Goal: Task Accomplishment & Management: Use online tool/utility

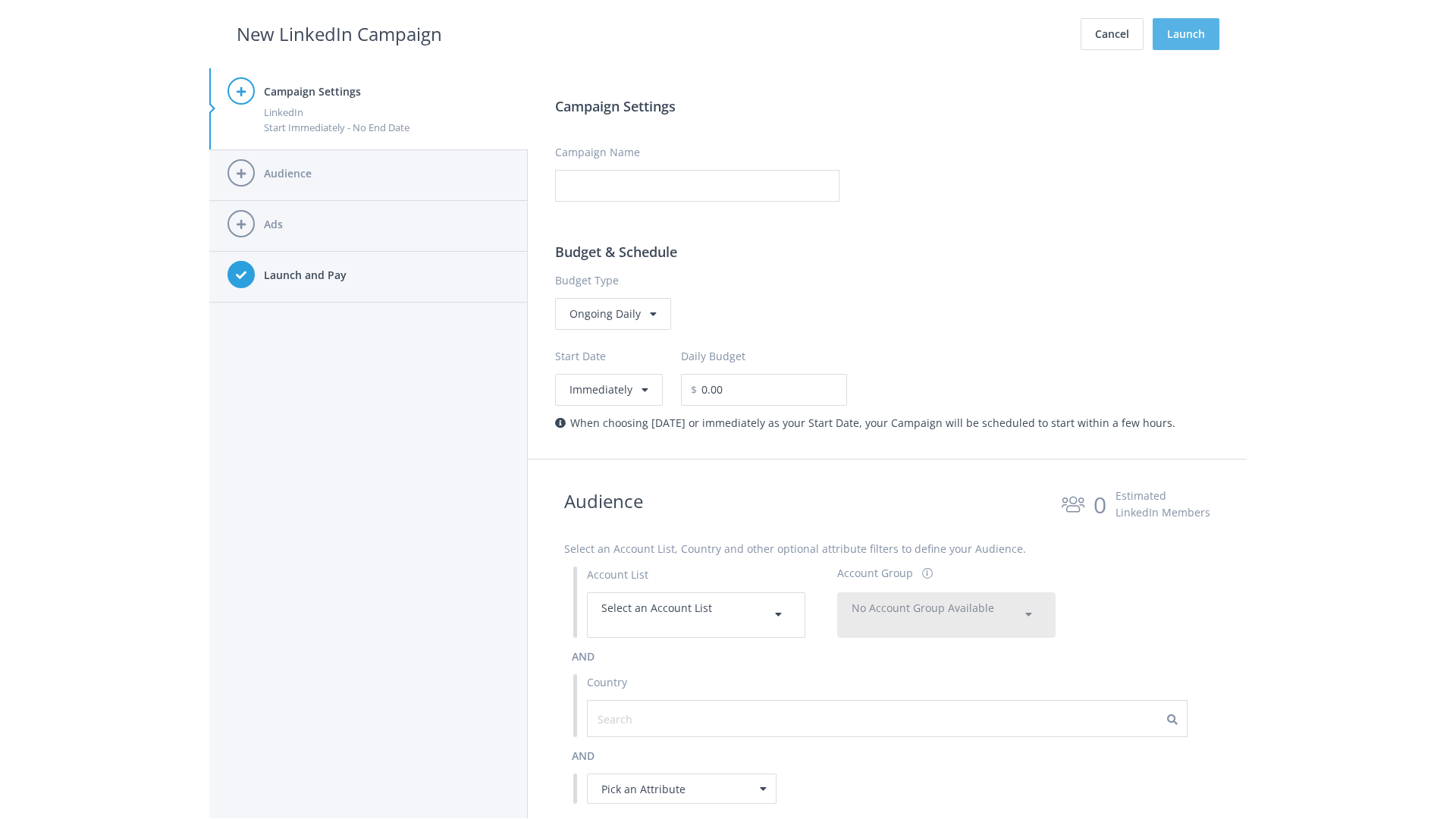
click at [1186, 34] on button "Launch" at bounding box center [1186, 33] width 67 height 32
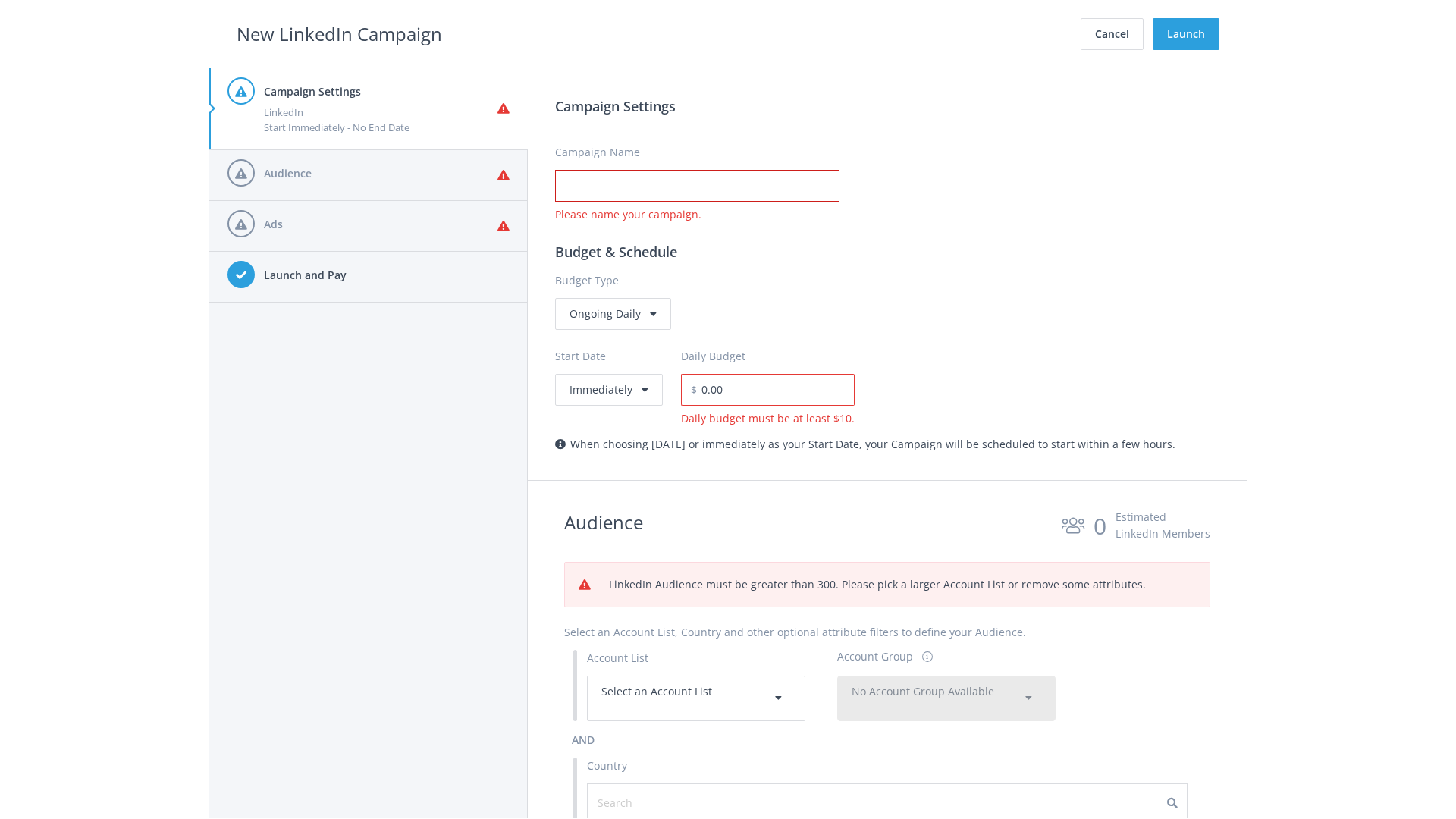
click at [697, 186] on input "Campaign Name" at bounding box center [697, 185] width 285 height 32
click at [339, 33] on h2 "New LinkedIn Campaign" at bounding box center [339, 34] width 205 height 29
type input "Campaign Name"
click at [339, 33] on h2 "New LinkedIn Campaign" at bounding box center [339, 34] width 205 height 29
click at [696, 698] on span "Select an Account List" at bounding box center [657, 690] width 111 height 14
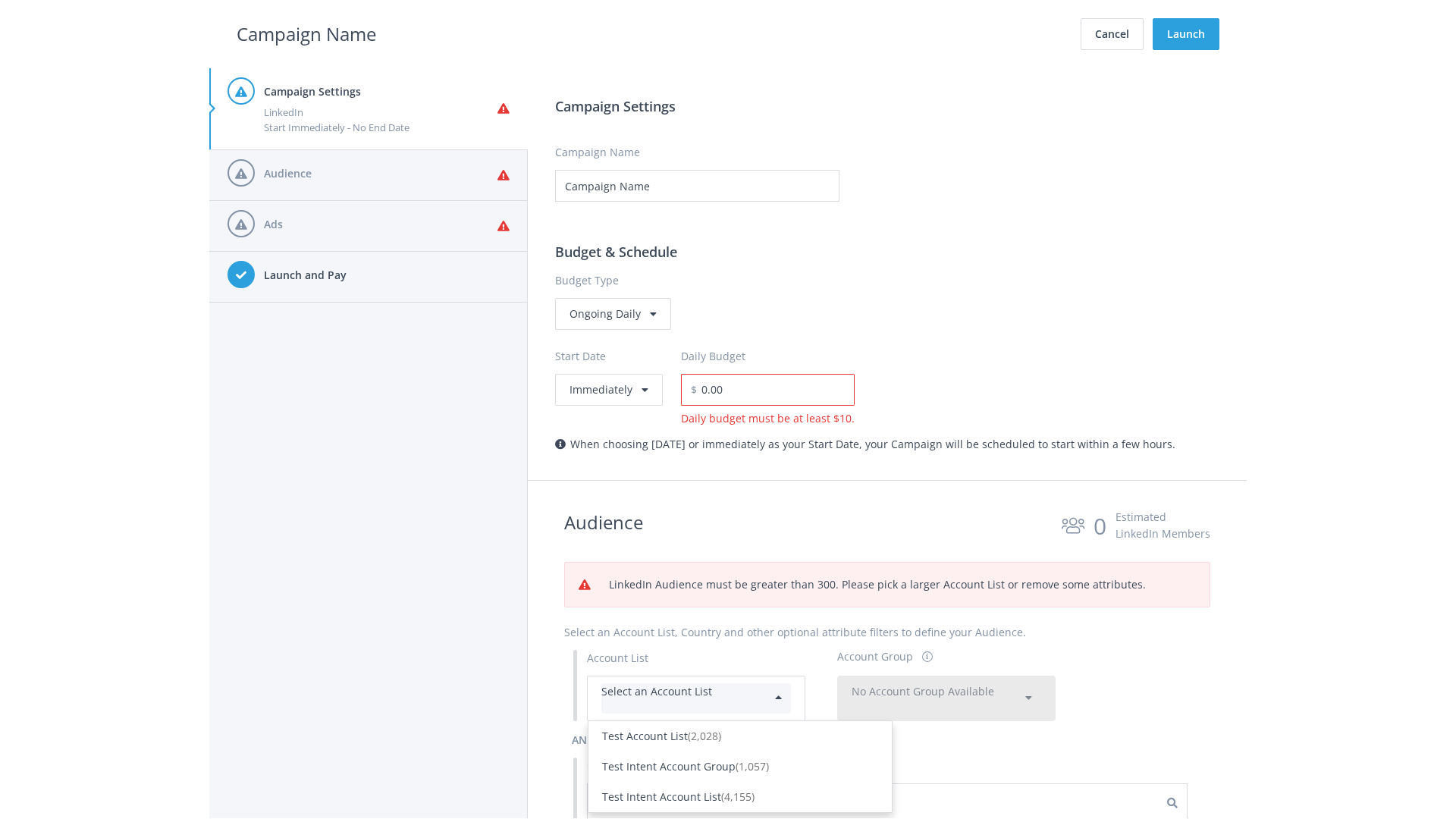
click at [740, 727] on div "Test Account List (2,028)" at bounding box center [740, 735] width 276 height 16
click at [946, 683] on span "No Account Group Available" at bounding box center [922, 690] width 142 height 14
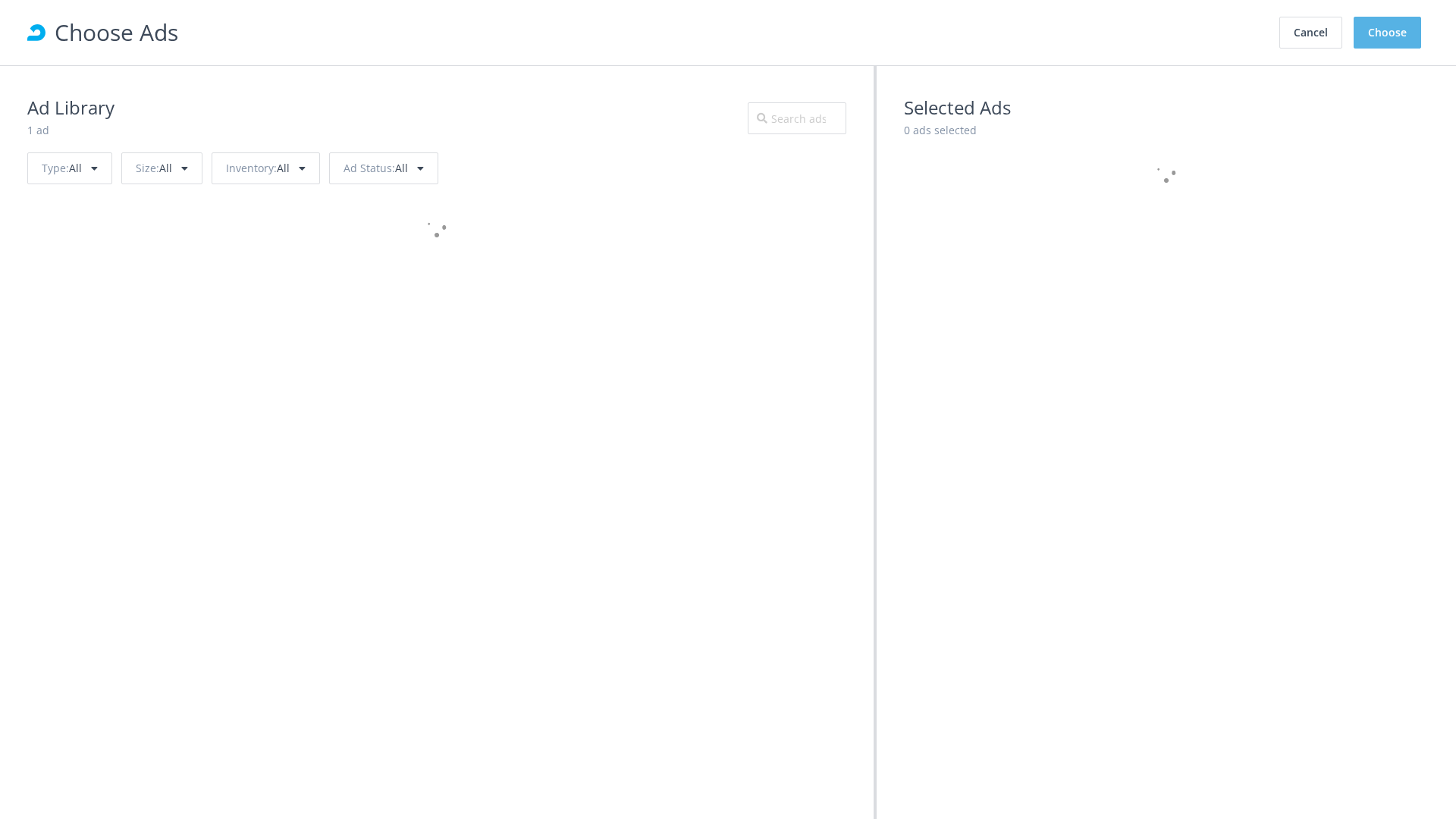
click at [1387, 32] on button "Choose" at bounding box center [1387, 32] width 68 height 32
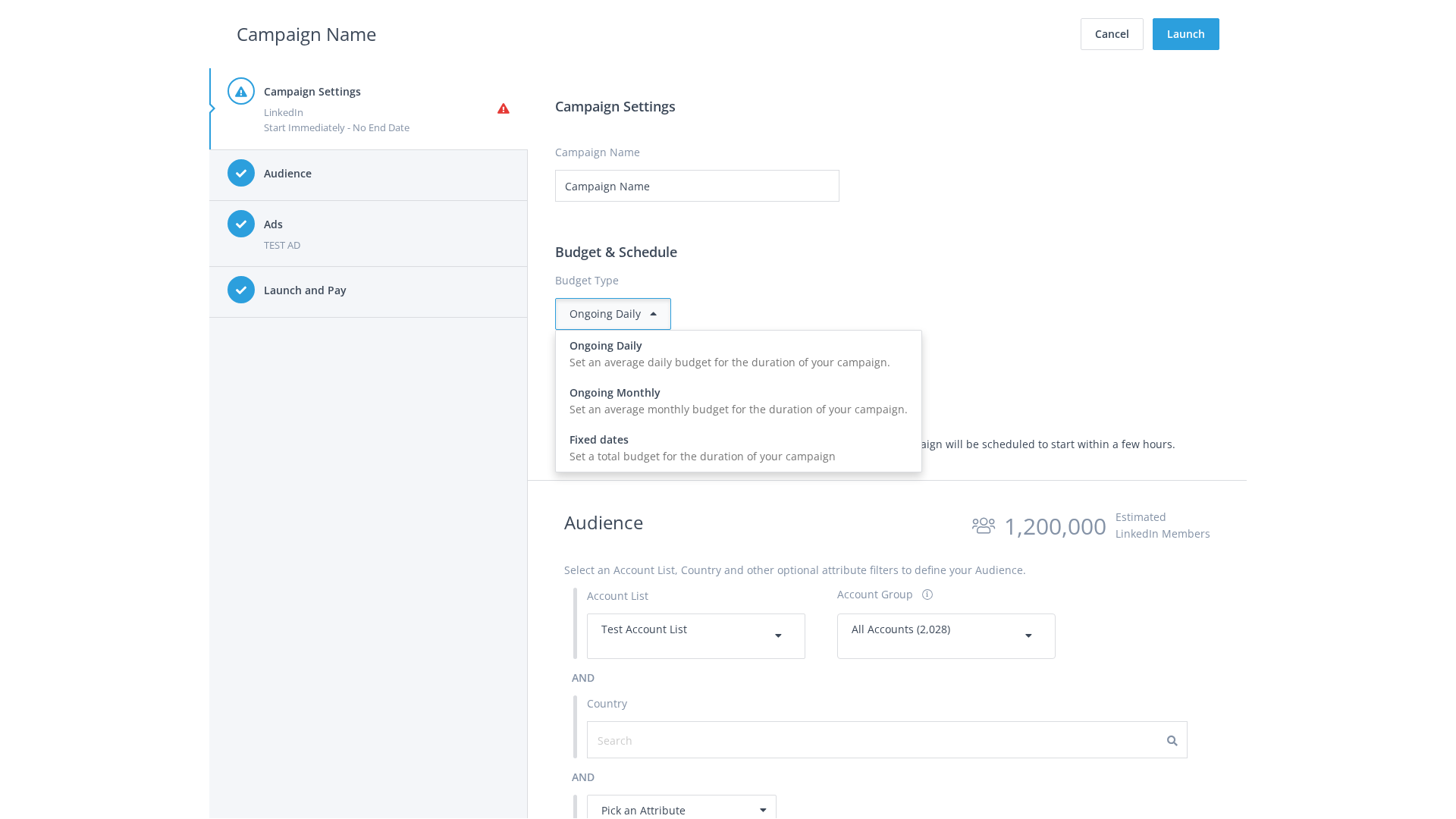
click at [782, 388] on input "0.00" at bounding box center [775, 389] width 158 height 32
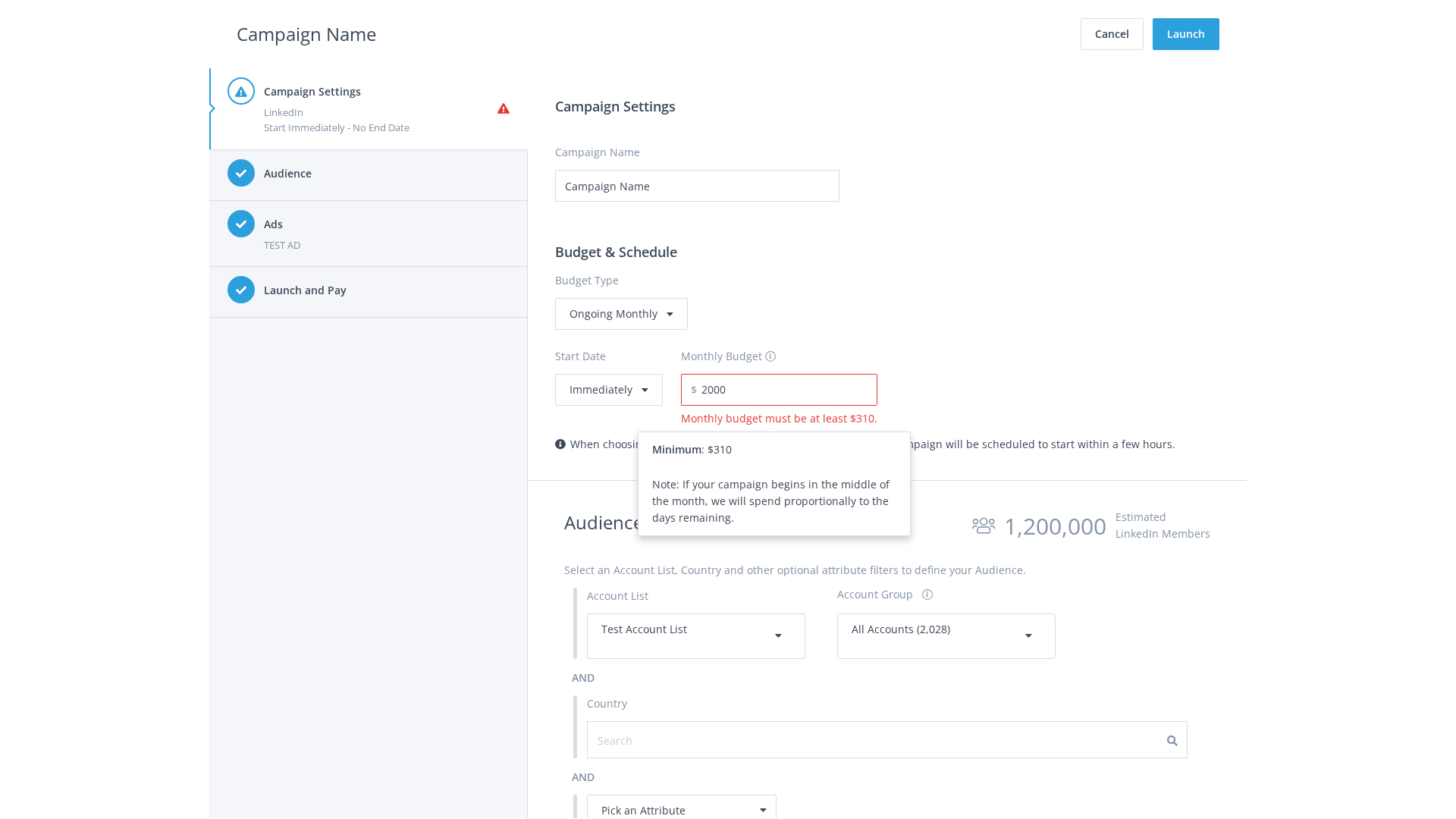
click at [306, 33] on h2 "Campaign Name" at bounding box center [306, 34] width 139 height 29
type input "2,000.00"
click at [607, 388] on button "Immediately" at bounding box center [608, 389] width 108 height 32
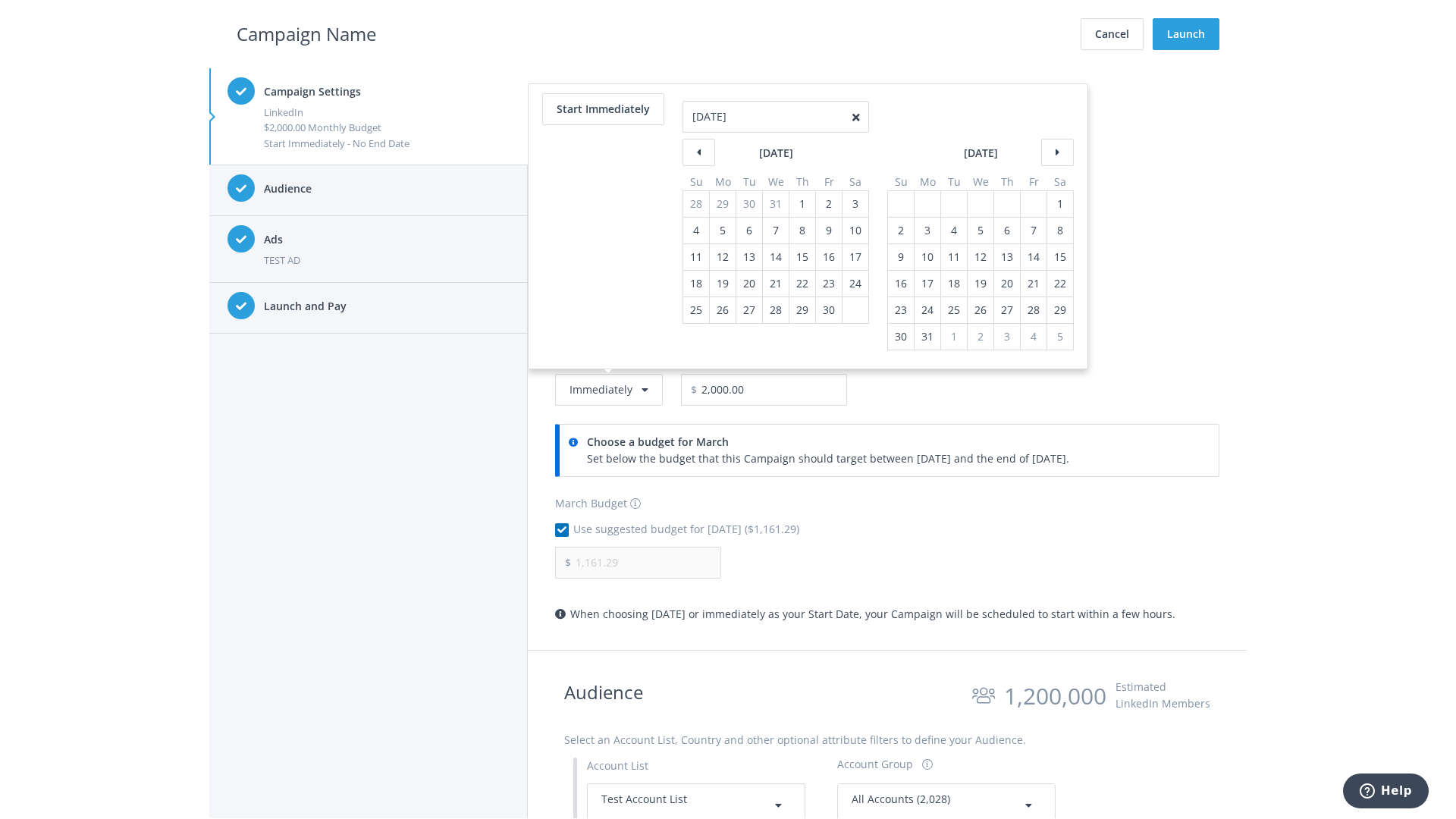
click at [801, 203] on table "April 2021 Su Mo Tu We Th Fr Sa 28 29 30 31 1 2 3 4 5 6 7 8 9 10 11 12 13 14 15…" at bounding box center [775, 238] width 186 height 171
type input "04/01/2021"
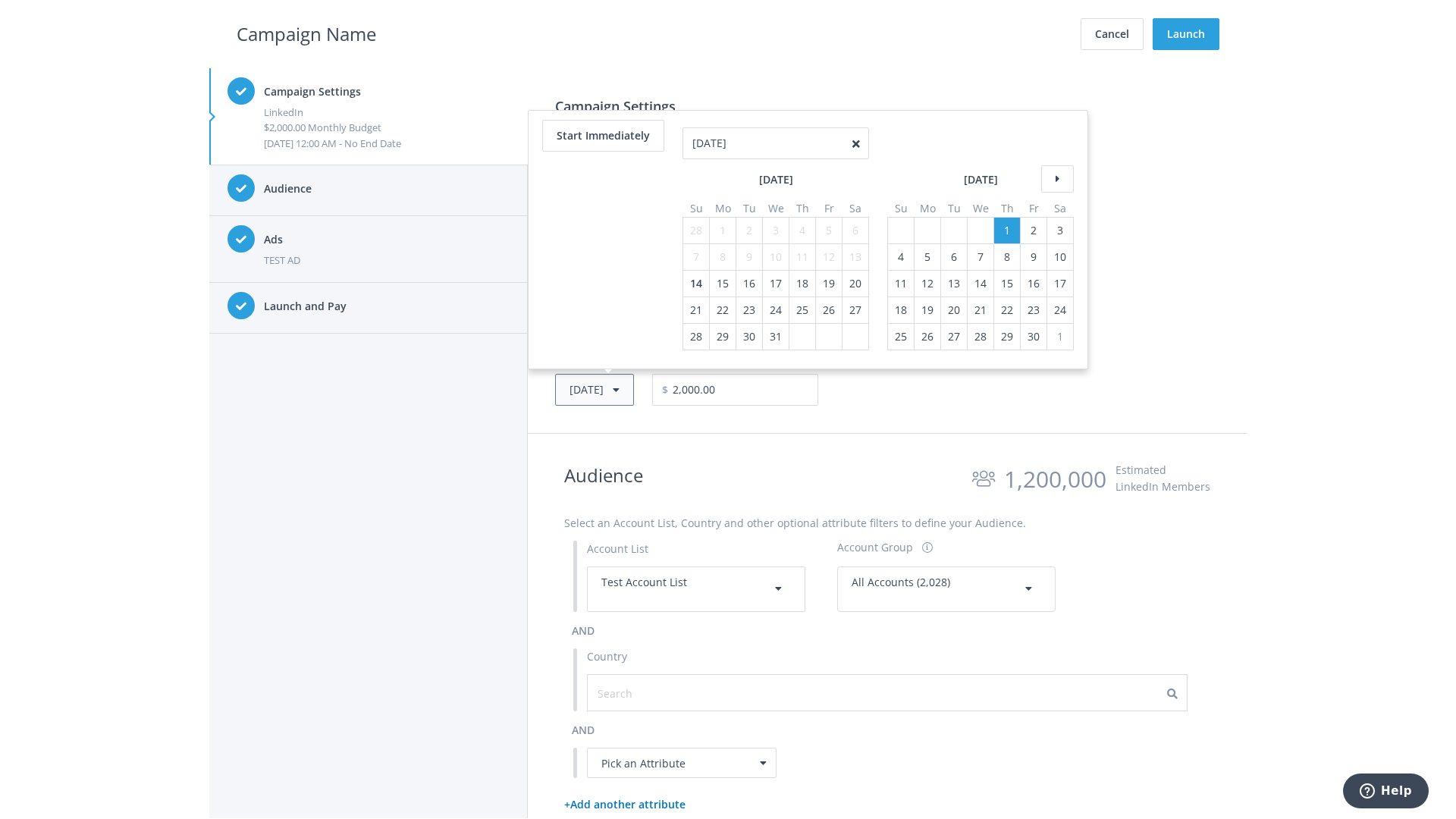
click at [617, 388] on button "Thu, Apr 1, 2021" at bounding box center [594, 389] width 79 height 32
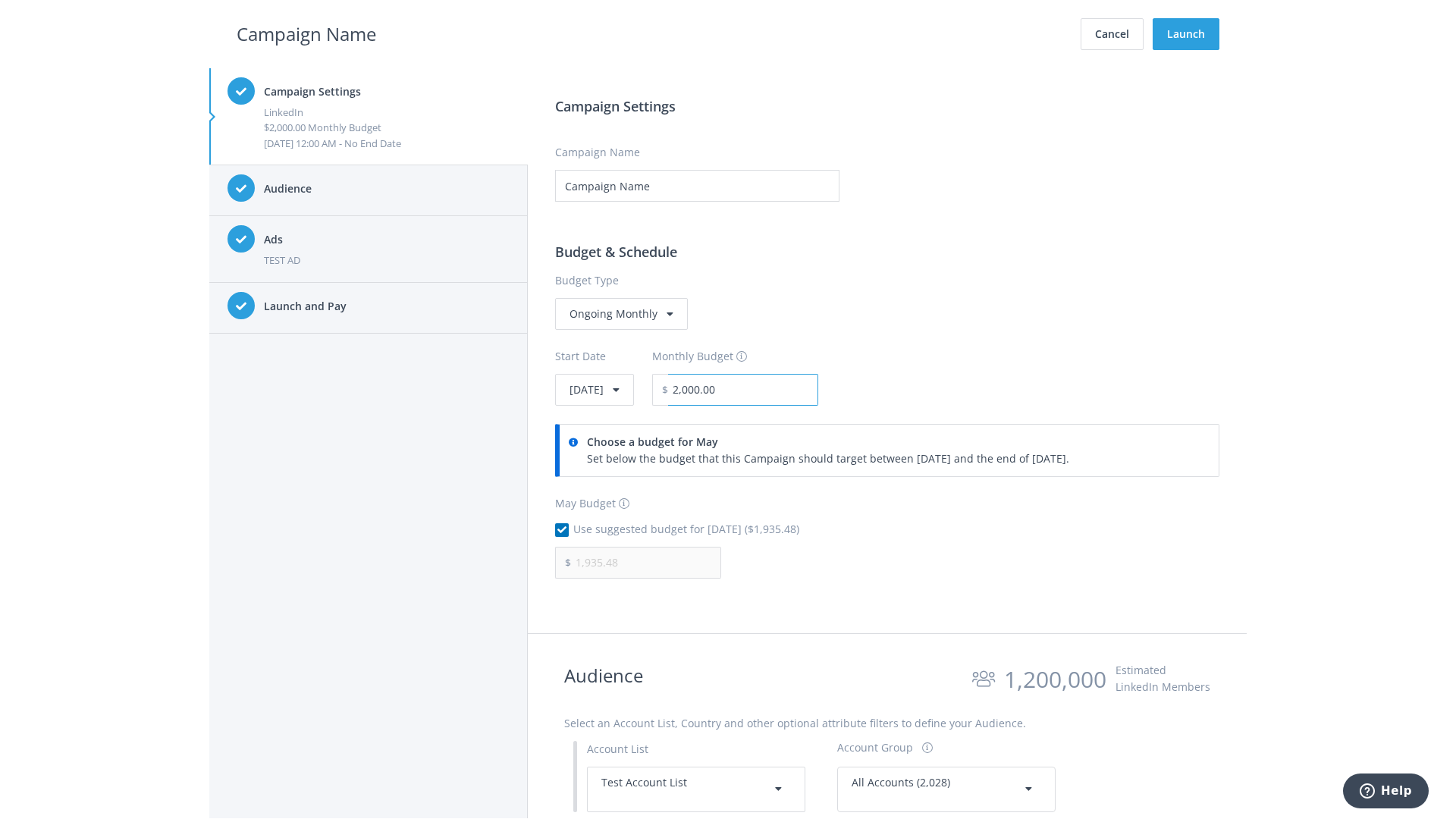
click at [784, 388] on input "2,000.00" at bounding box center [743, 389] width 150 height 32
click at [306, 33] on h2 "Campaign Name" at bounding box center [306, 34] width 139 height 29
type input "2,500.00"
type input "2,419.35"
checkbox input "false"
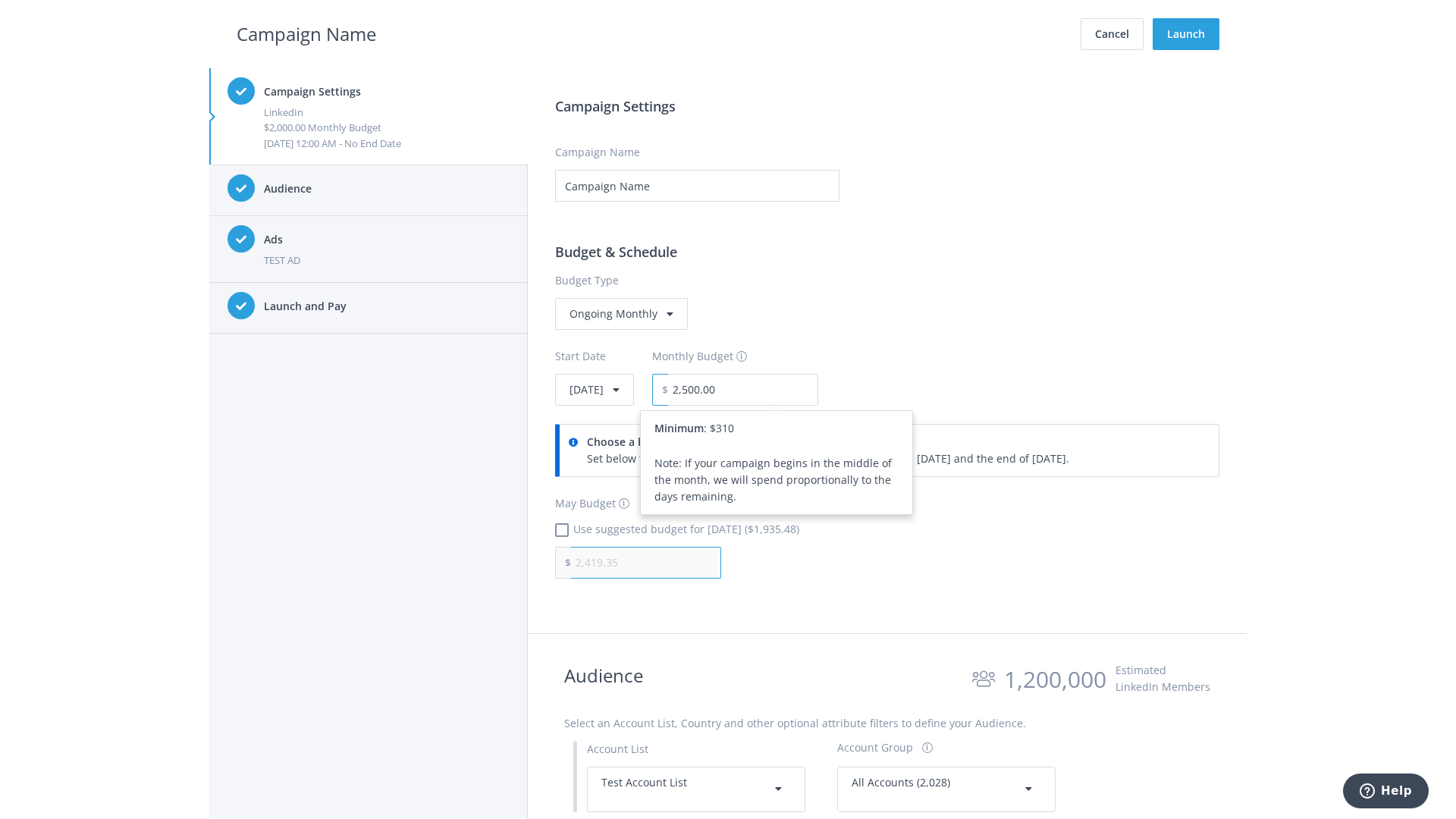
click at [646, 561] on input "2,419.35" at bounding box center [645, 562] width 150 height 32
type input "1,000.00"
click at [306, 33] on h2 "Campaign Name" at bounding box center [306, 34] width 139 height 29
click at [784, 388] on input "2,500.00" at bounding box center [743, 389] width 150 height 32
click at [306, 33] on h2 "Campaign Name" at bounding box center [306, 34] width 139 height 29
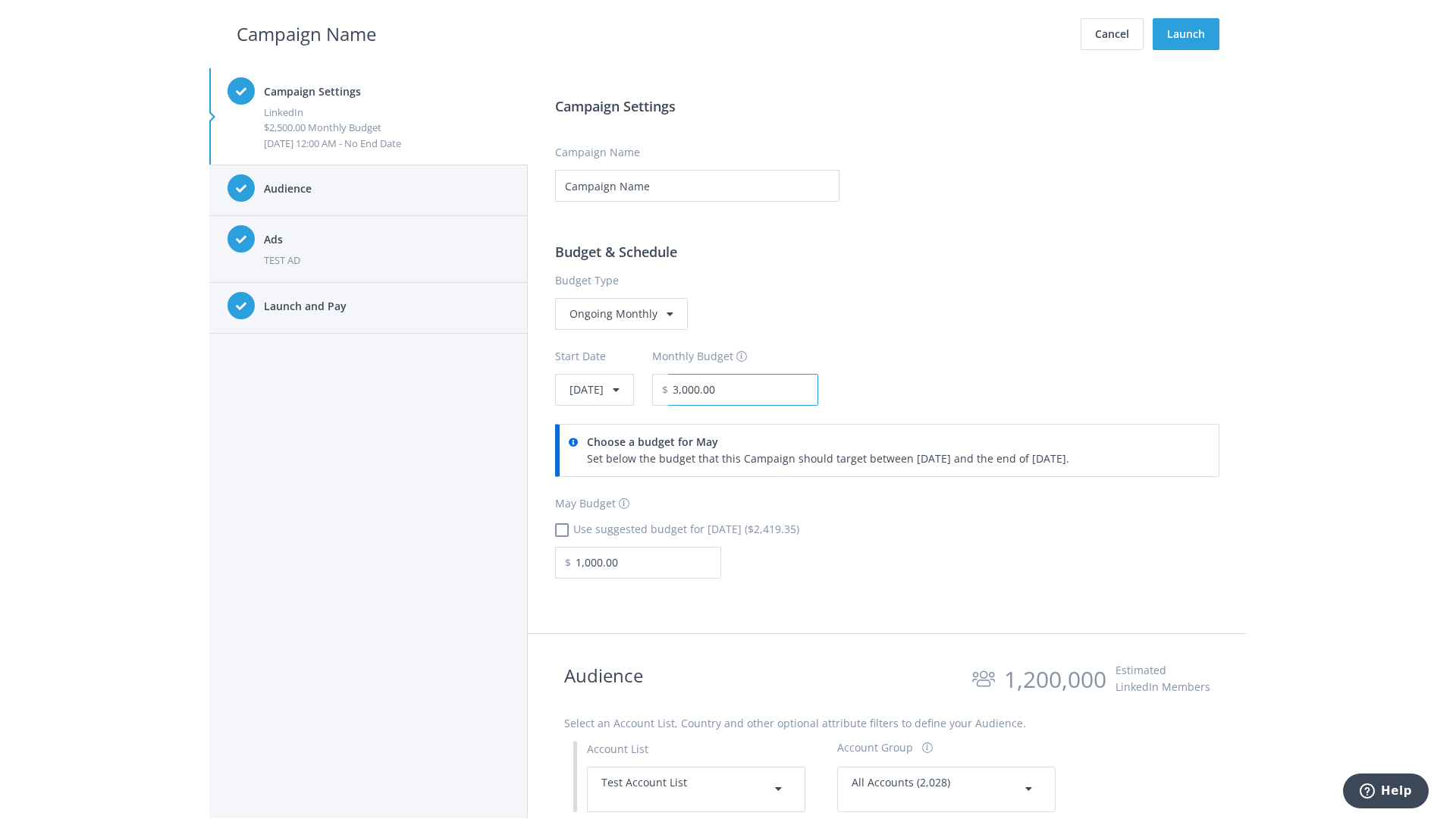
click at [784, 388] on input "3,000.00" at bounding box center [743, 389] width 150 height 32
click at [306, 33] on h2 "Campaign Name" at bounding box center [306, 34] width 139 height 29
type input "2,500.00"
checkbox input "true"
type input "2,419.35"
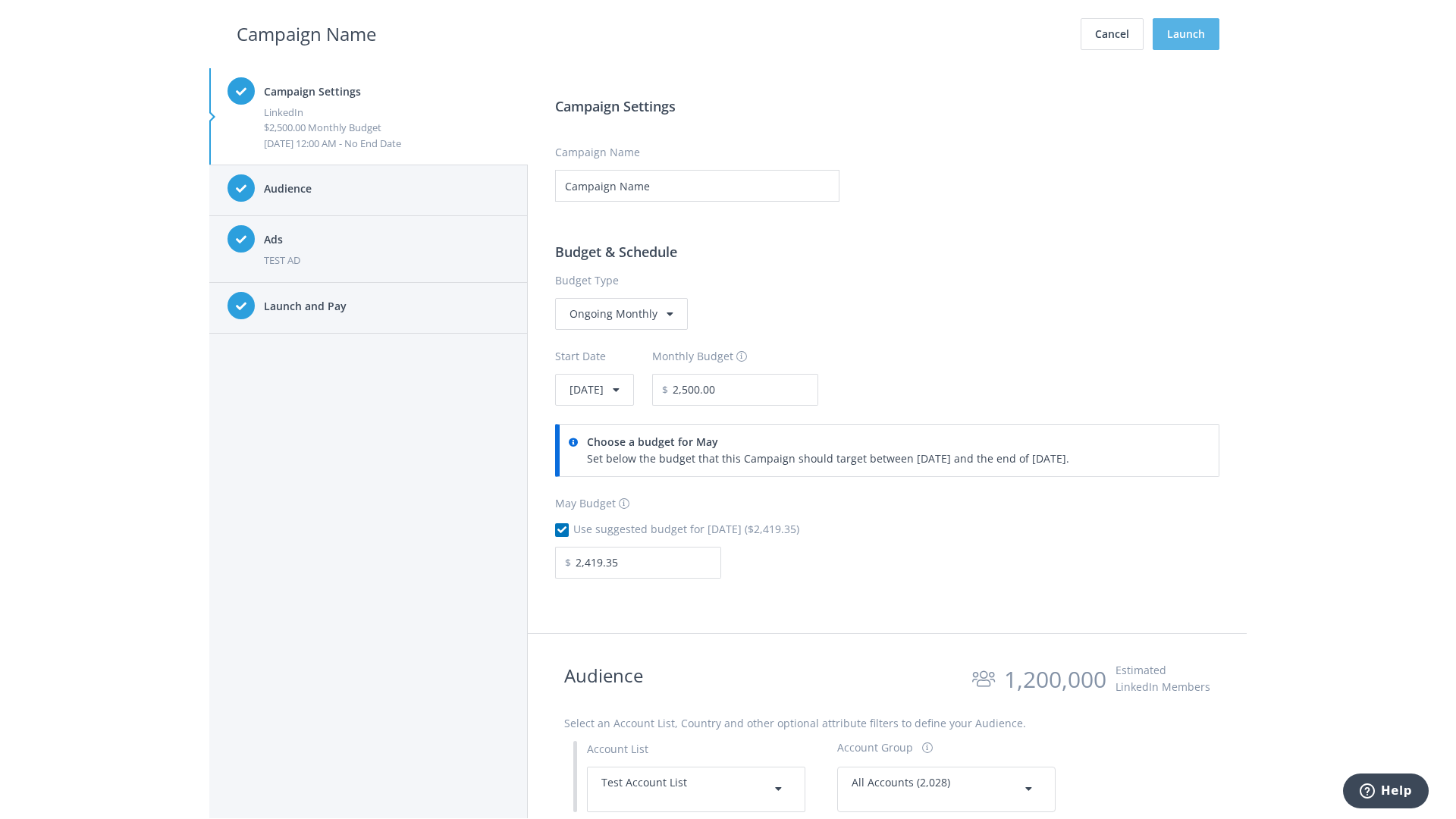
click at [1186, 34] on button "Launch" at bounding box center [1186, 33] width 67 height 32
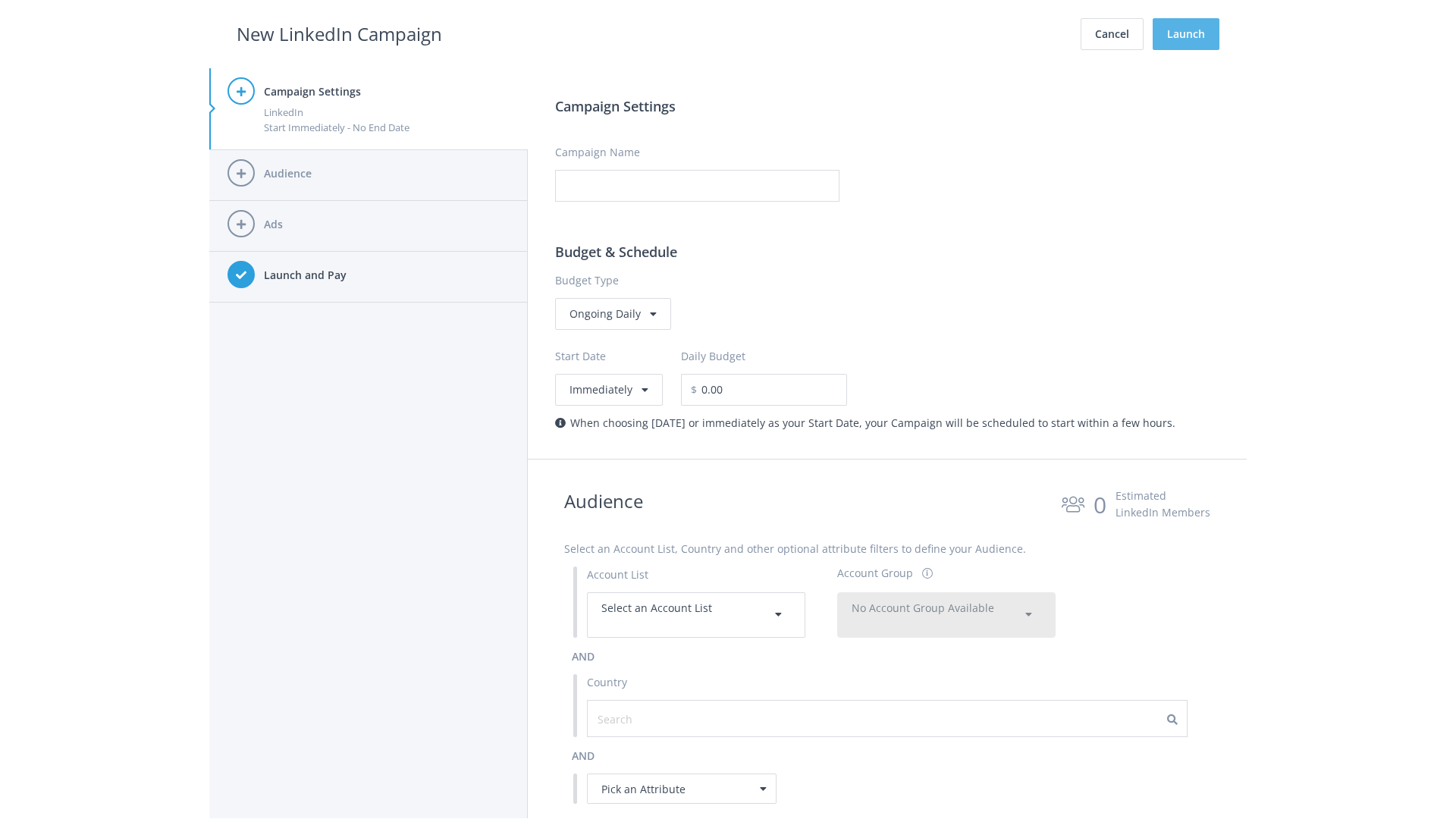
click at [1186, 34] on button "Launch" at bounding box center [1186, 33] width 67 height 32
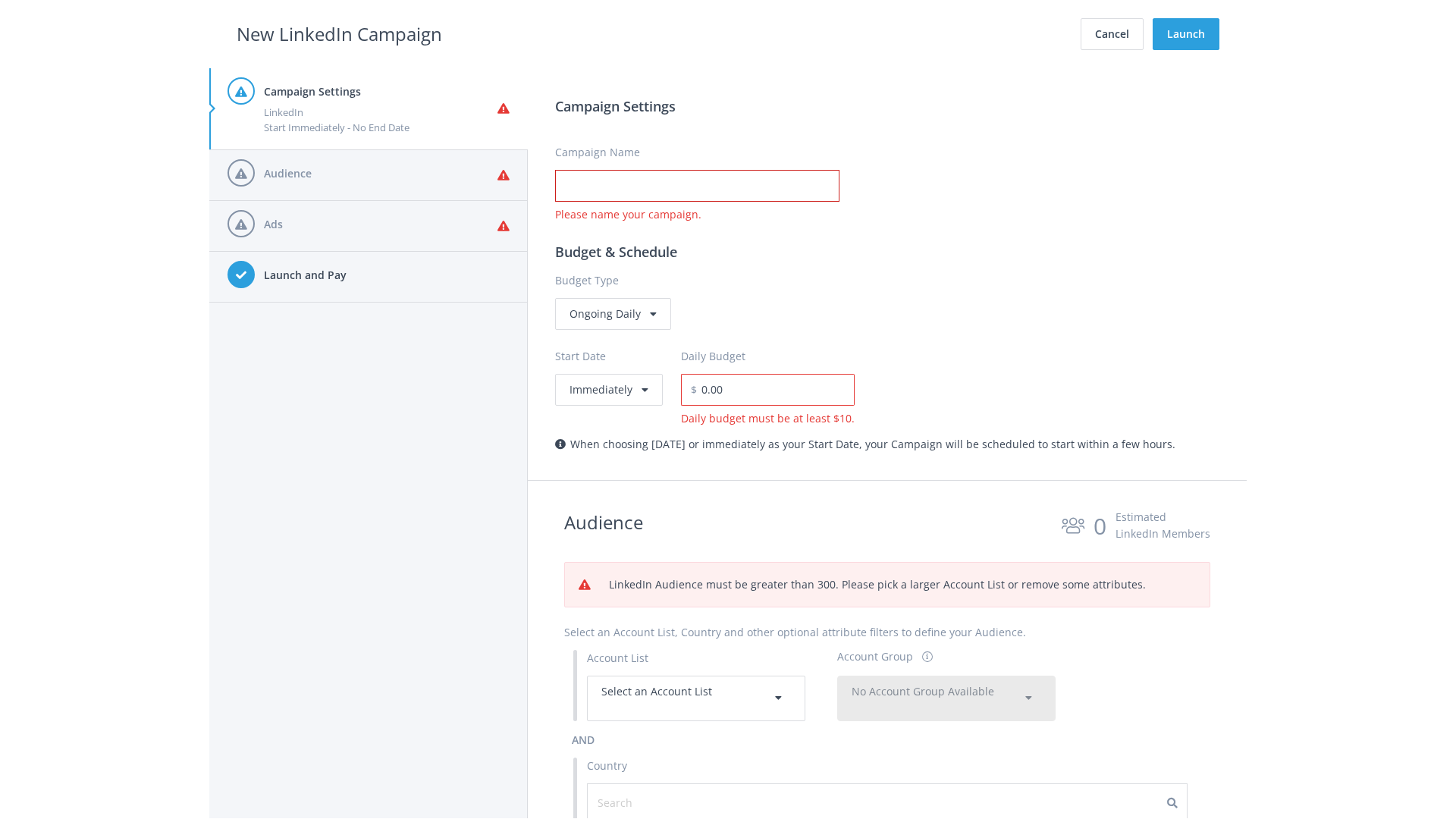
click at [697, 186] on input "Campaign Name" at bounding box center [697, 185] width 285 height 32
click at [339, 33] on h2 "New LinkedIn Campaign" at bounding box center [339, 34] width 205 height 29
type input "Campaign Name"
click at [339, 33] on h2 "New LinkedIn Campaign" at bounding box center [339, 34] width 205 height 29
click at [696, 698] on span "Select an Account List" at bounding box center [657, 690] width 111 height 14
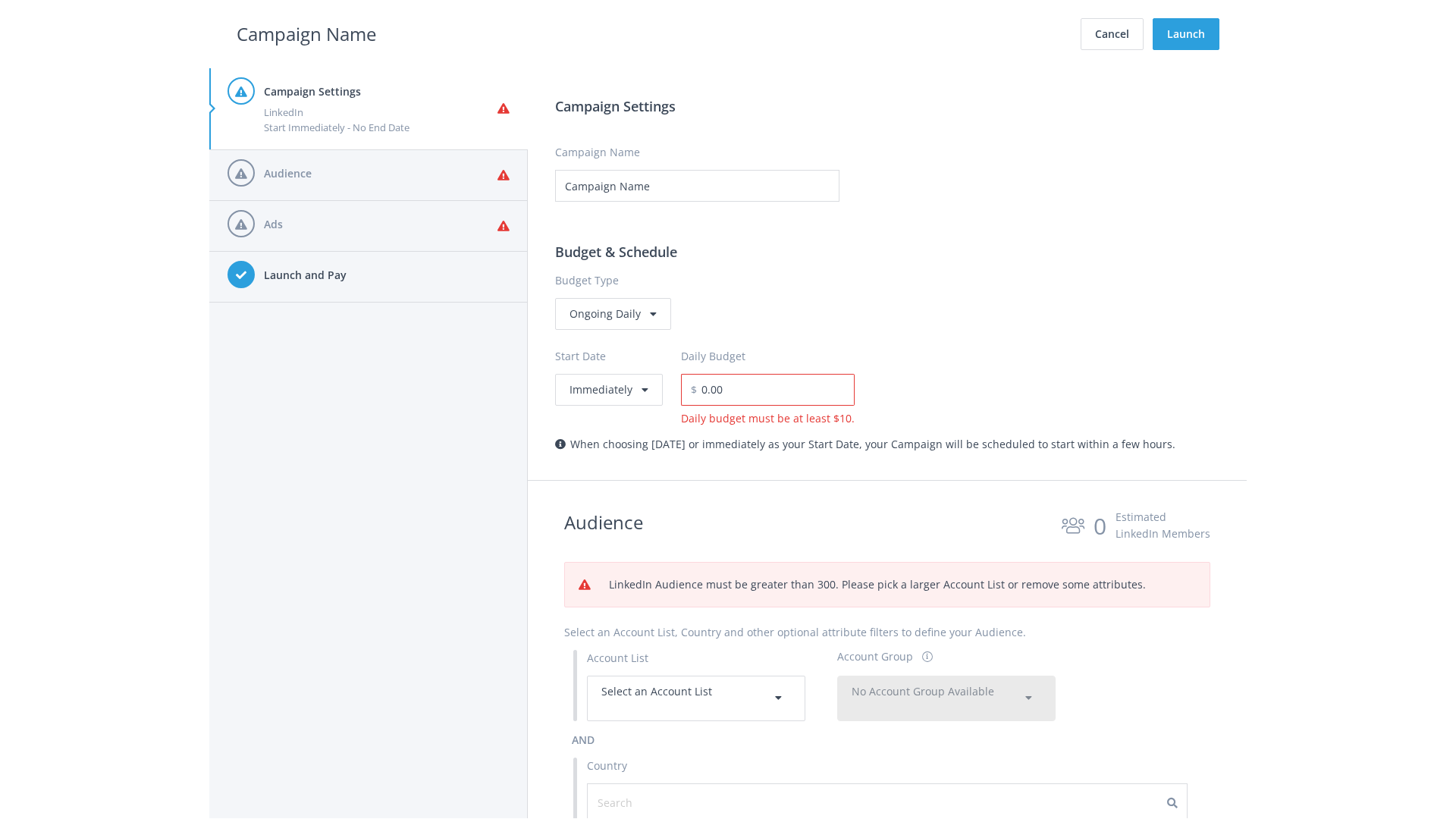
click at [946, 698] on span "No Account Group Available" at bounding box center [922, 690] width 142 height 14
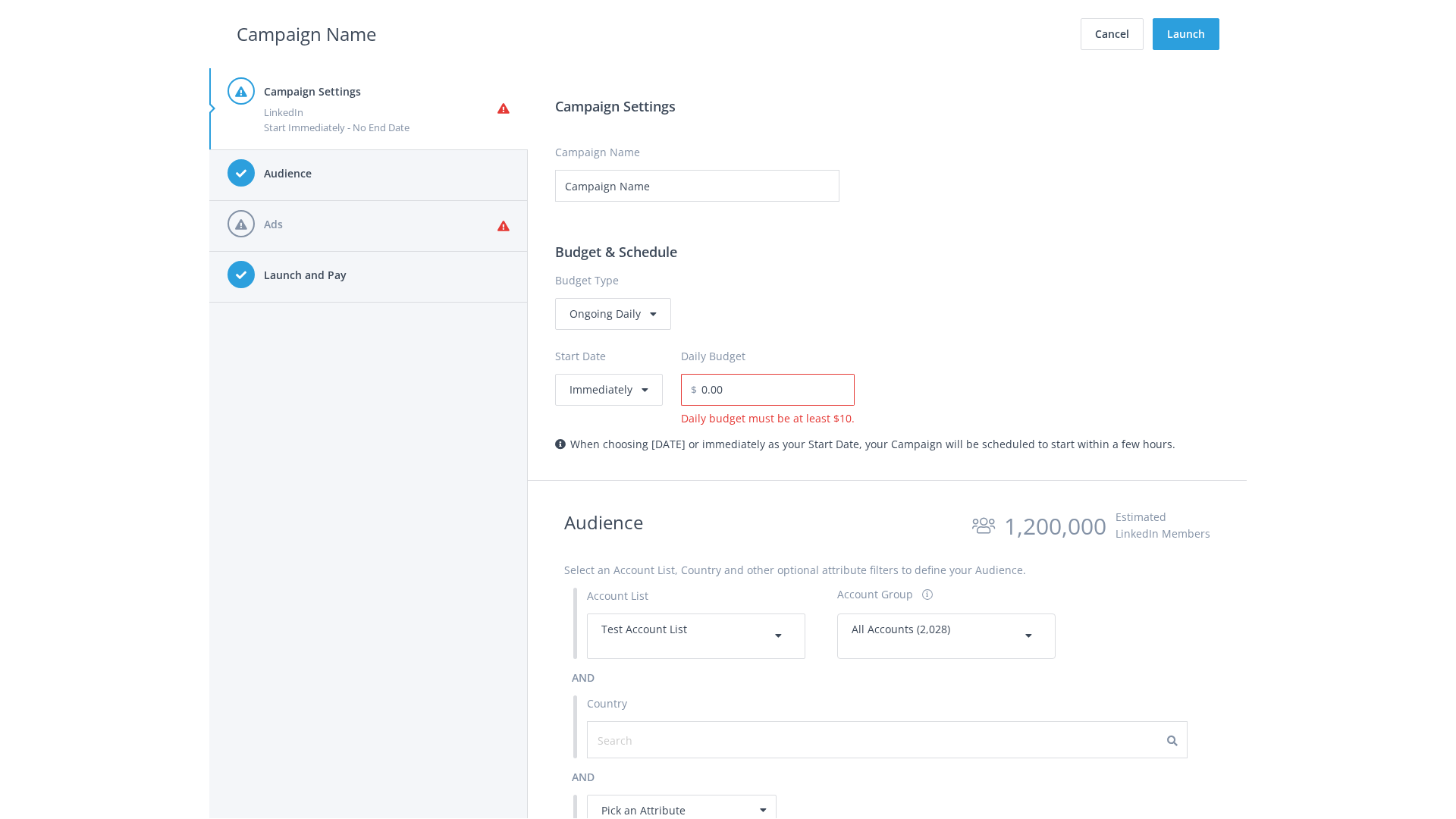
scroll to position [682, 0]
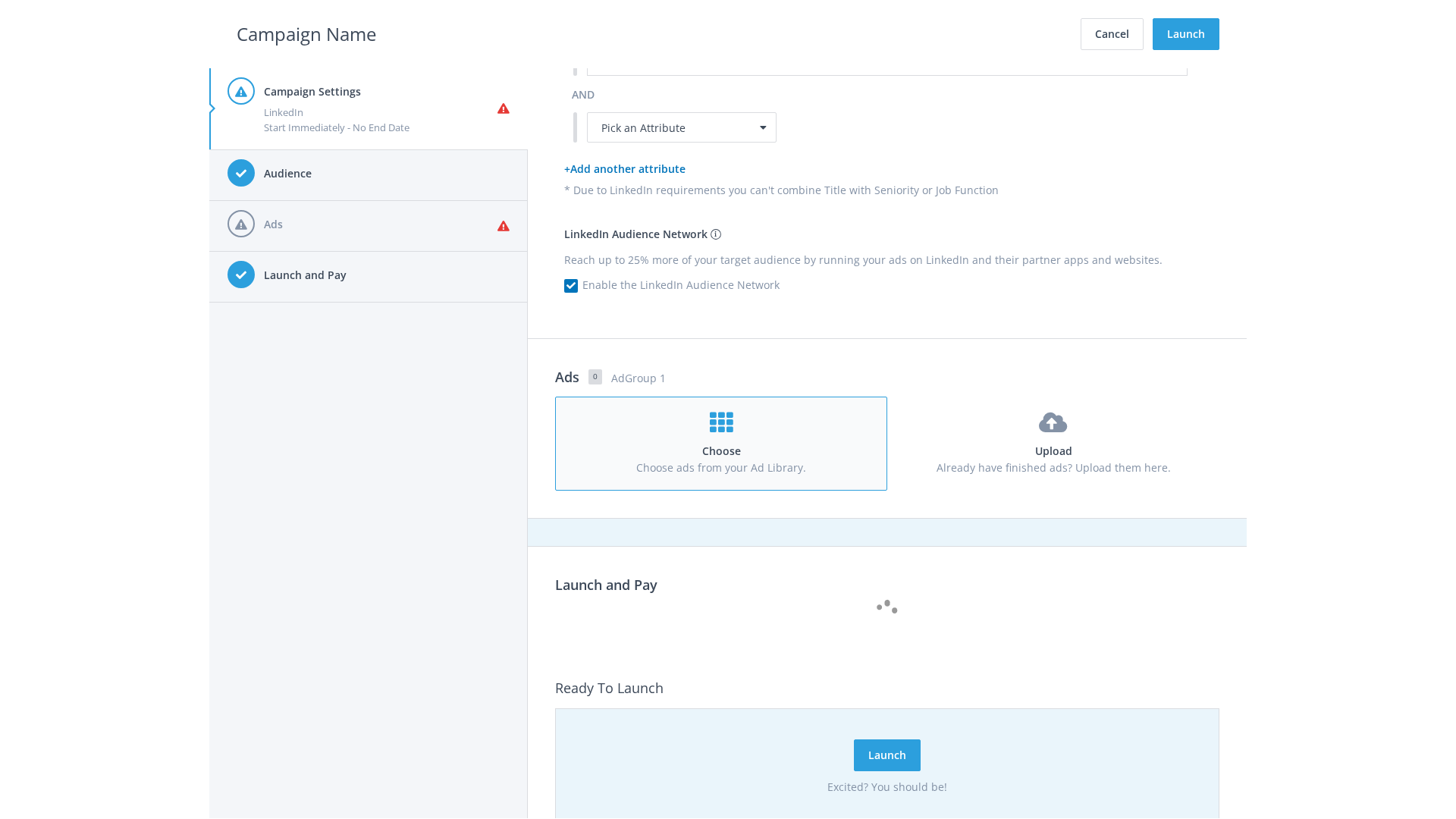
click at [721, 443] on h4 "Choose" at bounding box center [721, 451] width 304 height 16
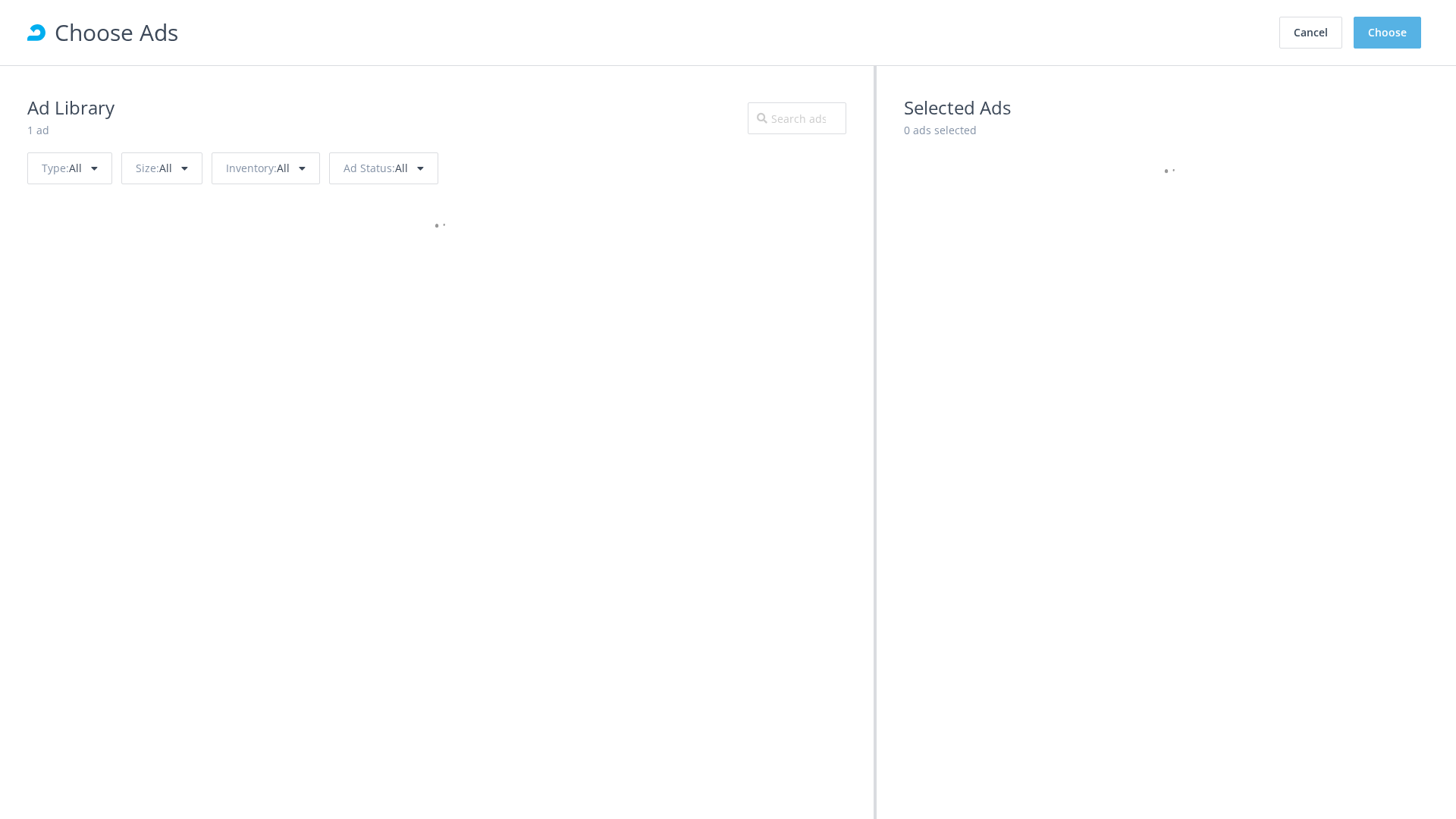
click at [1387, 32] on button "Choose" at bounding box center [1387, 32] width 68 height 32
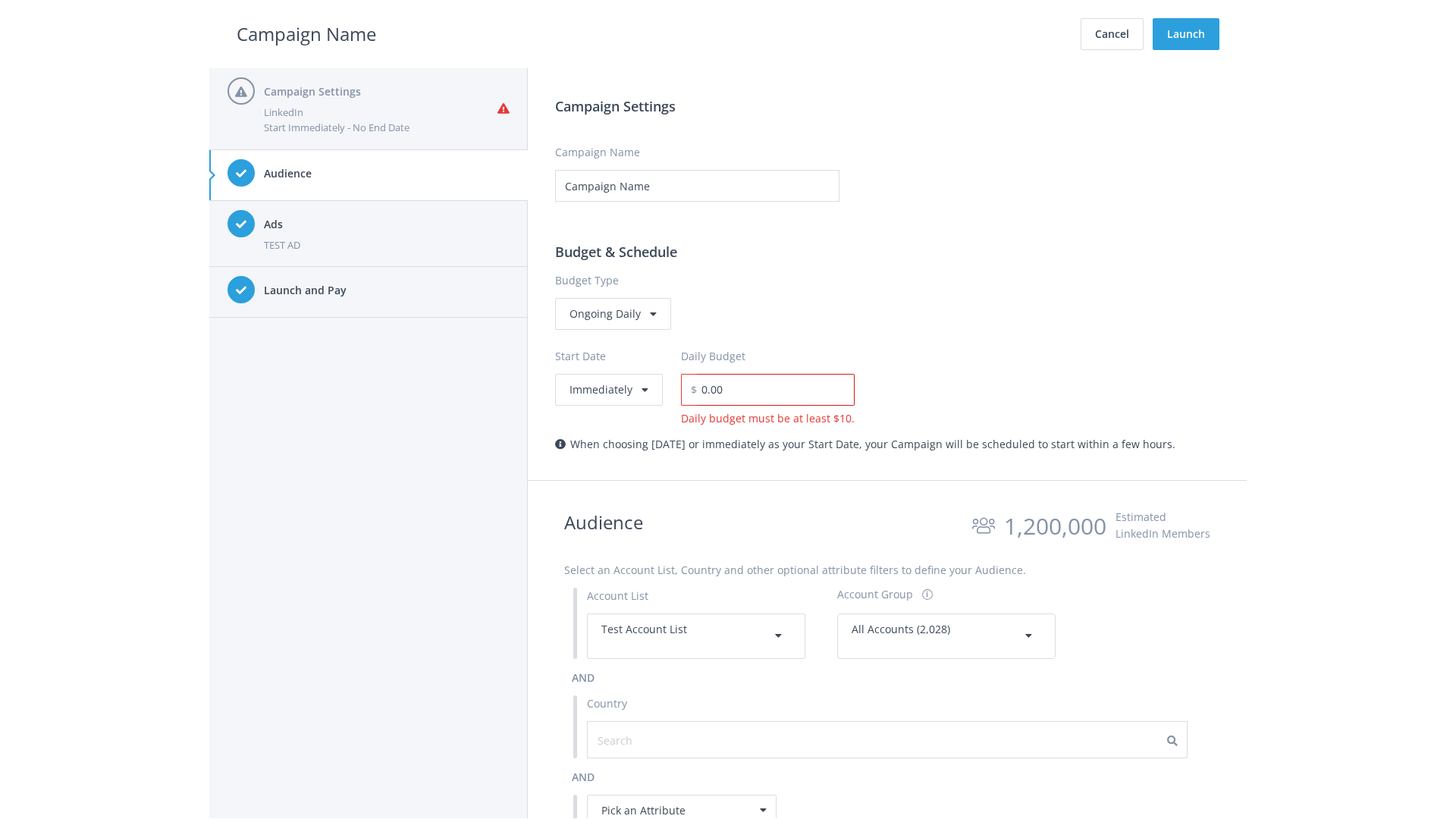
click at [770, 388] on input "0.00" at bounding box center [775, 389] width 158 height 32
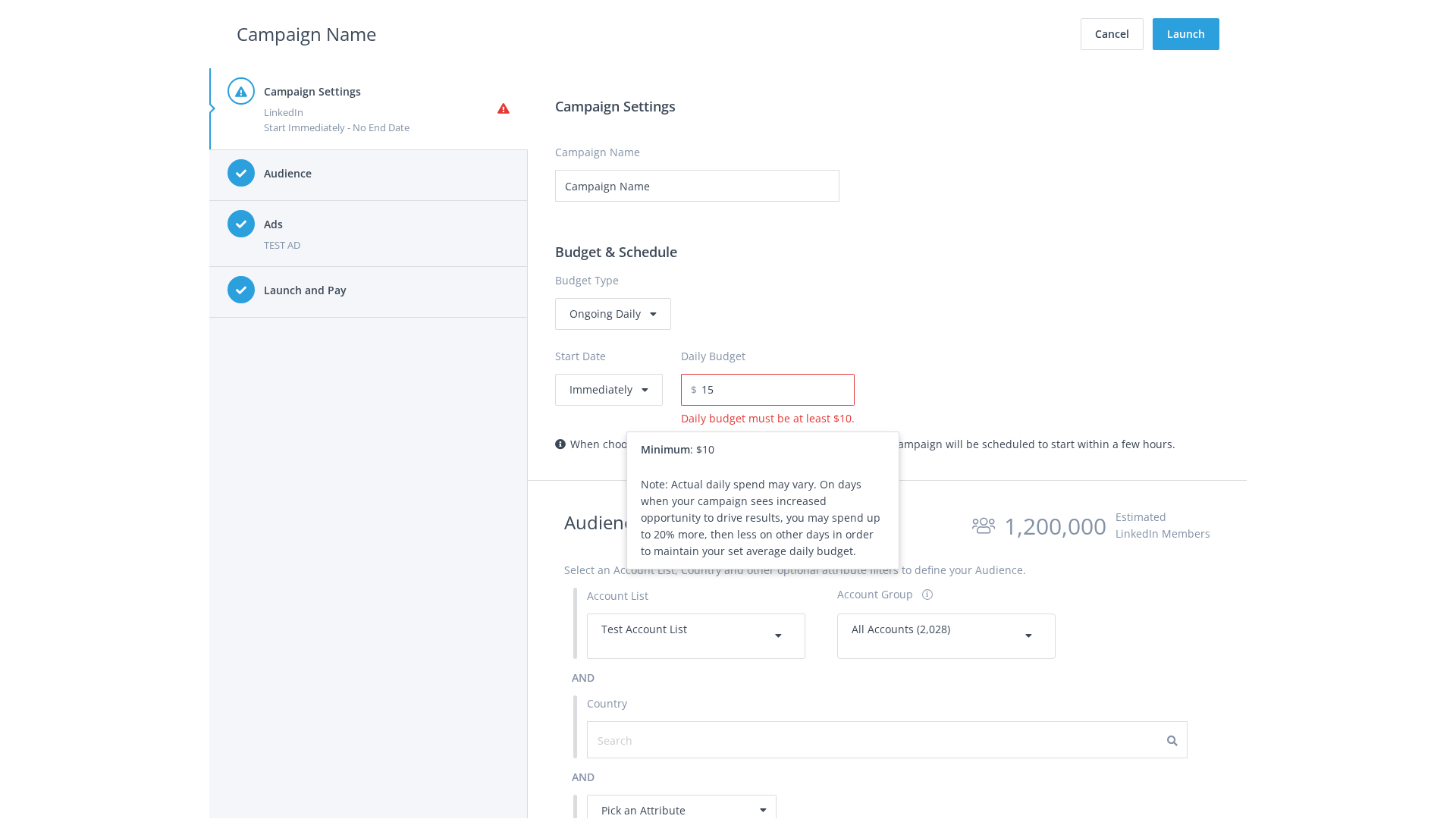
click at [306, 33] on h2 "Campaign Name" at bounding box center [306, 34] width 139 height 29
type input "15.00"
click at [1186, 34] on button "Launch" at bounding box center [1186, 33] width 67 height 32
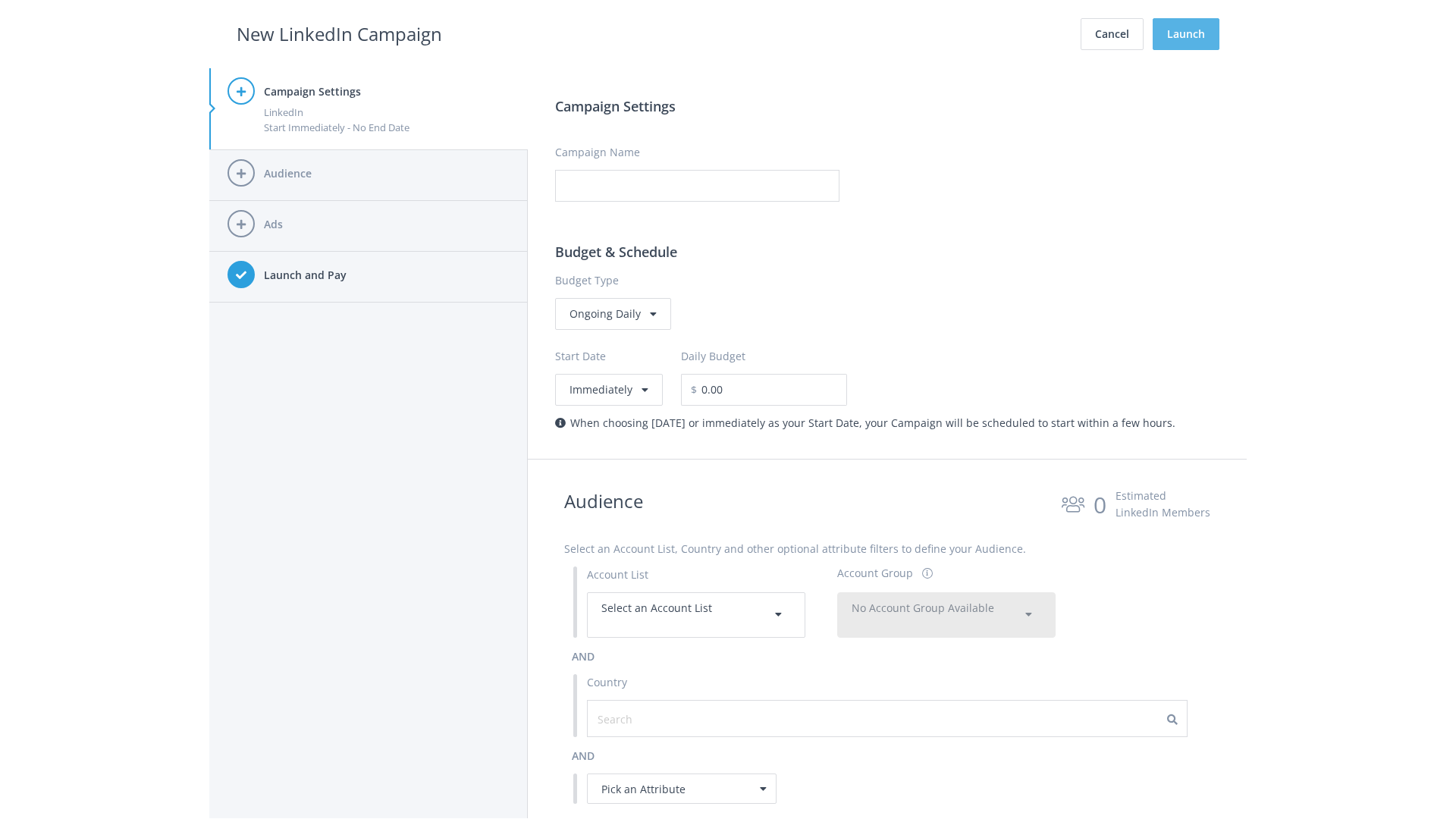
click at [1186, 34] on button "Launch" at bounding box center [1186, 33] width 67 height 32
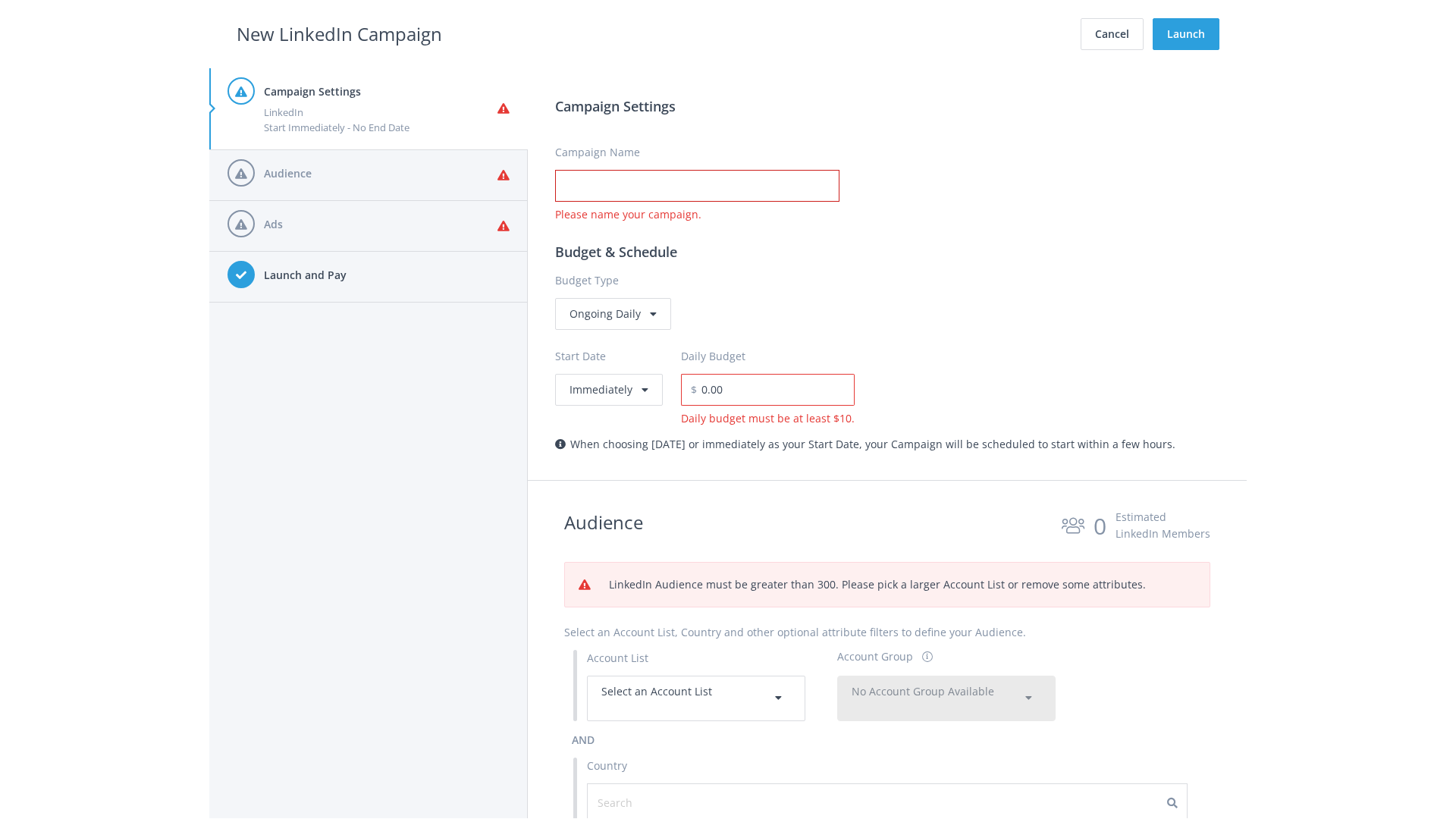
click at [697, 186] on input "Campaign Name" at bounding box center [697, 185] width 285 height 32
click at [339, 33] on h2 "New LinkedIn Campaign" at bounding box center [339, 34] width 205 height 29
type input "Campaign Name"
click at [339, 33] on h2 "New LinkedIn Campaign" at bounding box center [339, 34] width 205 height 29
click at [696, 698] on span "Select an Account List" at bounding box center [657, 690] width 111 height 14
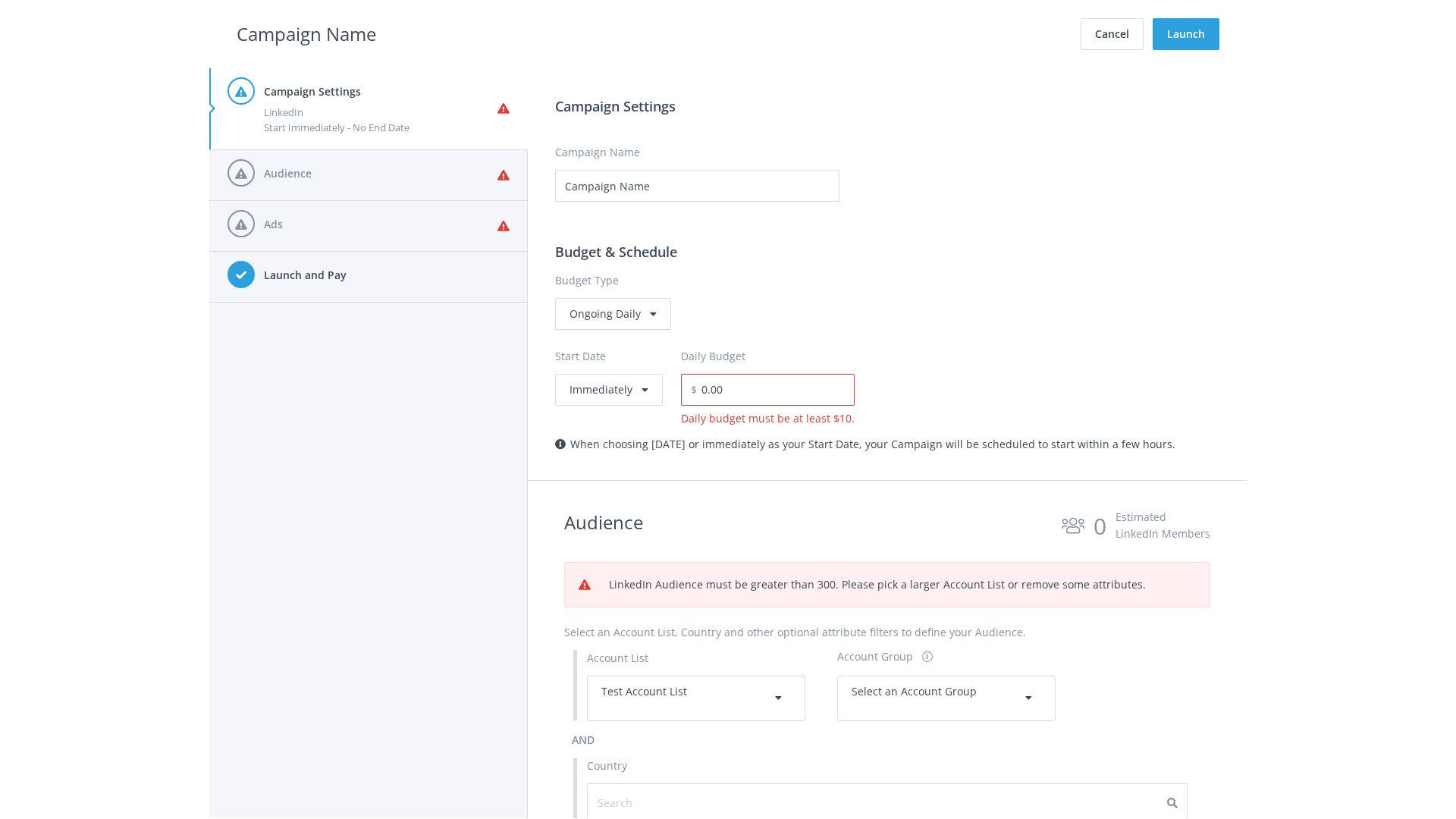
click at [946, 698] on span "Select an Account Group" at bounding box center [914, 690] width 125 height 14
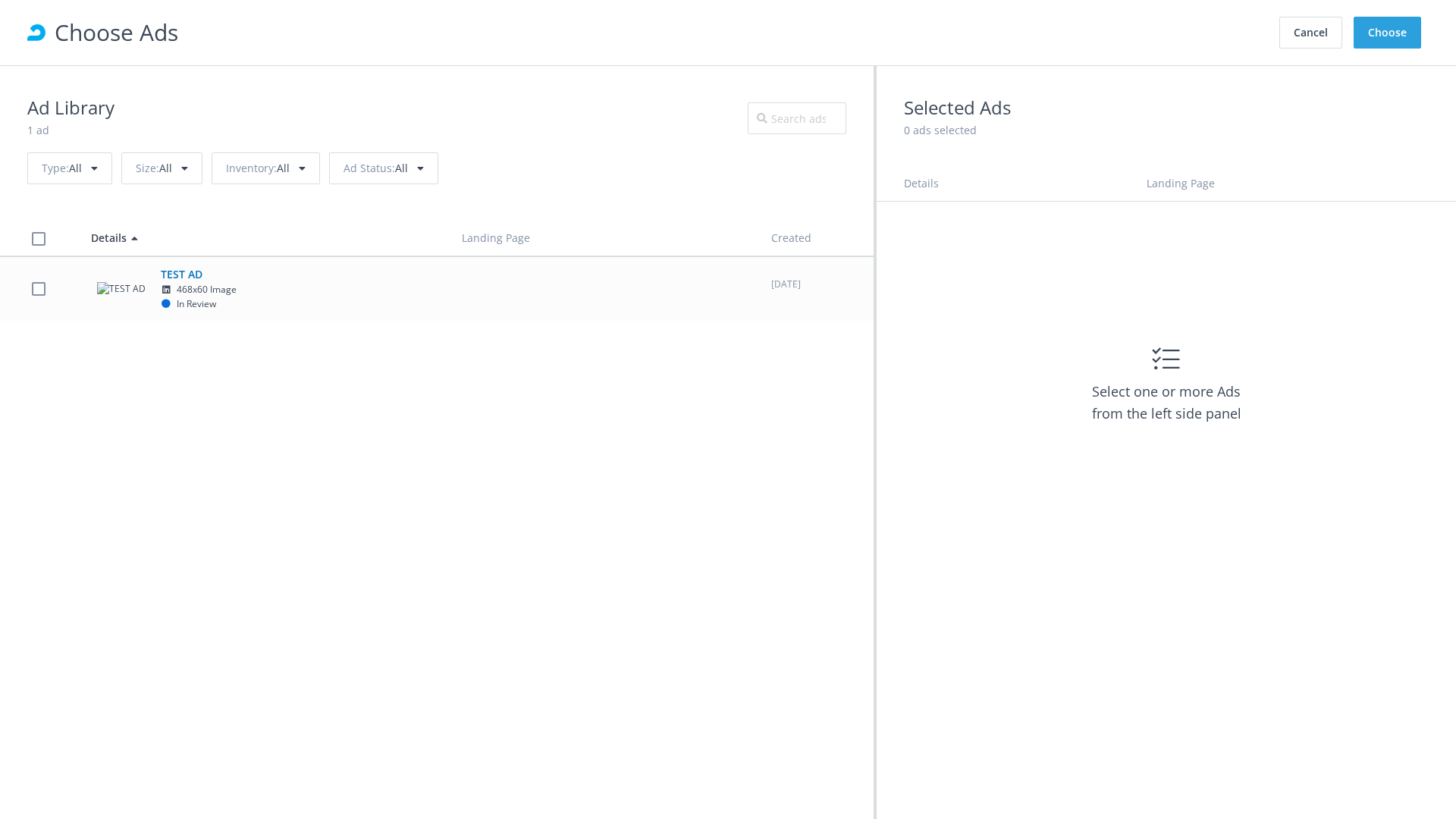
scroll to position [682, 0]
click at [436, 288] on td "TEST AD 468x60 Image In Review" at bounding box center [263, 288] width 370 height 65
checkbox input "true"
click at [1387, 32] on button "Choose" at bounding box center [1387, 32] width 68 height 32
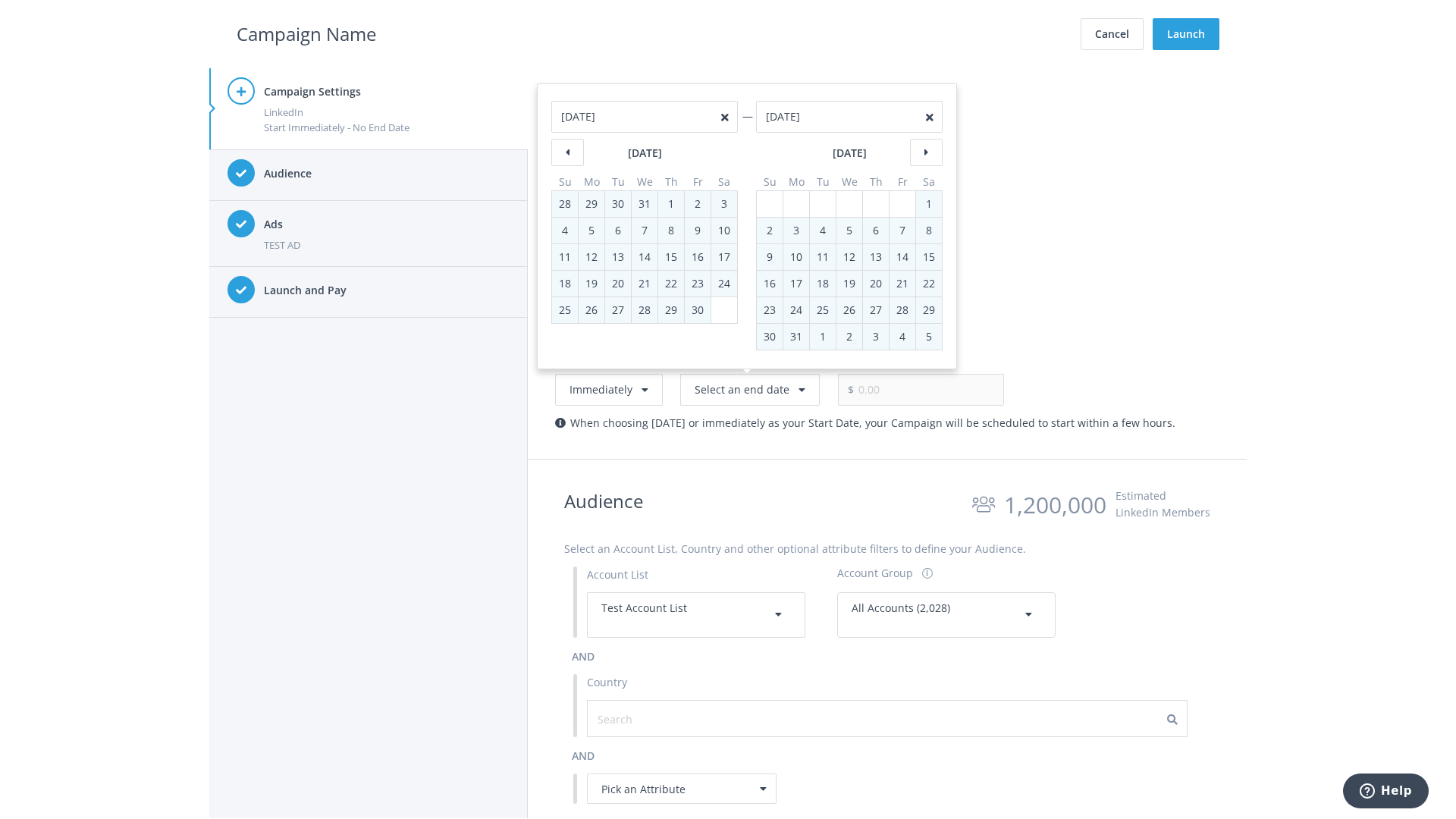
click at [770, 230] on div "2" at bounding box center [770, 230] width 20 height 26
type input "05/02/2021"
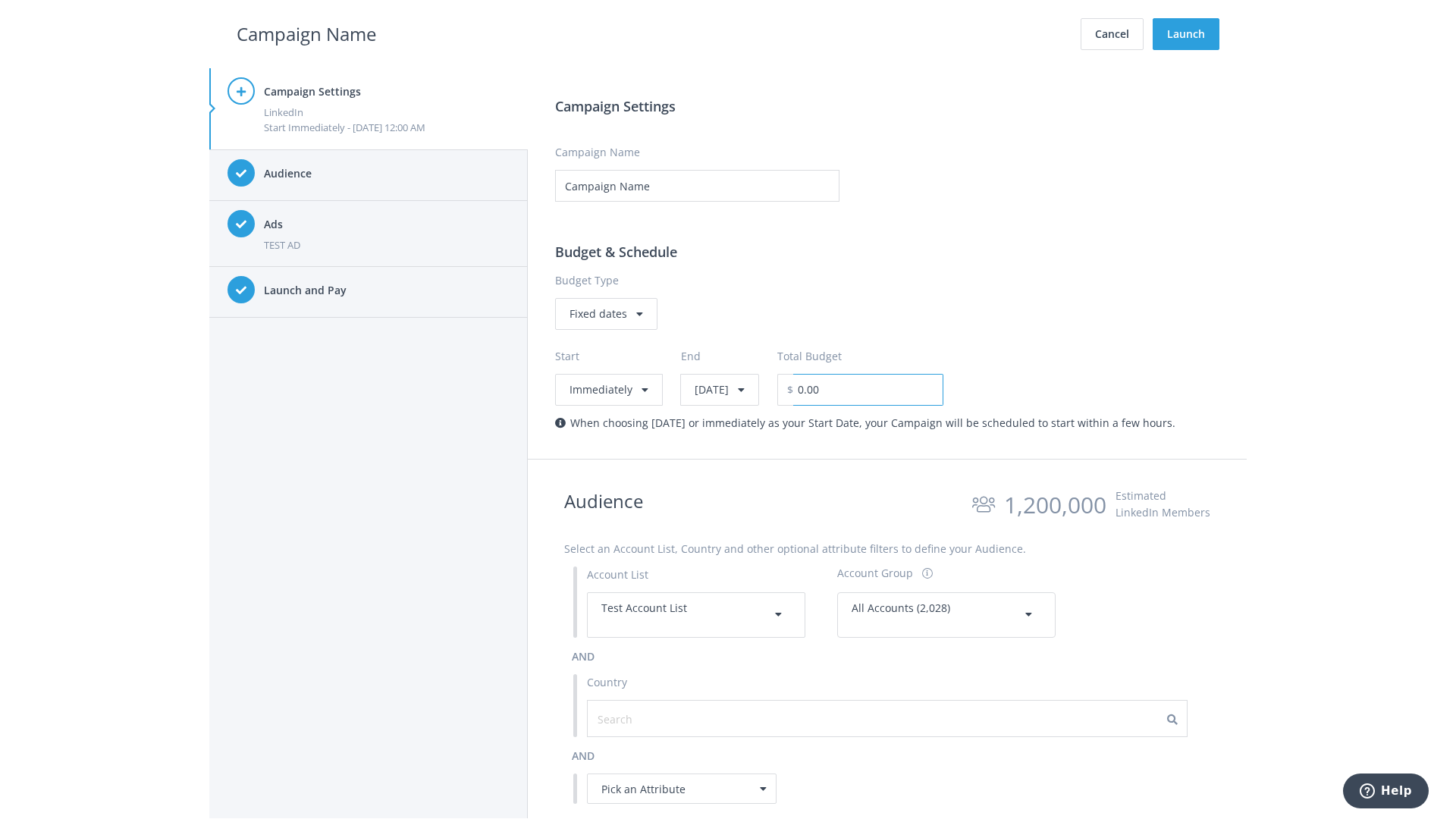
click at [907, 388] on input "0.00" at bounding box center [868, 389] width 150 height 32
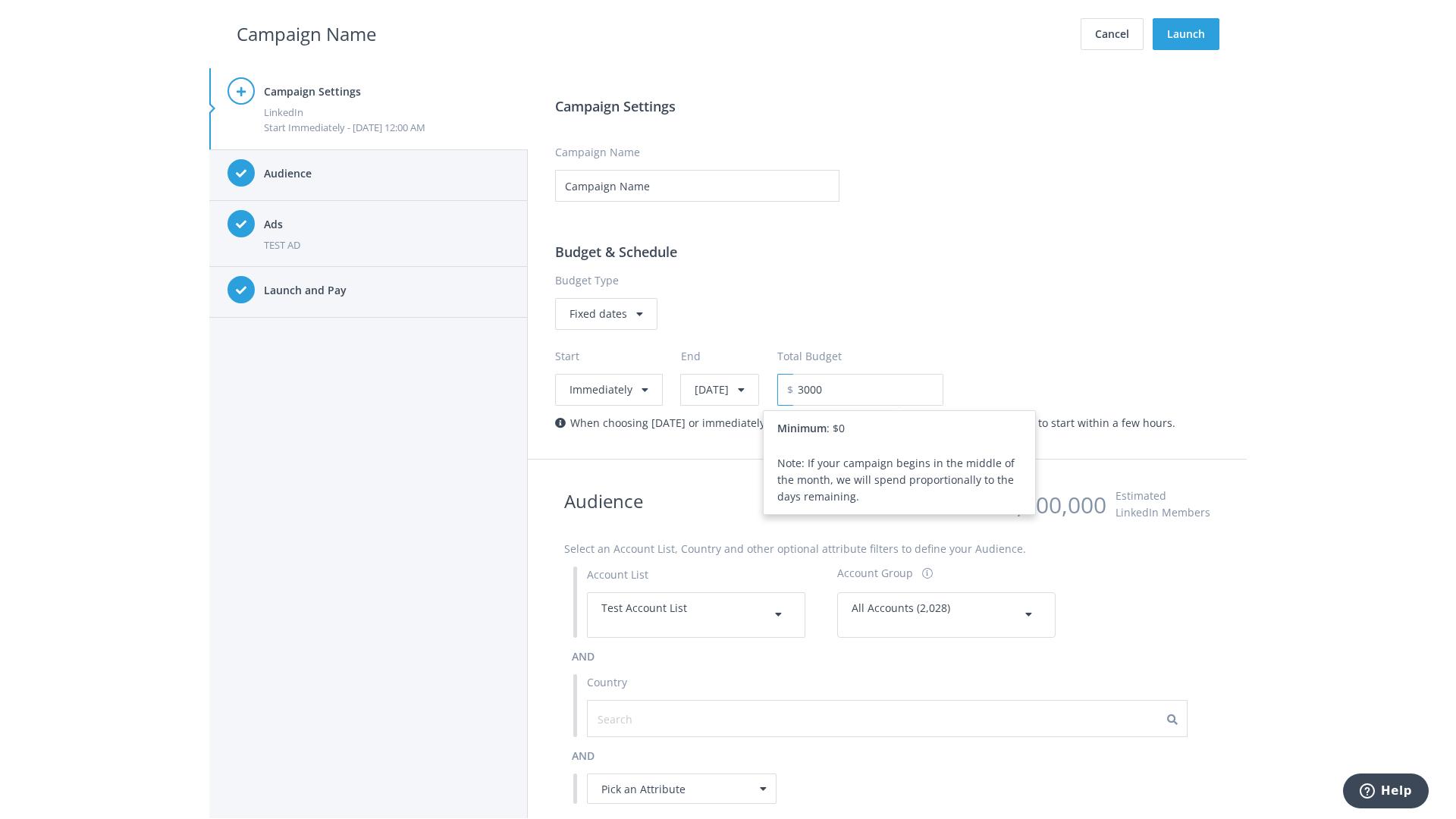
click at [306, 33] on h2 "Campaign Name" at bounding box center [306, 34] width 139 height 29
type input "3,000.00"
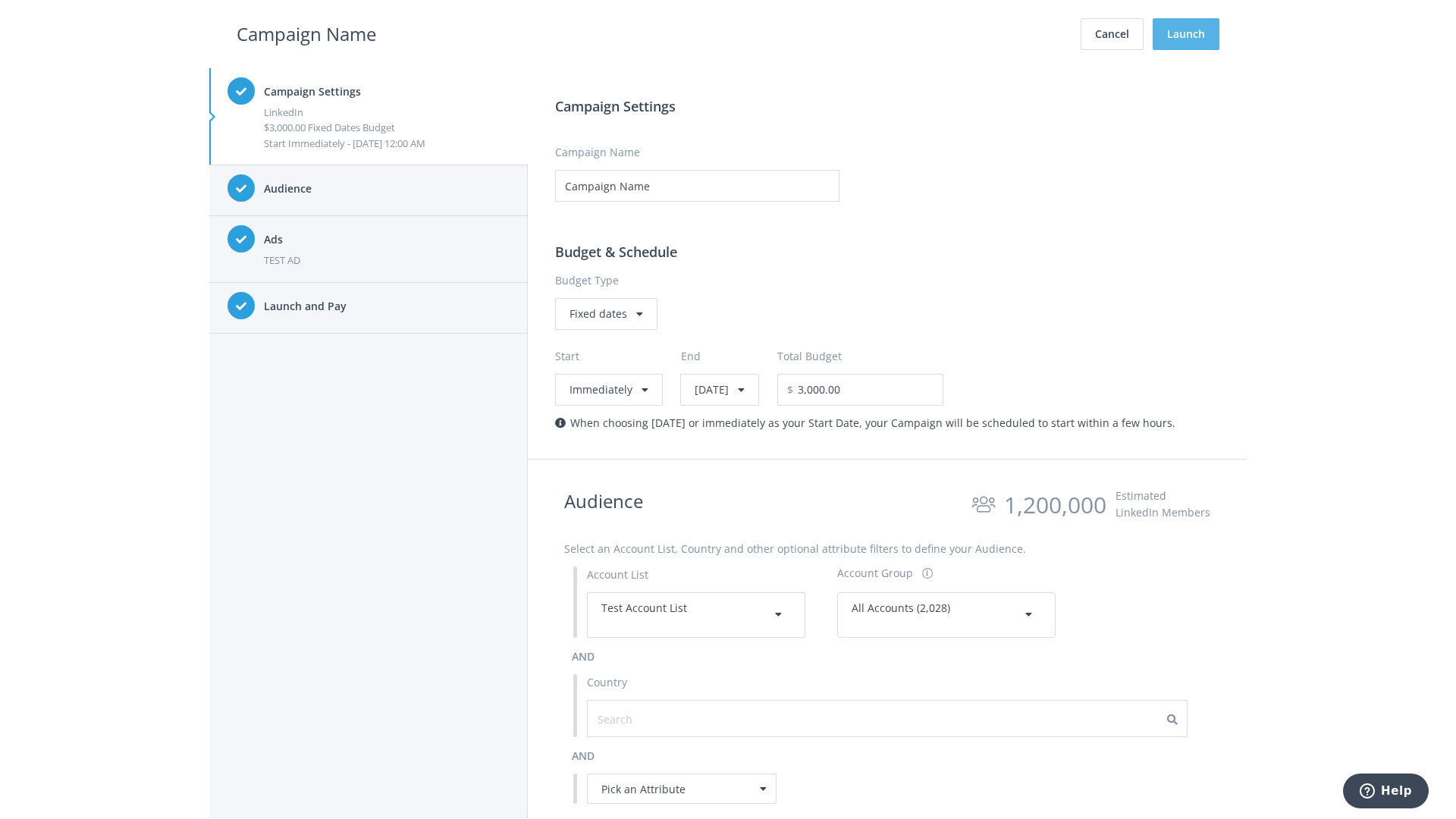
click at [1186, 34] on button "Launch" at bounding box center [1186, 33] width 67 height 32
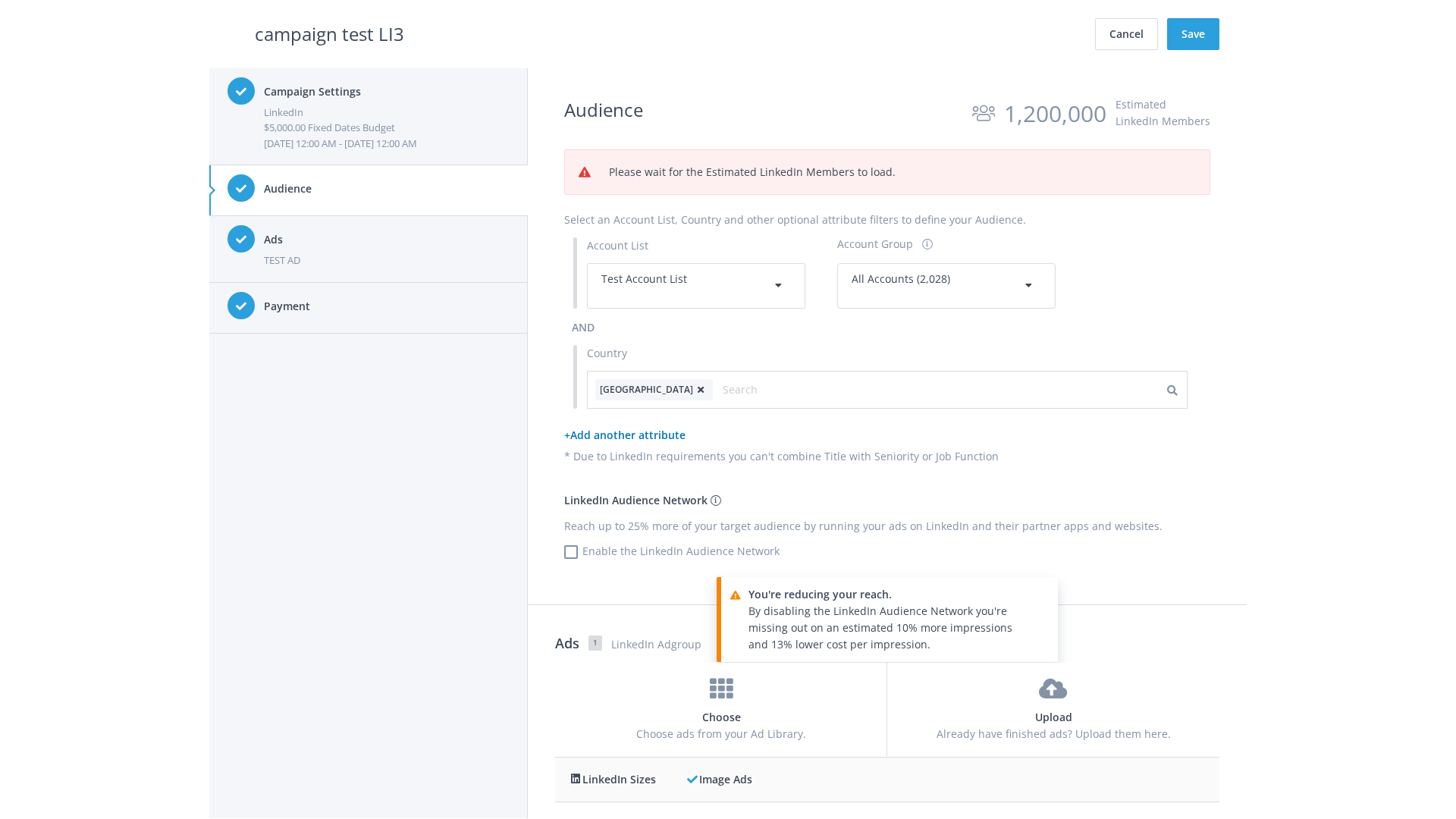
scroll to position [490, 0]
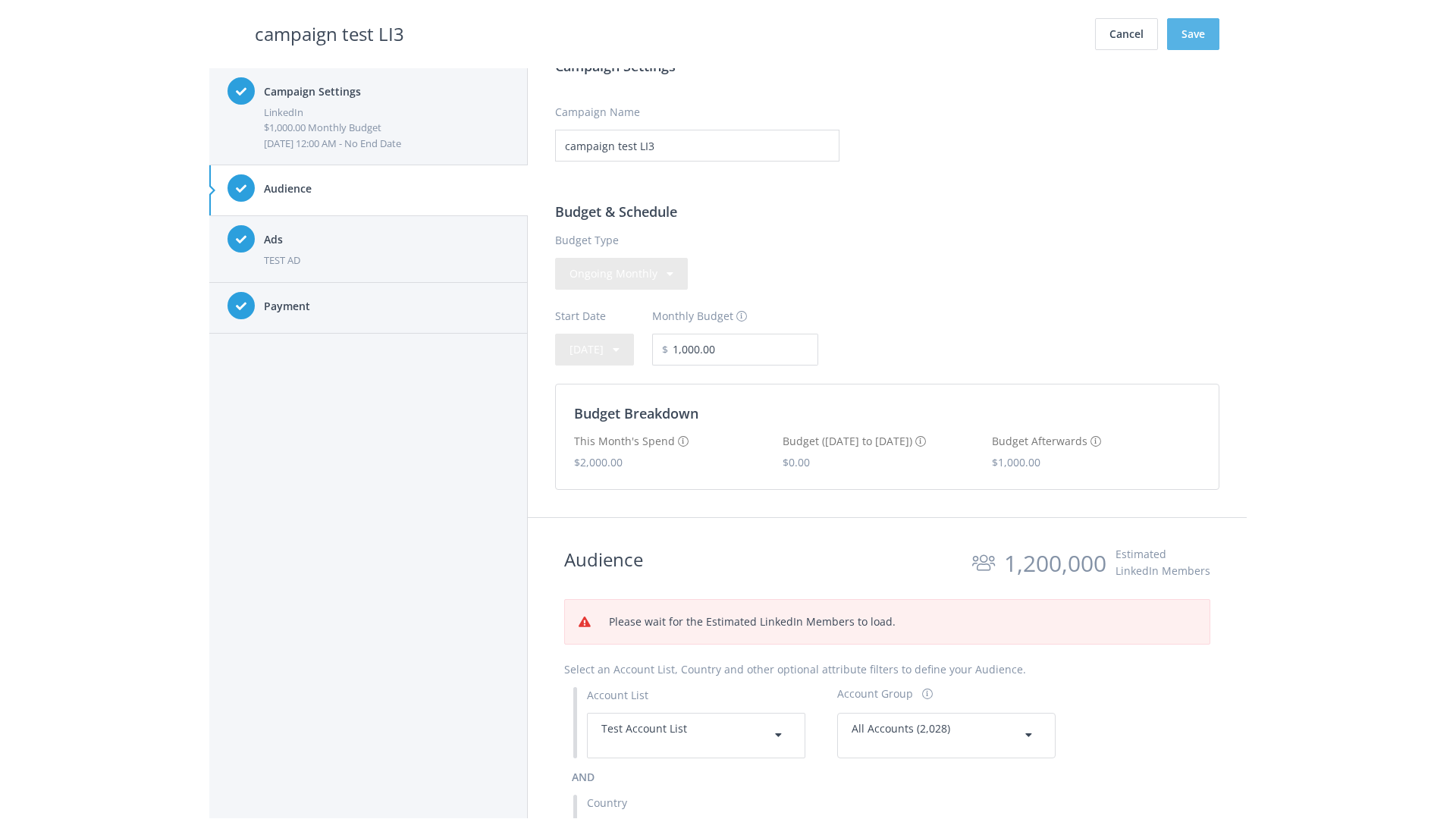
click at [1192, 34] on button "Save" at bounding box center [1192, 33] width 53 height 32
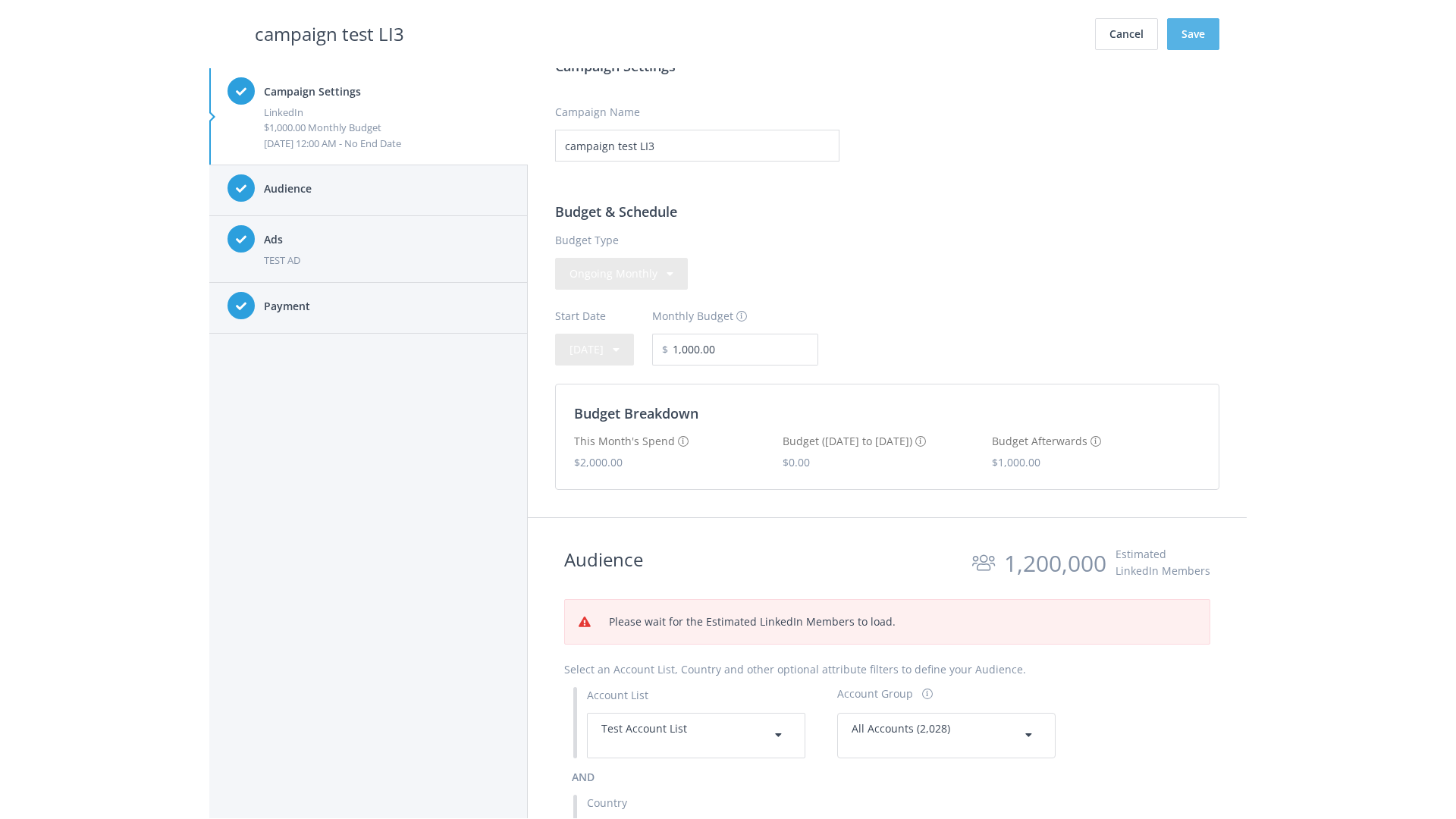
scroll to position [331, 0]
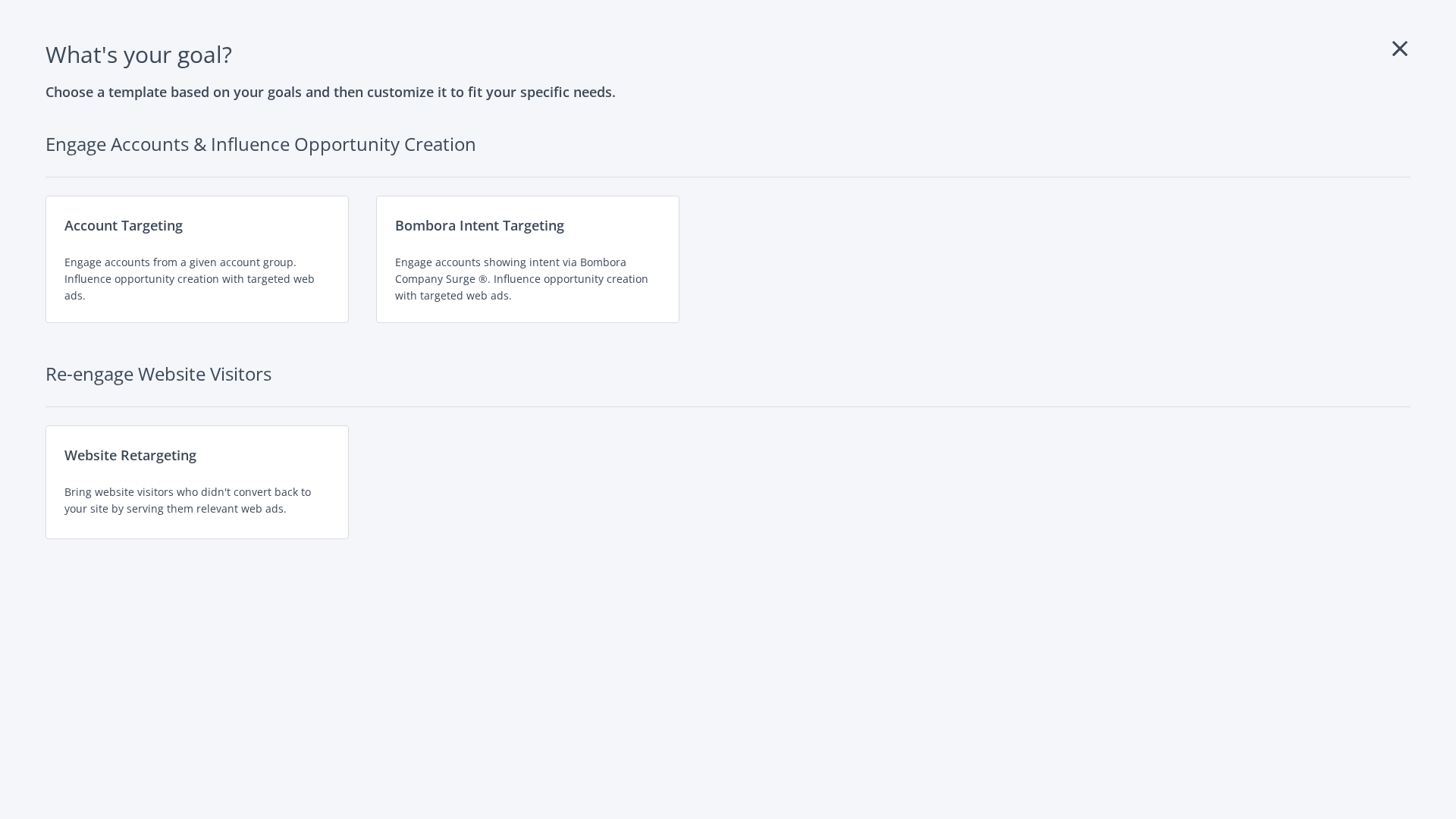
click at [197, 260] on div "Engage accounts from a given account group. Influence opportunity creation with…" at bounding box center [198, 279] width 265 height 50
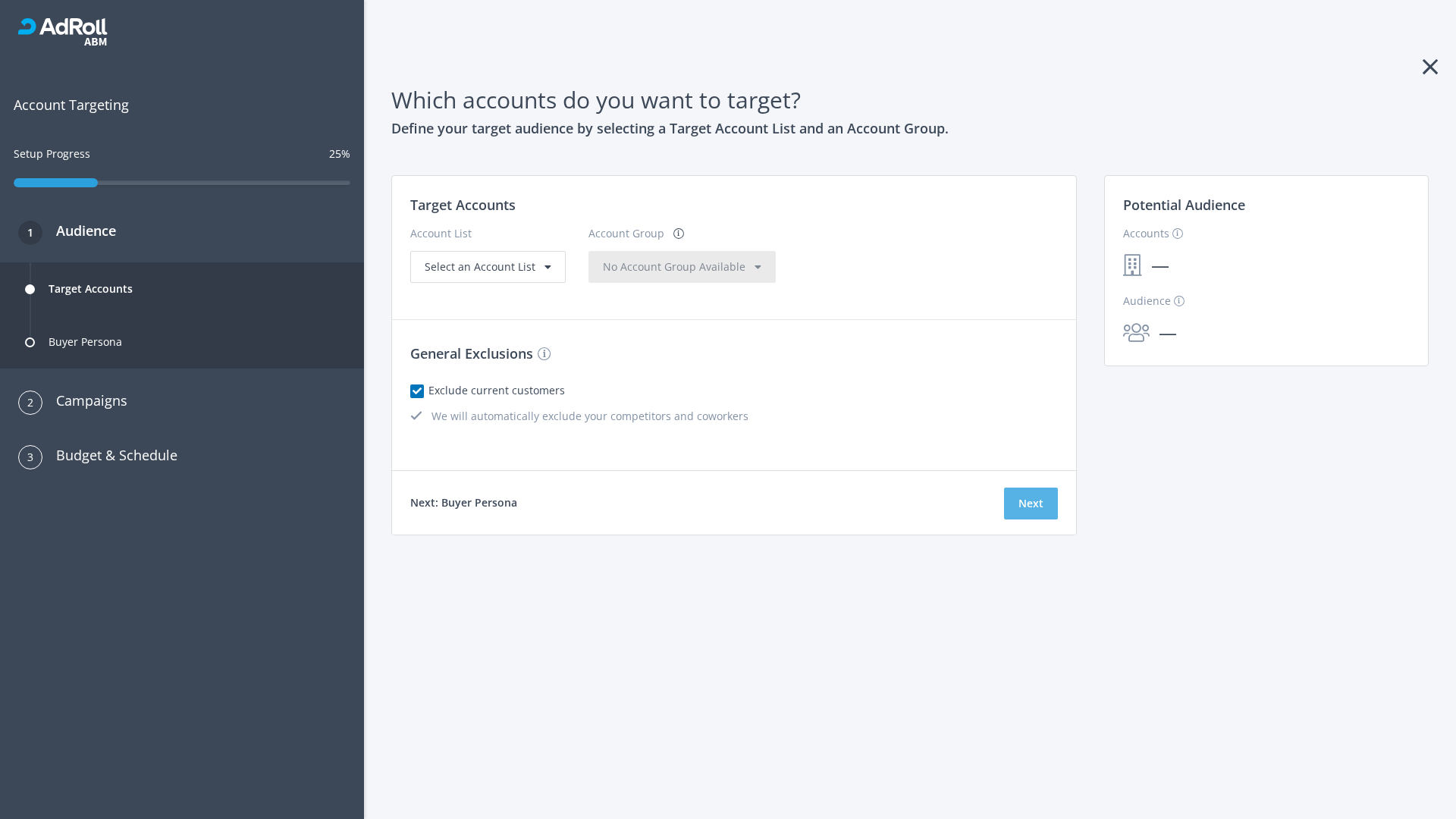
click at [1030, 503] on button "Next" at bounding box center [1030, 503] width 53 height 32
click at [486, 274] on span "Select an Account List" at bounding box center [480, 266] width 111 height 14
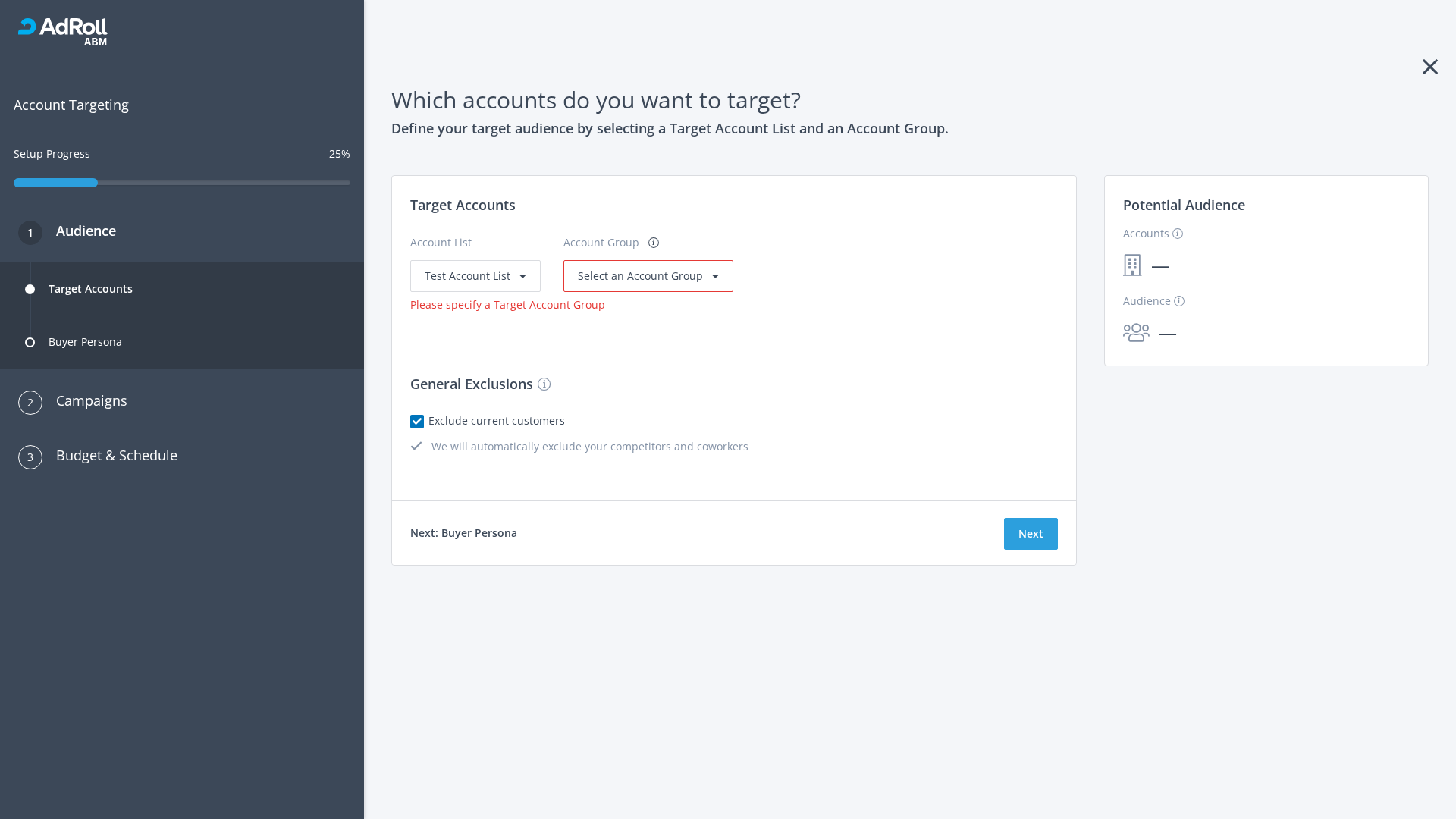
click at [644, 275] on span "Select an Account Group" at bounding box center [640, 275] width 125 height 14
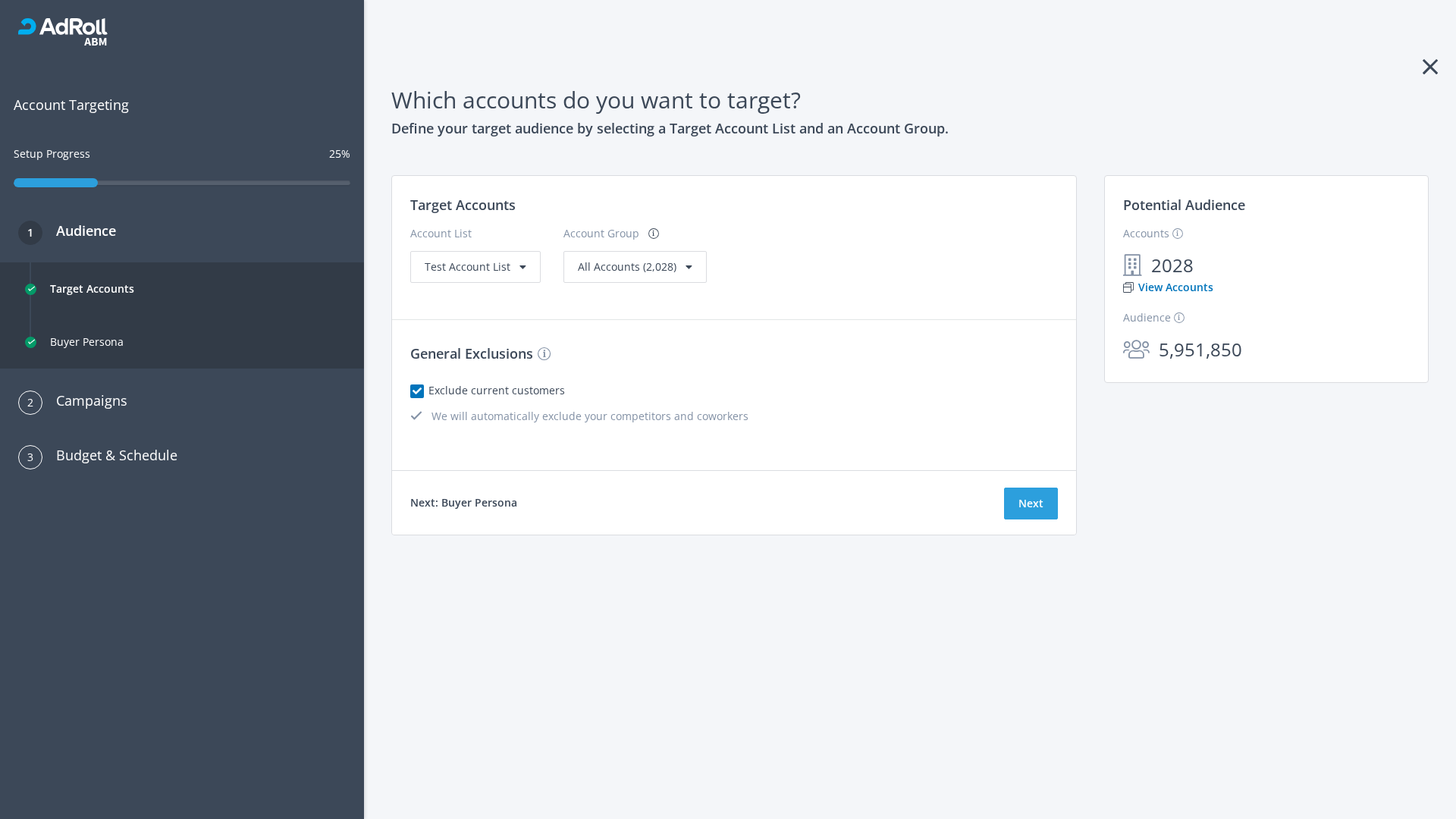
click at [1167, 287] on link "View Accounts" at bounding box center [1168, 286] width 91 height 16
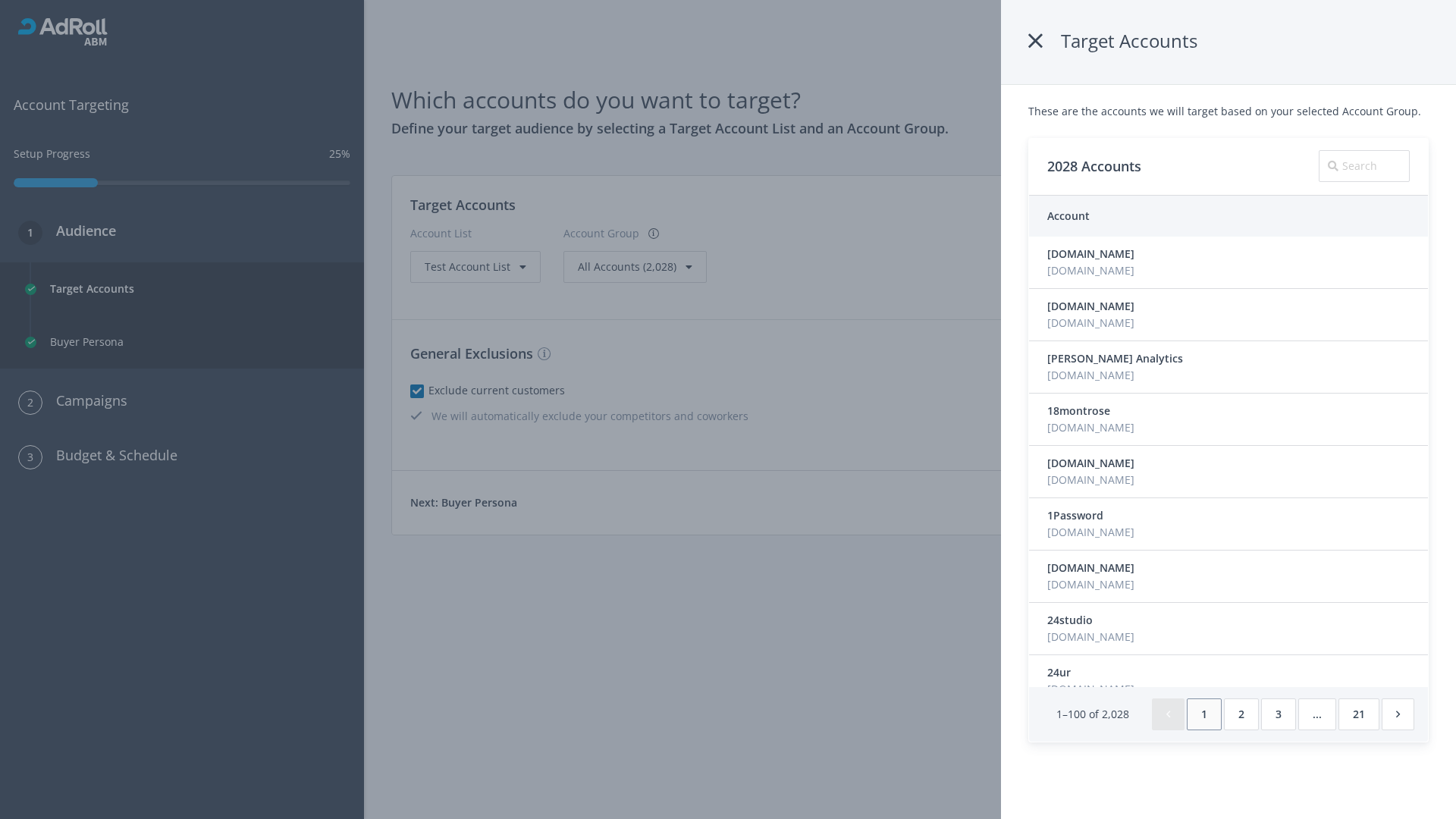
click at [1038, 41] on icon at bounding box center [1035, 41] width 14 height 28
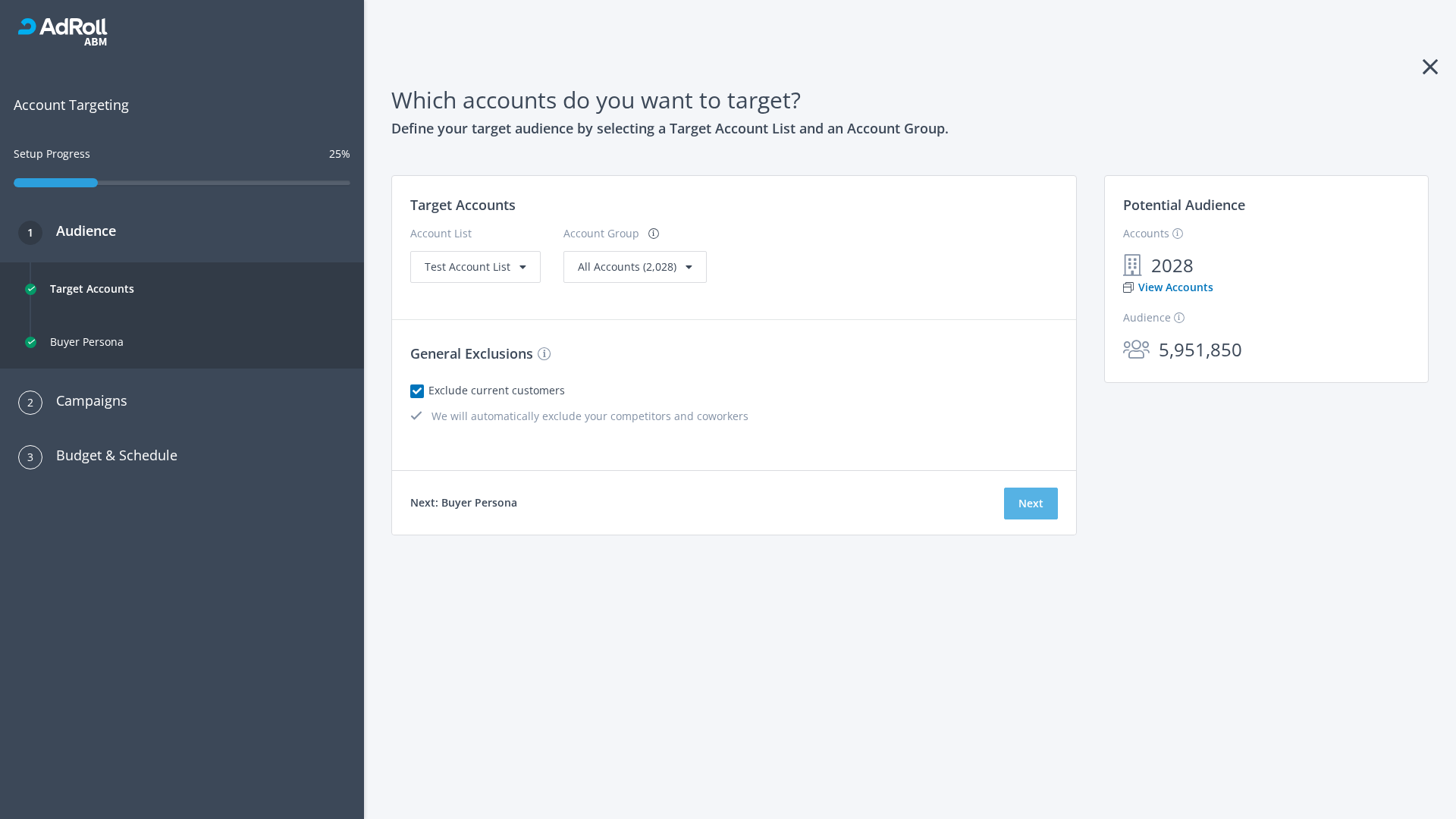
click at [1030, 503] on button "Next" at bounding box center [1030, 503] width 53 height 32
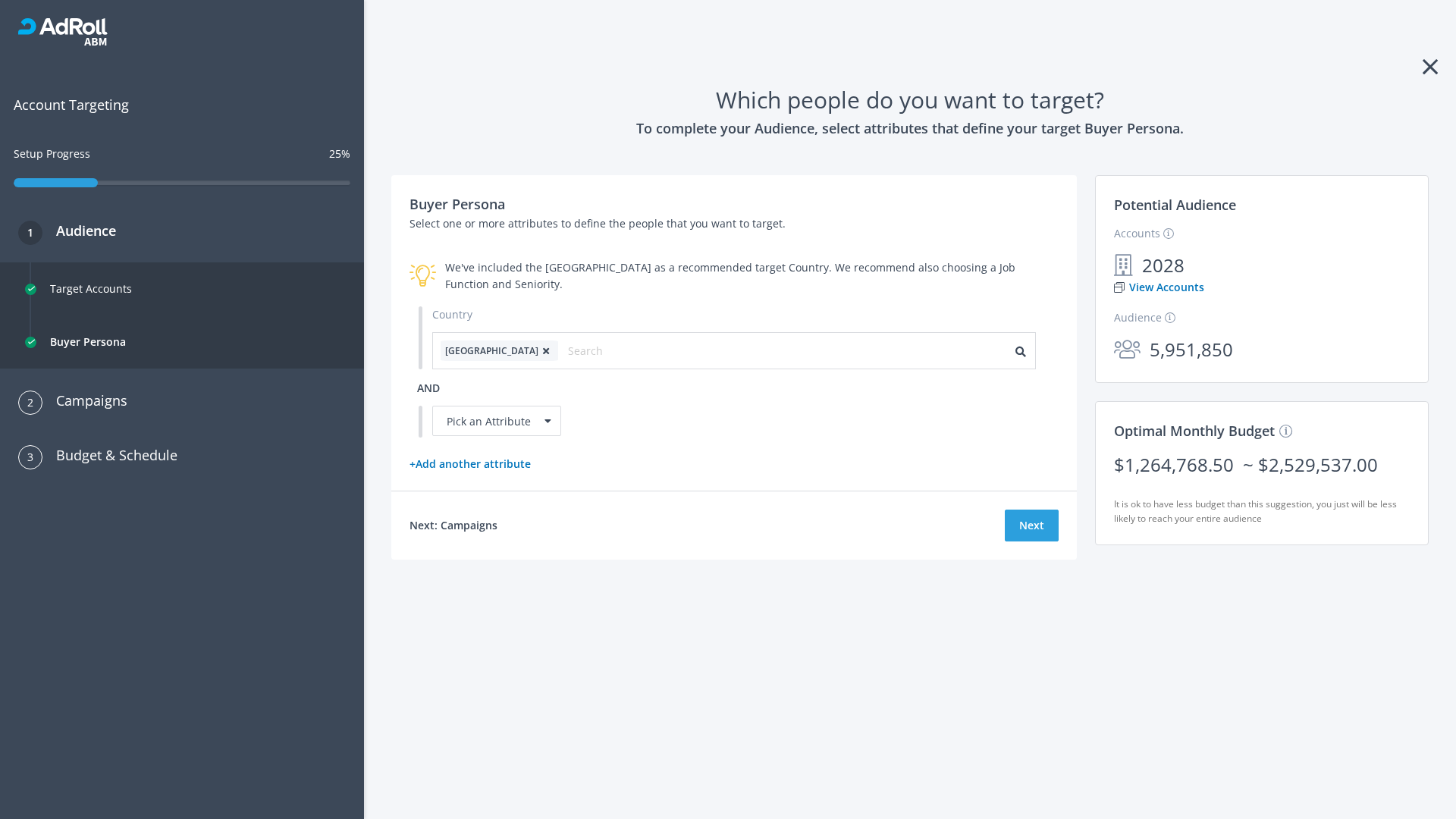
click at [538, 350] on icon at bounding box center [546, 351] width 15 height 10
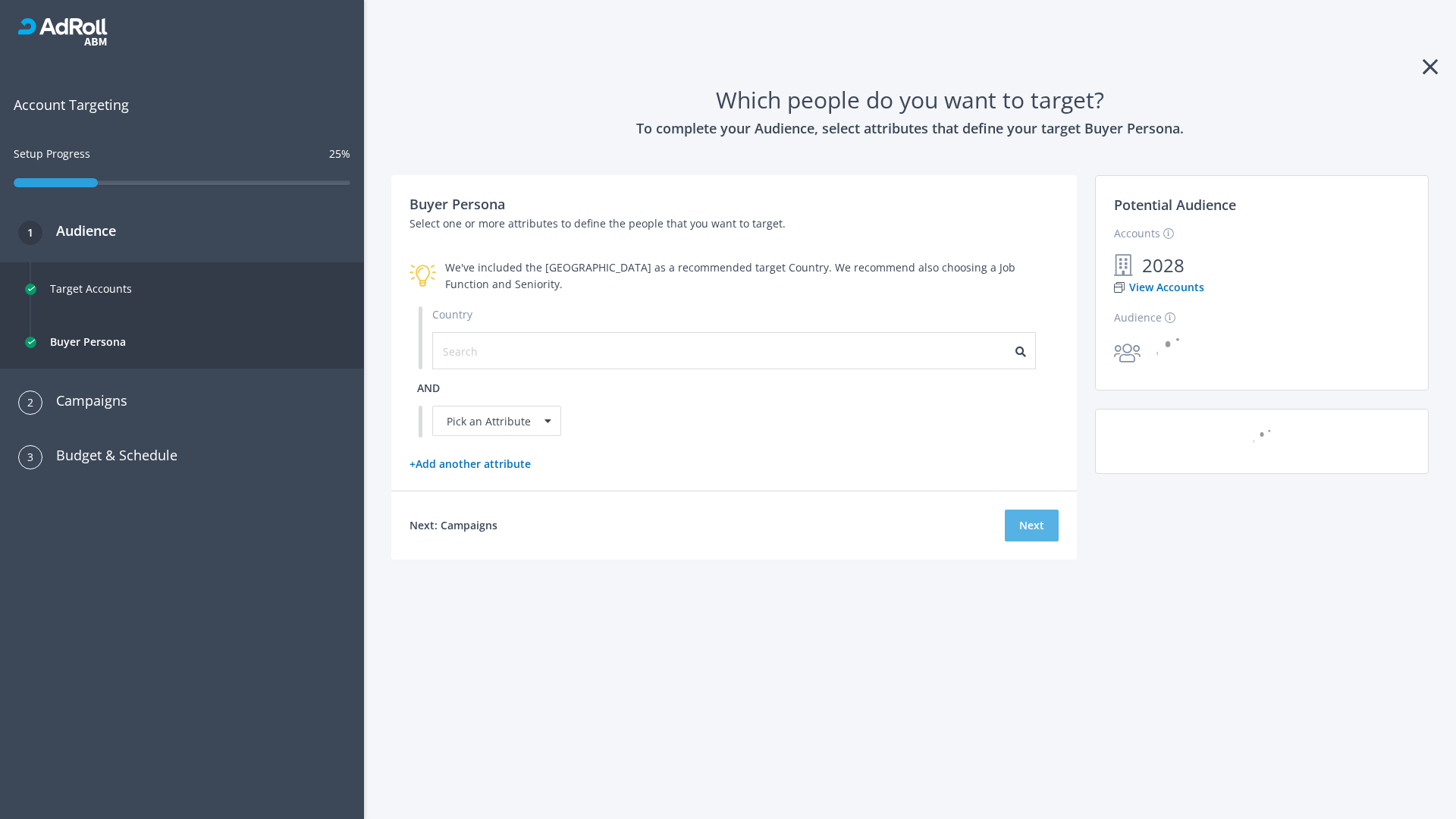
click at [1031, 525] on button "Next" at bounding box center [1031, 525] width 53 height 32
click at [501, 350] on input "text" at bounding box center [511, 350] width 136 height 16
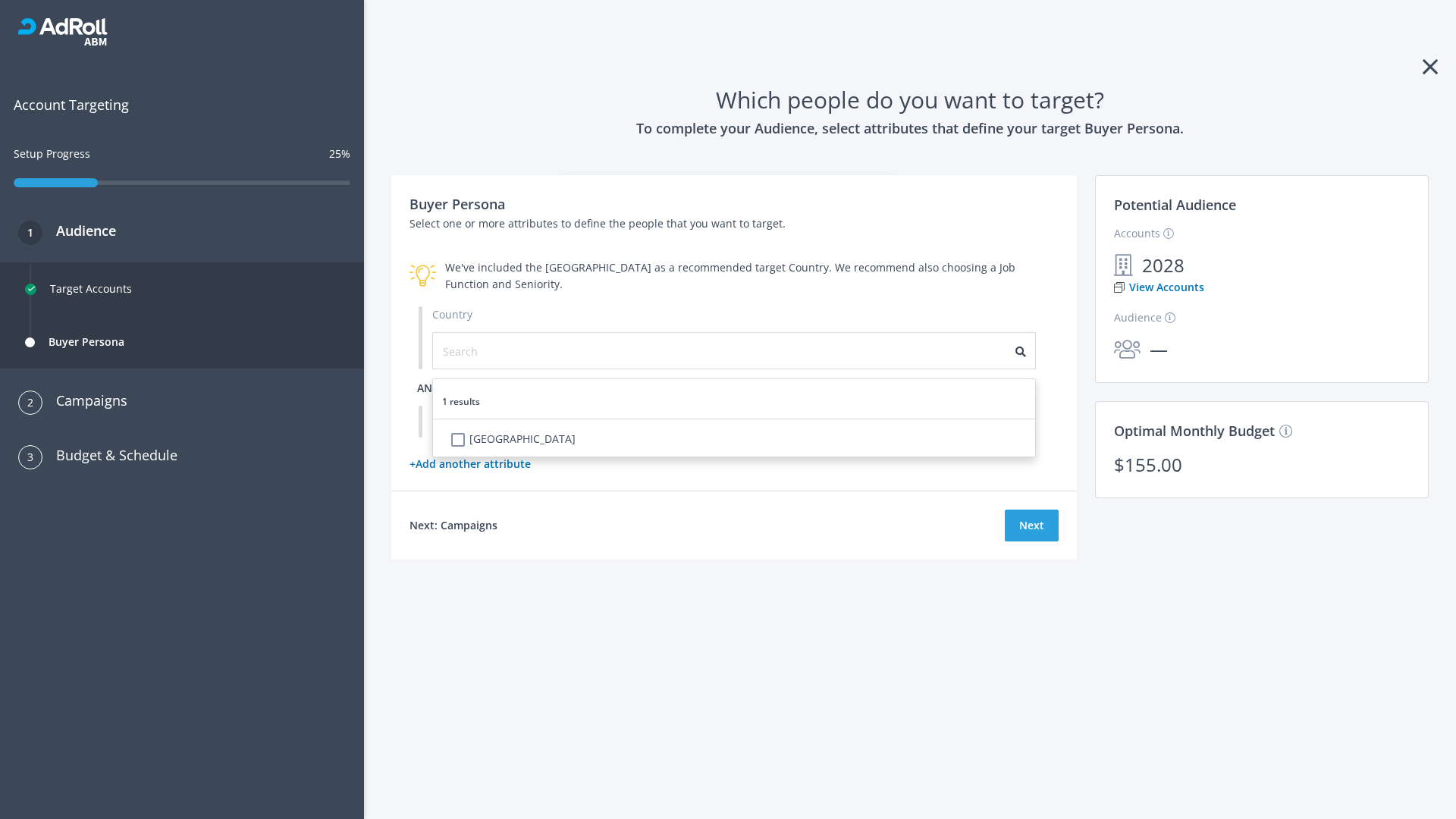
click at [738, 440] on li "United States" at bounding box center [738, 441] width 593 height 31
checkbox input "true"
click at [429, 388] on span "and" at bounding box center [429, 388] width 23 height 14
click at [496, 421] on div "Pick an Attribute" at bounding box center [496, 421] width 129 height 31
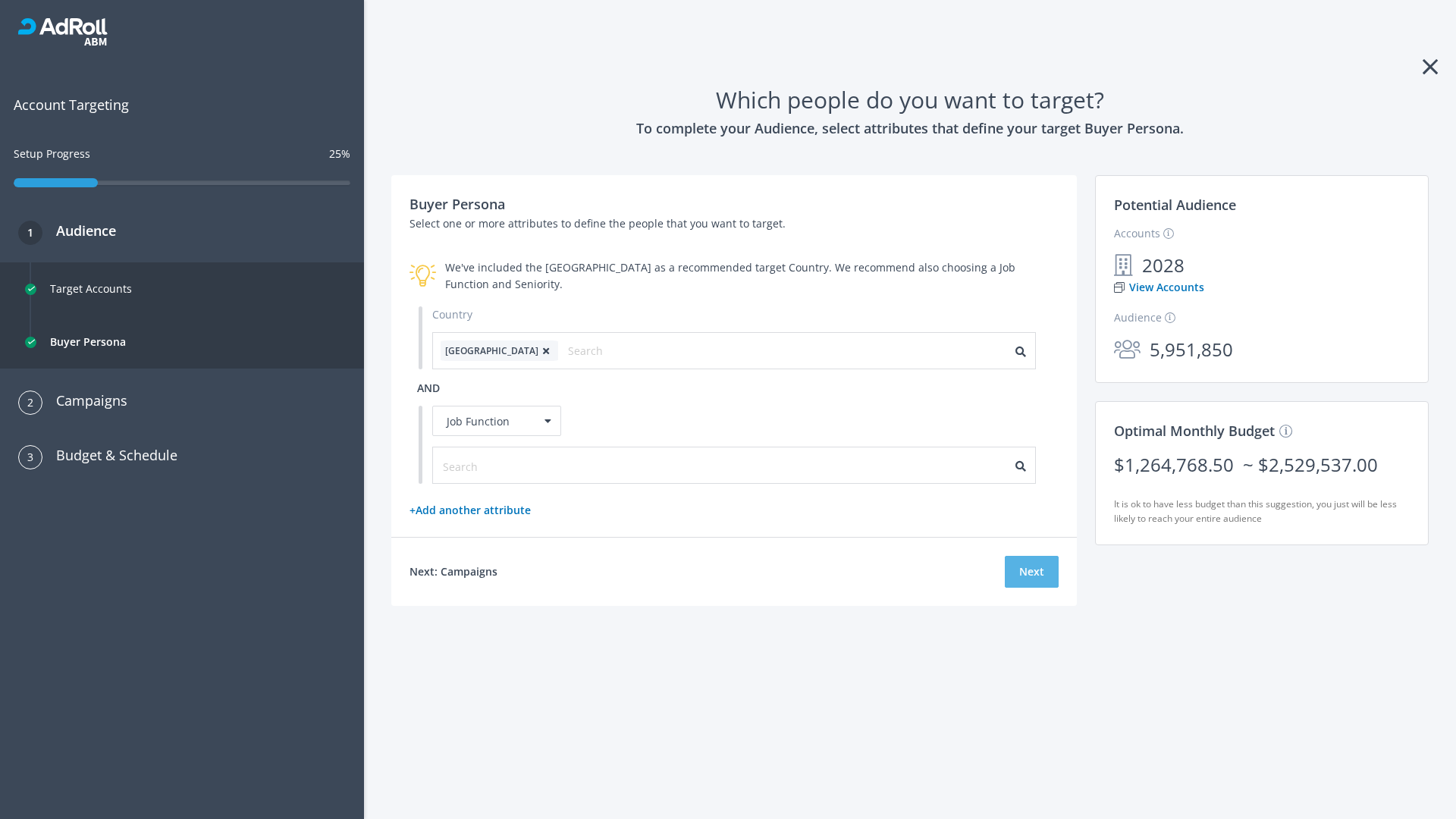
click at [1031, 572] on button "Next" at bounding box center [1031, 571] width 53 height 32
click at [501, 465] on input "text" at bounding box center [511, 466] width 136 height 16
click at [1031, 572] on button "Next" at bounding box center [1031, 572] width 53 height 32
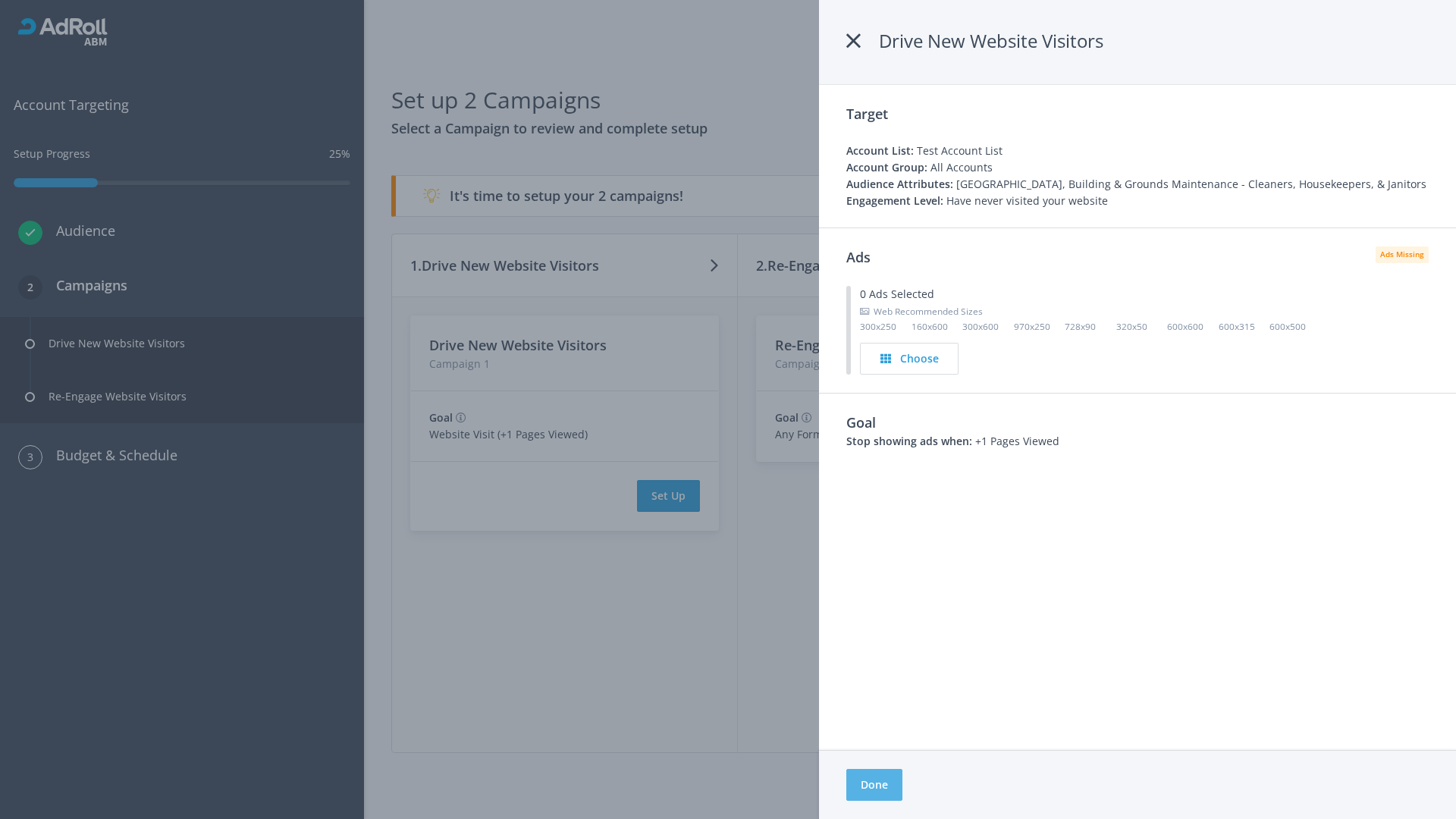
click at [875, 785] on button "Done" at bounding box center [874, 784] width 56 height 32
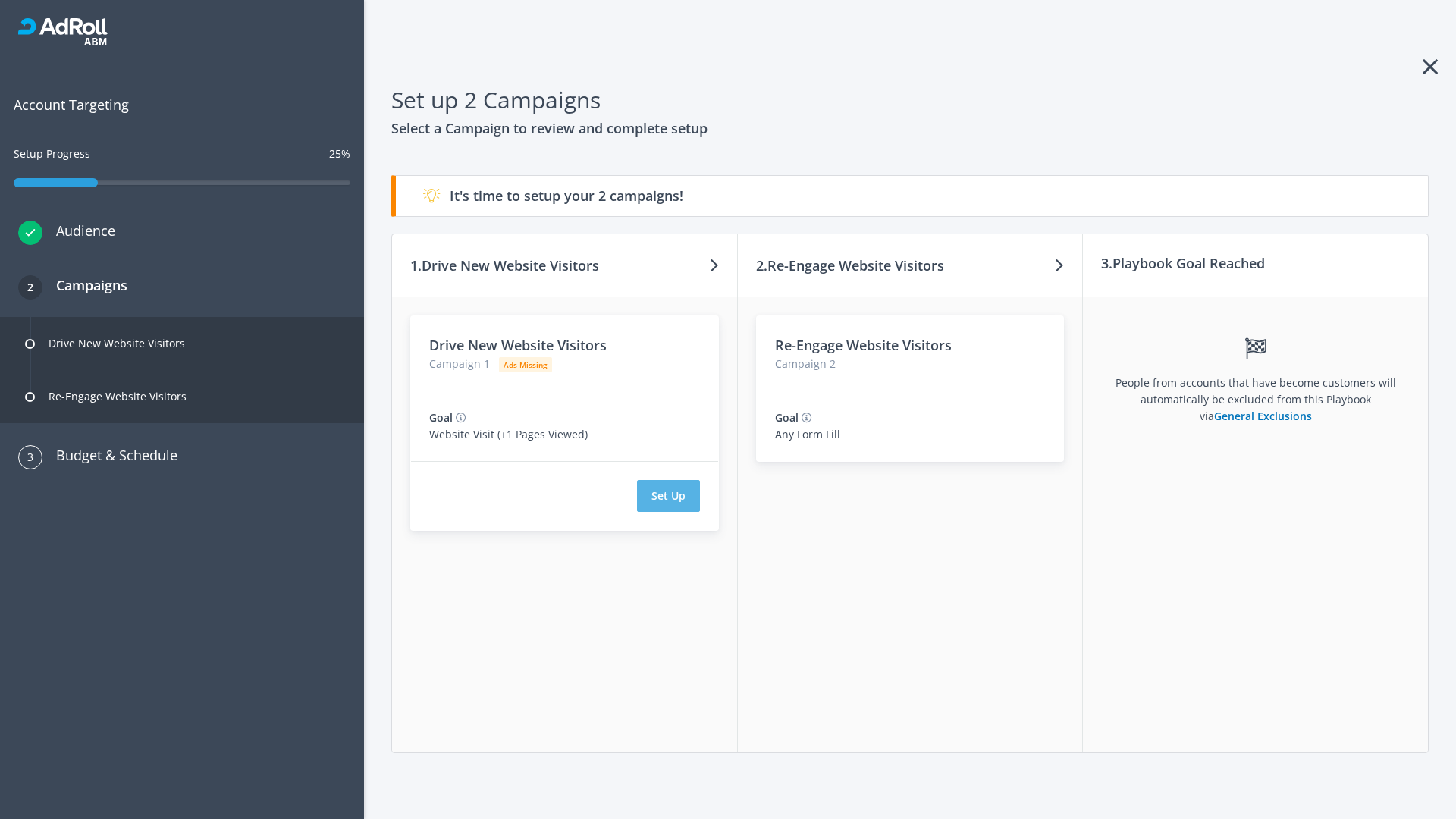
click at [668, 495] on button "Set Up" at bounding box center [668, 495] width 63 height 32
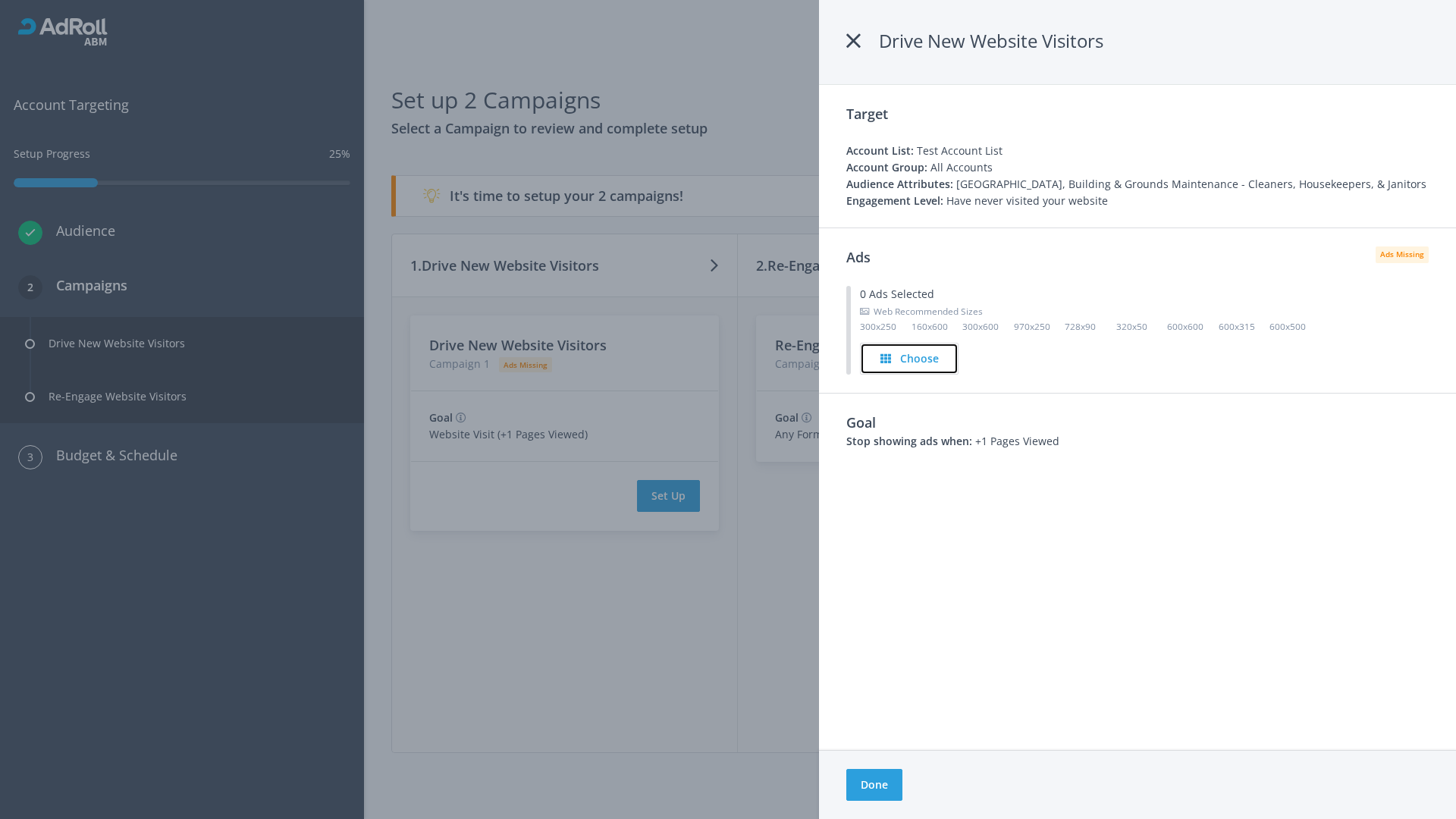
click at [910, 358] on h4 "Choose" at bounding box center [919, 358] width 39 height 16
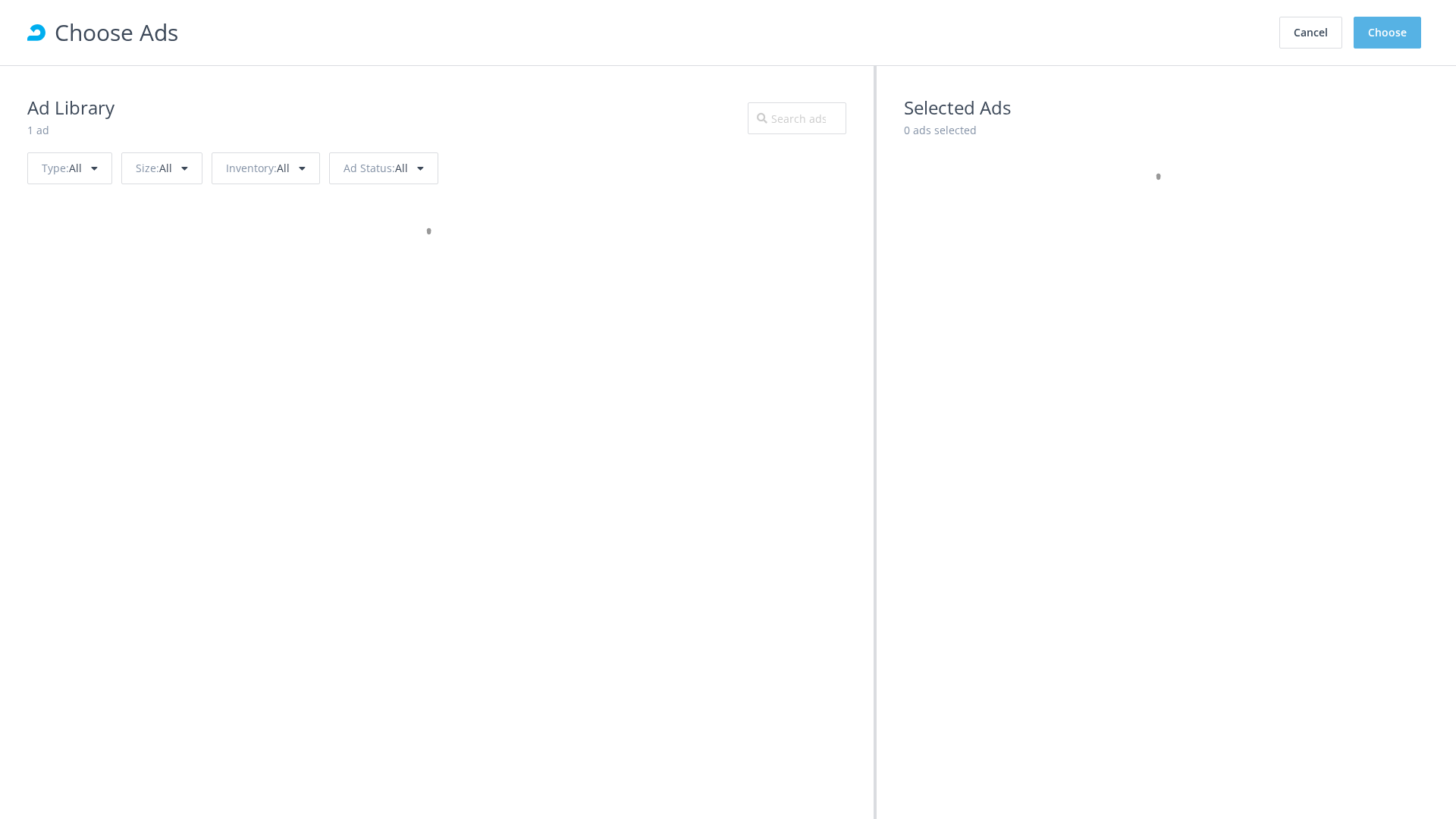
click at [1387, 32] on button "Choose" at bounding box center [1387, 32] width 68 height 32
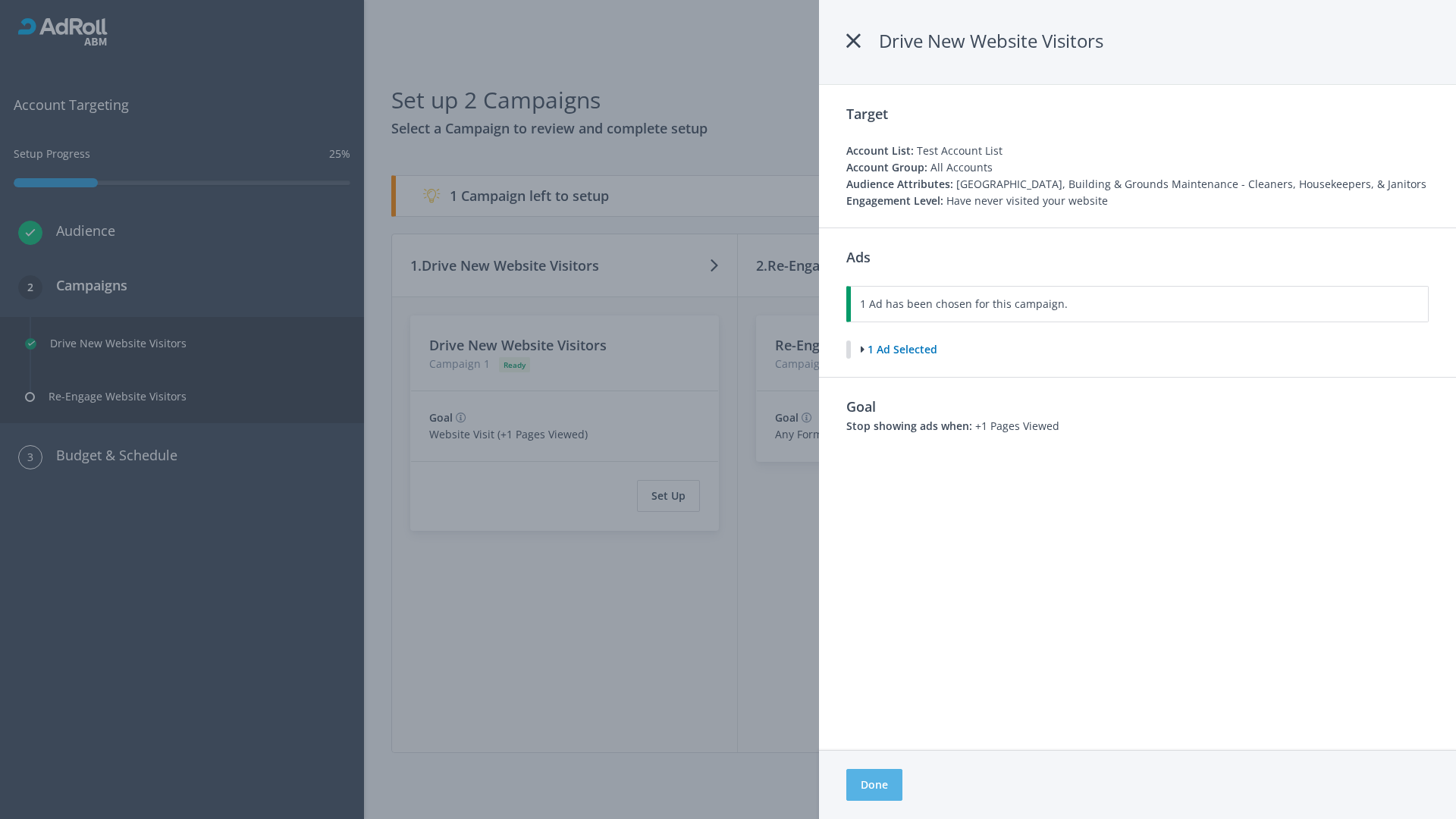
click at [874, 785] on button "Done" at bounding box center [874, 784] width 56 height 32
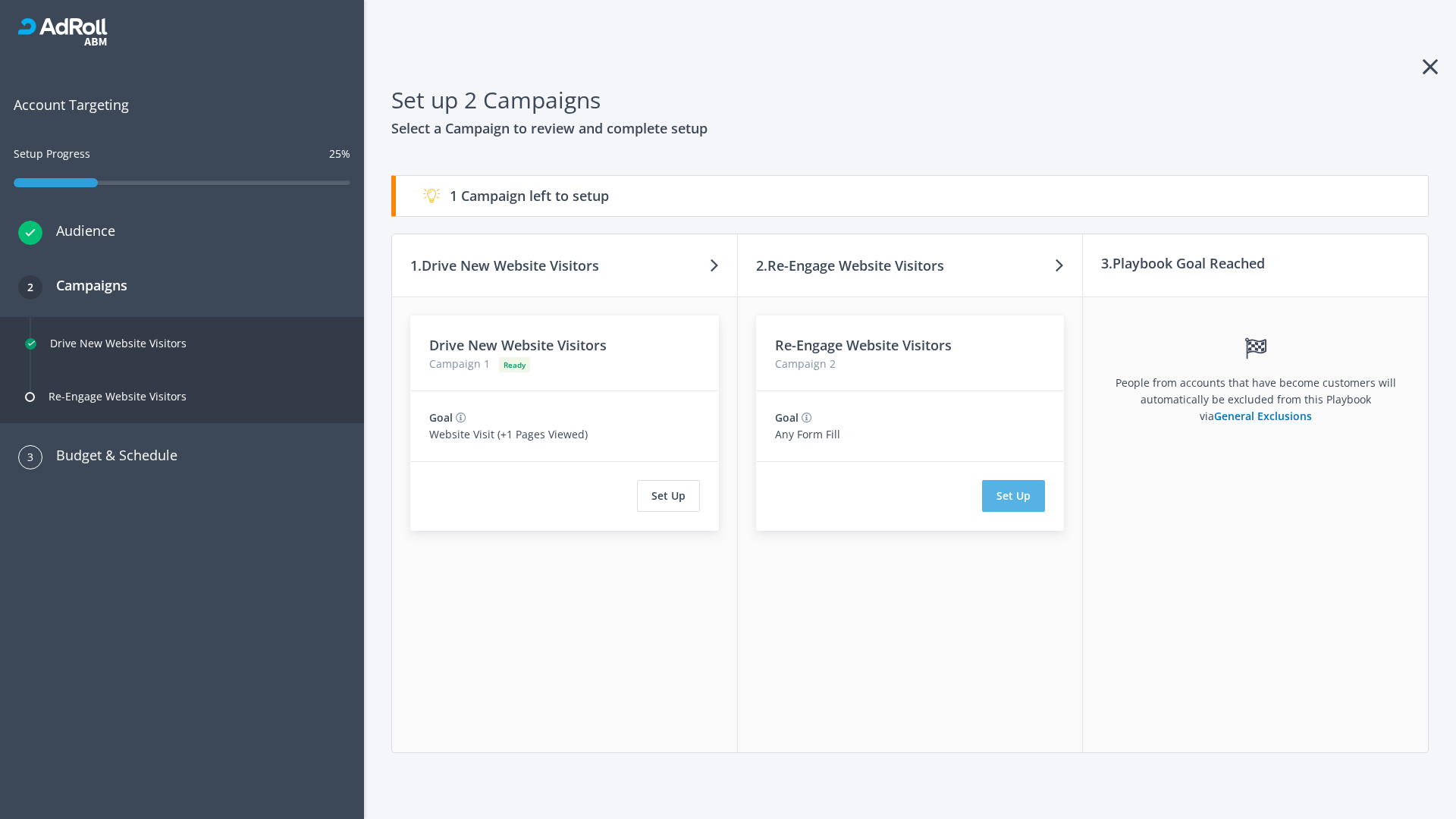
click at [1014, 495] on button "Set Up" at bounding box center [1013, 495] width 63 height 32
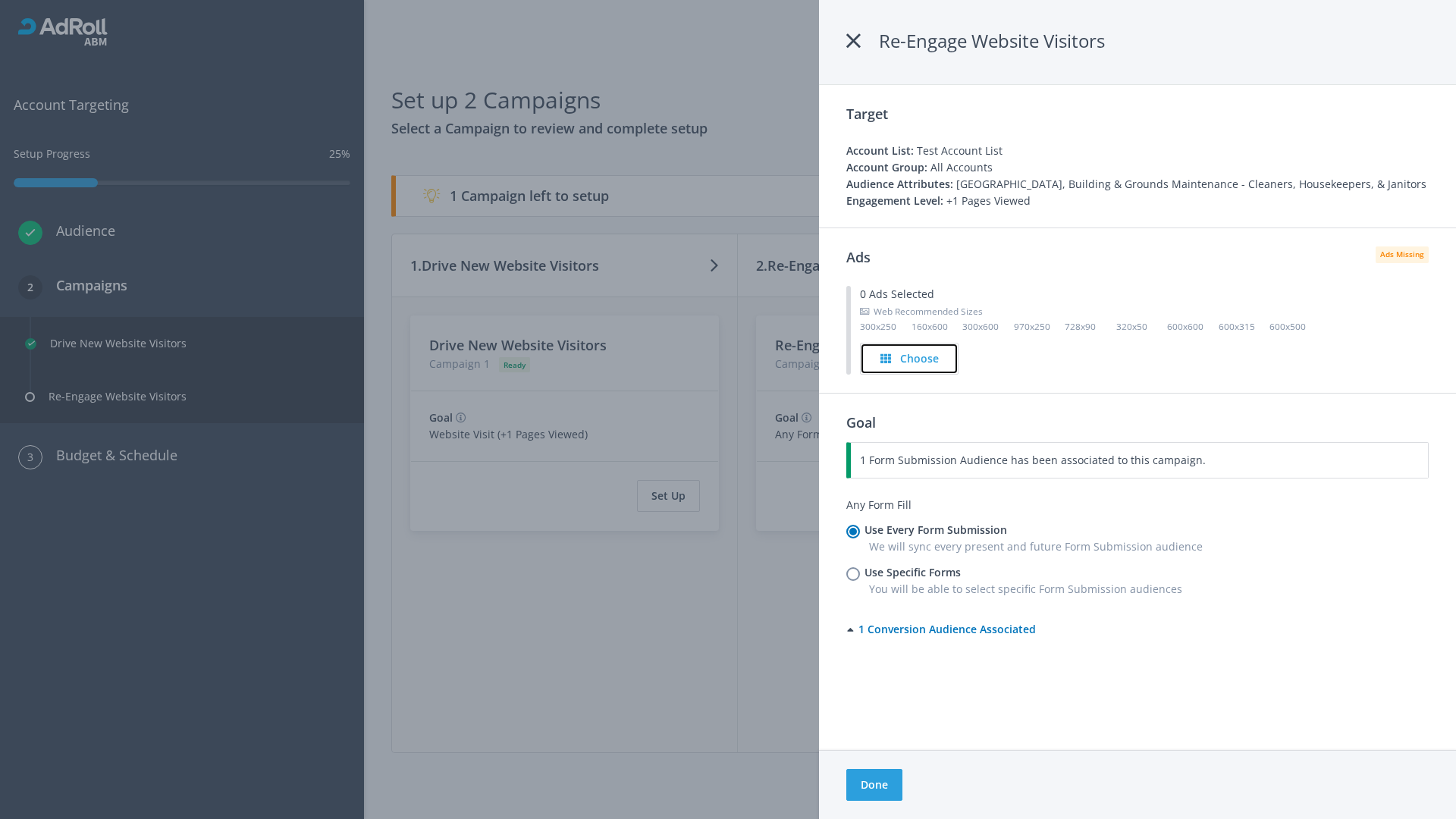
click at [909, 358] on h4 "Choose" at bounding box center [919, 358] width 39 height 16
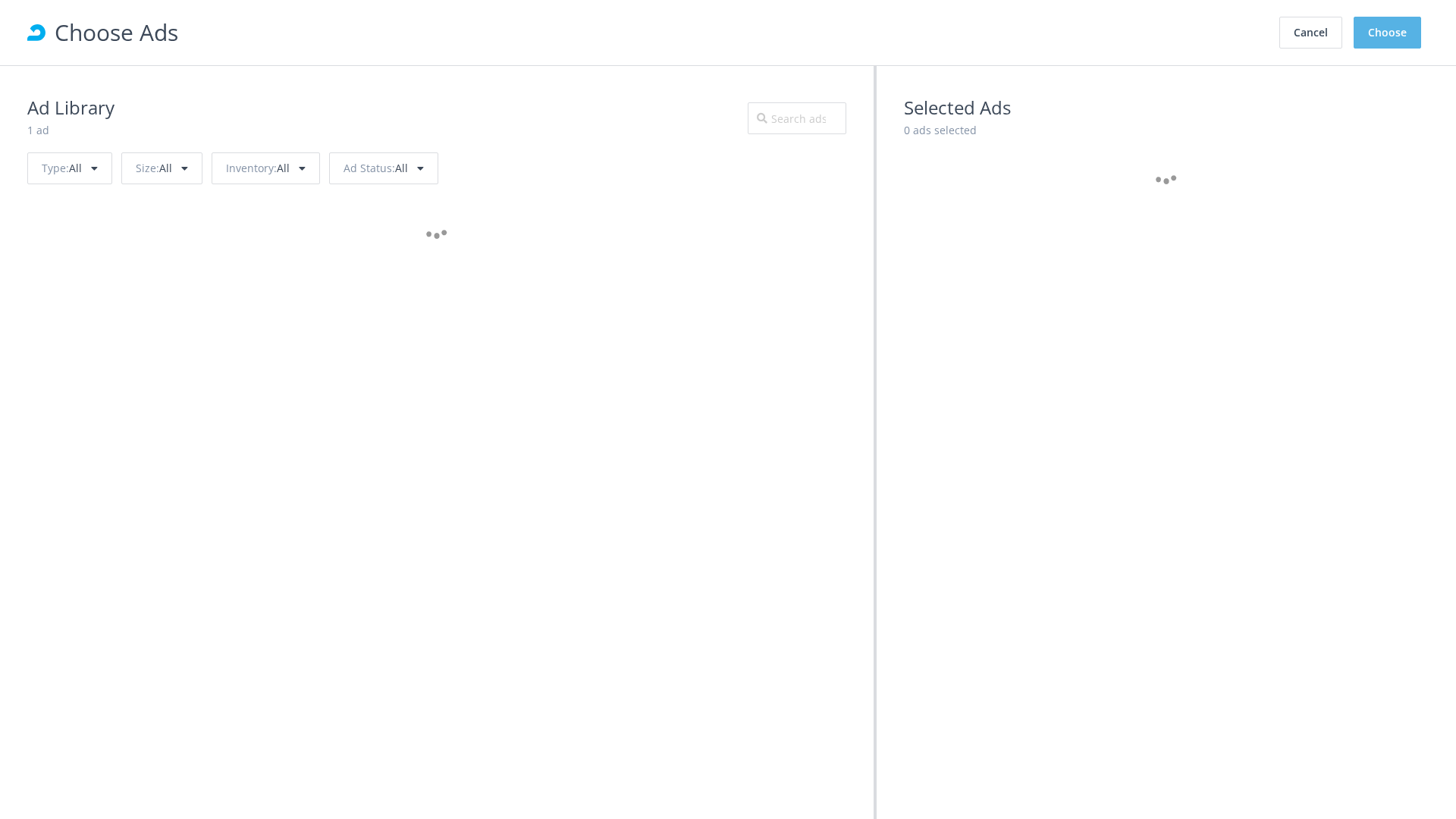
click at [1387, 32] on button "Choose" at bounding box center [1387, 32] width 68 height 32
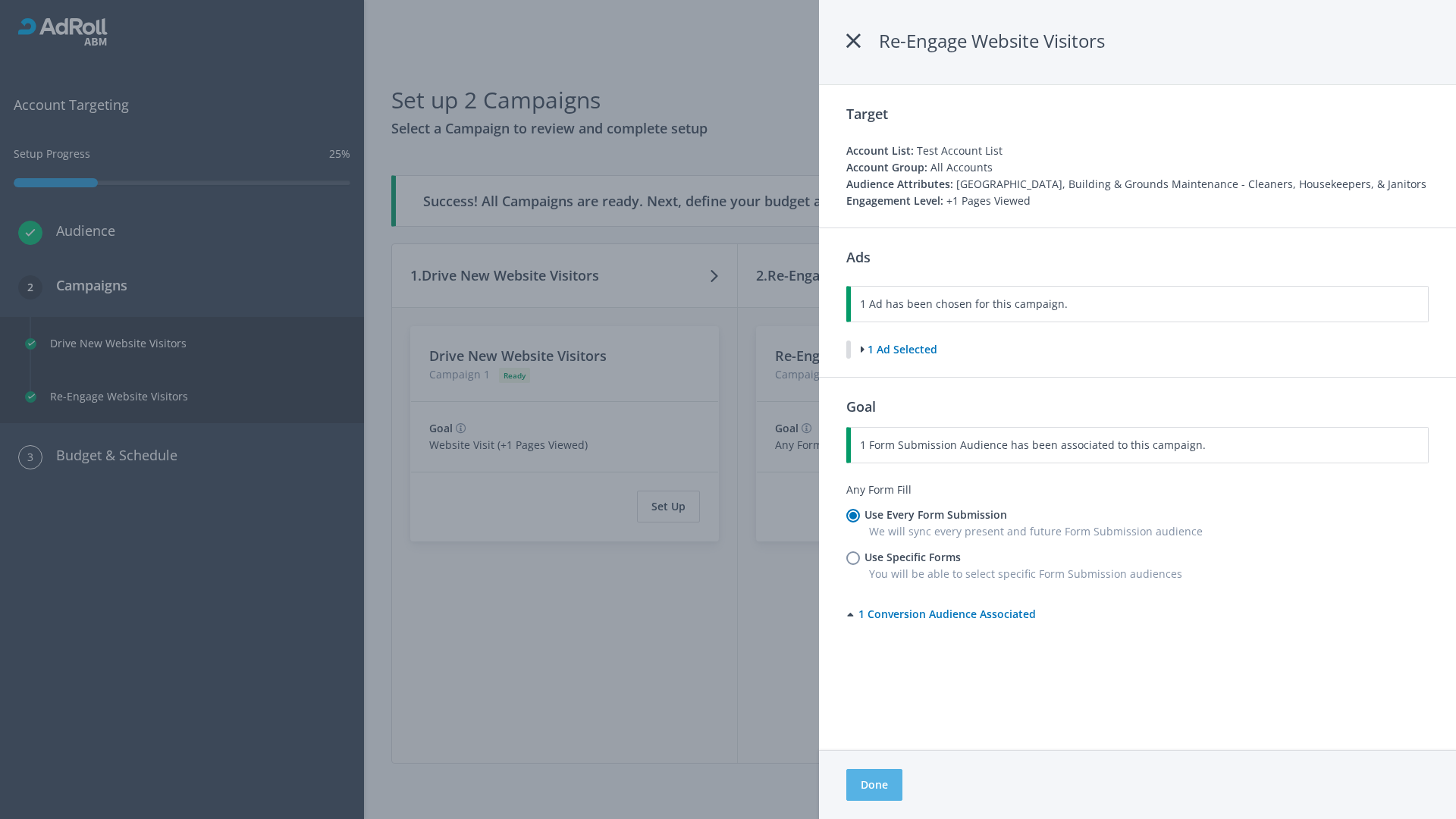
click at [874, 785] on button "Done" at bounding box center [874, 784] width 56 height 32
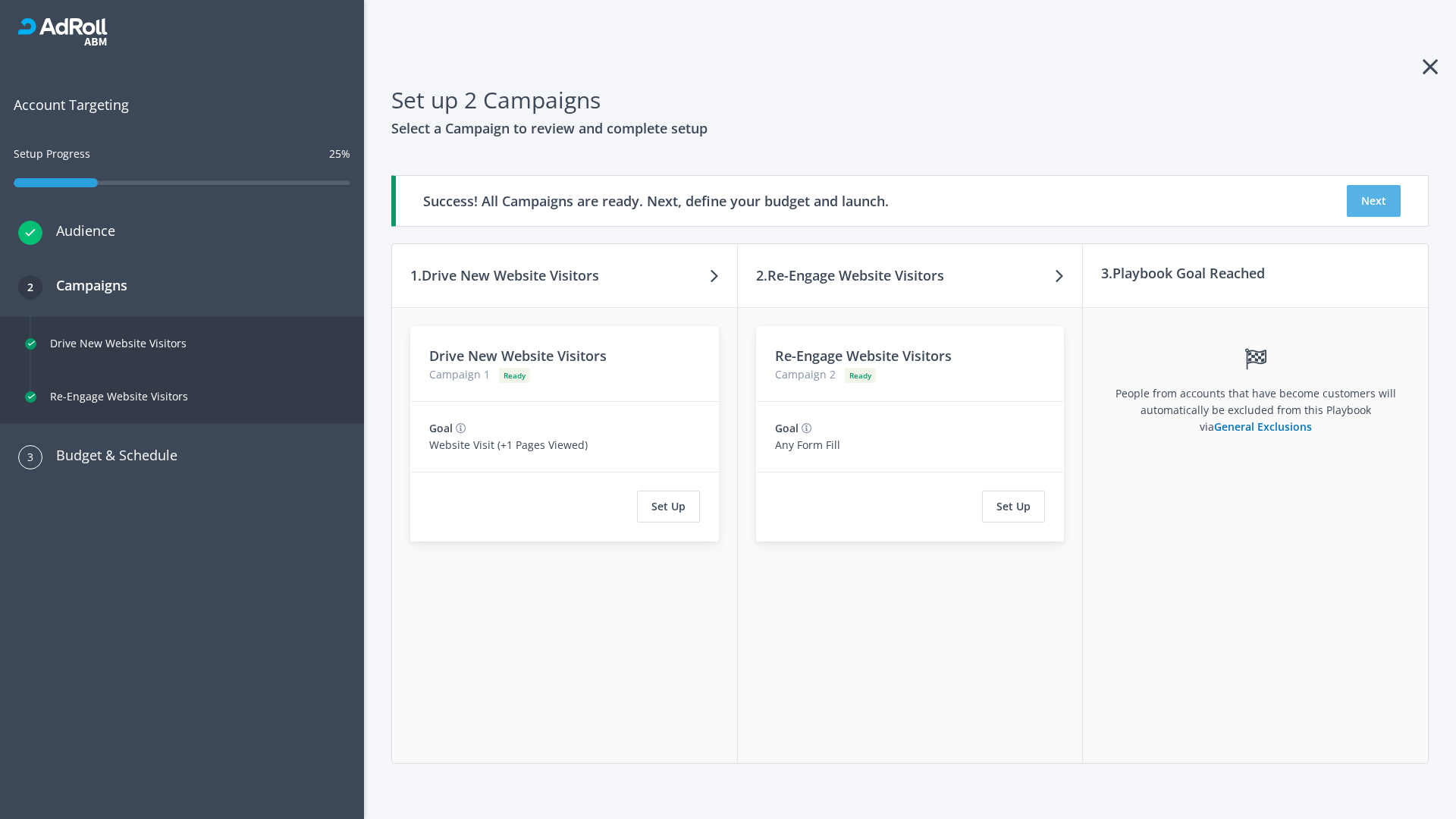
click at [1373, 200] on button "Next" at bounding box center [1373, 200] width 53 height 32
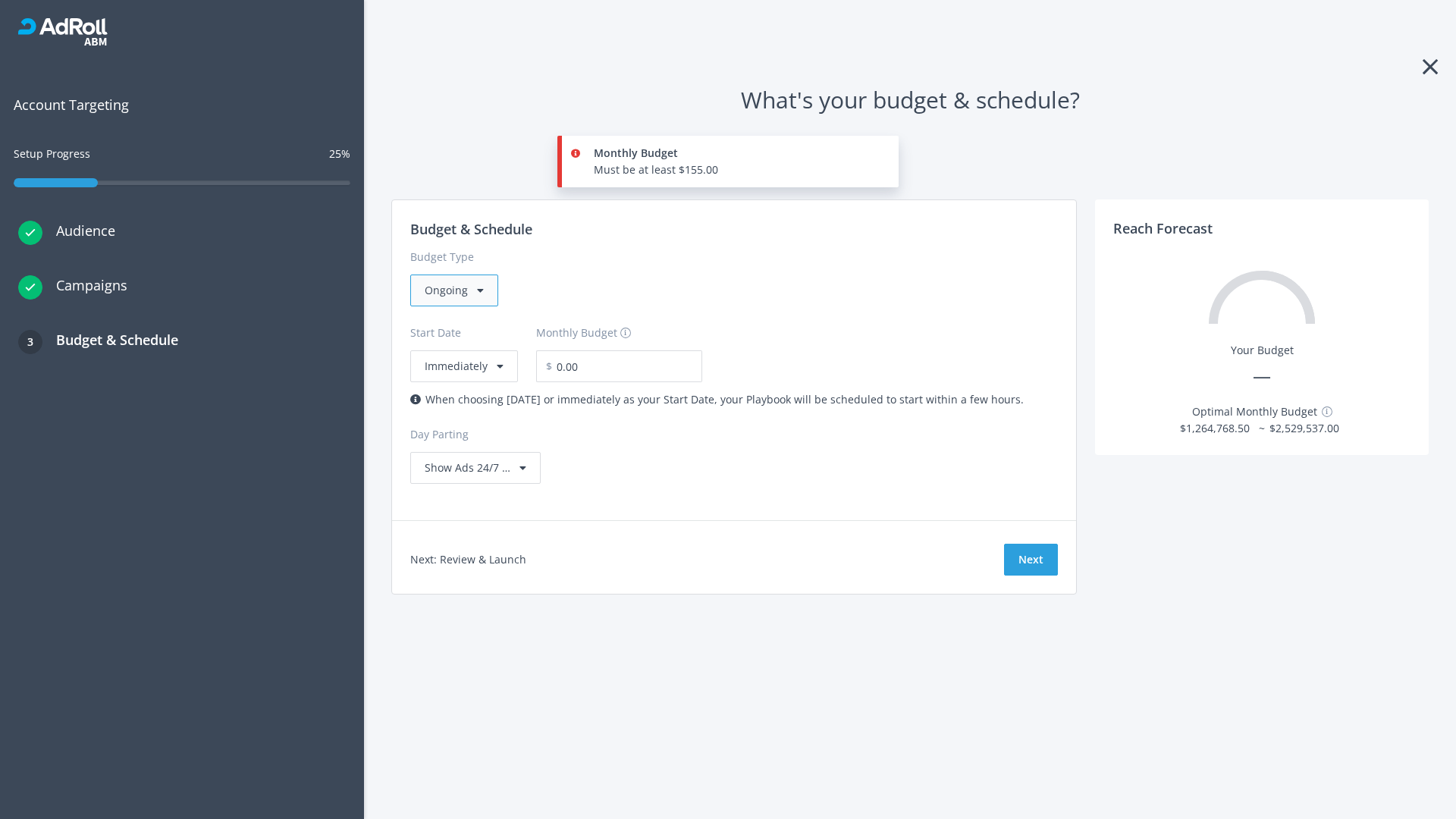
click at [453, 290] on div "Ongoing" at bounding box center [454, 289] width 88 height 32
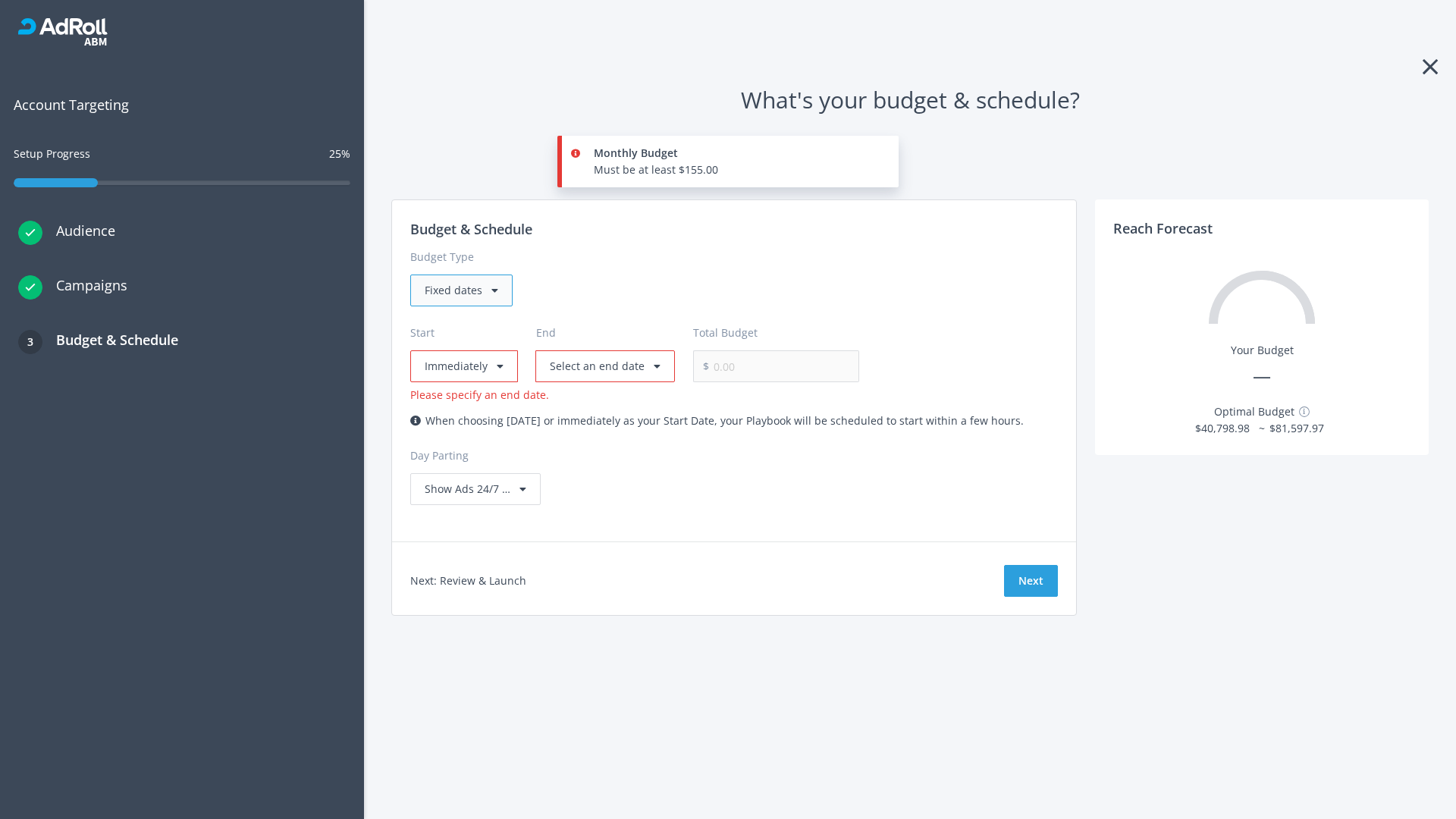
click at [460, 290] on div "Fixed dates" at bounding box center [461, 289] width 102 height 32
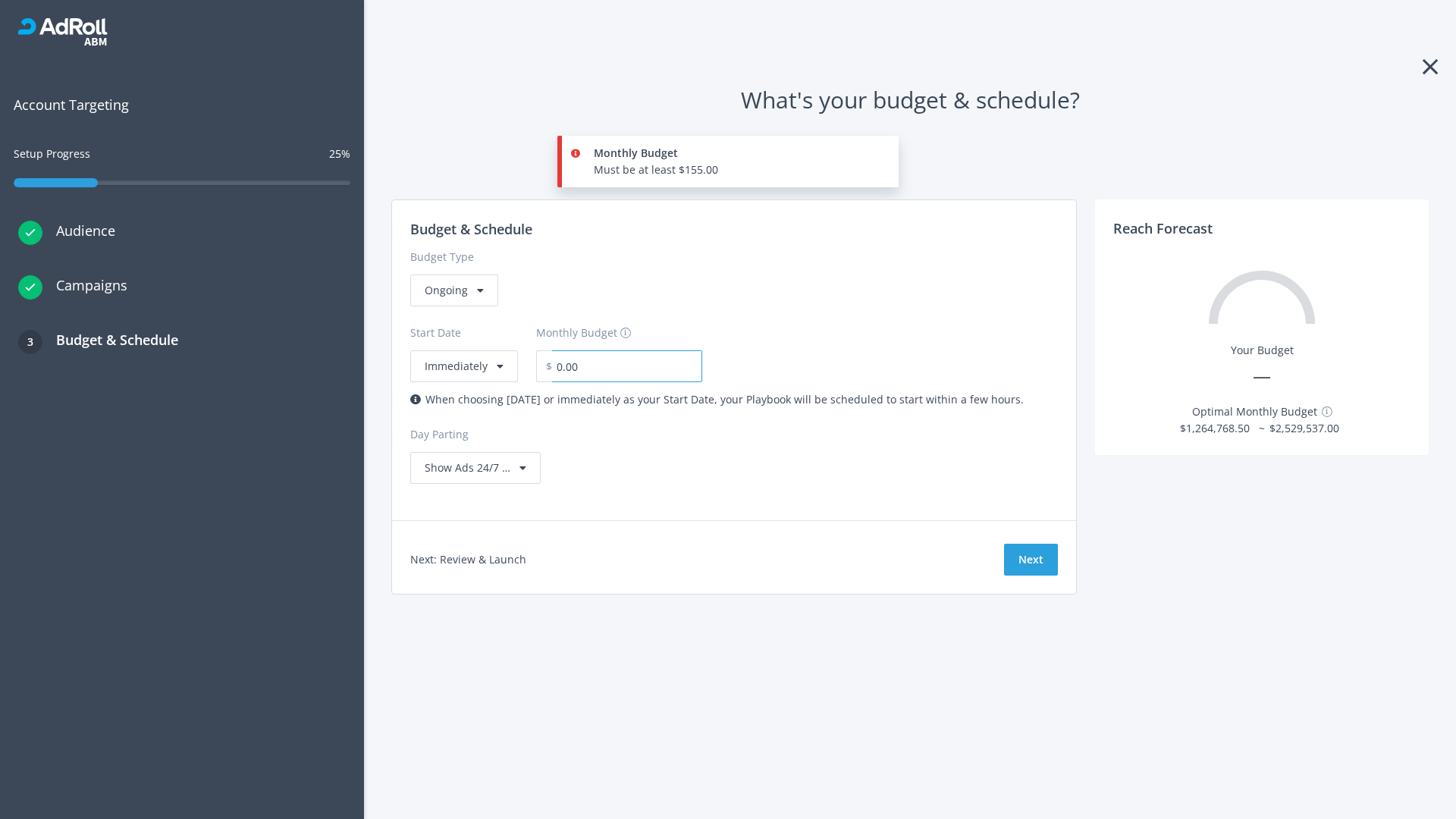
click at [617, 367] on input "0.00" at bounding box center [626, 366] width 150 height 32
click at [643, 367] on input "1.00" at bounding box center [626, 366] width 150 height 32
type input "1,000.00"
click at [462, 350] on button "Immediately" at bounding box center [464, 366] width 108 height 32
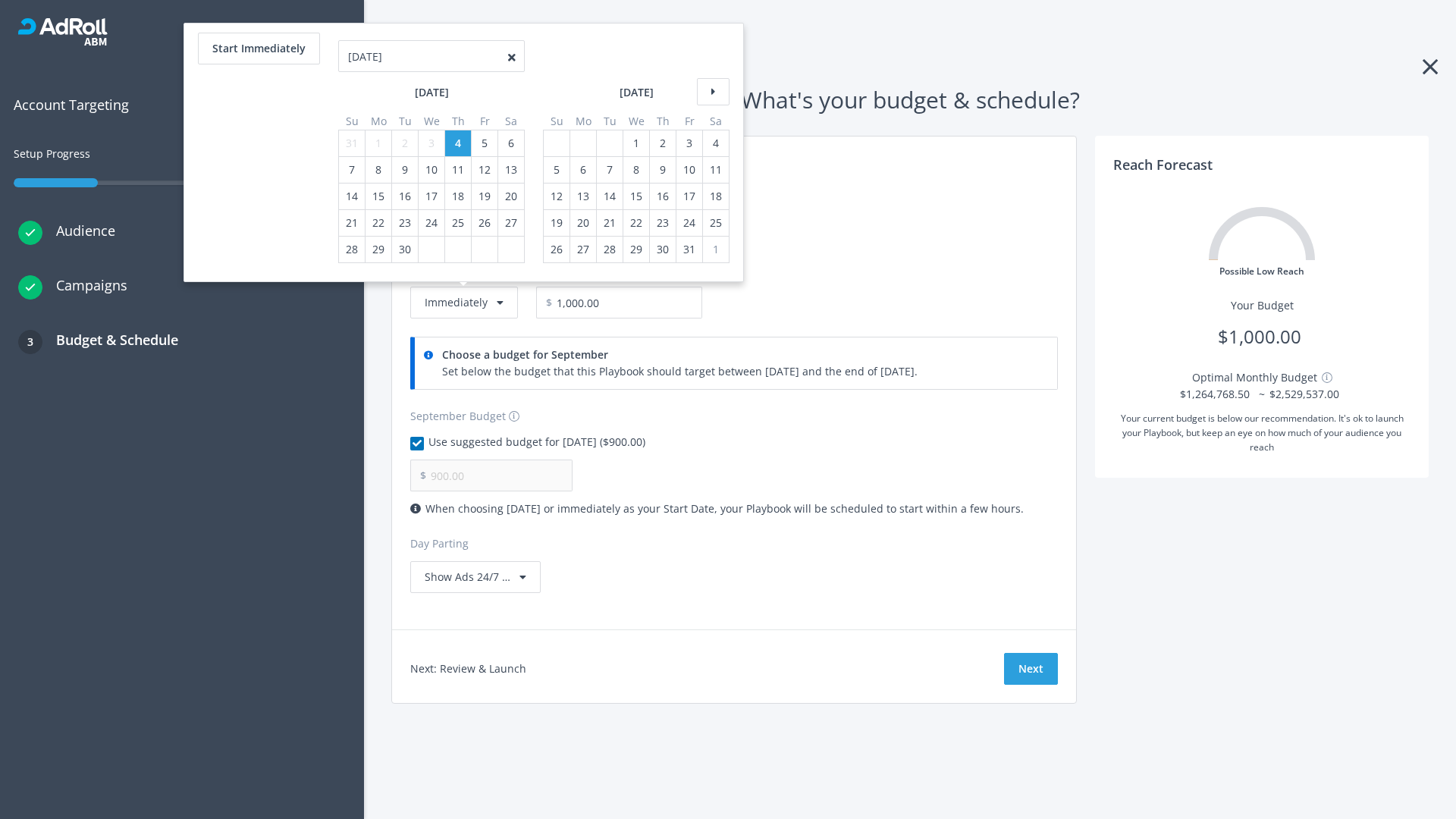
click at [711, 92] on icon at bounding box center [713, 92] width 32 height 28
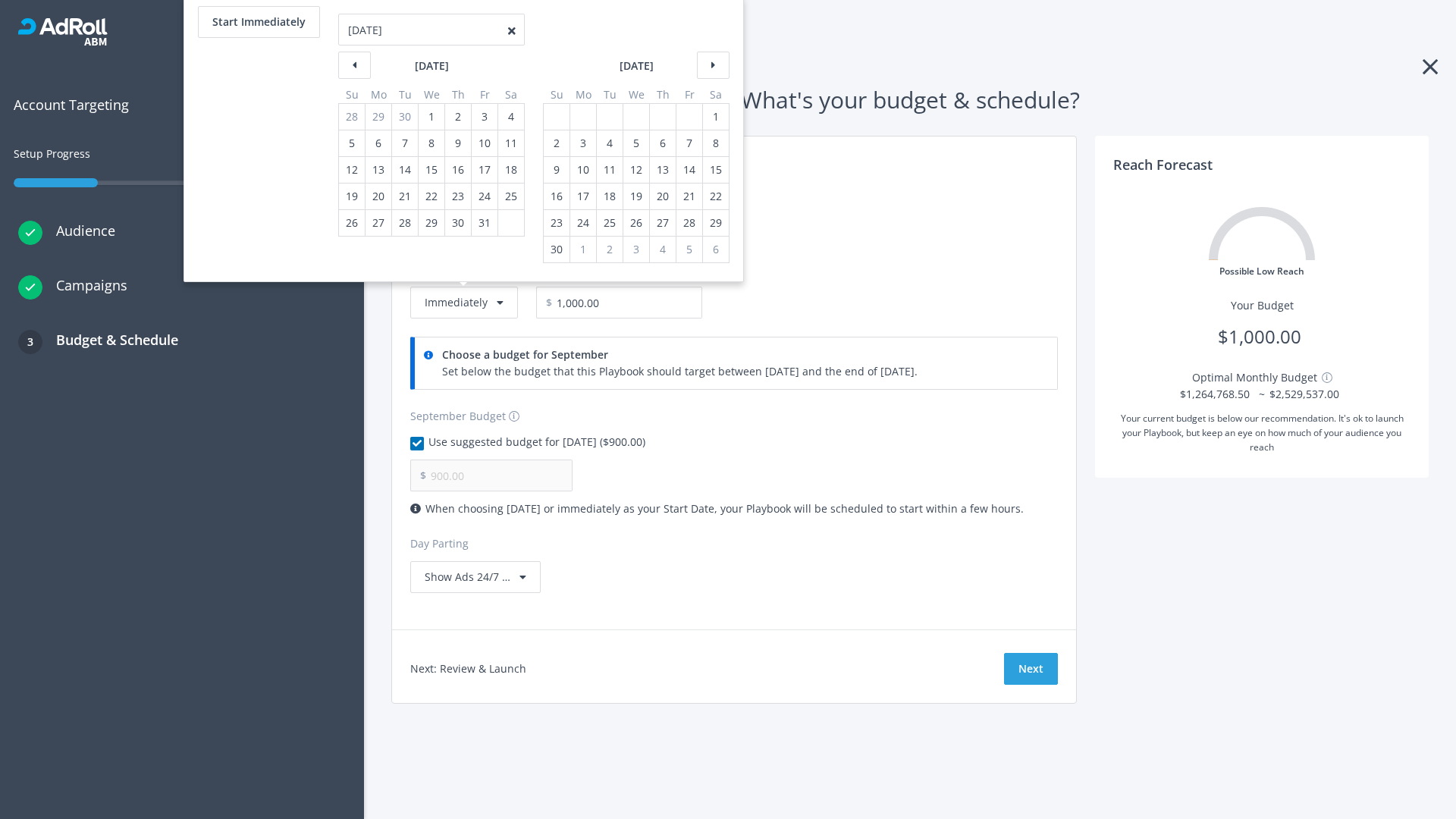
click at [555, 143] on div "2" at bounding box center [557, 143] width 20 height 26
type input "966.67"
click at [714, 116] on div "1" at bounding box center [715, 116] width 20 height 26
click at [258, 22] on button "Start Immediately" at bounding box center [259, 21] width 122 height 32
type input "09/04/2025"
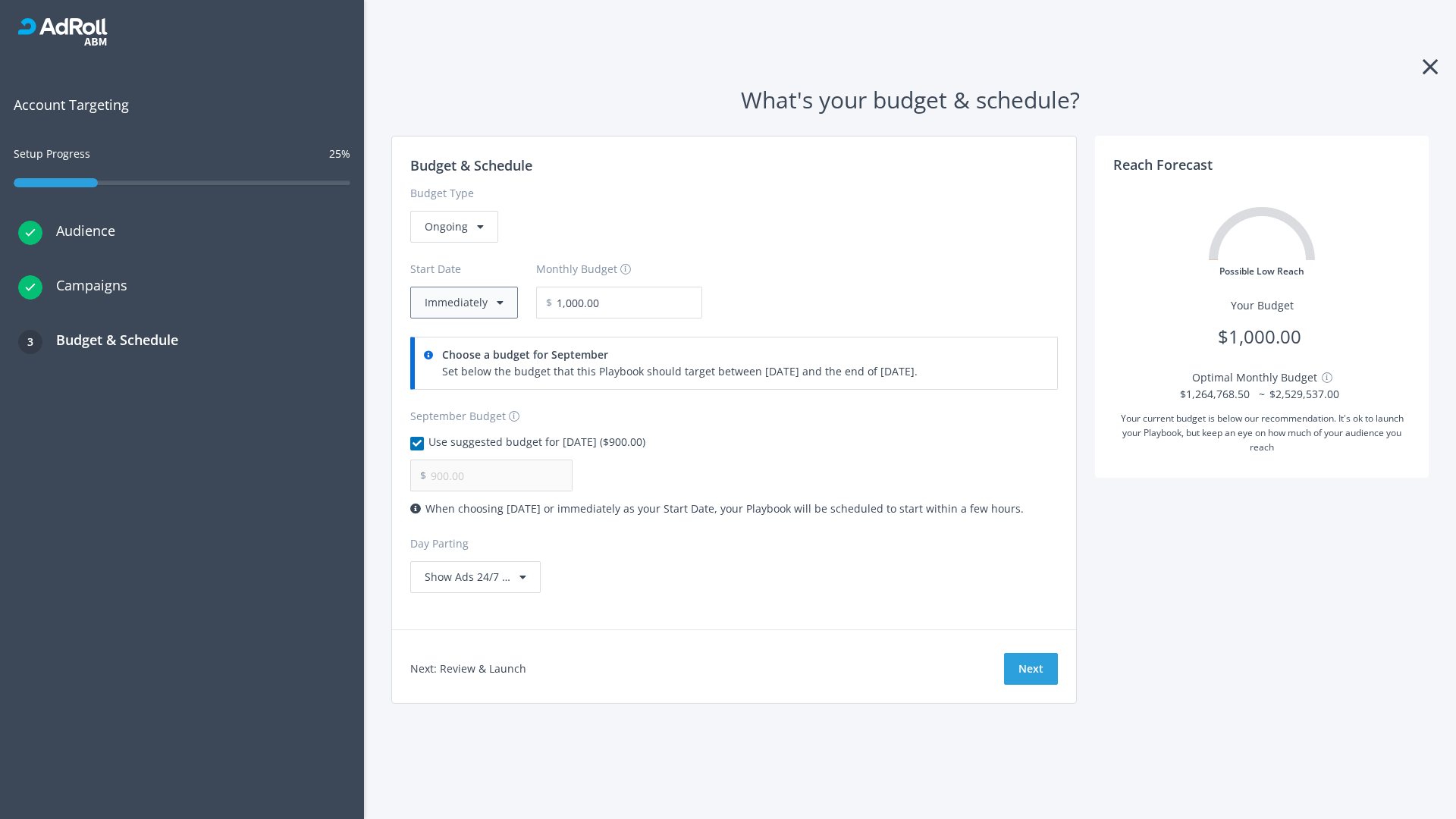
click at [462, 303] on button "Immediately" at bounding box center [464, 302] width 108 height 32
click at [1030, 668] on button "Next" at bounding box center [1030, 668] width 53 height 32
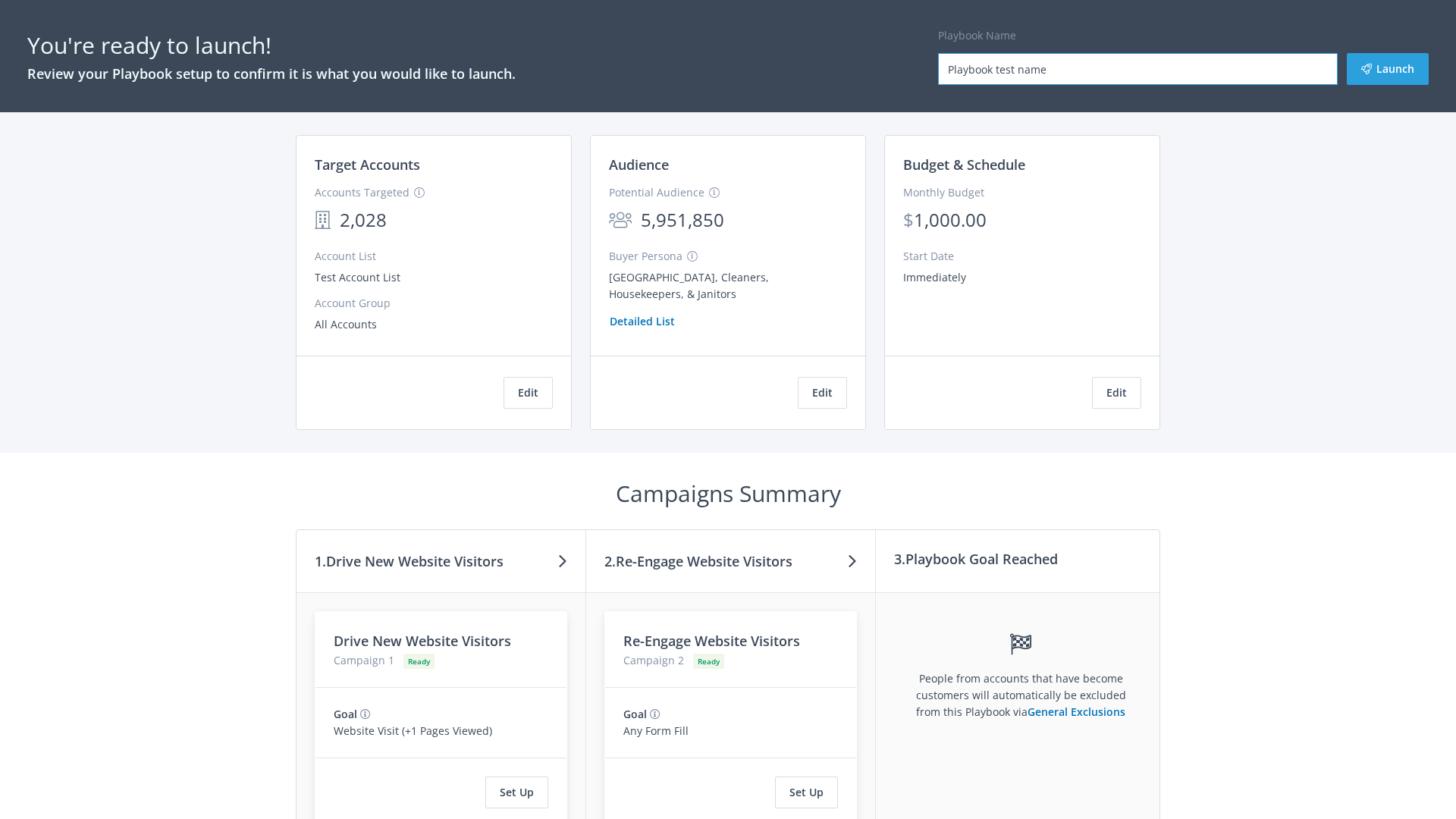
type input "Playbook test name"
click at [1387, 69] on button "Launch" at bounding box center [1387, 69] width 82 height 32
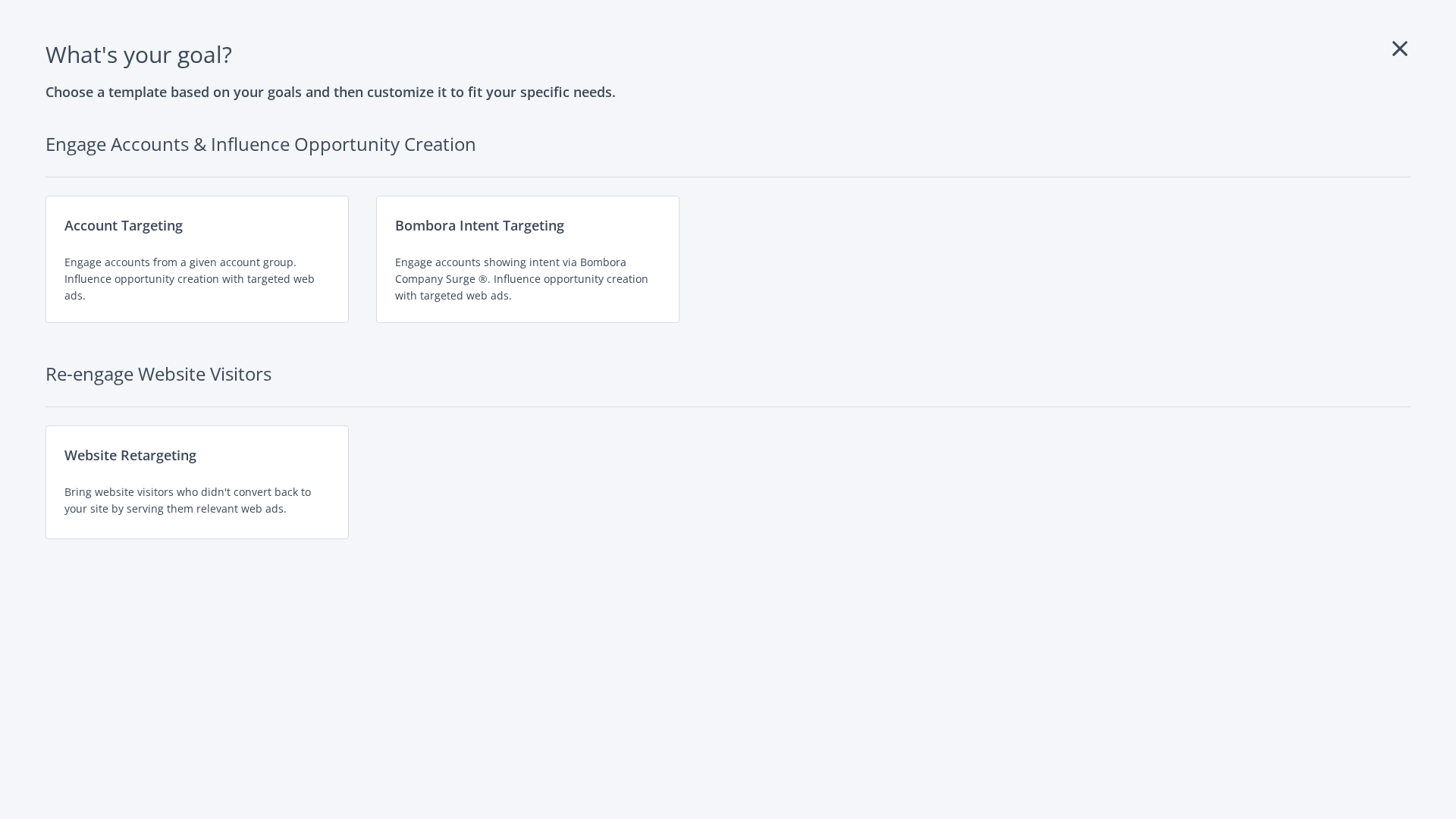
click at [528, 260] on div "Engage accounts showing intent via Bombora Company Surge ®. Influence opportuni…" at bounding box center [528, 279] width 265 height 50
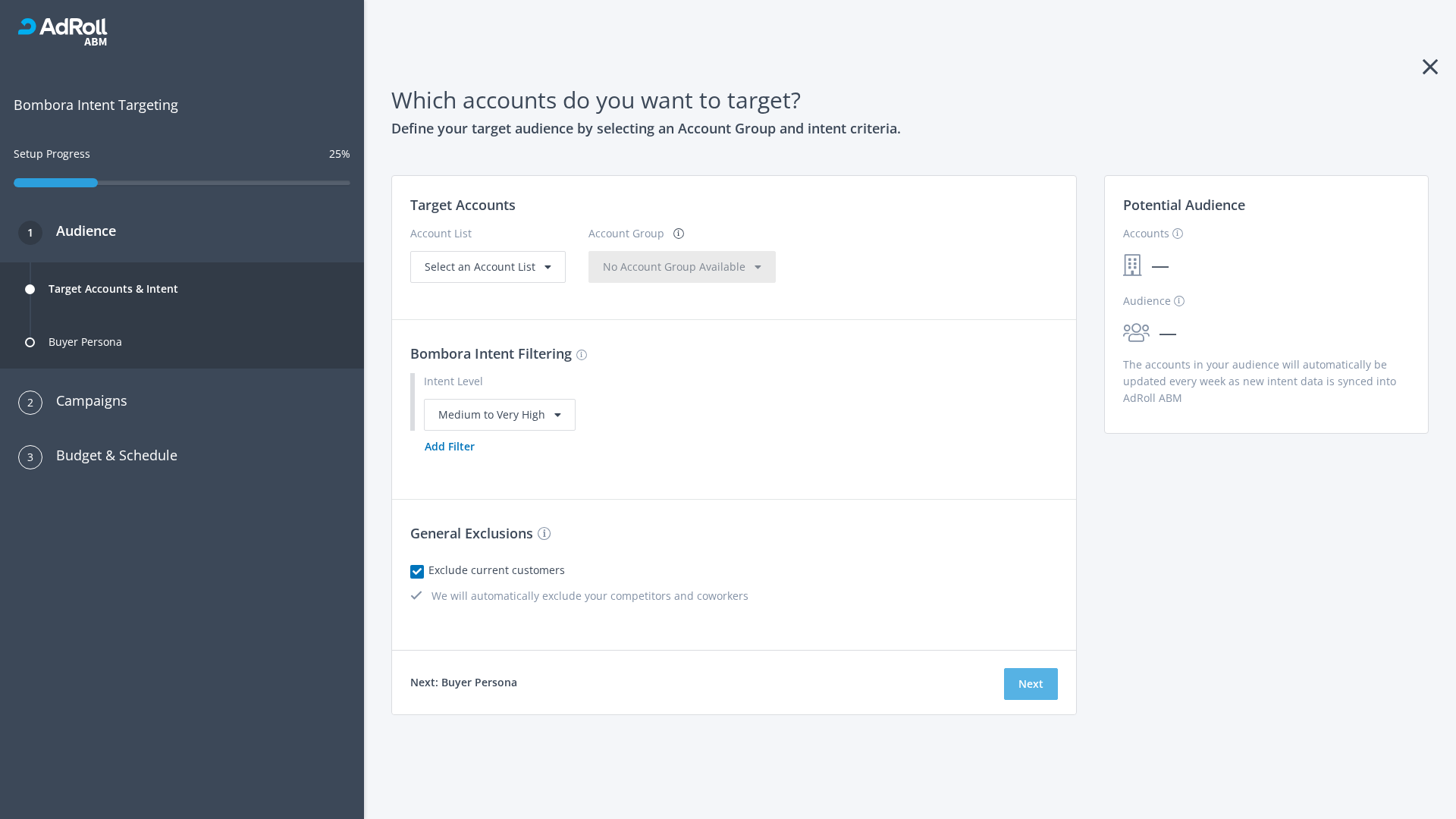
click at [1030, 683] on button "Next" at bounding box center [1030, 683] width 53 height 32
click at [449, 462] on button "Add Filter" at bounding box center [450, 446] width 79 height 32
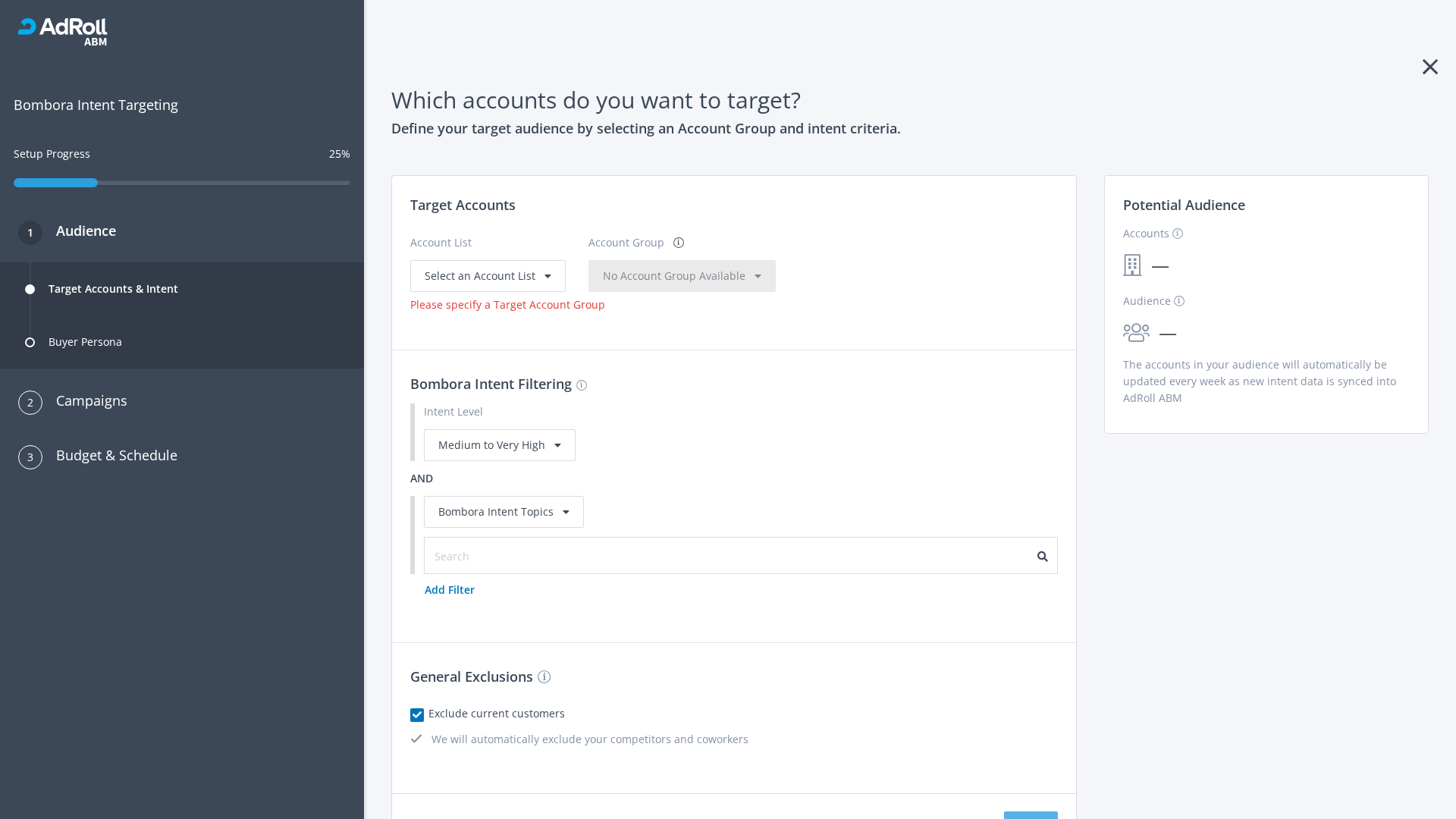
click at [1030, 811] on button "Next" at bounding box center [1030, 827] width 53 height 32
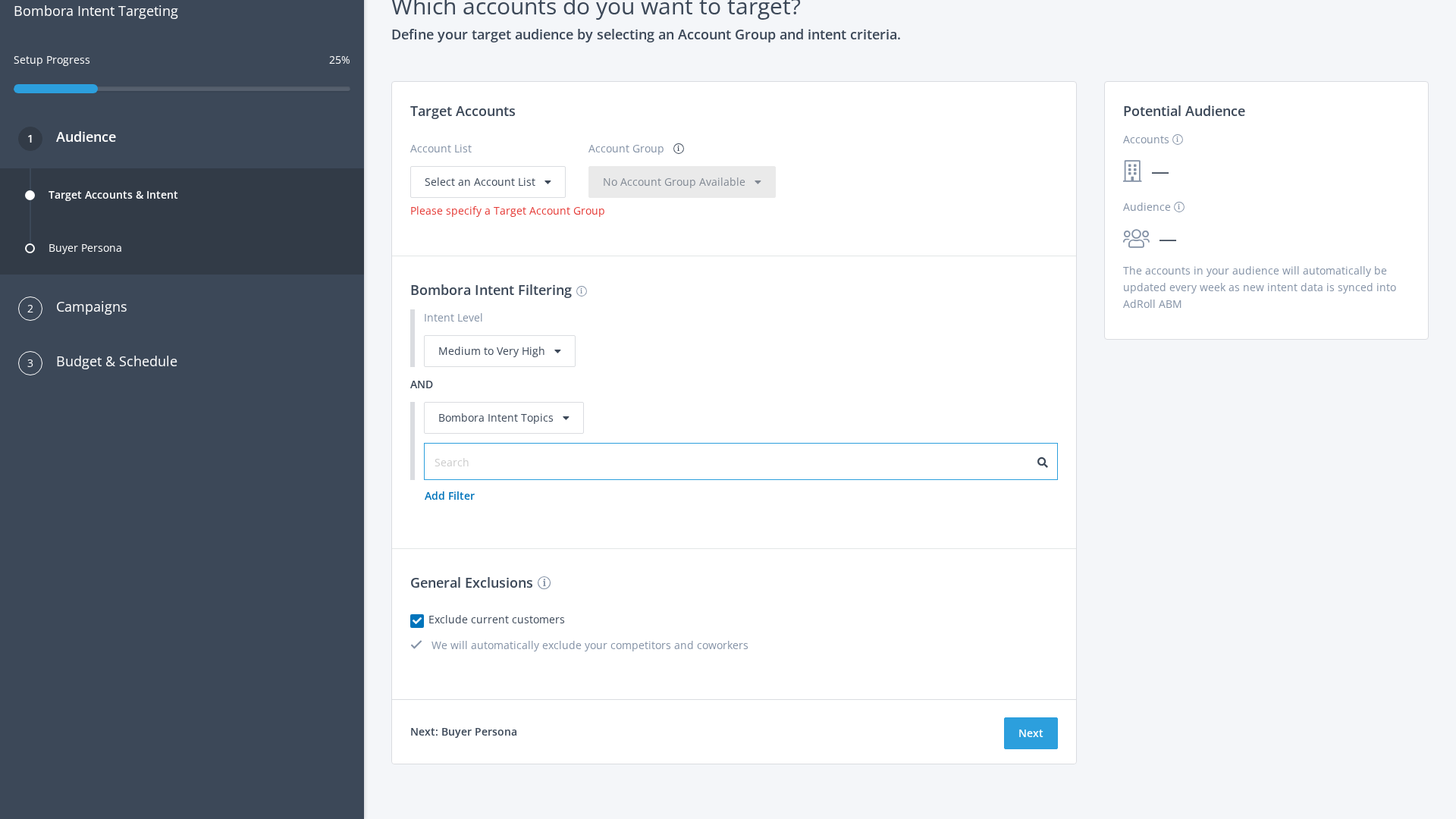
click at [494, 462] on input "text" at bounding box center [502, 462] width 136 height 16
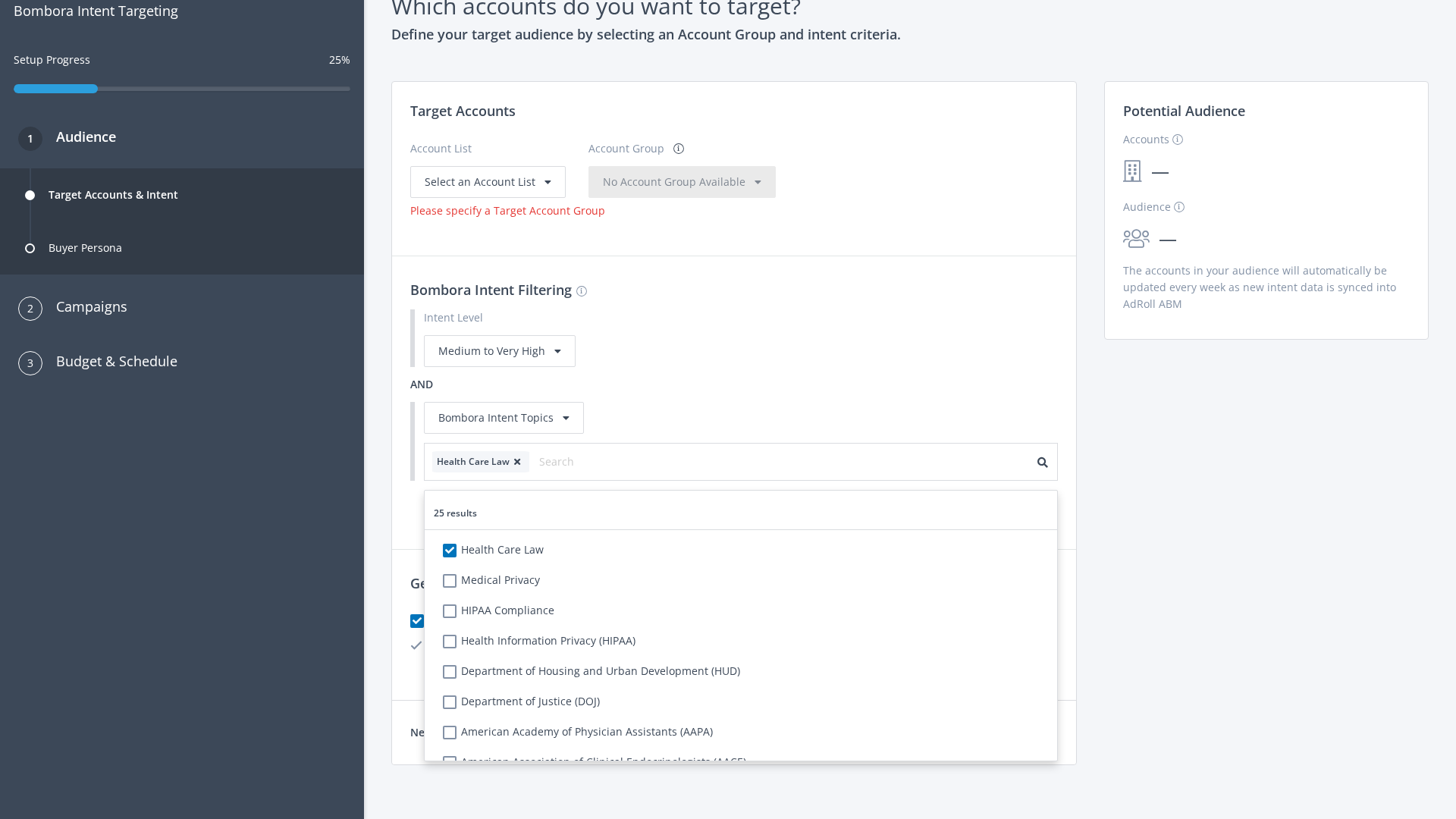
click at [486, 181] on span "Select an Account List" at bounding box center [480, 181] width 111 height 14
click at [690, 181] on span "No Account Group Available" at bounding box center [673, 181] width 142 height 14
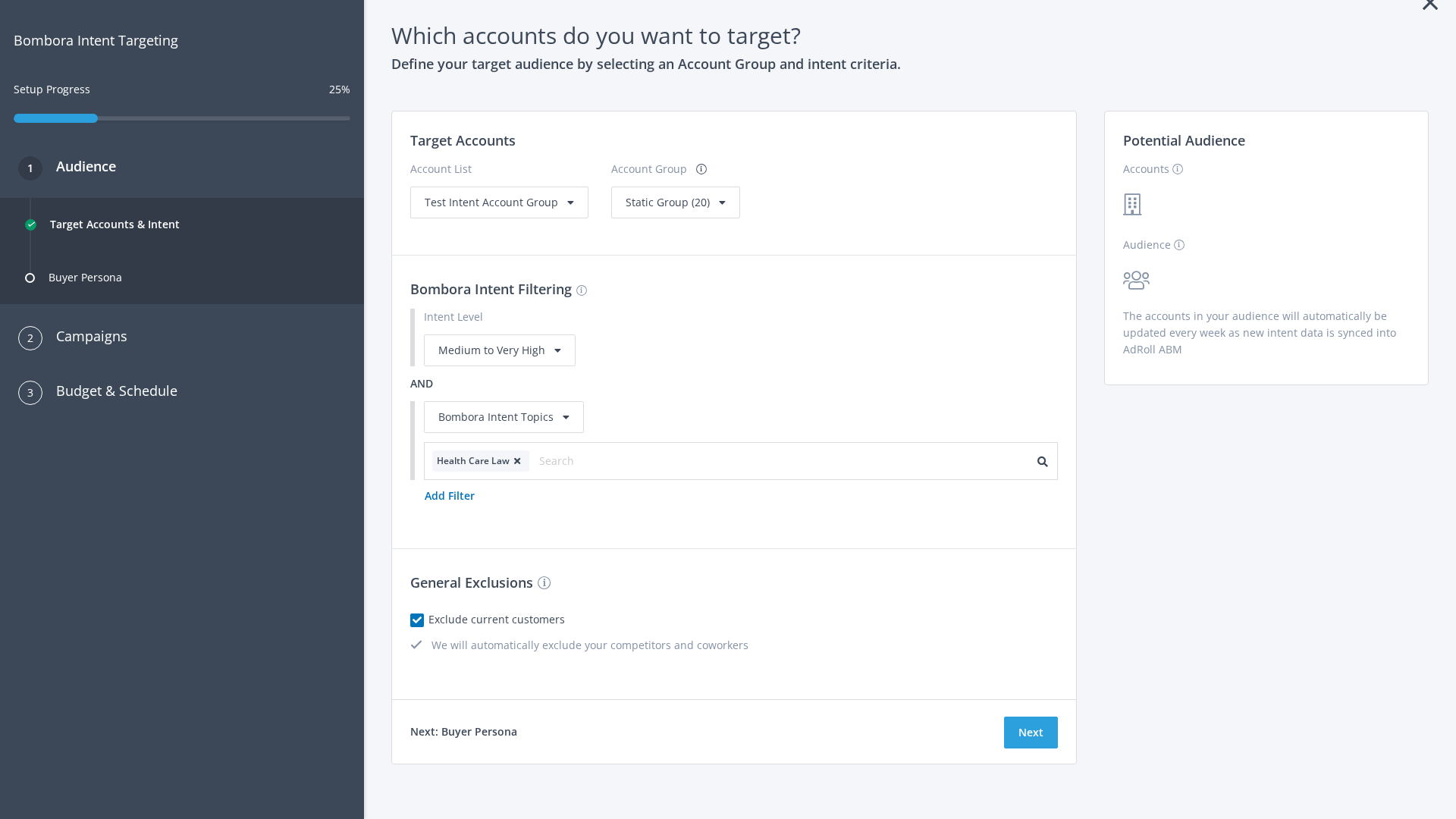
scroll to position [65, 0]
click at [670, 201] on span "Static Group (20)" at bounding box center [667, 201] width 84 height 14
click at [670, 263] on span "Static Group (20)" at bounding box center [666, 262] width 81 height 14
click at [497, 201] on span "Test Intent Account Group" at bounding box center [492, 201] width 134 height 14
click at [644, 209] on span "Static Group (20)" at bounding box center [667, 201] width 84 height 14
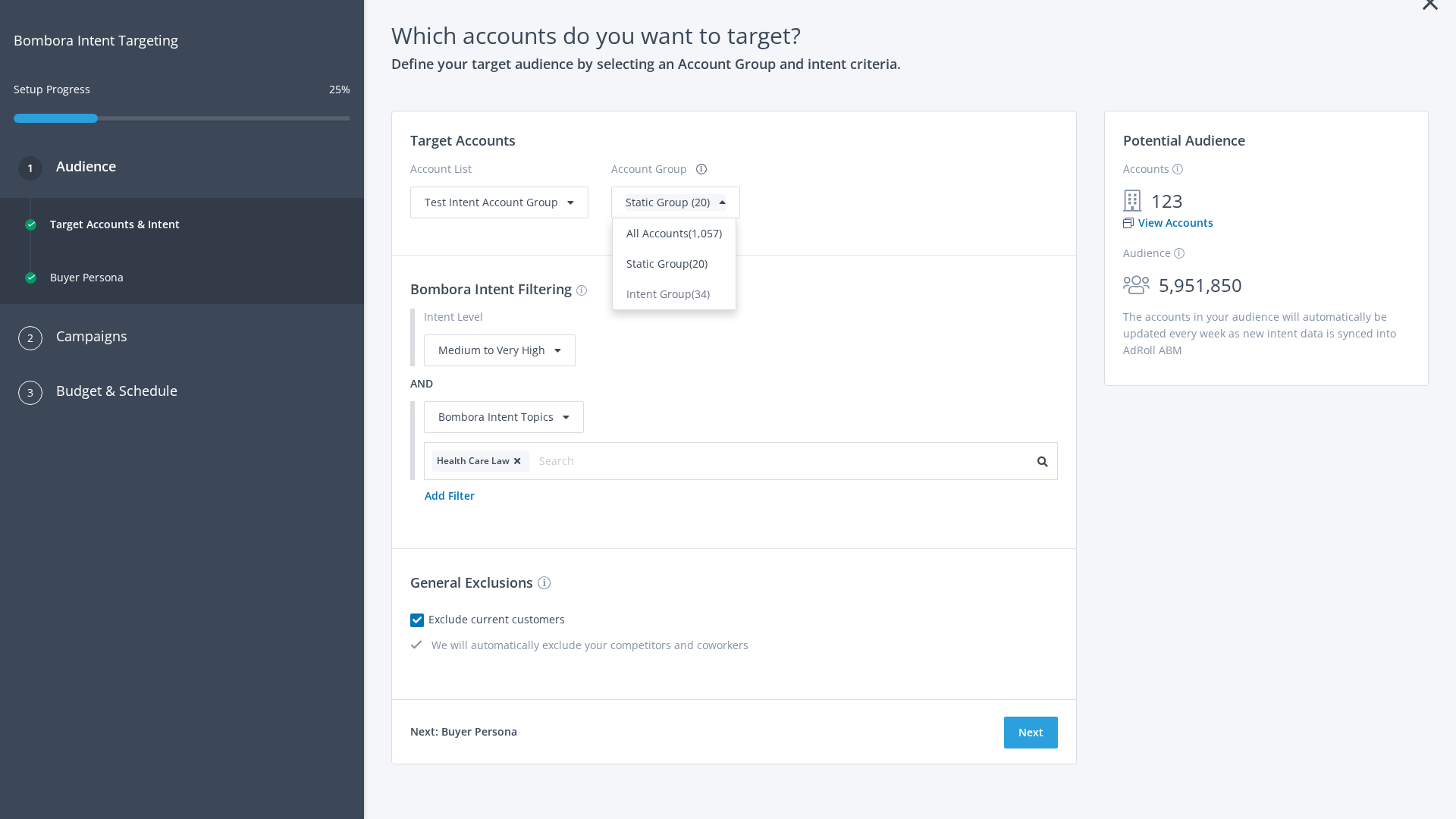
scroll to position [0, 0]
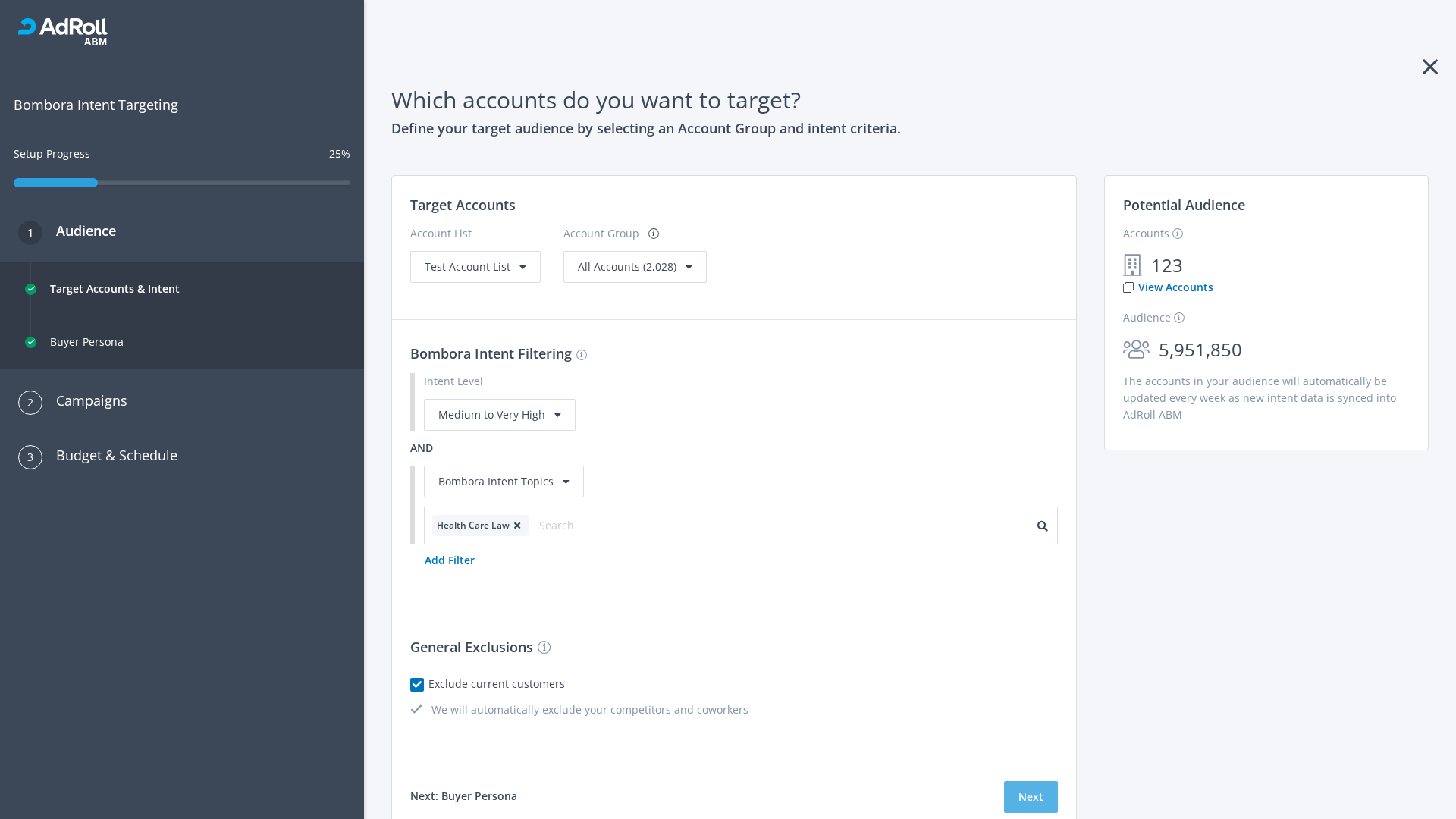
click at [1030, 797] on button "Next" at bounding box center [1030, 796] width 53 height 32
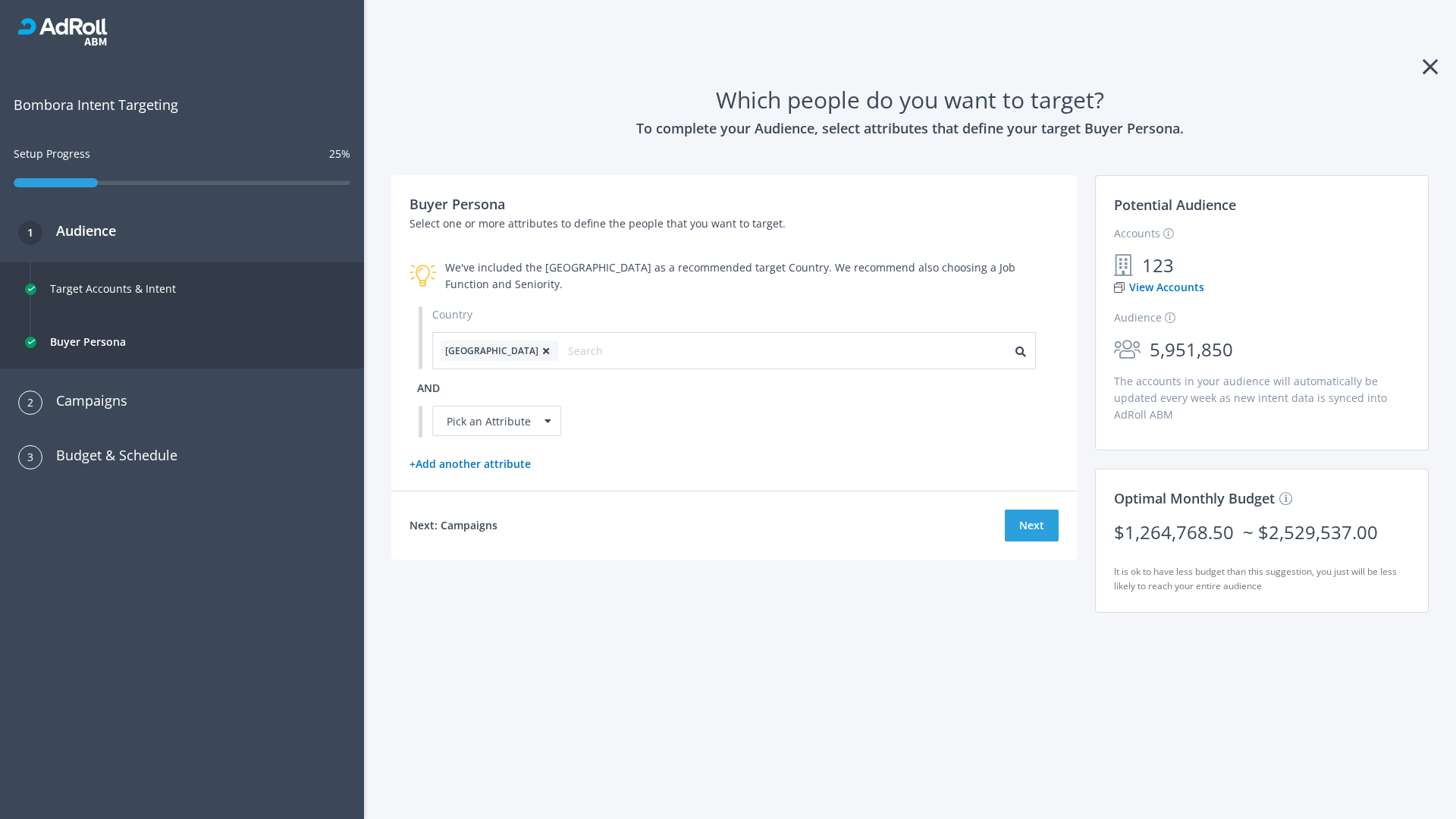
click at [538, 350] on icon at bounding box center [546, 351] width 15 height 10
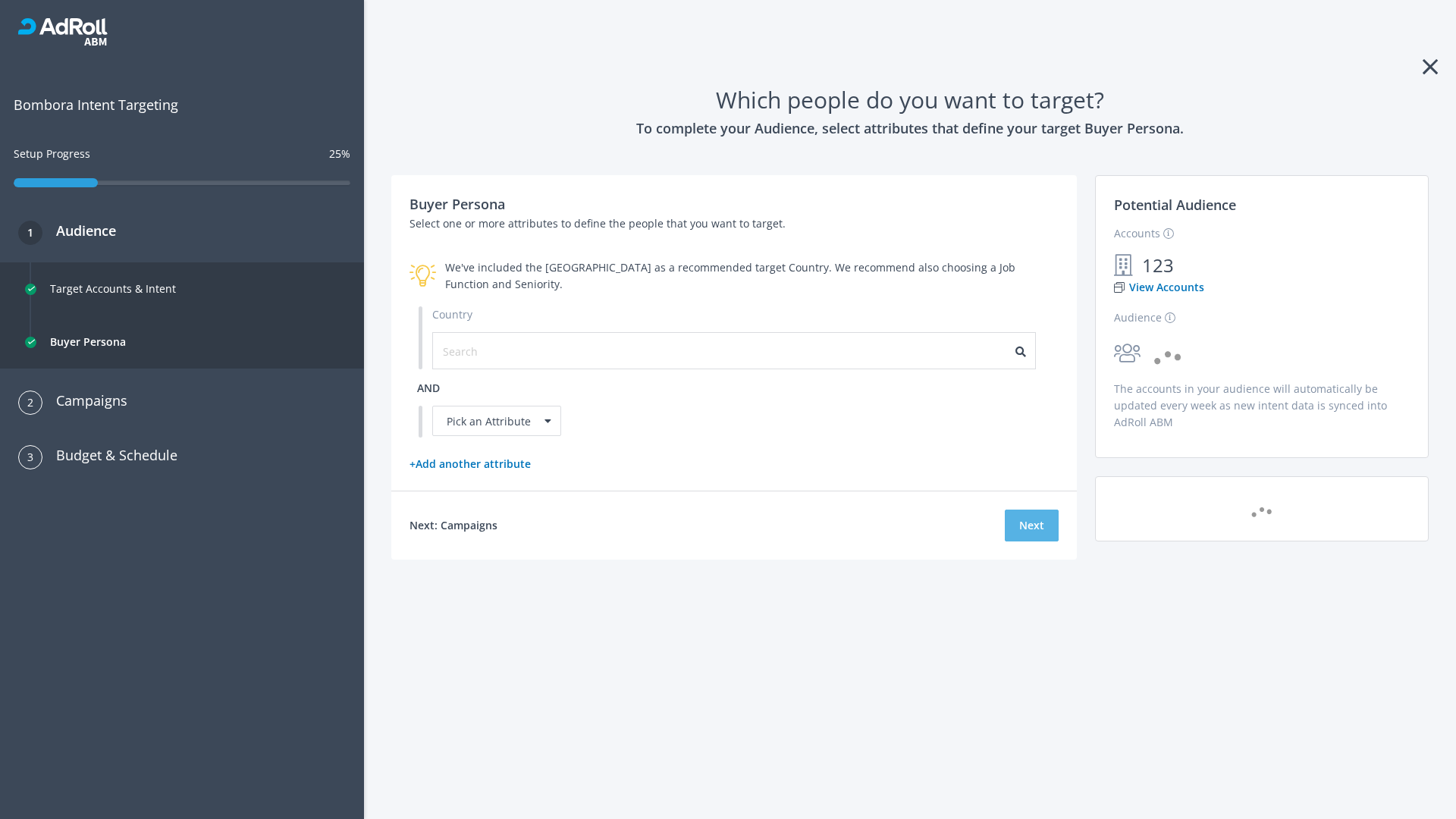
click at [1031, 525] on button "Next" at bounding box center [1031, 525] width 53 height 32
click at [501, 350] on input "text" at bounding box center [511, 350] width 136 height 16
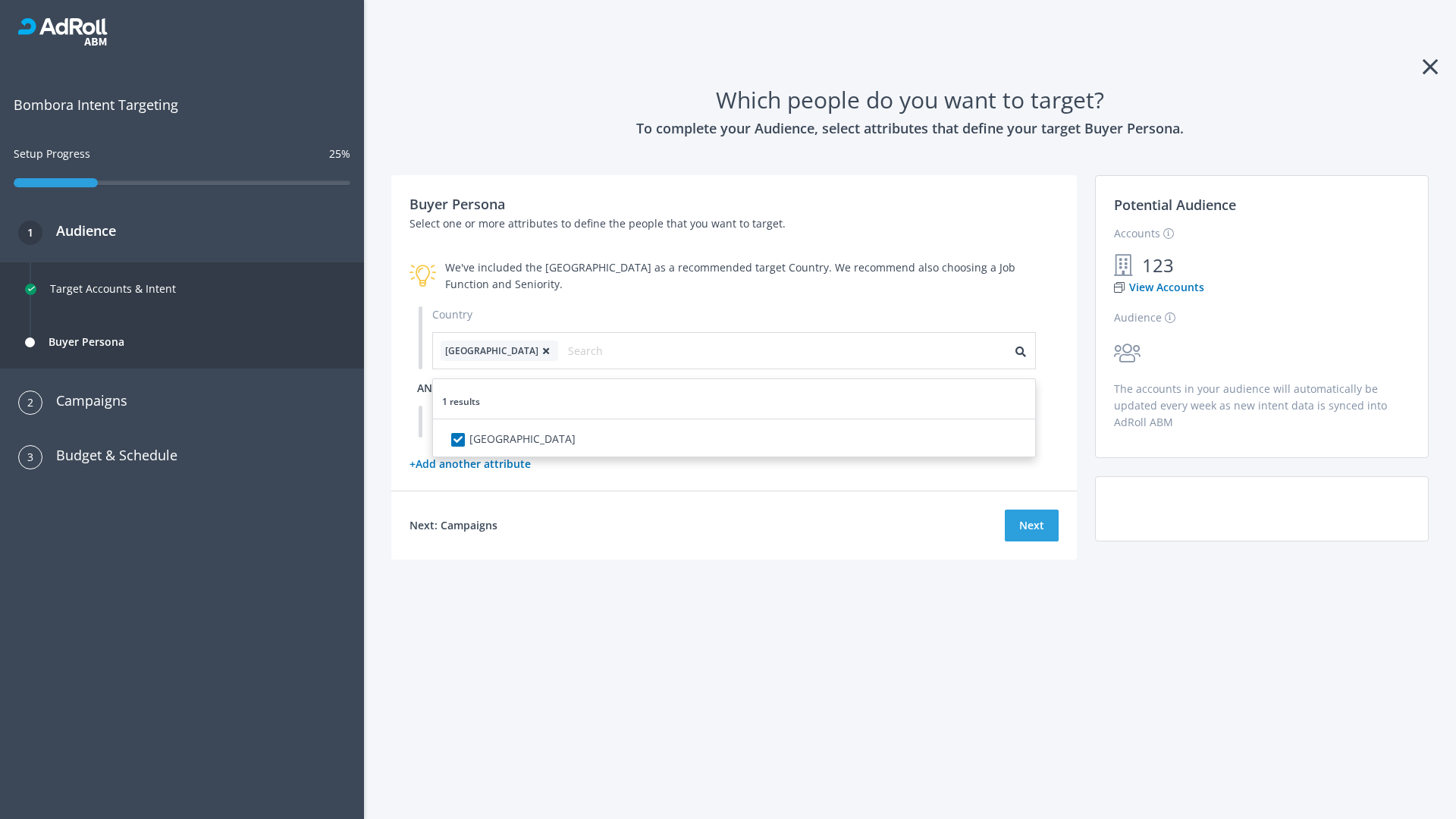
click at [429, 388] on span "and" at bounding box center [429, 388] width 23 height 14
click at [496, 421] on div "Pick an Attribute" at bounding box center [496, 421] width 129 height 31
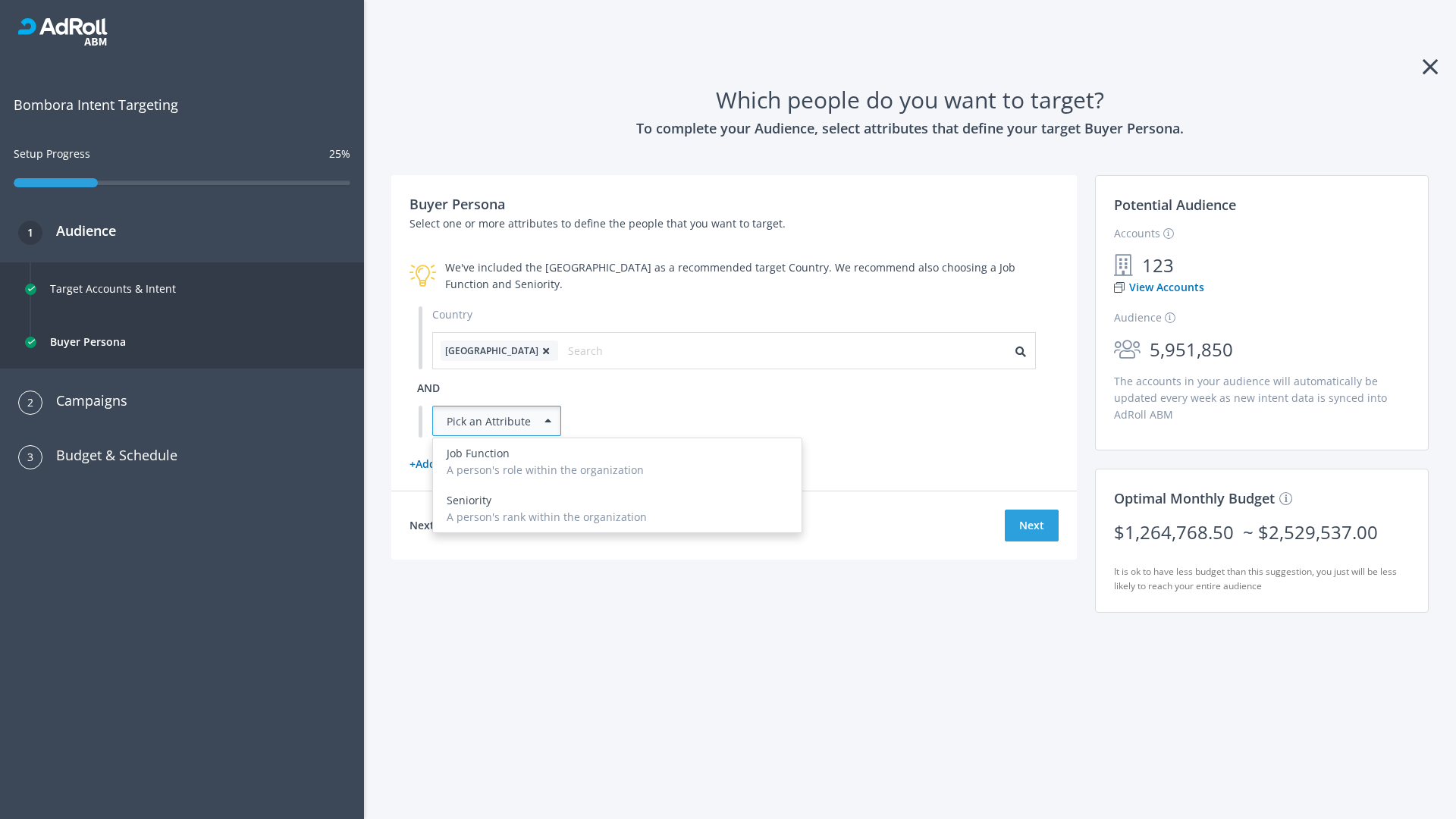
click at [617, 478] on div "A person's role within the organization" at bounding box center [617, 470] width 341 height 16
click at [1031, 541] on button "Next" at bounding box center [1031, 525] width 53 height 32
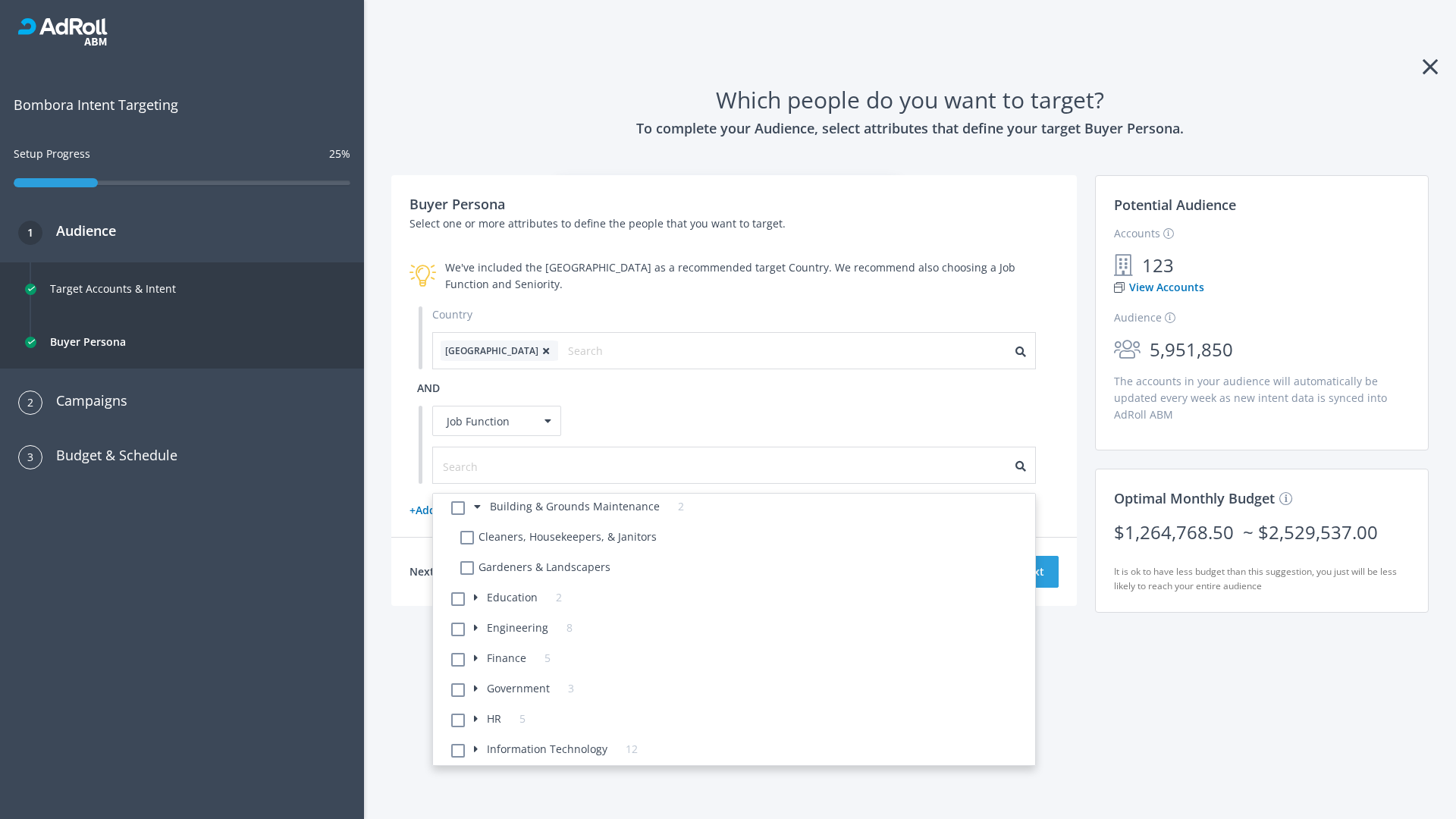
click at [743, 539] on li "Cleaners, Housekeepers, & Janitors" at bounding box center [743, 539] width 583 height 31
checkbox Janitors-6 "true"
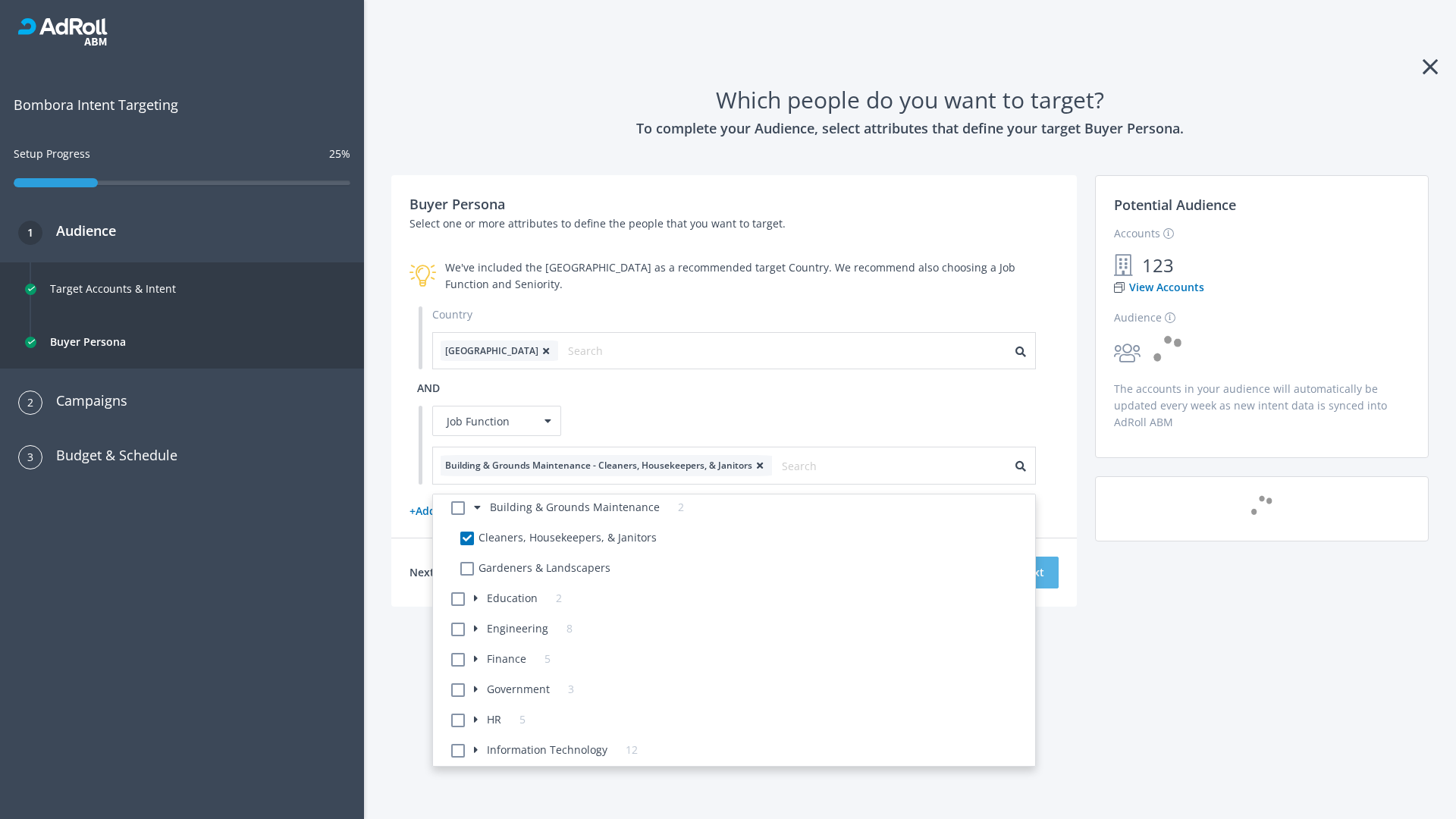
click at [1031, 572] on button "Next" at bounding box center [1031, 572] width 53 height 32
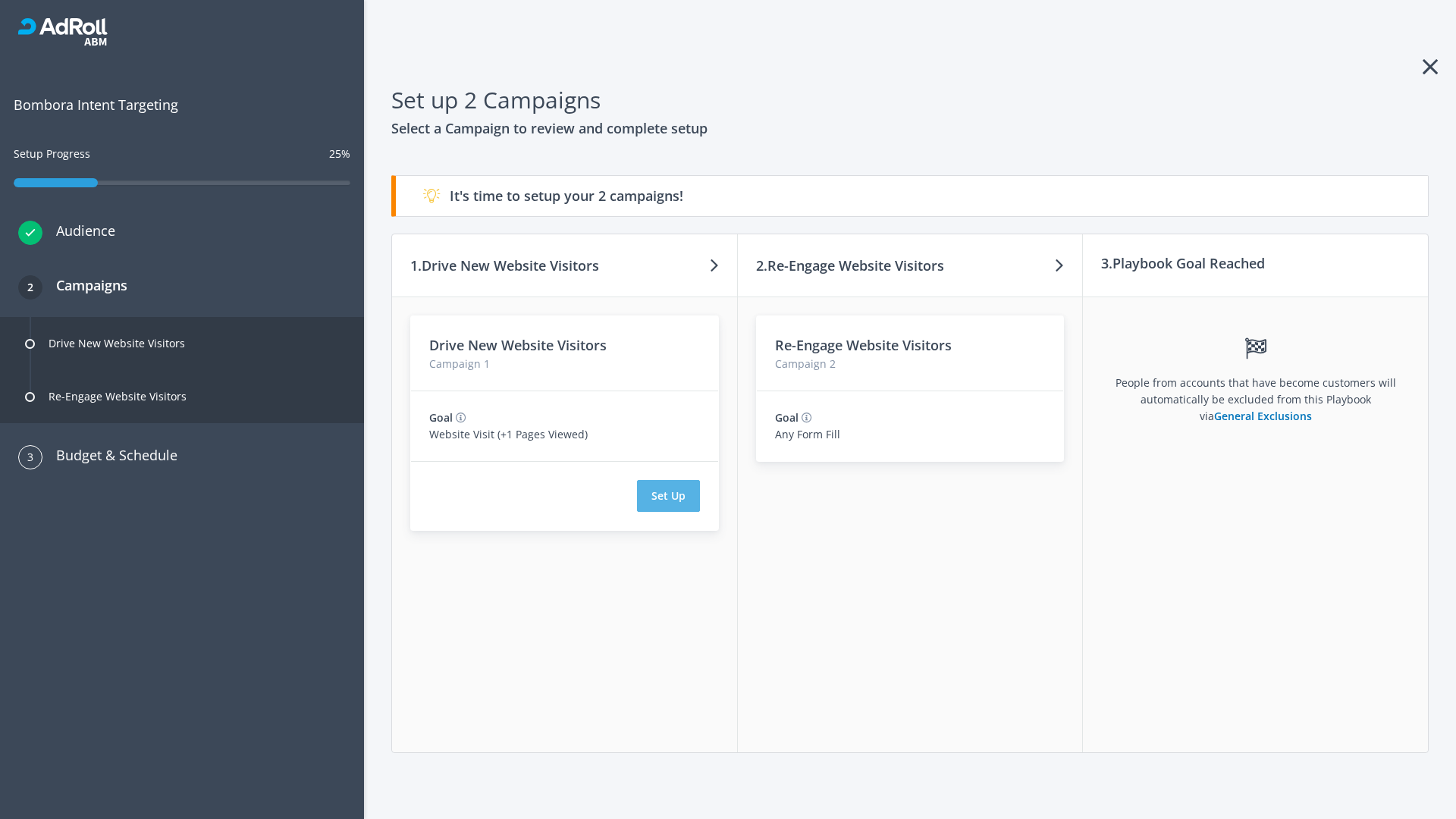
click at [668, 495] on button "Set Up" at bounding box center [668, 495] width 63 height 32
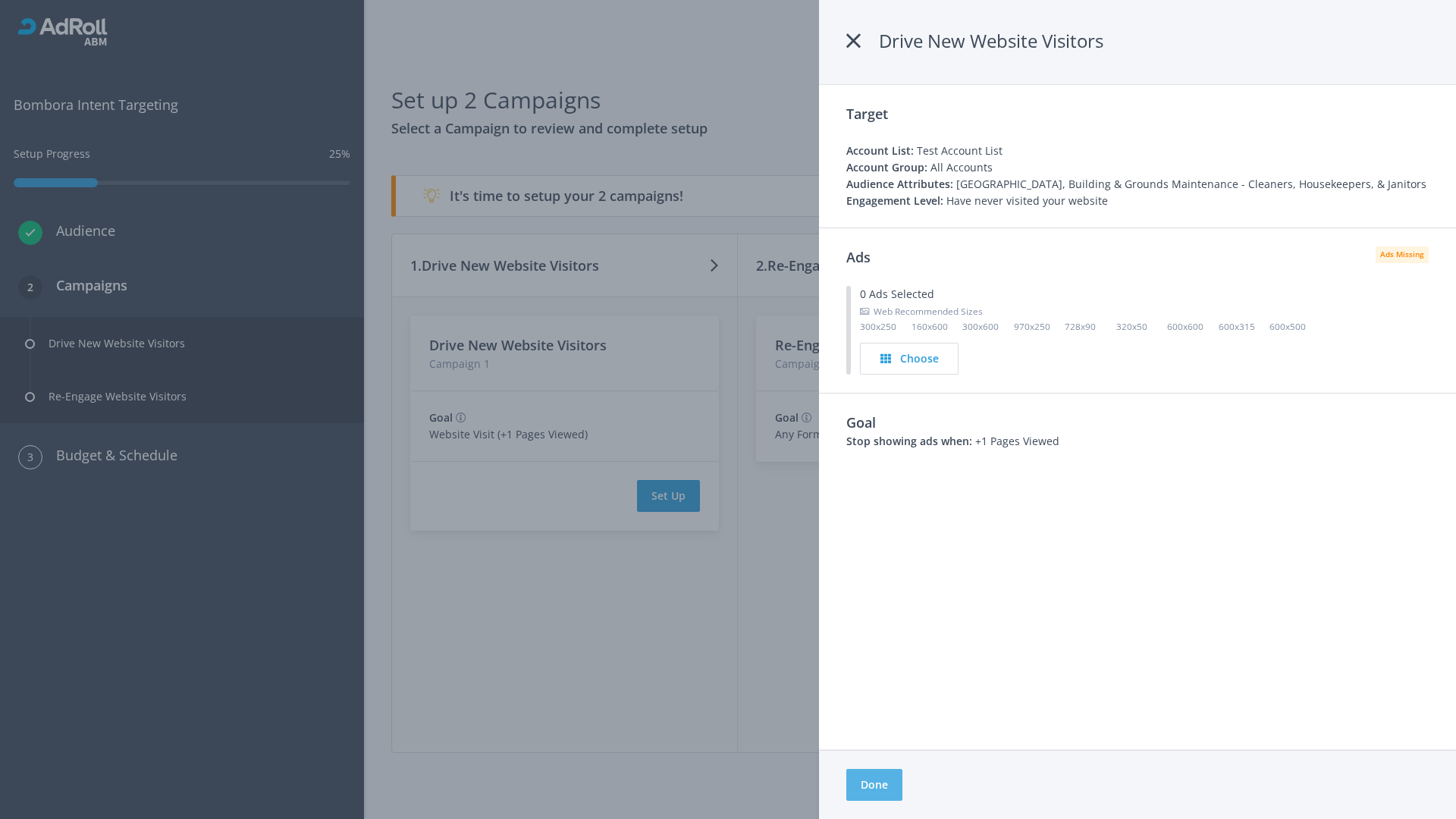
click at [875, 785] on button "Done" at bounding box center [874, 784] width 56 height 32
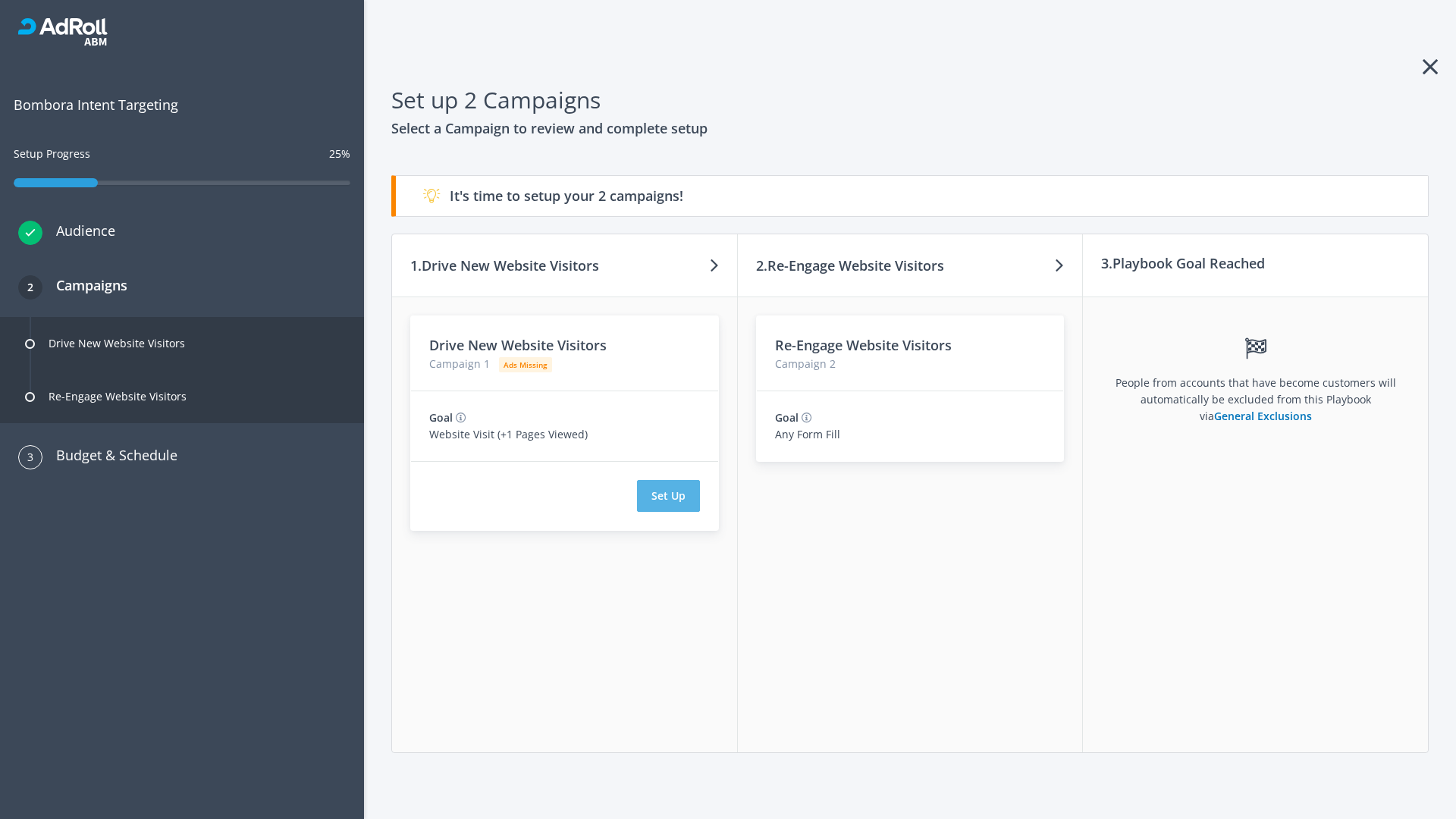
click at [668, 495] on button "Set Up" at bounding box center [668, 495] width 63 height 32
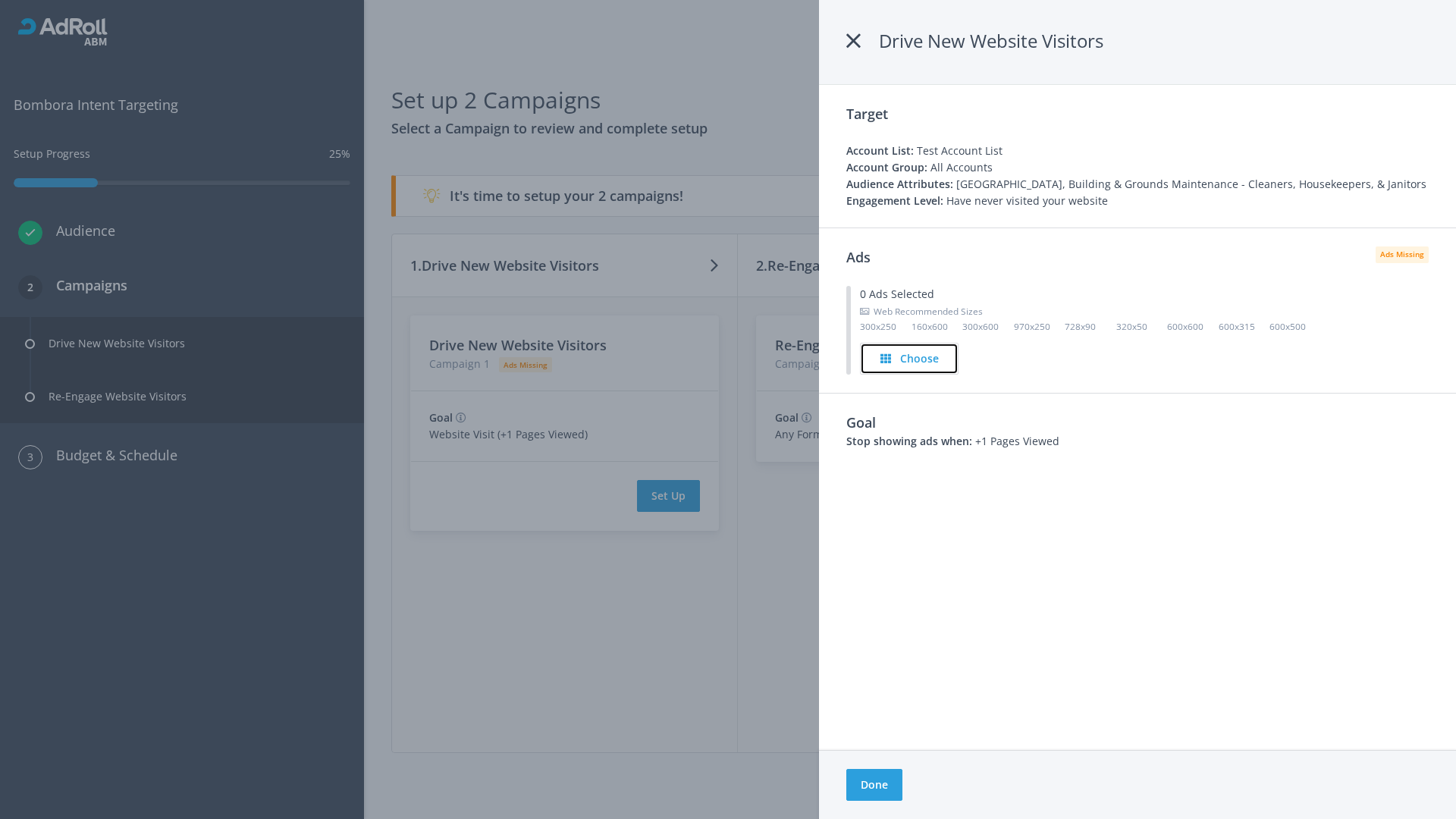
click at [910, 358] on h4 "Choose" at bounding box center [919, 358] width 39 height 16
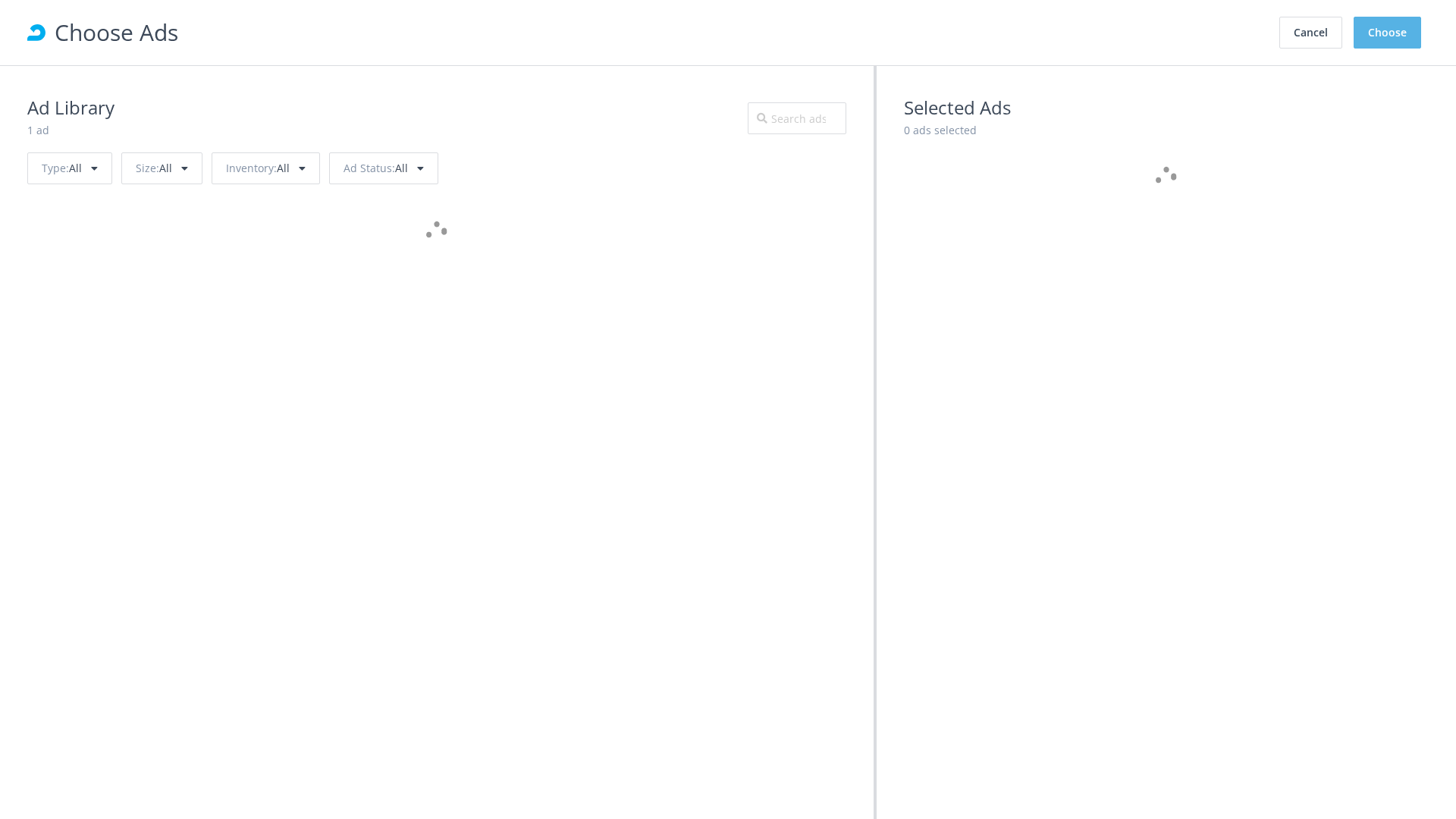
click at [1387, 32] on button "Choose" at bounding box center [1387, 32] width 68 height 32
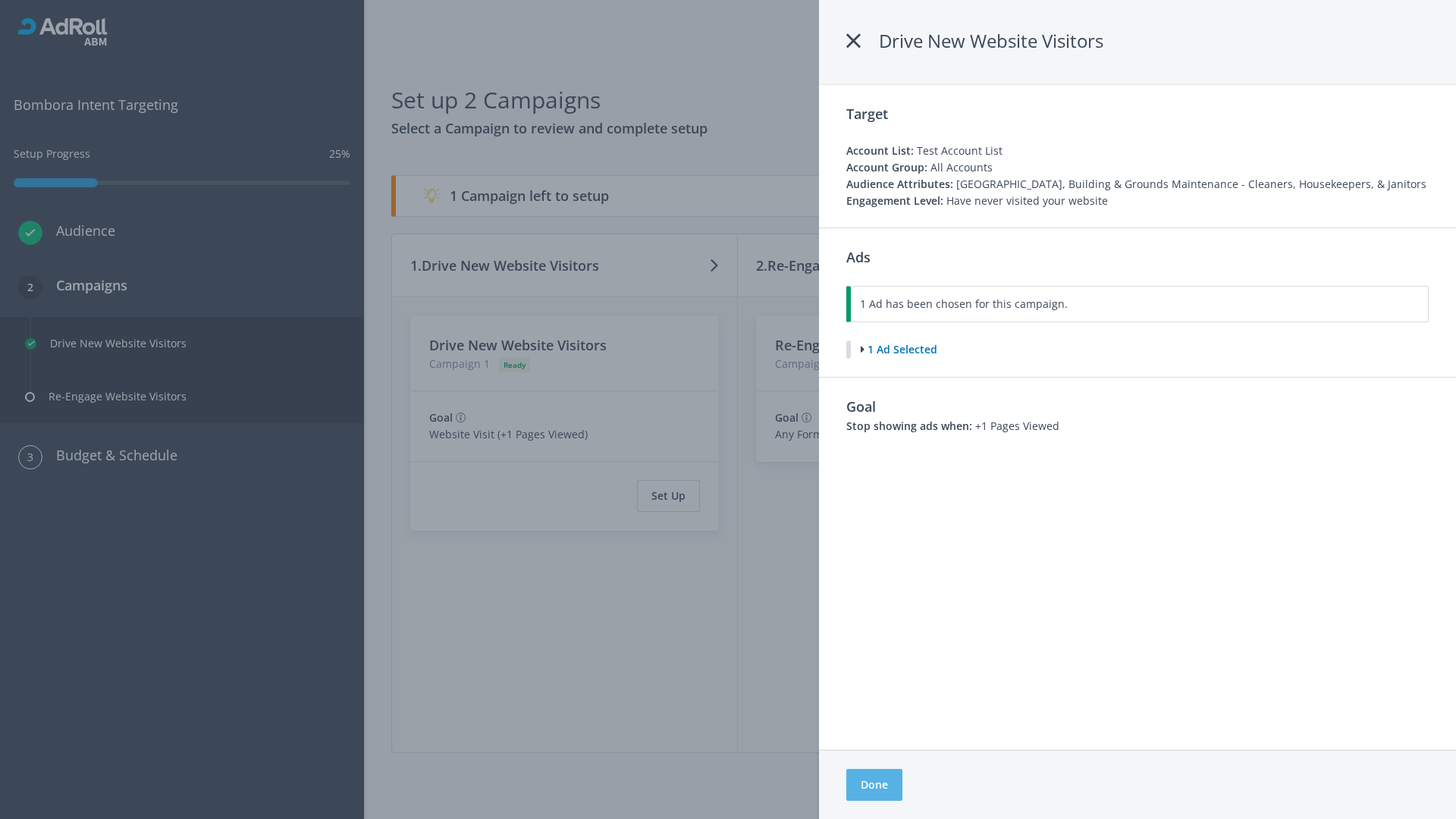
click at [874, 785] on button "Done" at bounding box center [874, 784] width 56 height 32
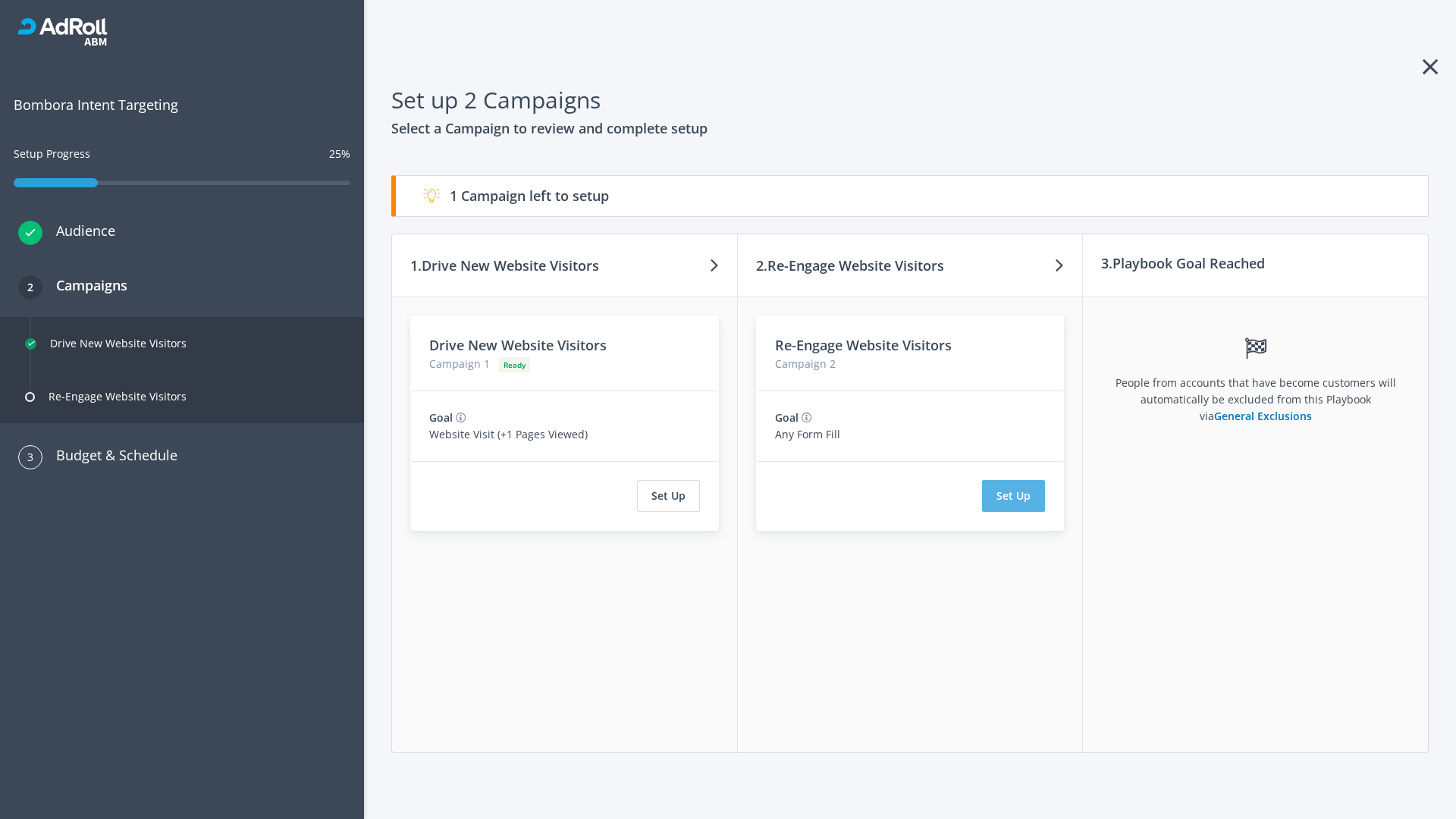
click at [1014, 495] on button "Set Up" at bounding box center [1013, 495] width 63 height 32
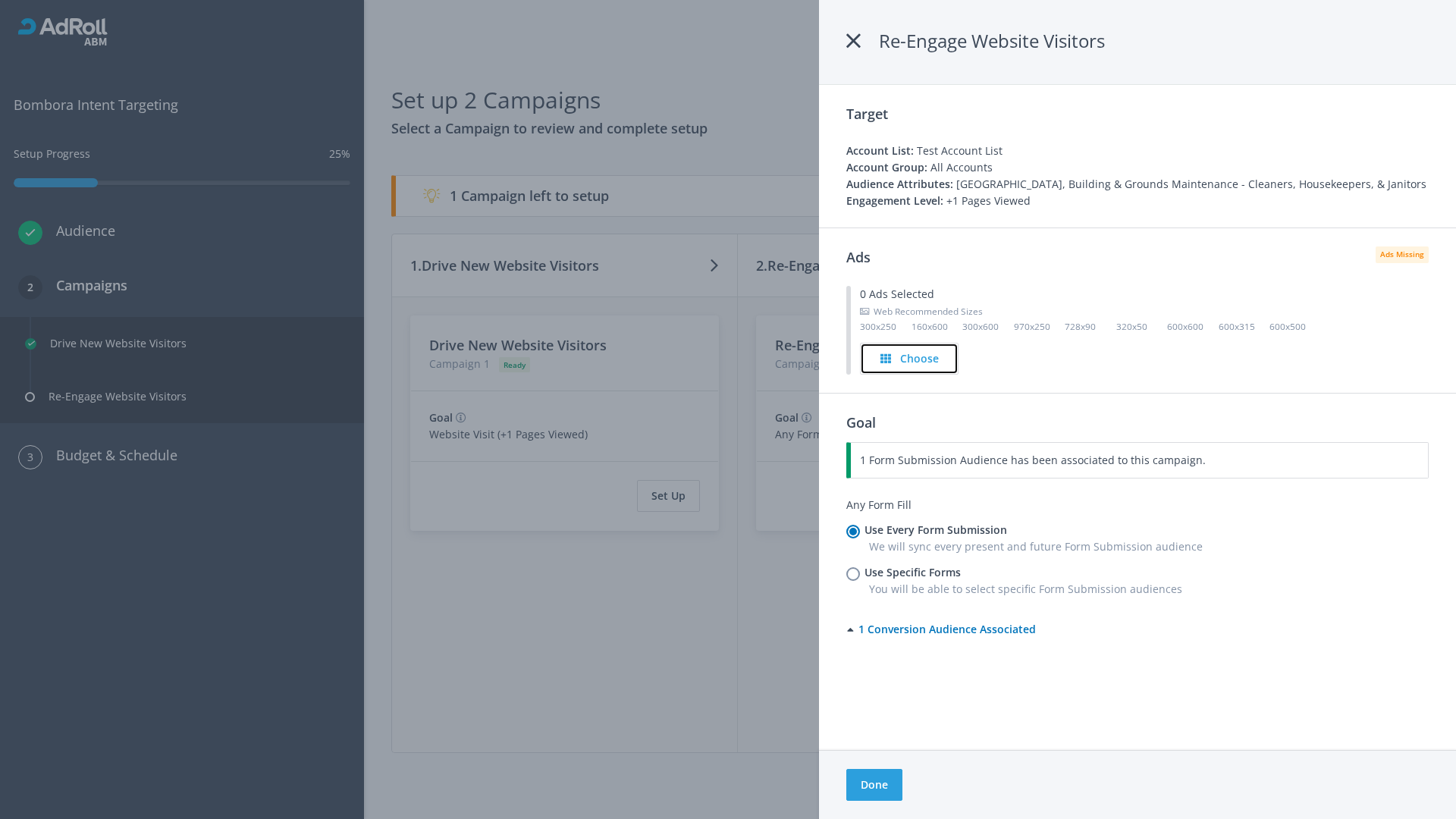
click at [910, 358] on h4 "Choose" at bounding box center [919, 358] width 39 height 16
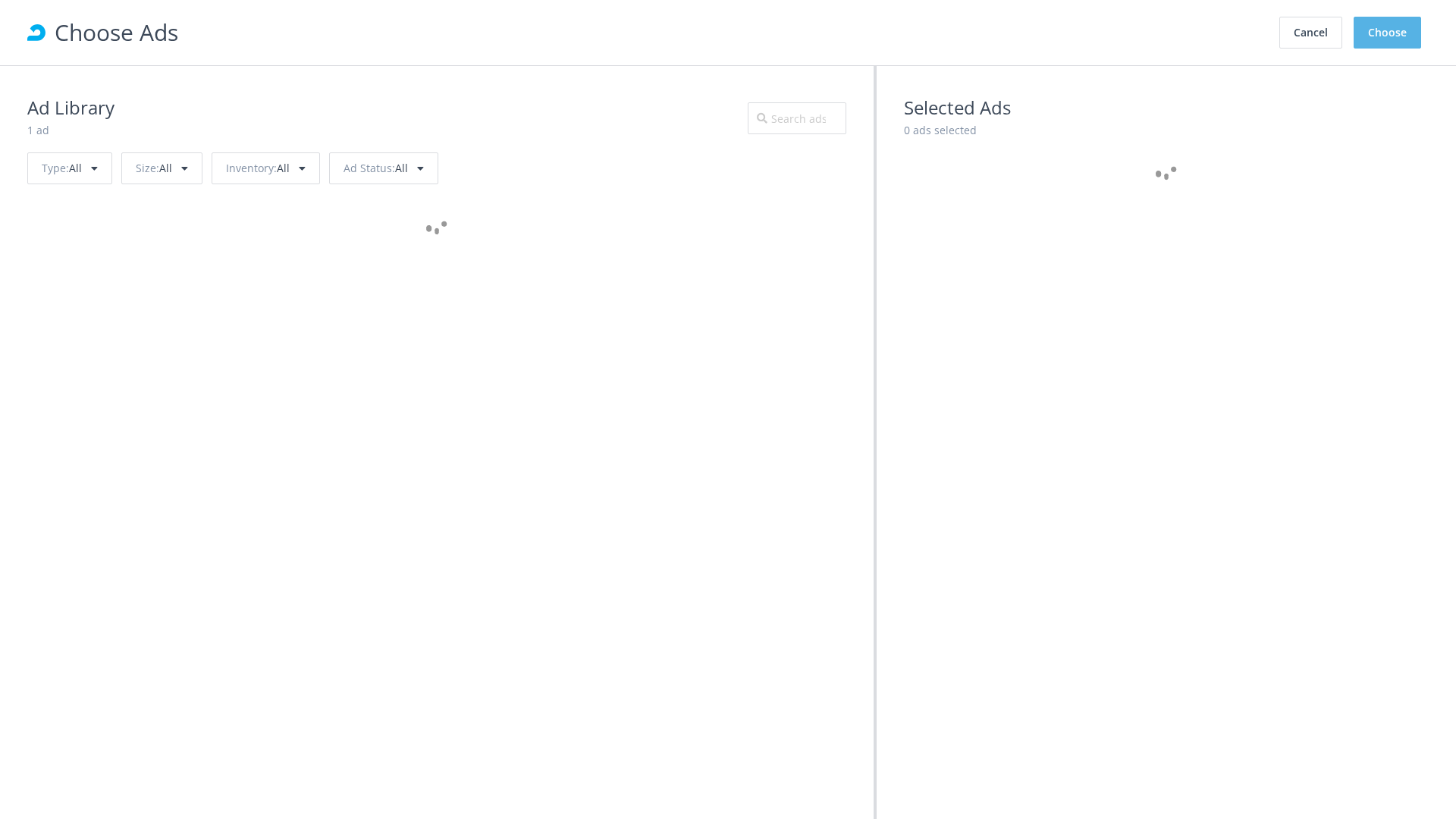
click at [1387, 32] on button "Choose" at bounding box center [1387, 32] width 68 height 32
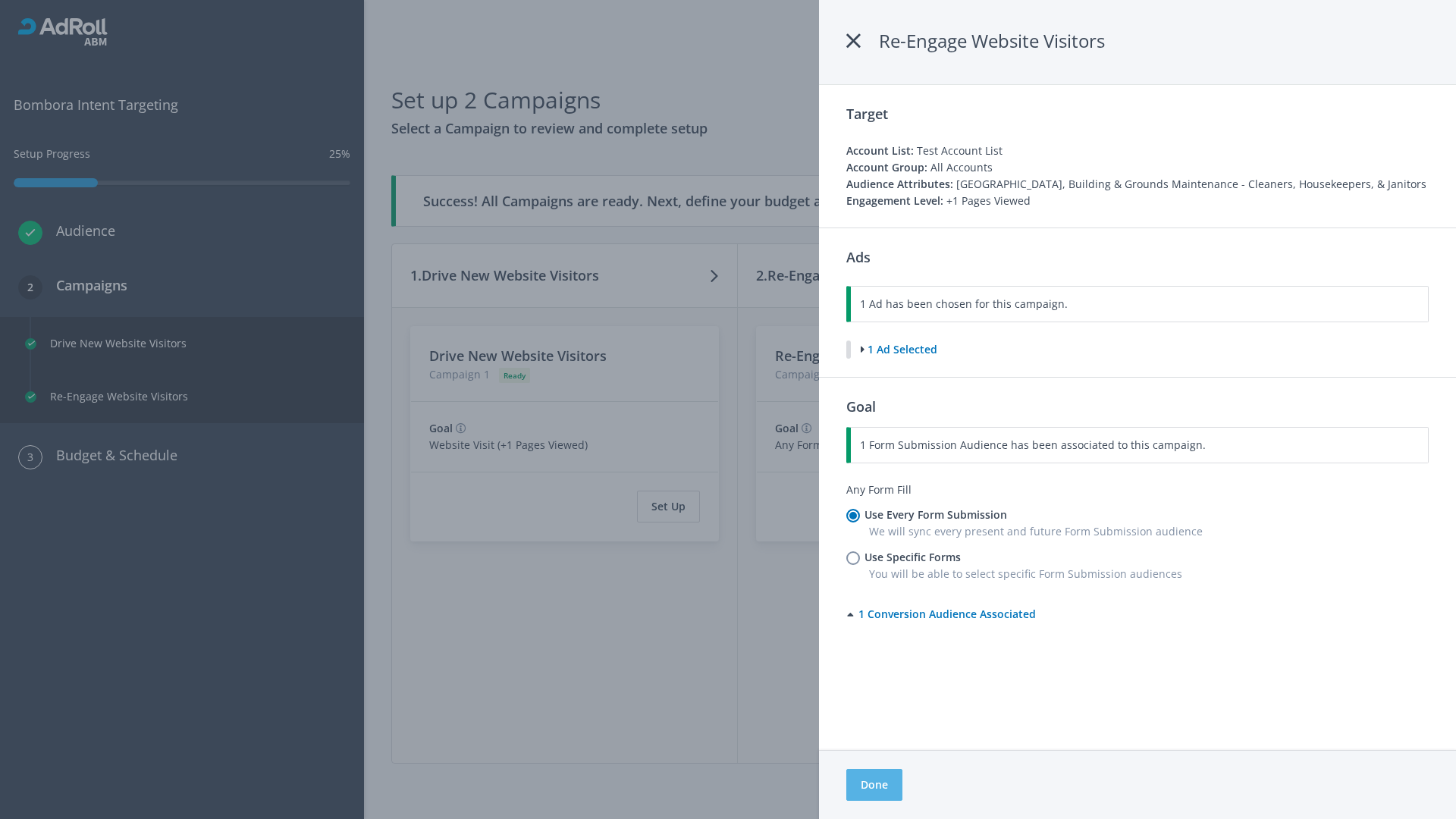
click at [874, 785] on button "Done" at bounding box center [874, 784] width 56 height 32
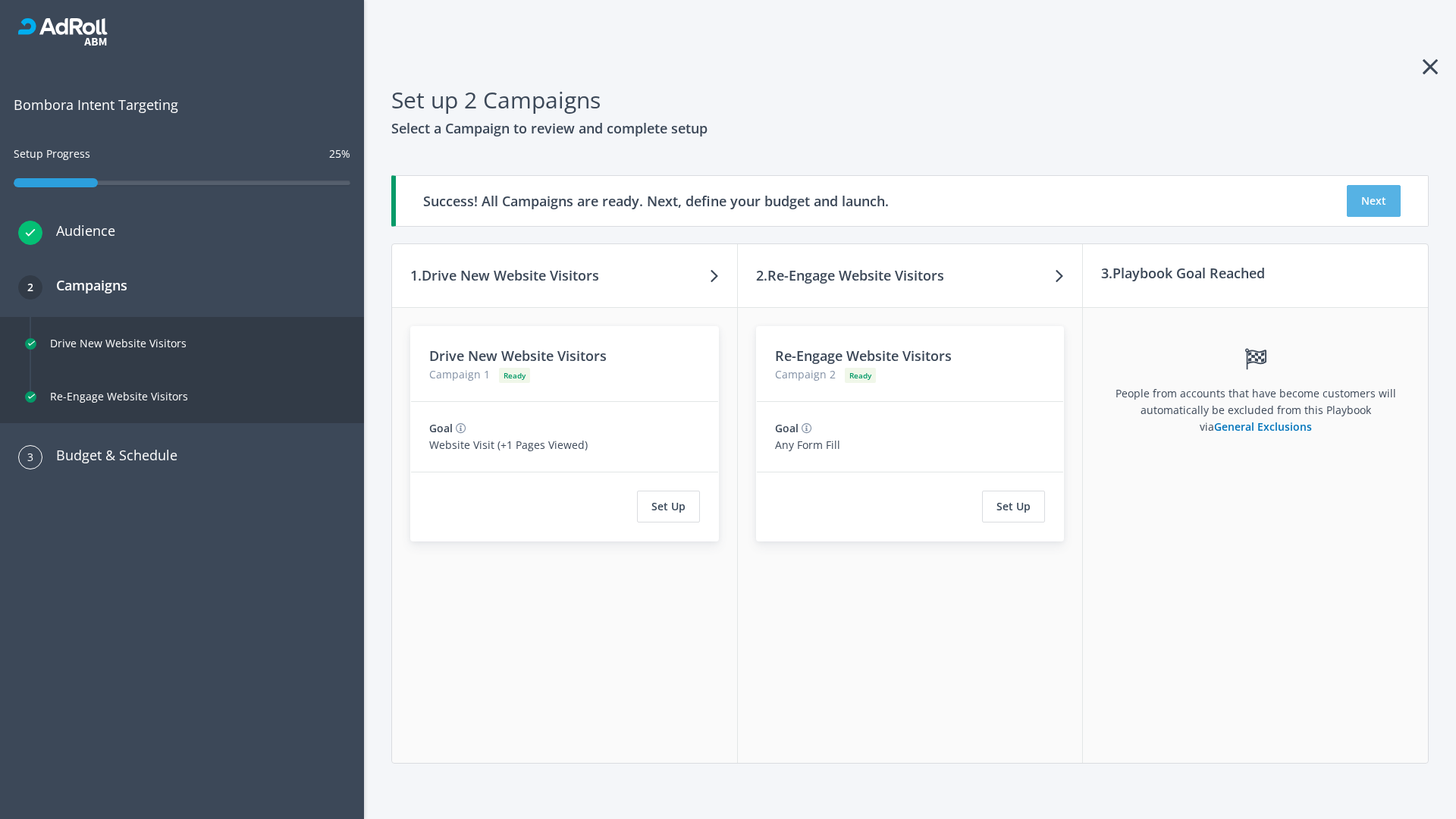
click at [1373, 200] on button "Next" at bounding box center [1373, 200] width 53 height 32
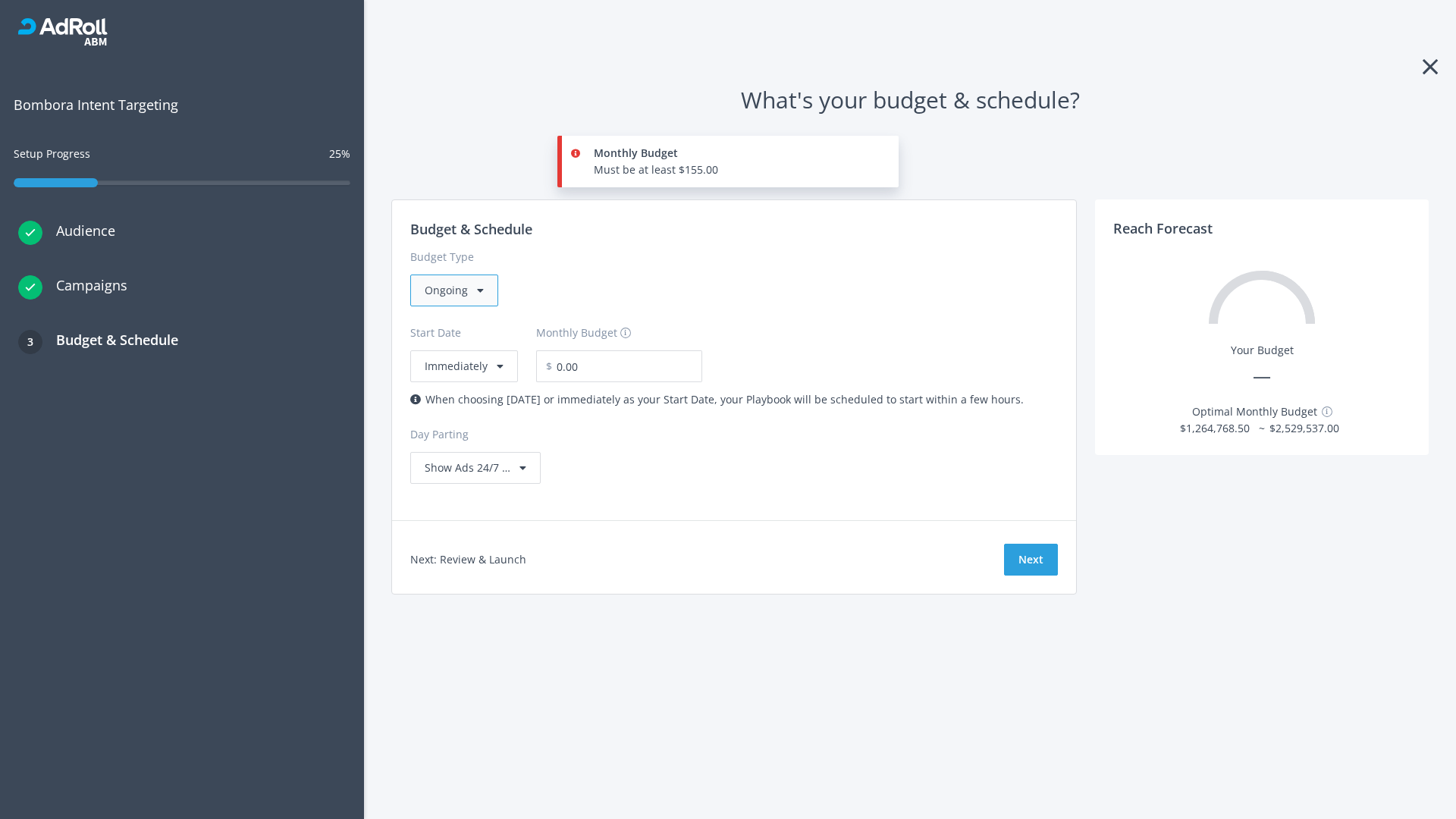
click at [453, 290] on div "Ongoing" at bounding box center [454, 289] width 88 height 32
click at [584, 377] on div "For Playbooks that you want to run for a specific duration of time" at bounding box center [589, 385] width 329 height 16
click at [460, 290] on div "Ongoing" at bounding box center [454, 289] width 88 height 32
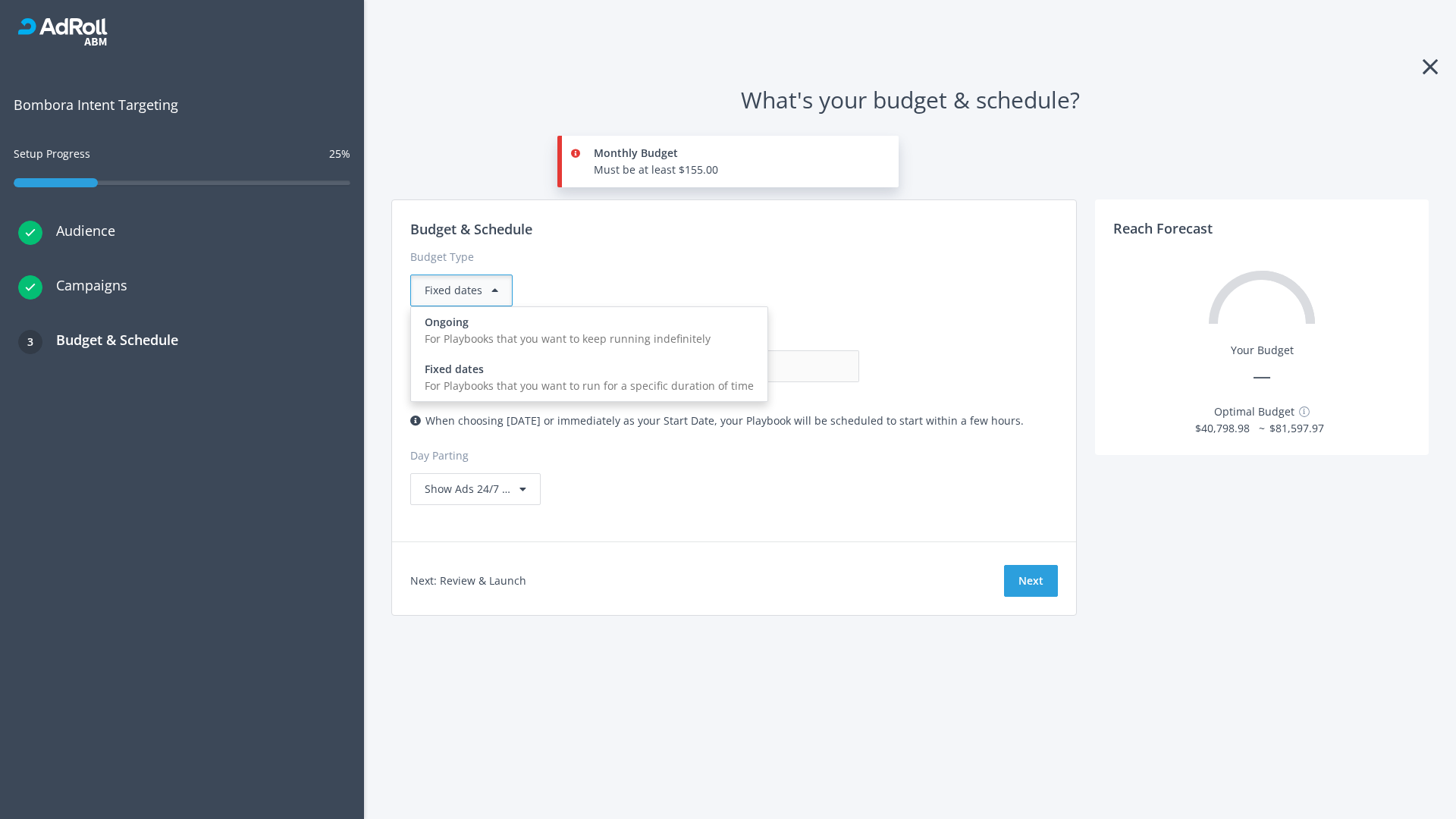
click at [584, 330] on div "For Playbooks that you want to keep running indefinitely" at bounding box center [589, 338] width 329 height 16
click at [709, 367] on input "0.00" at bounding box center [784, 366] width 150 height 32
click at [709, 367] on input "1.00" at bounding box center [784, 366] width 150 height 32
type input "1,000.00"
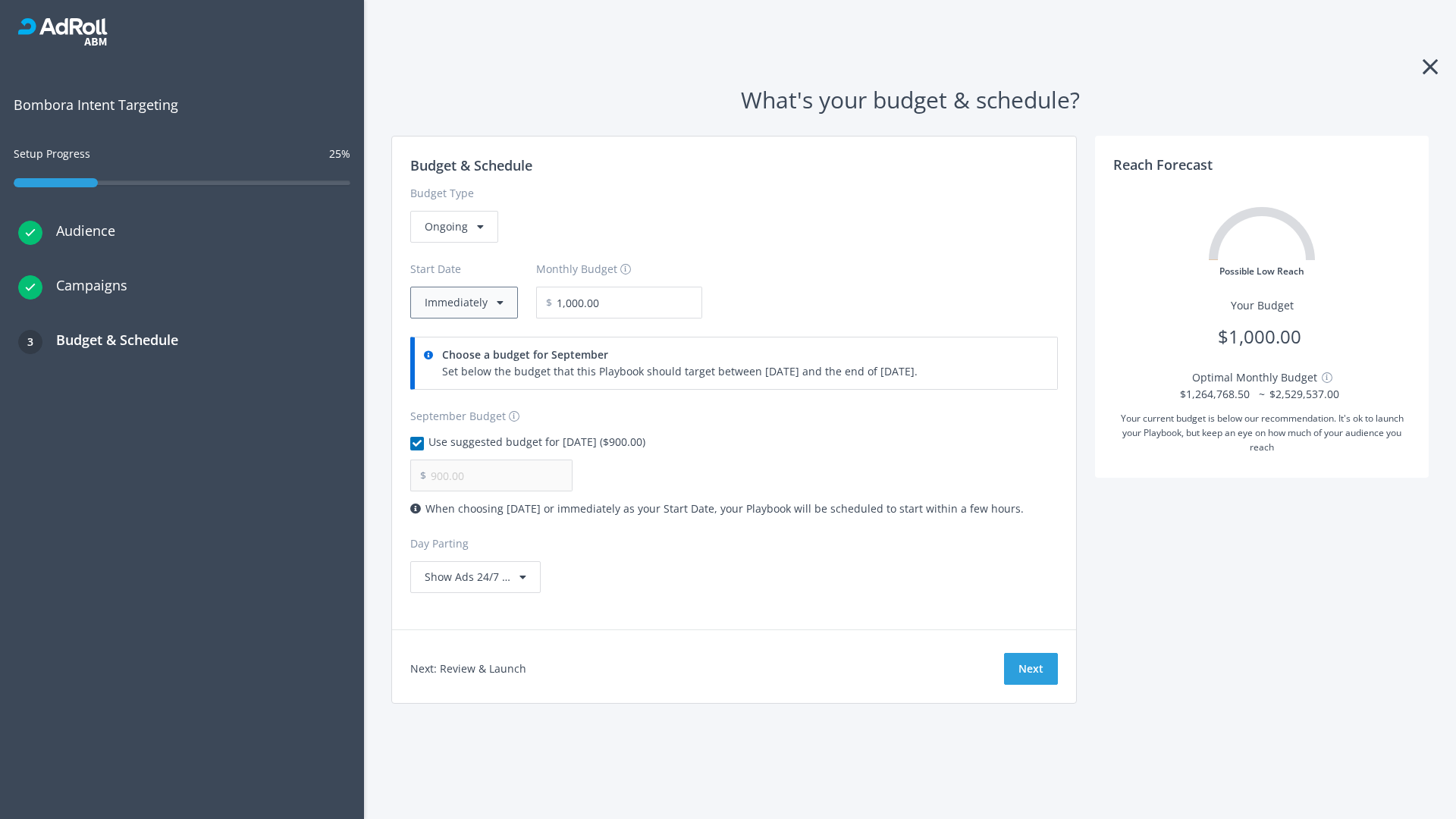
click at [462, 303] on button "Immediately" at bounding box center [464, 302] width 108 height 32
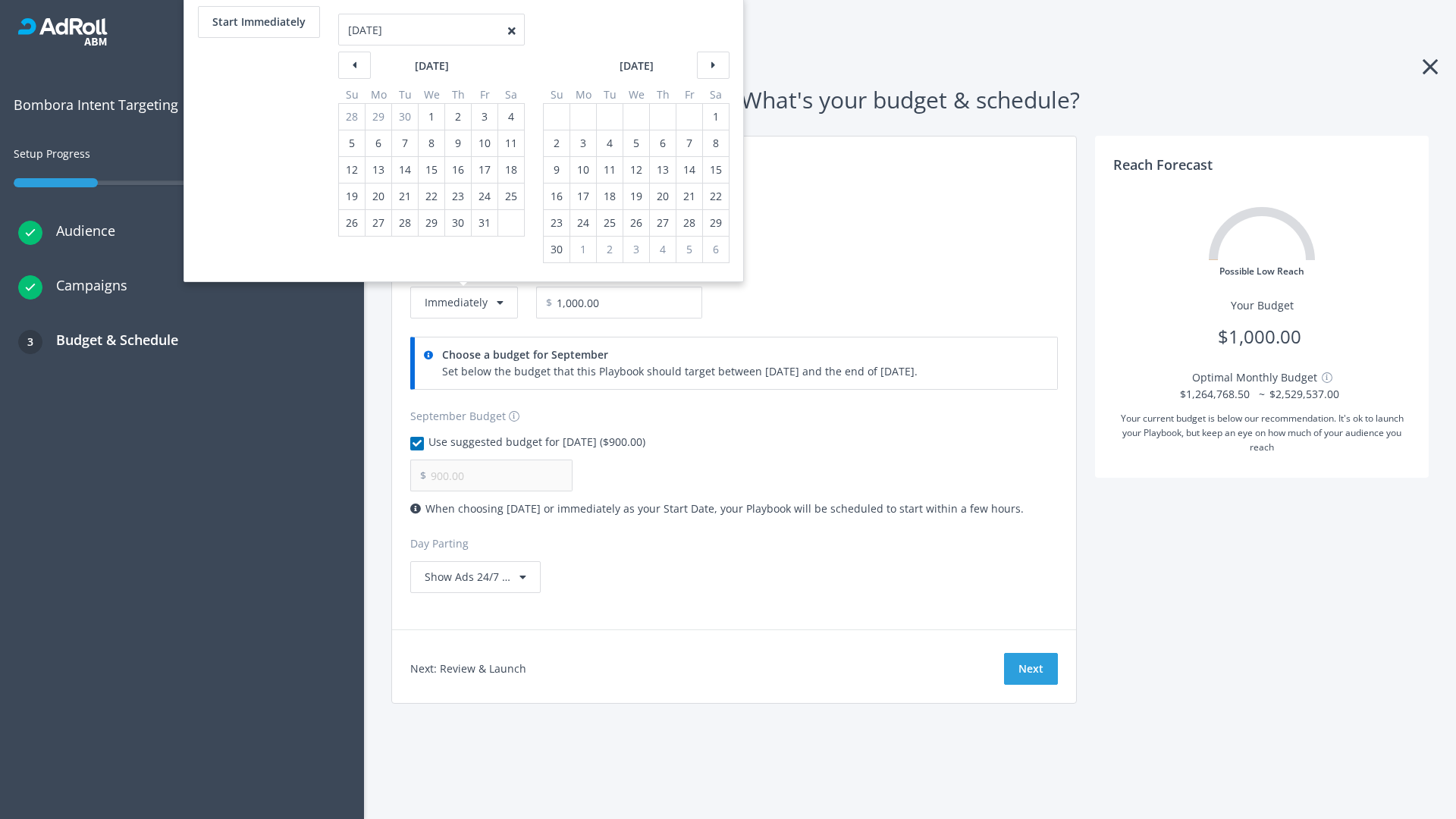
click at [555, 143] on div "2" at bounding box center [557, 143] width 20 height 26
type input "966.67"
click at [714, 116] on div "1" at bounding box center [715, 116] width 20 height 26
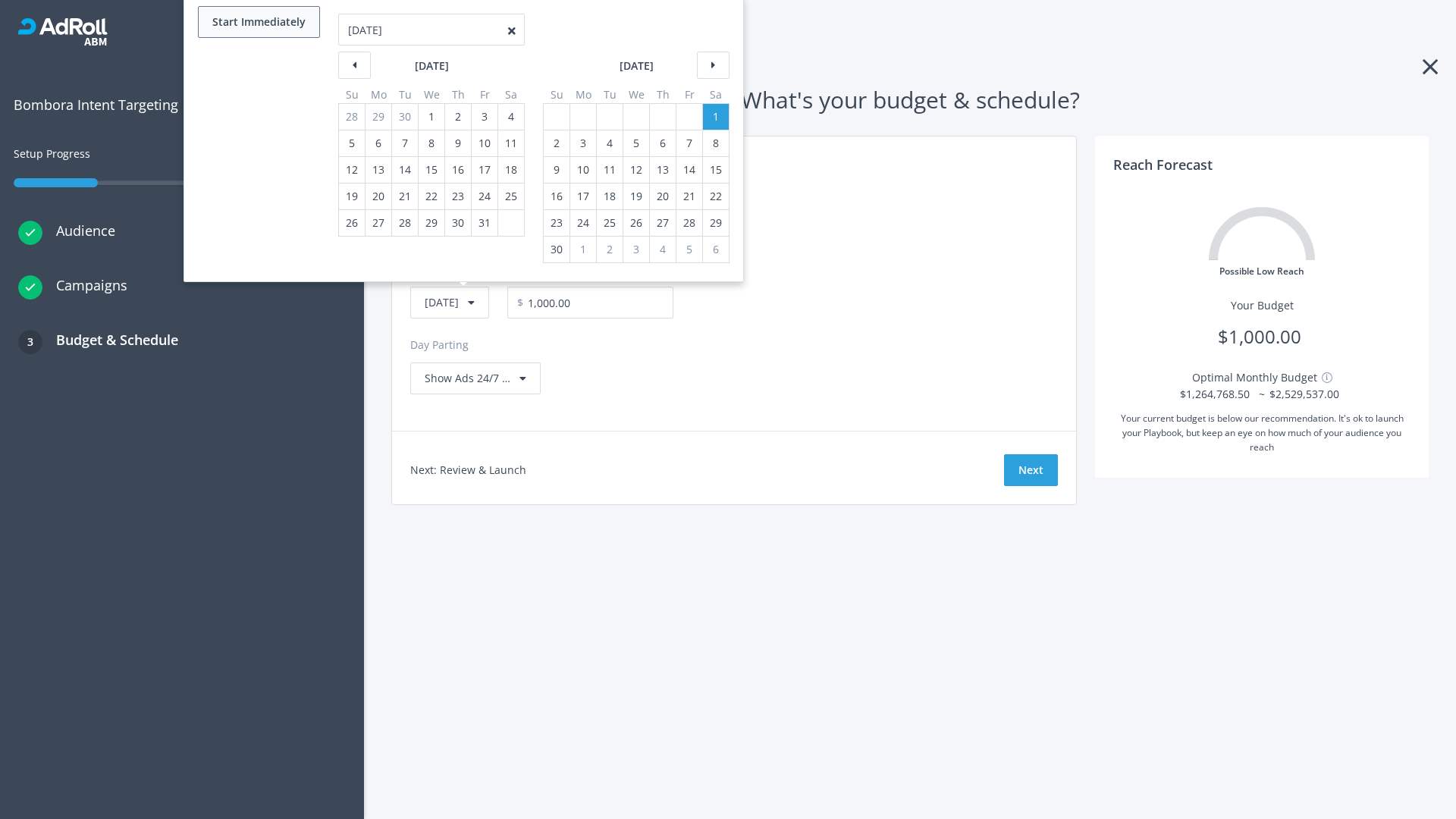
click at [258, 22] on button "Start Immediately" at bounding box center [259, 21] width 122 height 32
type input "[DATE]"
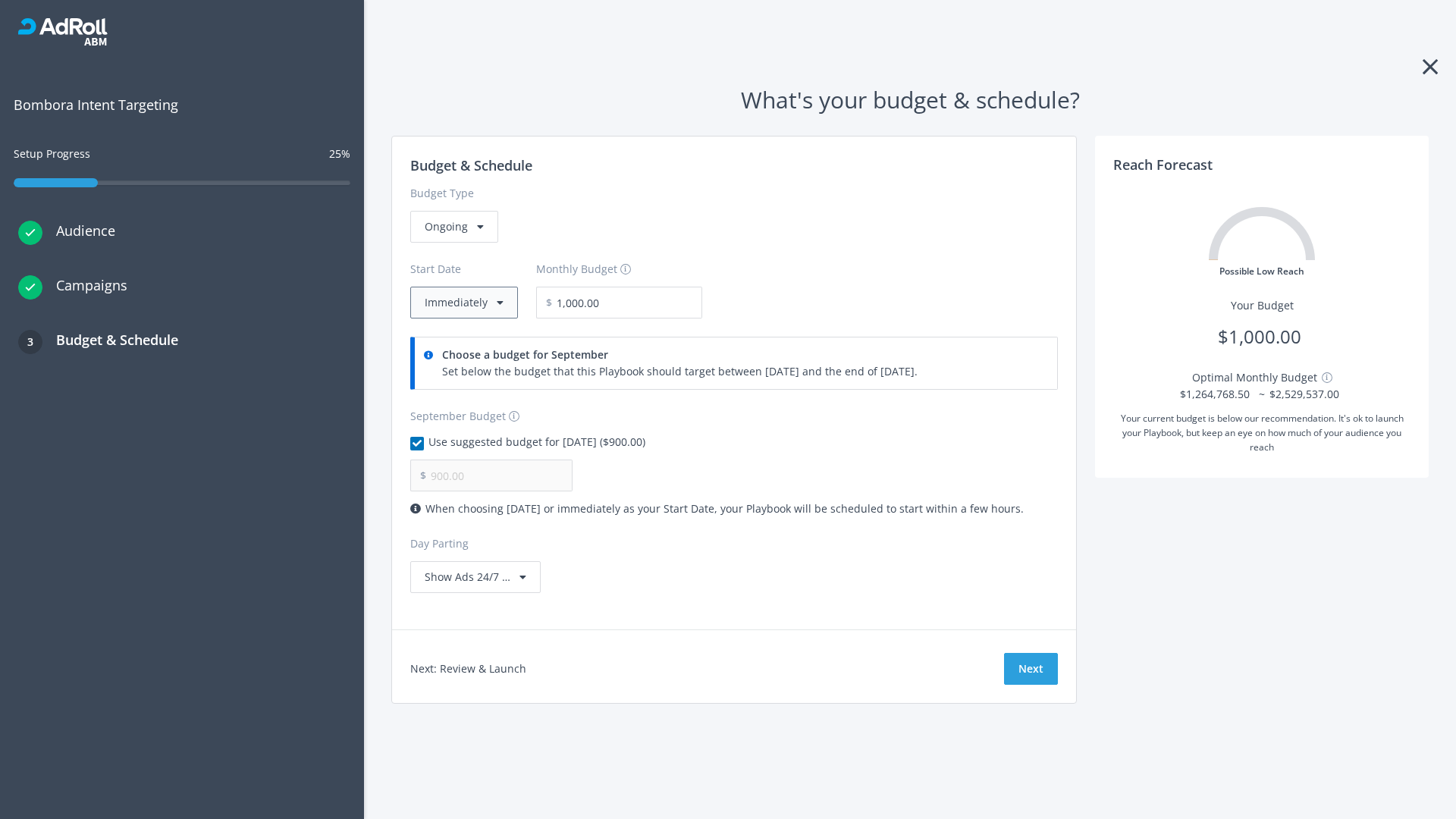
click at [462, 303] on button "Immediately" at bounding box center [464, 302] width 108 height 32
click at [1030, 668] on button "Next" at bounding box center [1030, 668] width 53 height 32
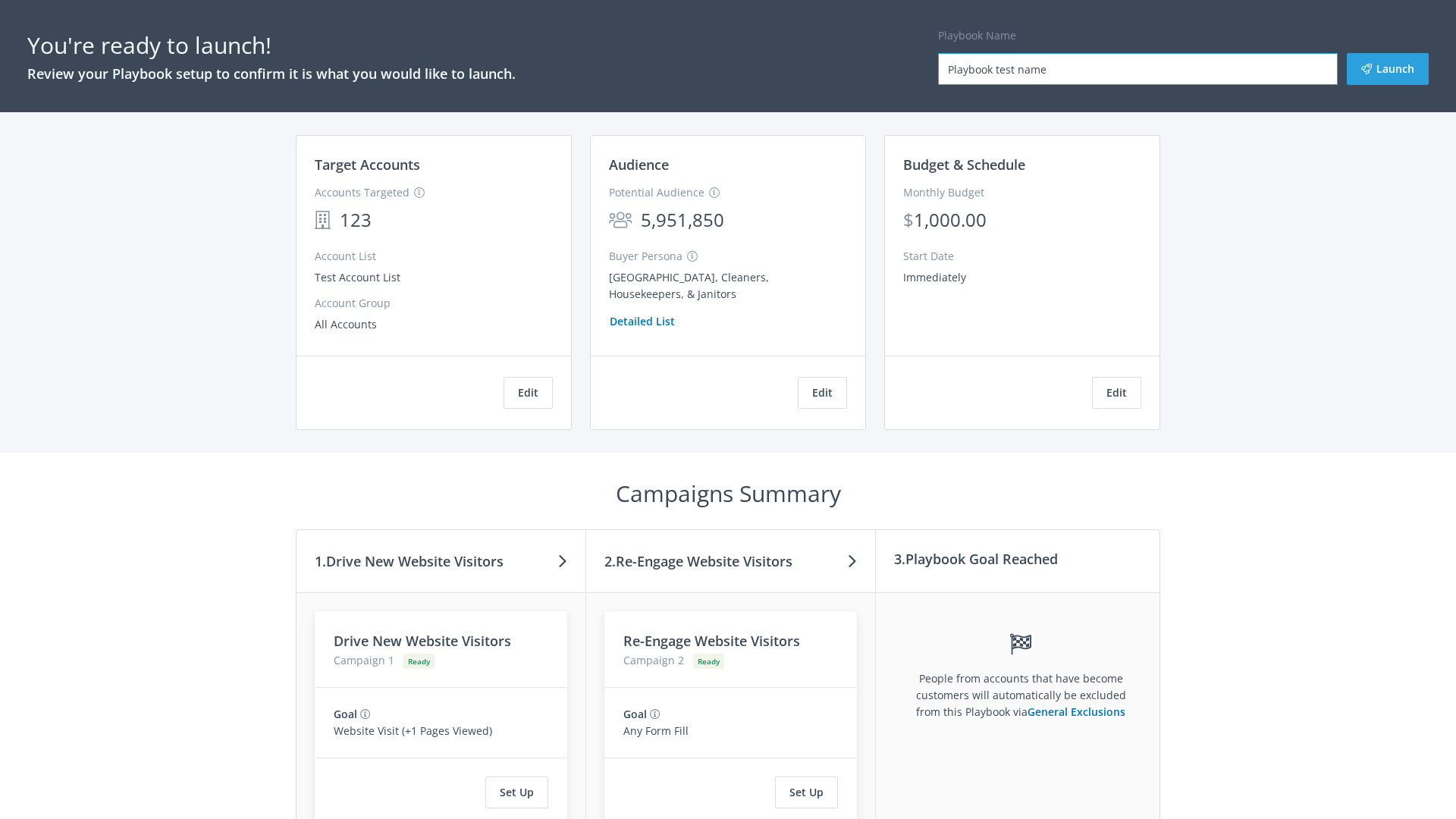
type input "Playbook test name"
click at [1387, 69] on button "Launch" at bounding box center [1387, 69] width 82 height 32
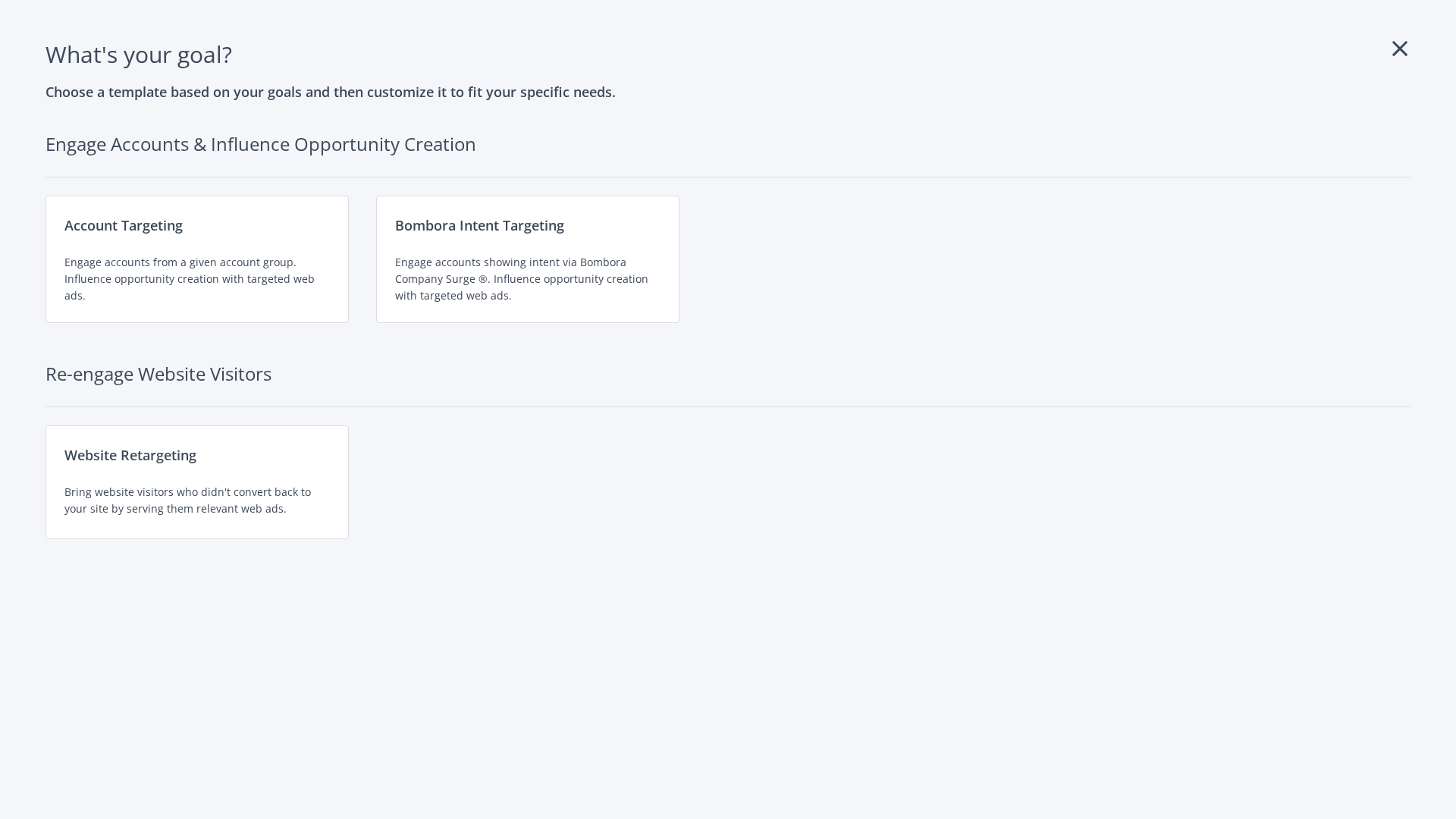
click at [197, 482] on div "Website Retargeting Bring website visitors who didn't convert back to your site…" at bounding box center [198, 482] width 304 height 114
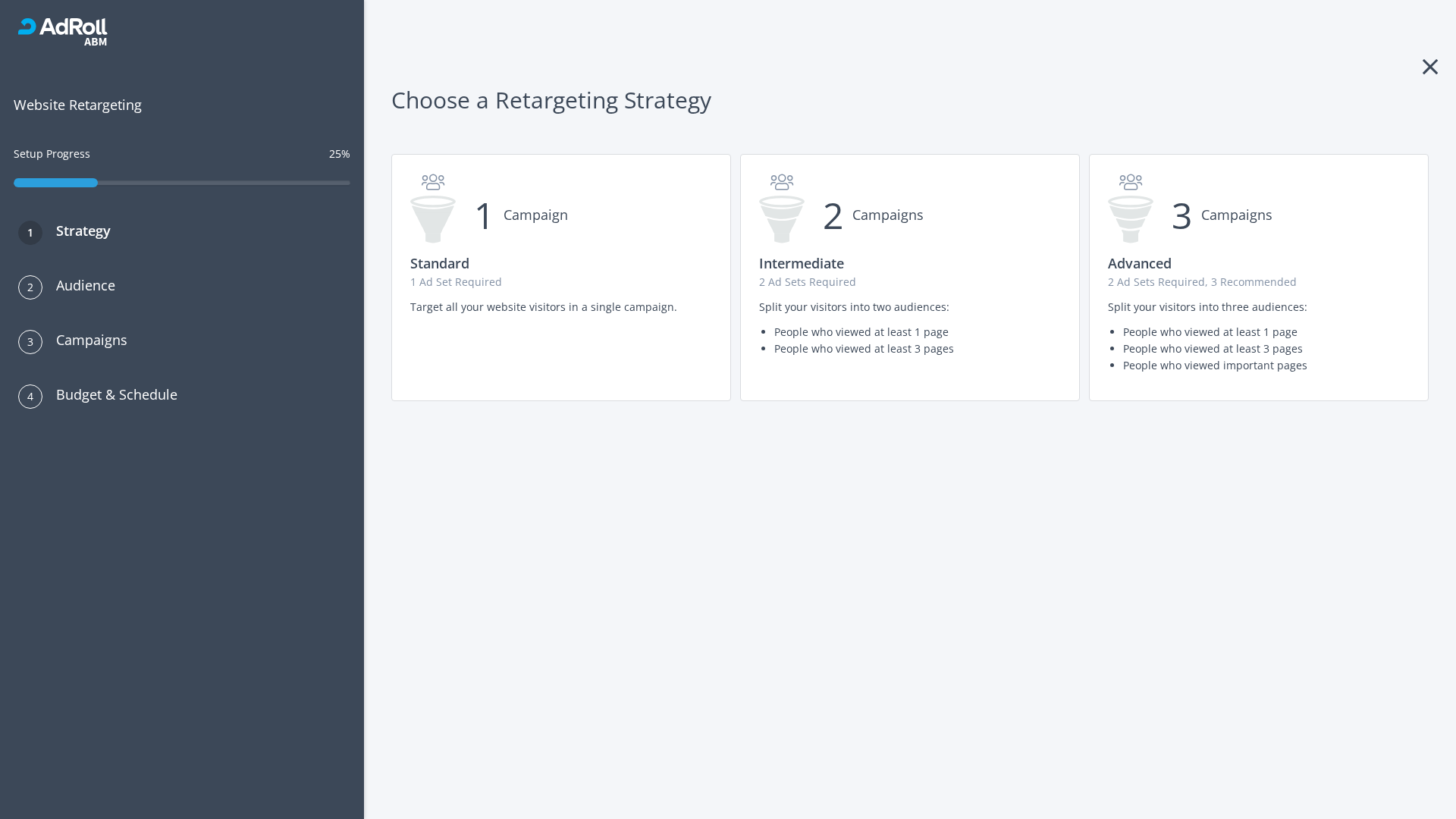
click at [1258, 278] on p "2 Ad Sets Required, 3 Recommended" at bounding box center [1258, 282] width 302 height 16
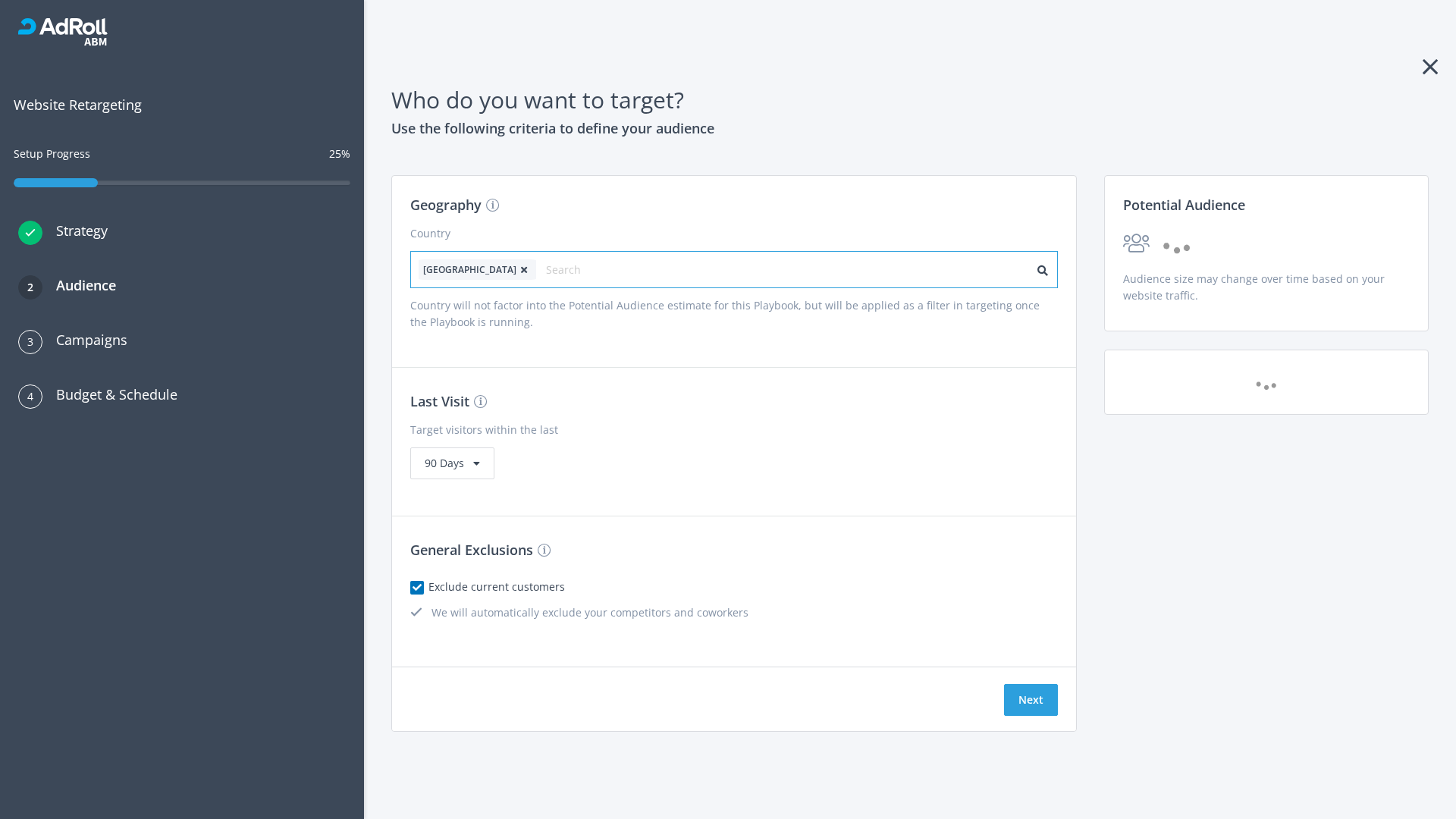
click at [571, 269] on input "text" at bounding box center [614, 270] width 136 height 21
type input "[GEOGRAPHIC_DATA]"
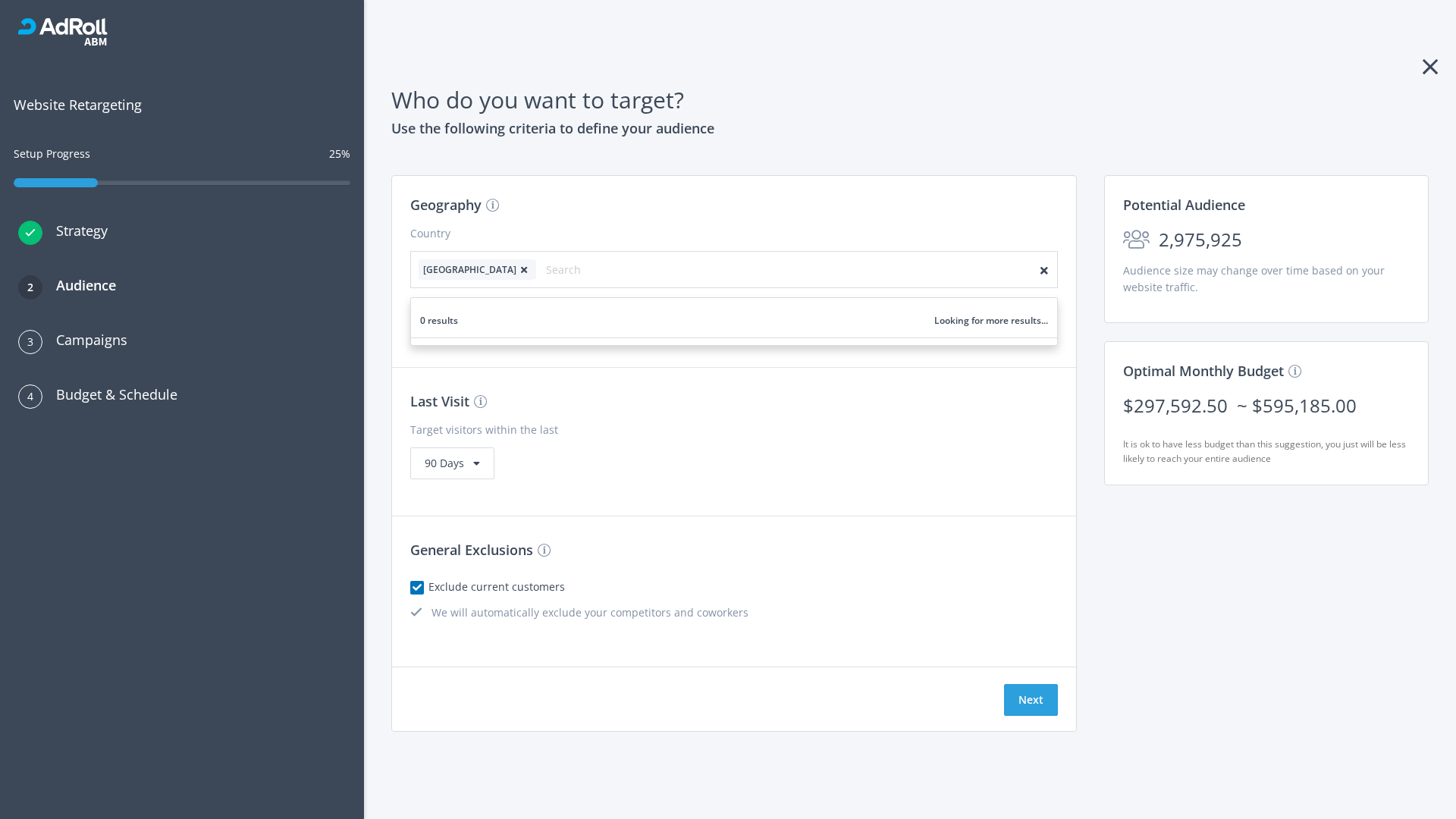
click at [517, 269] on icon at bounding box center [524, 270] width 15 height 10
click at [1030, 700] on button "Next" at bounding box center [1030, 699] width 53 height 32
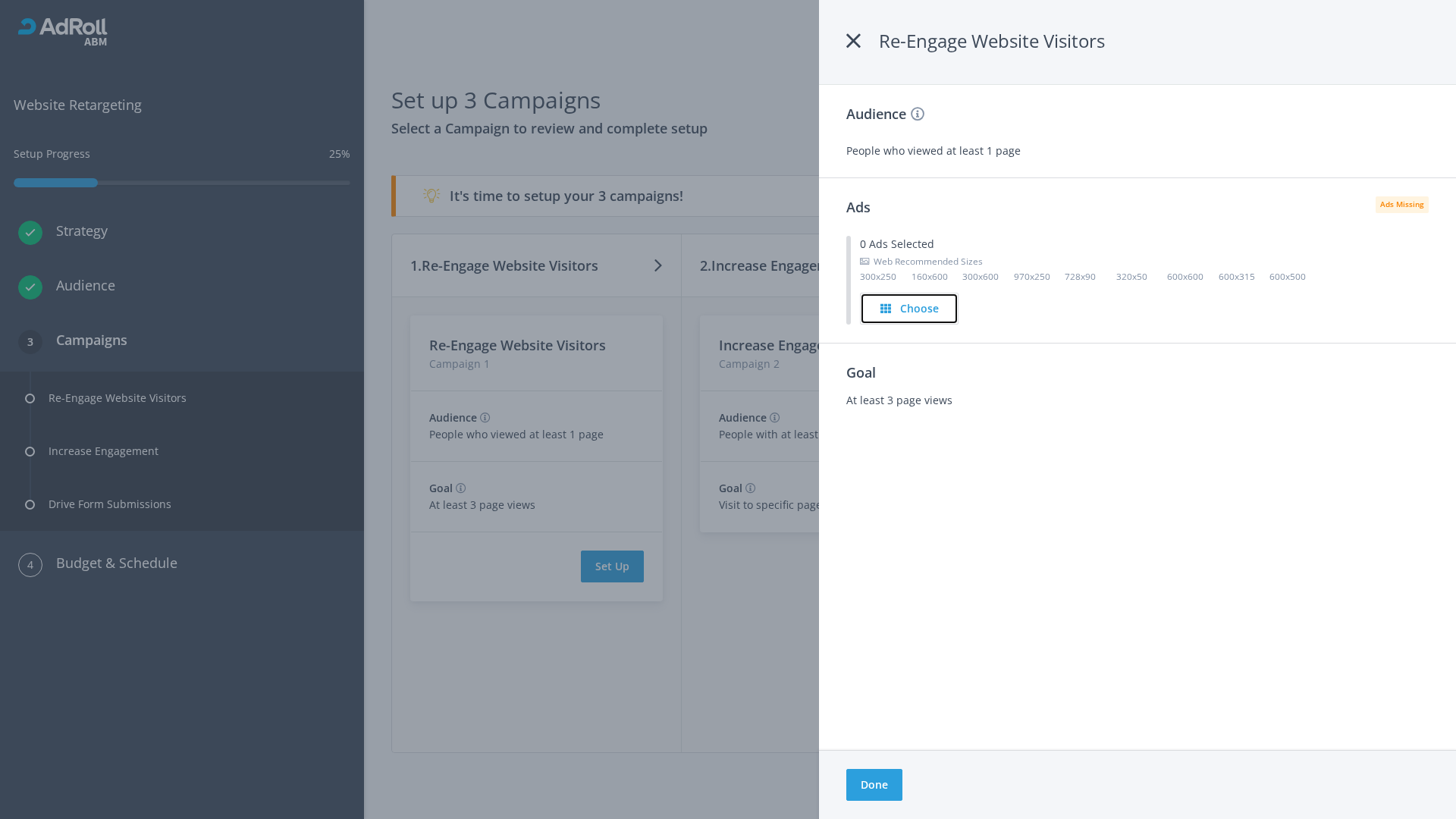
click at [911, 307] on h4 "Choose" at bounding box center [919, 307] width 39 height 16
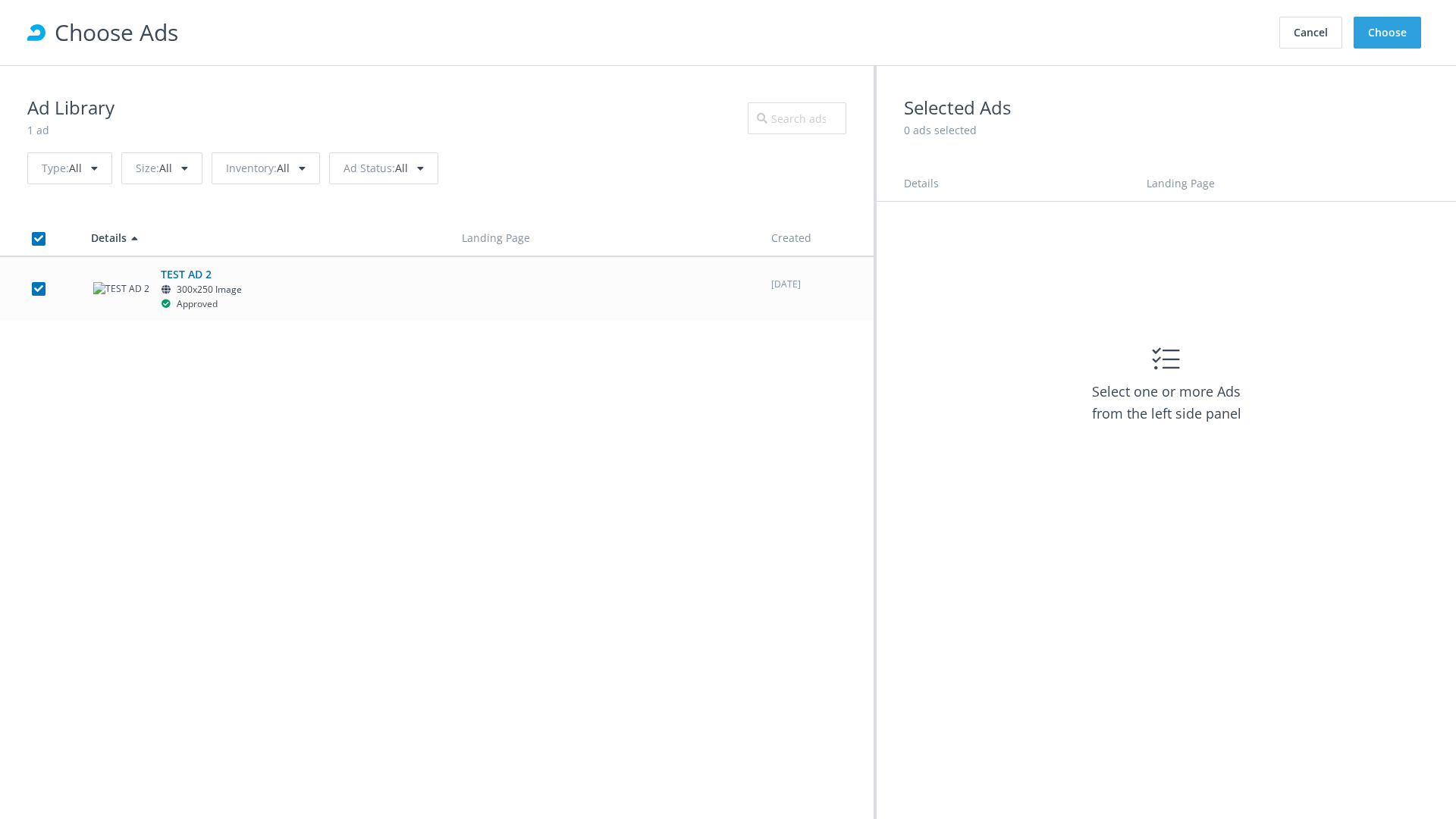
checkbox input "true"
click at [1387, 32] on button "Choose" at bounding box center [1387, 32] width 68 height 32
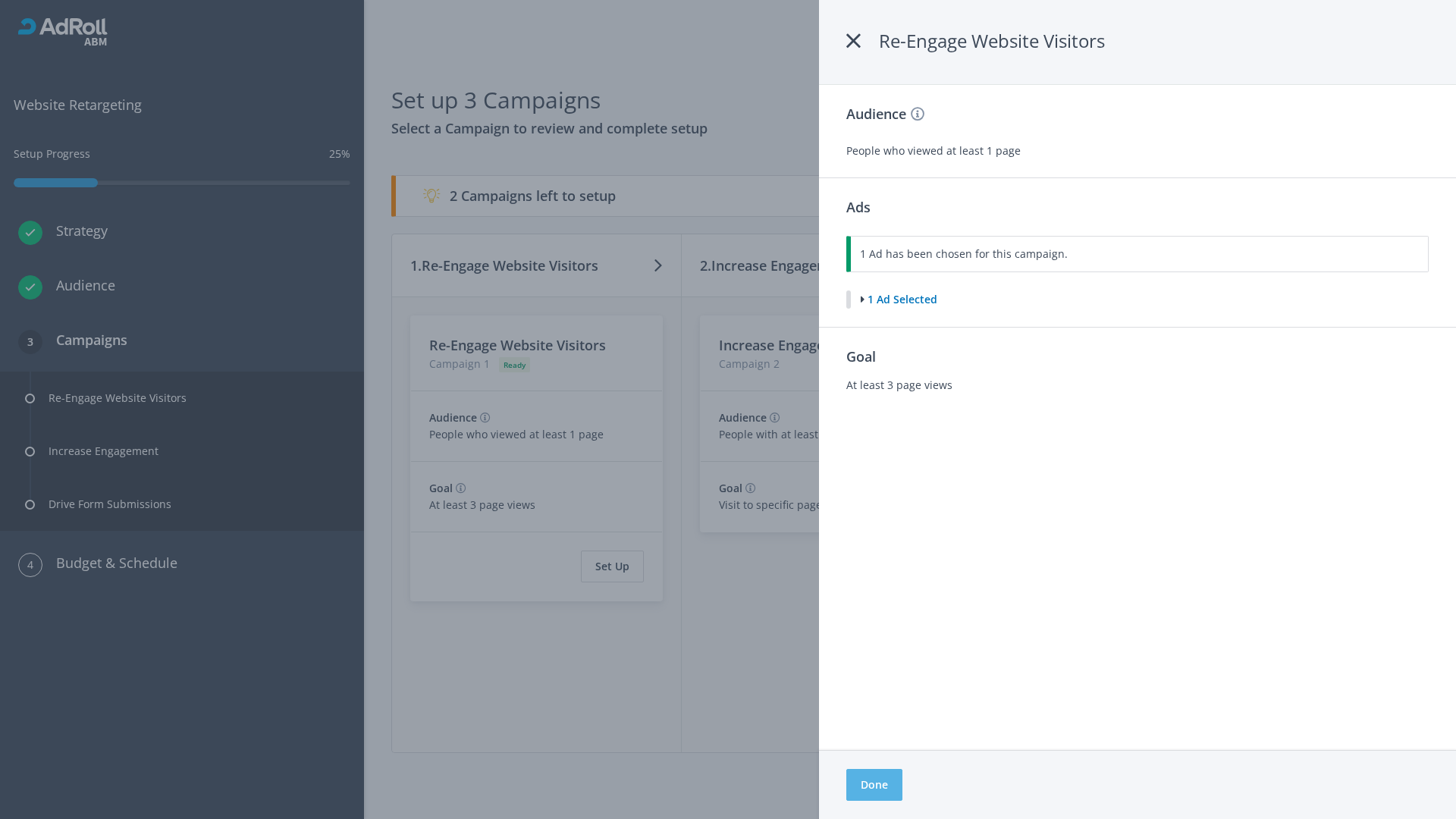
click at [874, 785] on button "Done" at bounding box center [874, 784] width 56 height 32
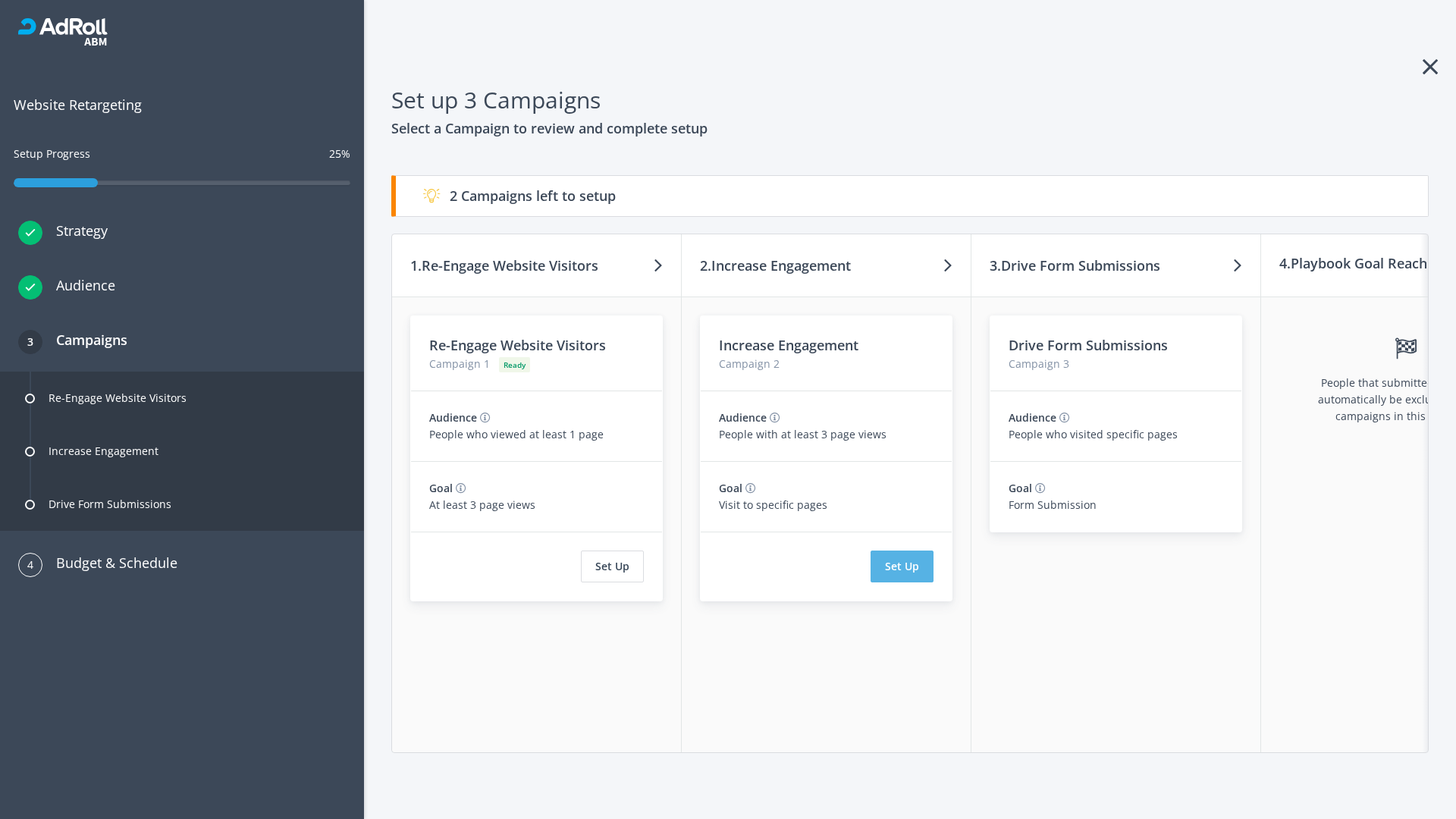
click at [901, 566] on button "Set Up" at bounding box center [902, 566] width 63 height 32
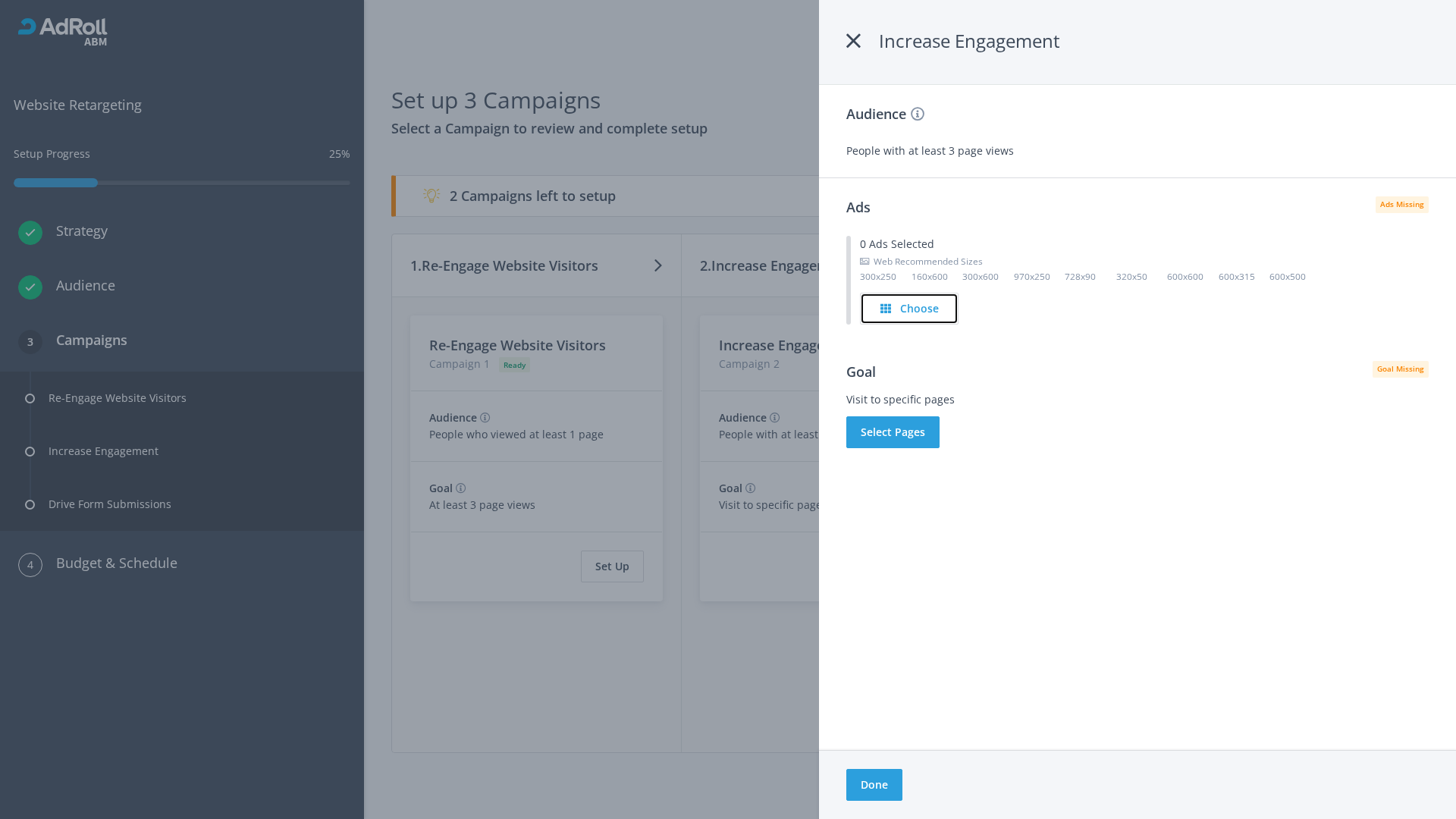
click at [910, 307] on h4 "Choose" at bounding box center [919, 307] width 39 height 16
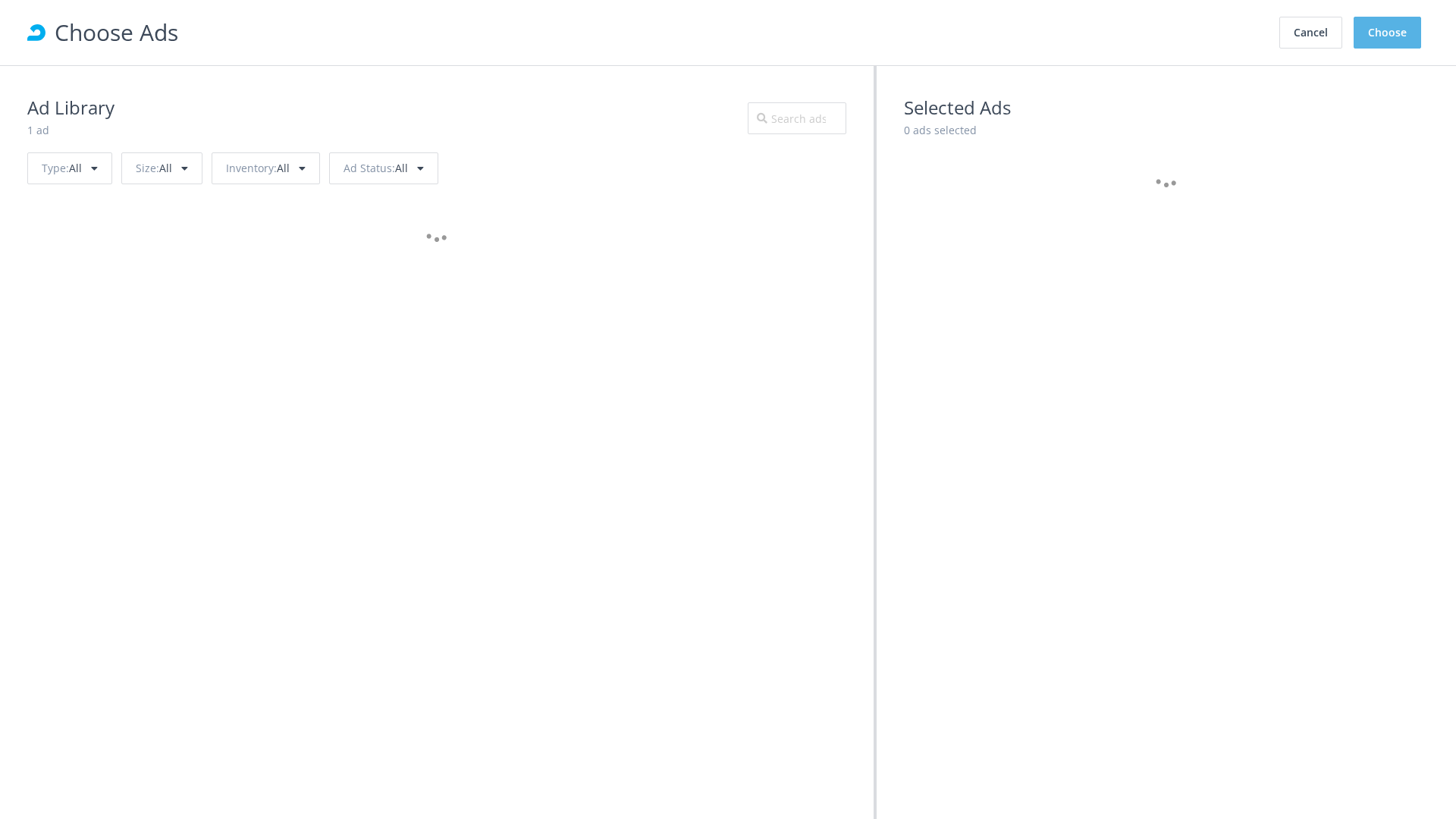
click at [1387, 32] on button "Choose" at bounding box center [1387, 32] width 68 height 32
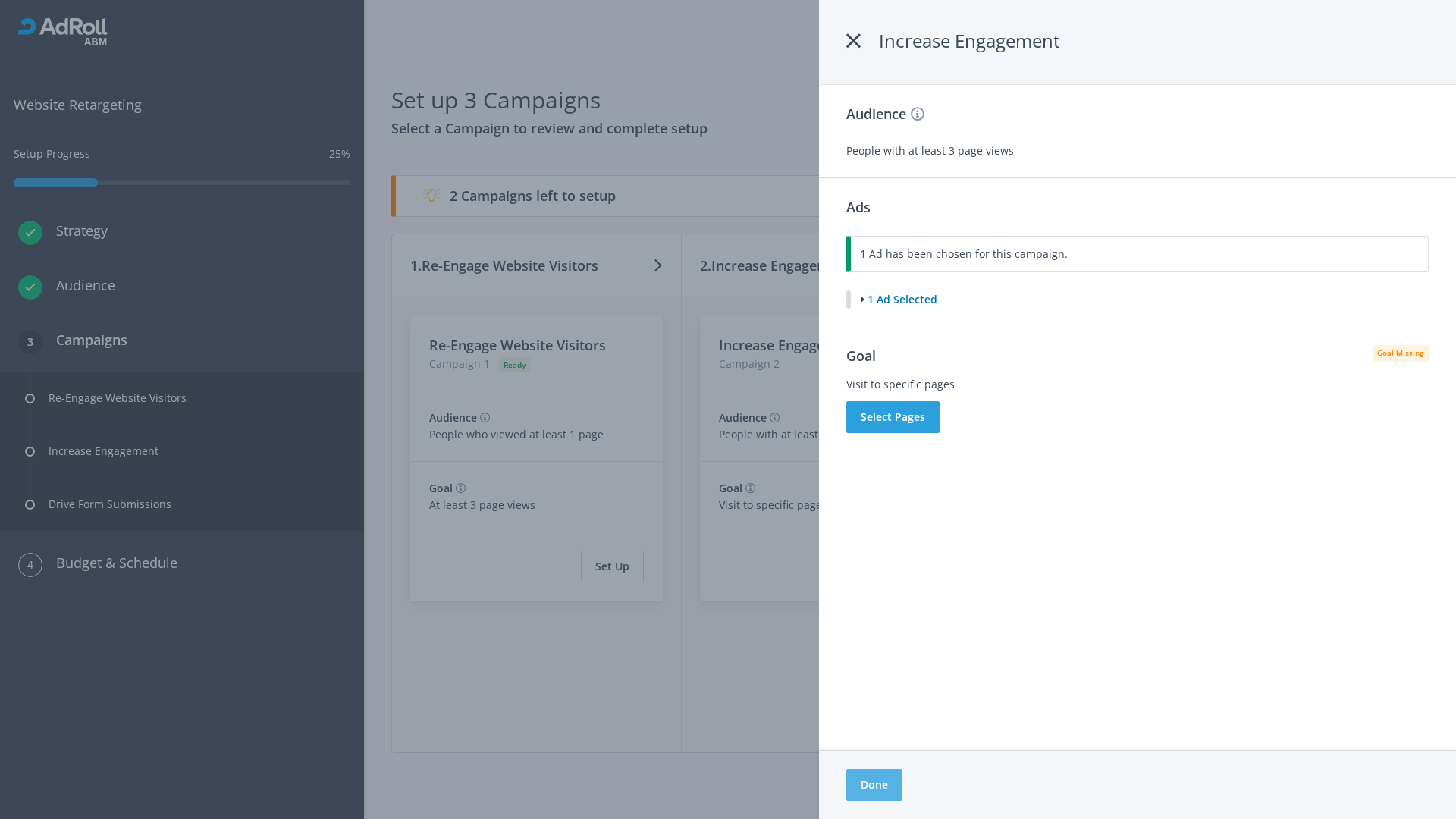
click at [874, 785] on button "Done" at bounding box center [874, 784] width 56 height 32
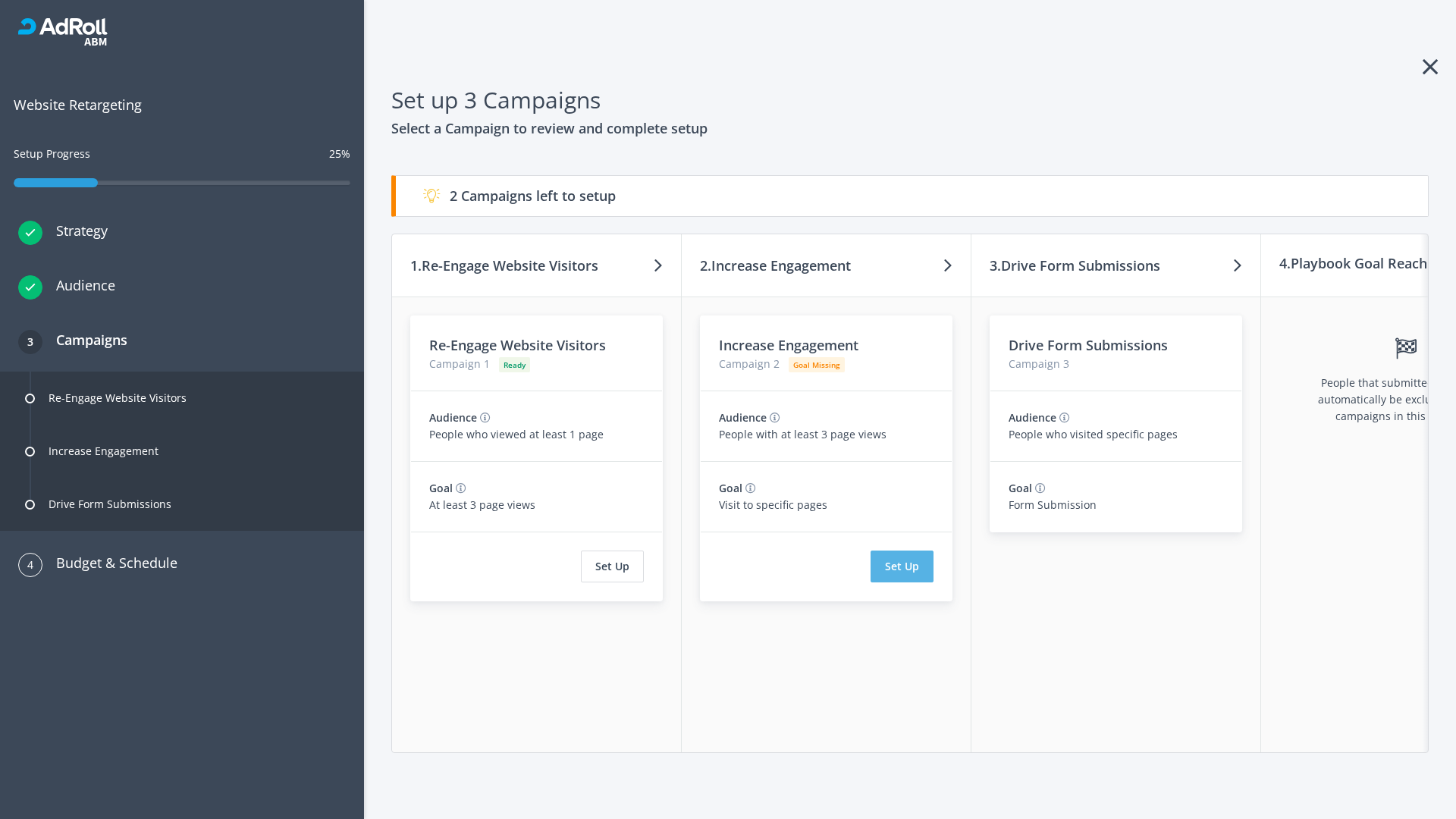
click at [901, 566] on button "Set Up" at bounding box center [902, 566] width 63 height 32
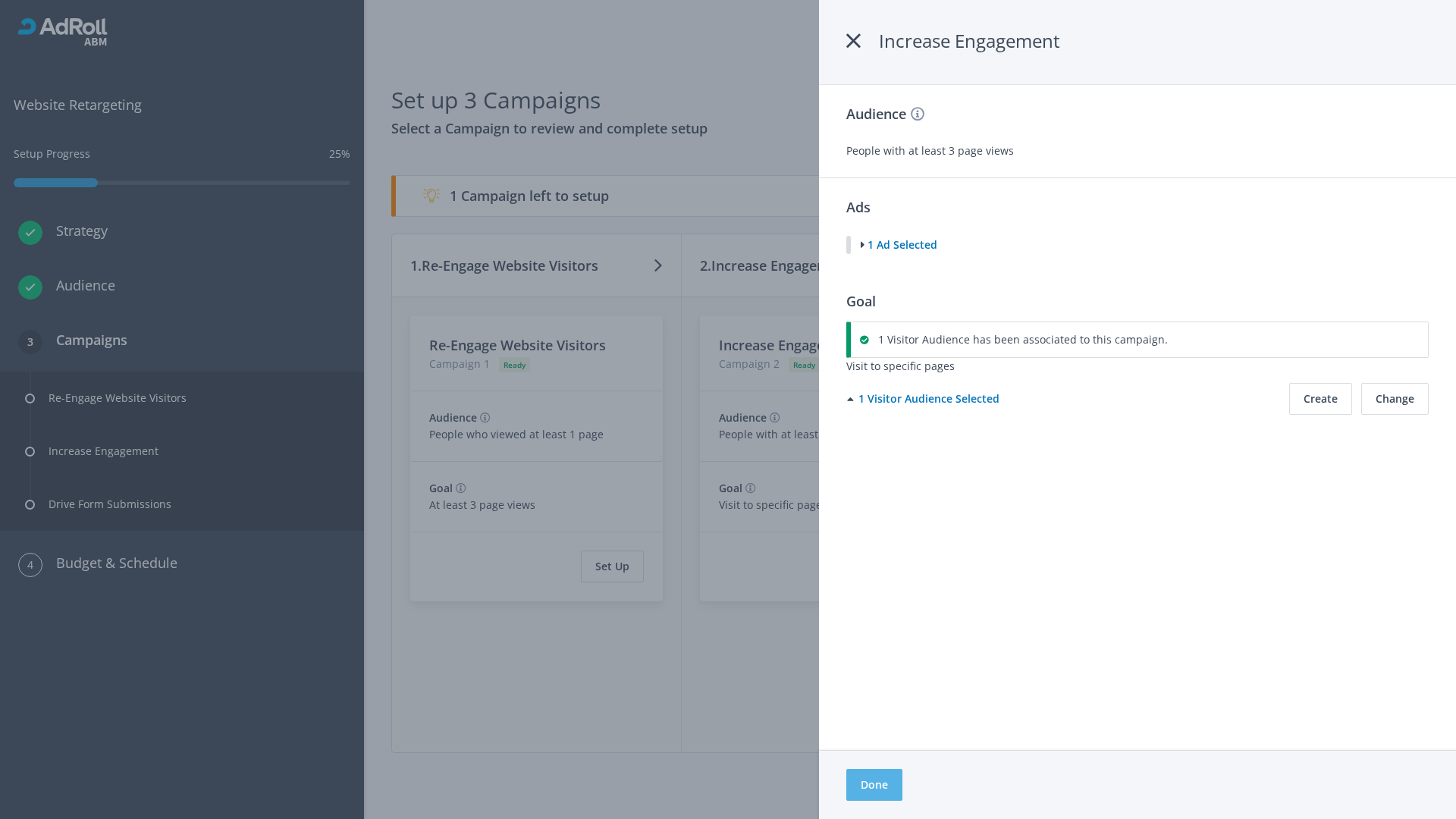
click at [874, 785] on button "Done" at bounding box center [874, 784] width 56 height 32
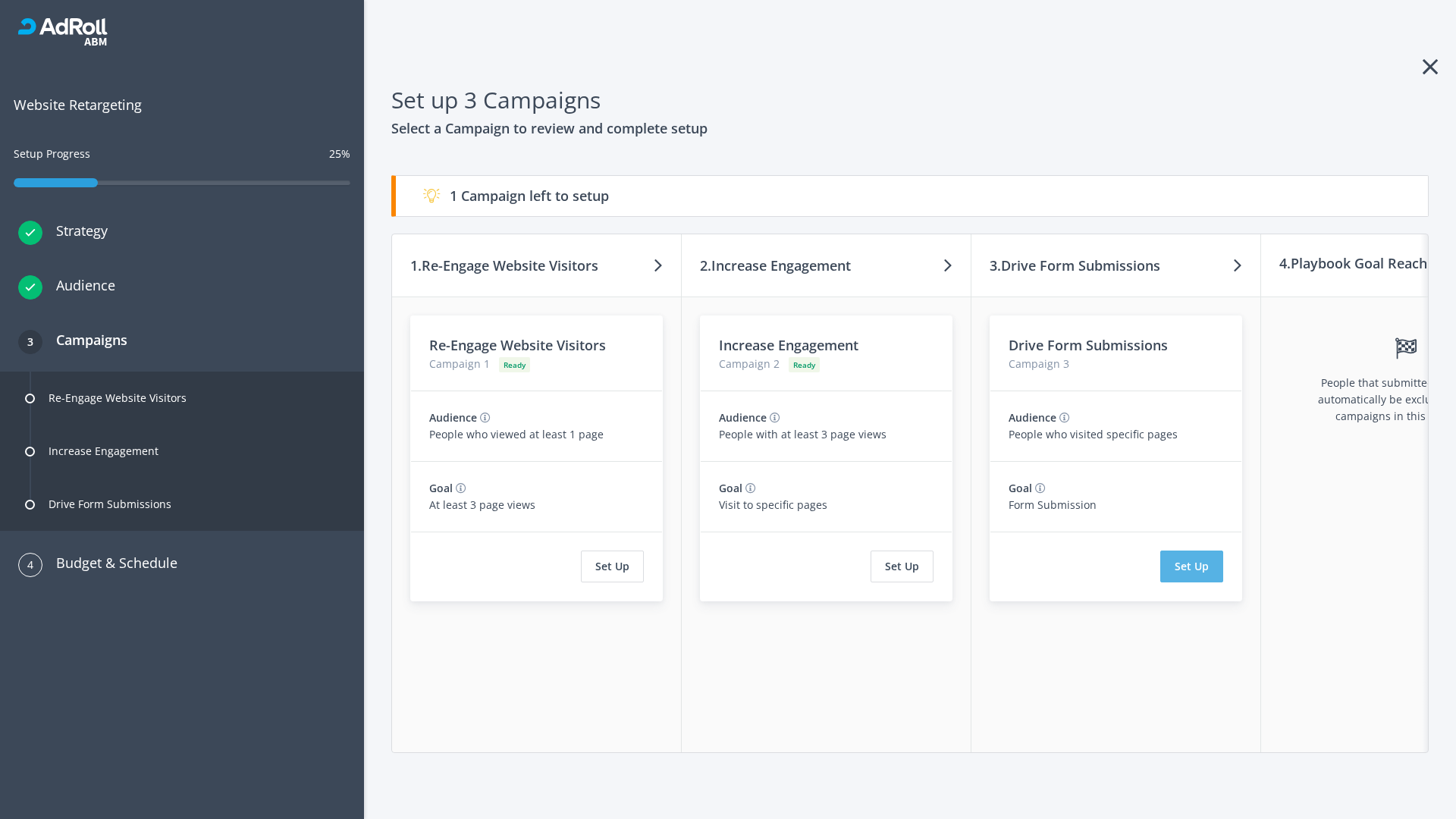
click at [1192, 566] on button "Set Up" at bounding box center [1192, 566] width 63 height 32
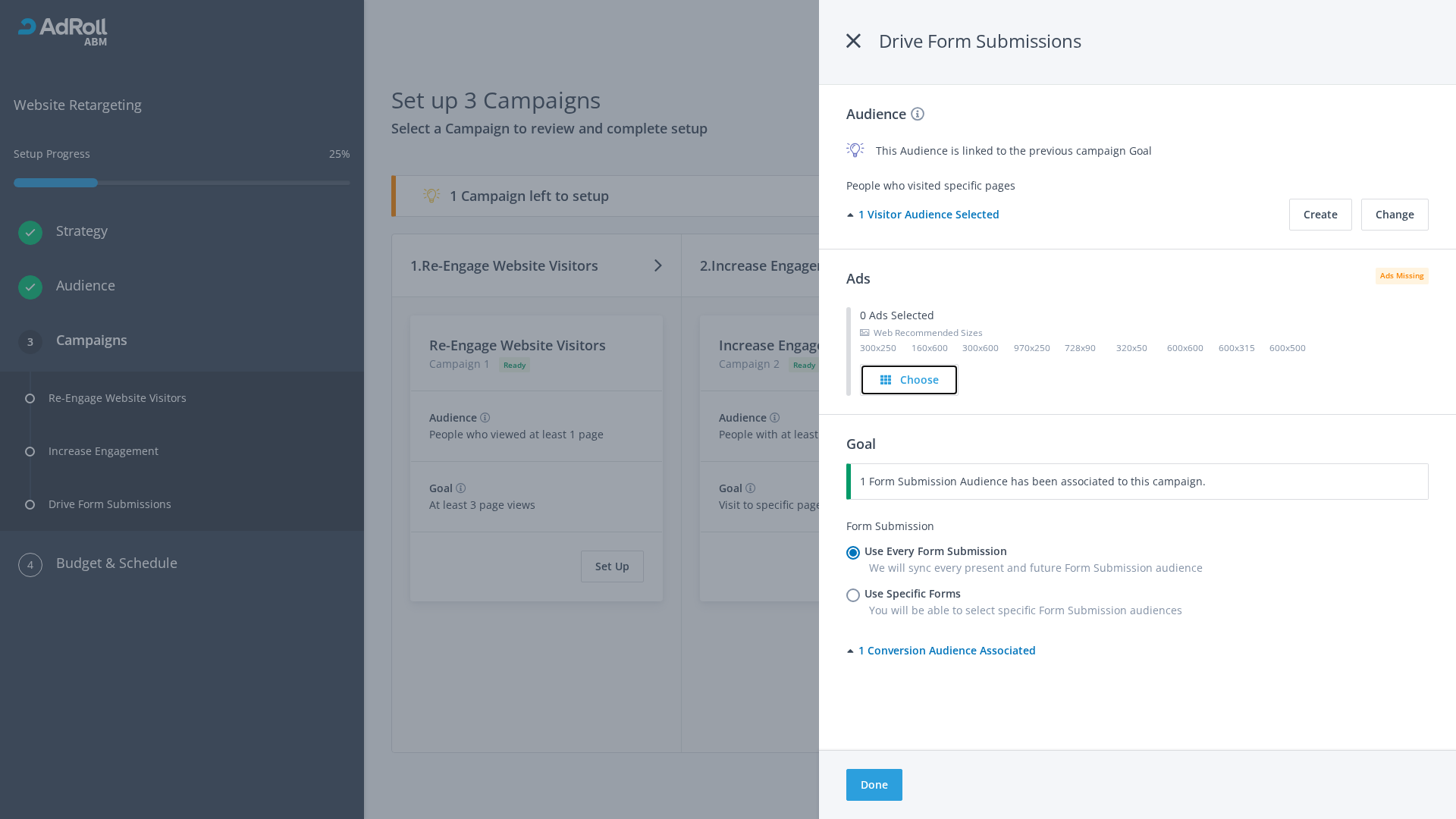
click at [910, 379] on h4 "Choose" at bounding box center [919, 379] width 39 height 16
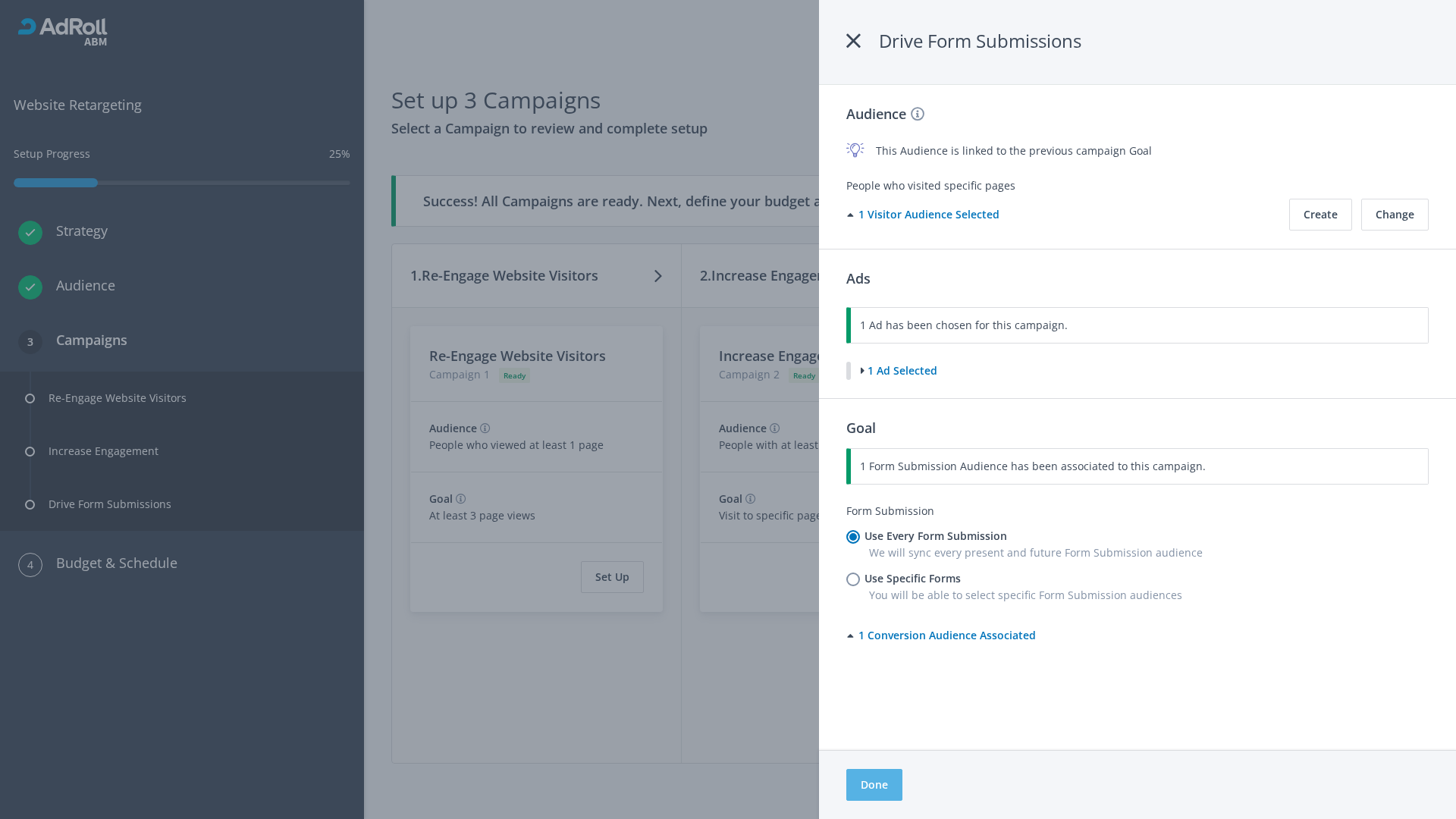
click at [874, 785] on button "Done" at bounding box center [874, 784] width 56 height 32
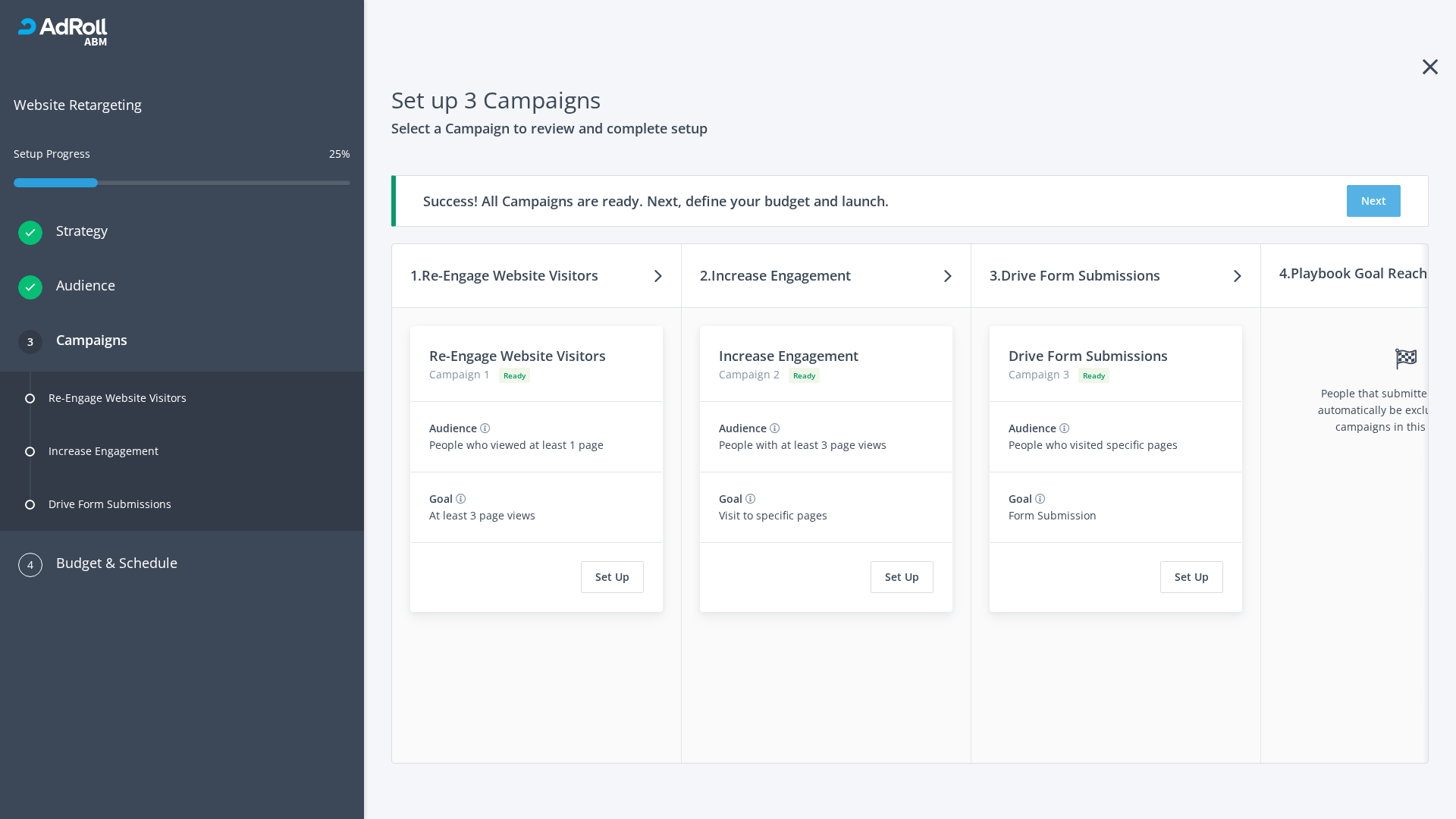
click at [1373, 200] on button "Next" at bounding box center [1373, 200] width 53 height 32
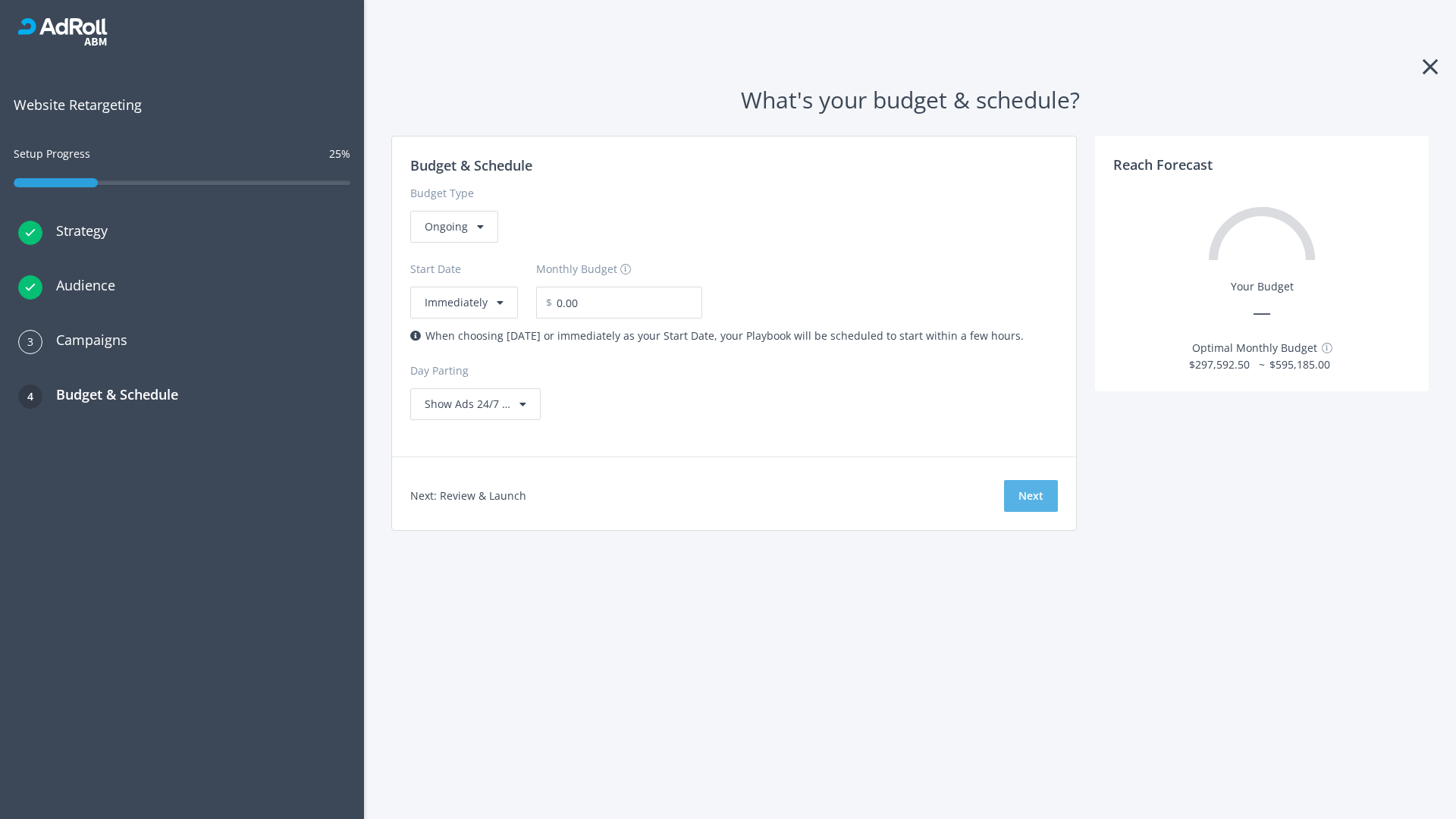
click at [1030, 495] on button "Next" at bounding box center [1030, 495] width 53 height 32
click at [453, 242] on div "Ongoing" at bounding box center [454, 226] width 88 height 32
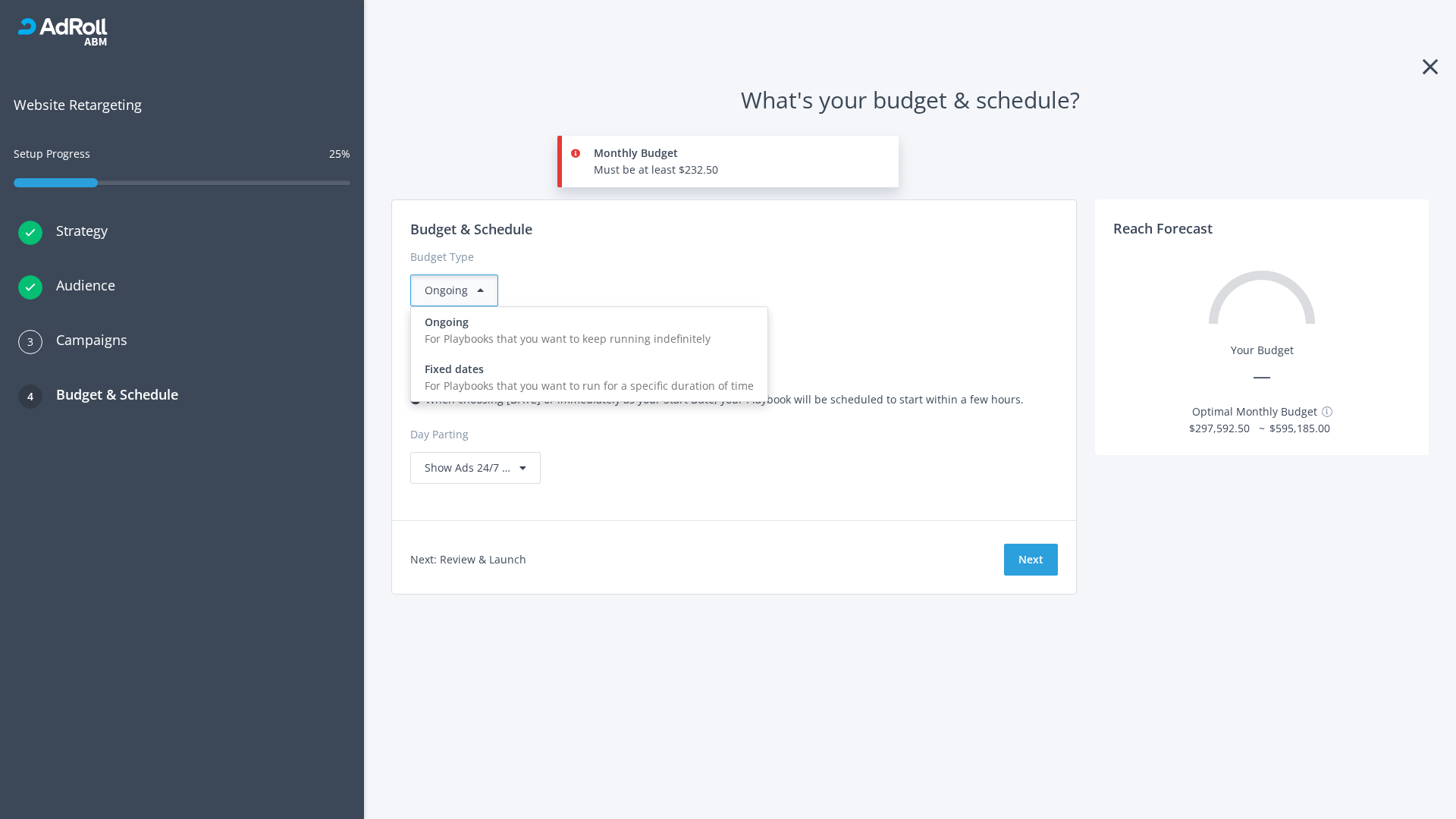
click at [584, 377] on div "For Playbooks that you want to run for a specific duration of time" at bounding box center [589, 385] width 329 height 16
click at [460, 290] on div "Ongoing" at bounding box center [454, 289] width 88 height 32
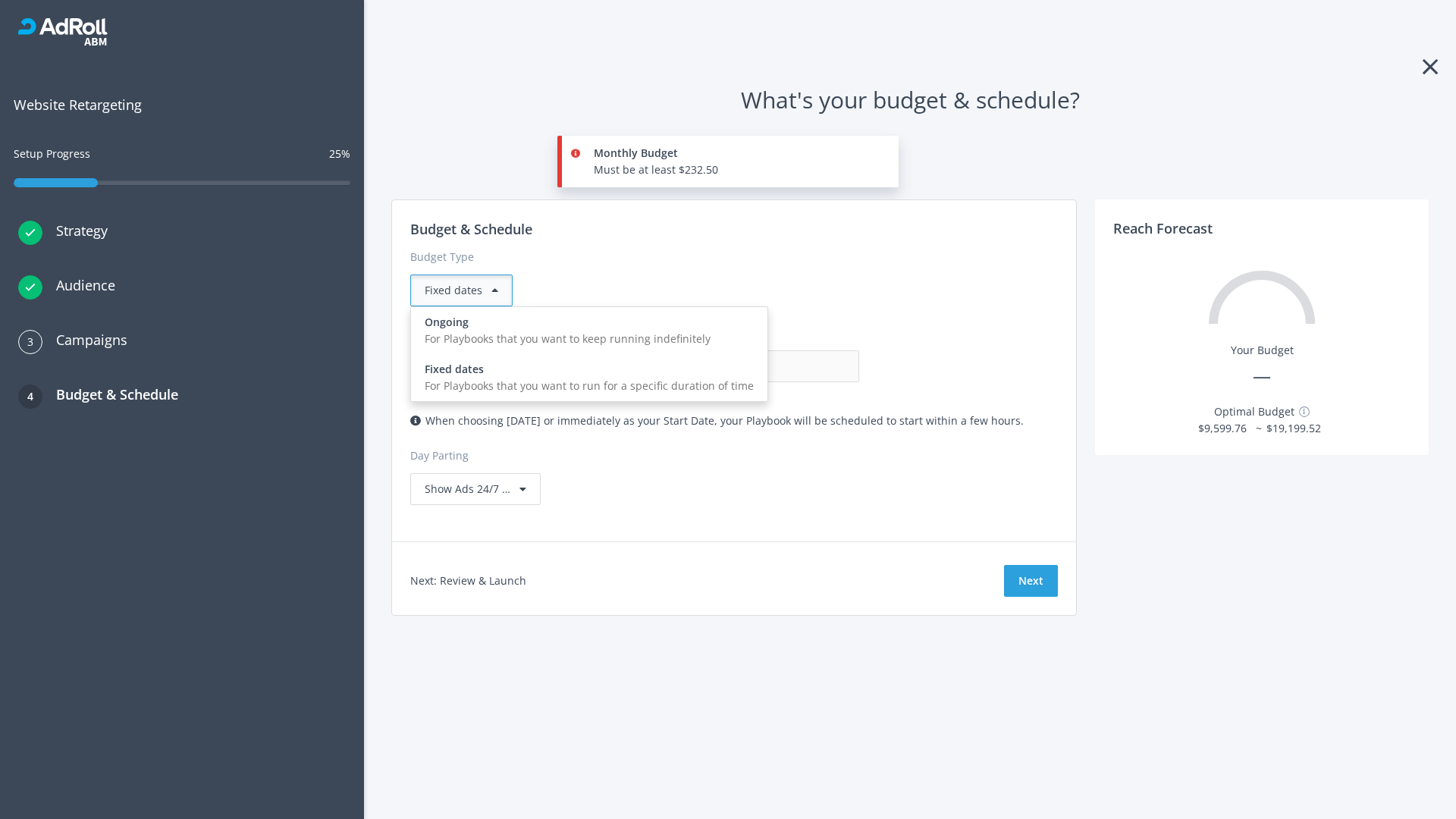
click at [584, 330] on div "For Playbooks that you want to keep running indefinitely" at bounding box center [589, 338] width 329 height 16
click at [709, 367] on input "0.00" at bounding box center [784, 366] width 150 height 32
click at [709, 367] on input "1.00" at bounding box center [784, 366] width 150 height 32
type input "1,000.00"
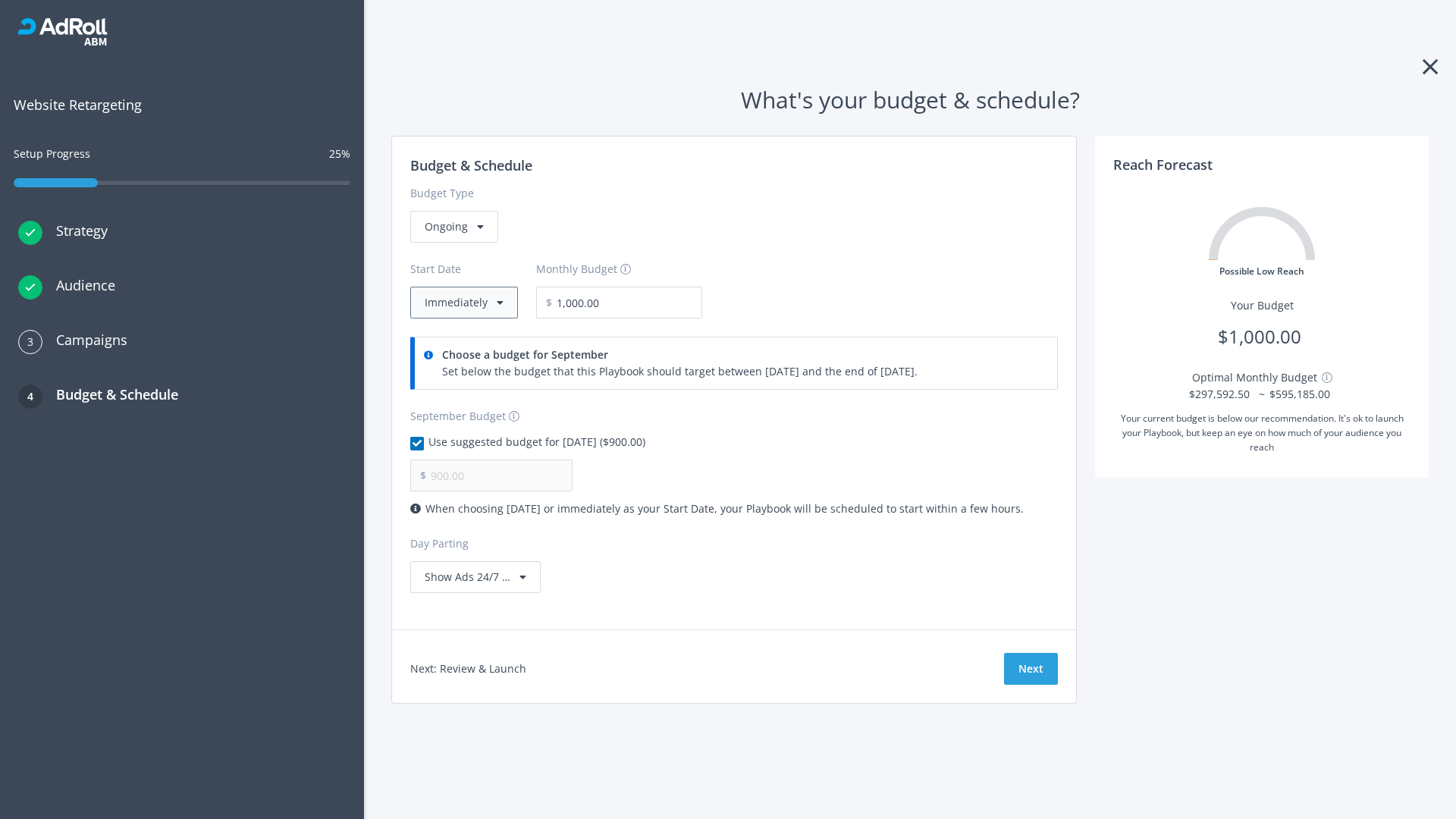
click at [462, 303] on button "Immediately" at bounding box center [464, 302] width 108 height 32
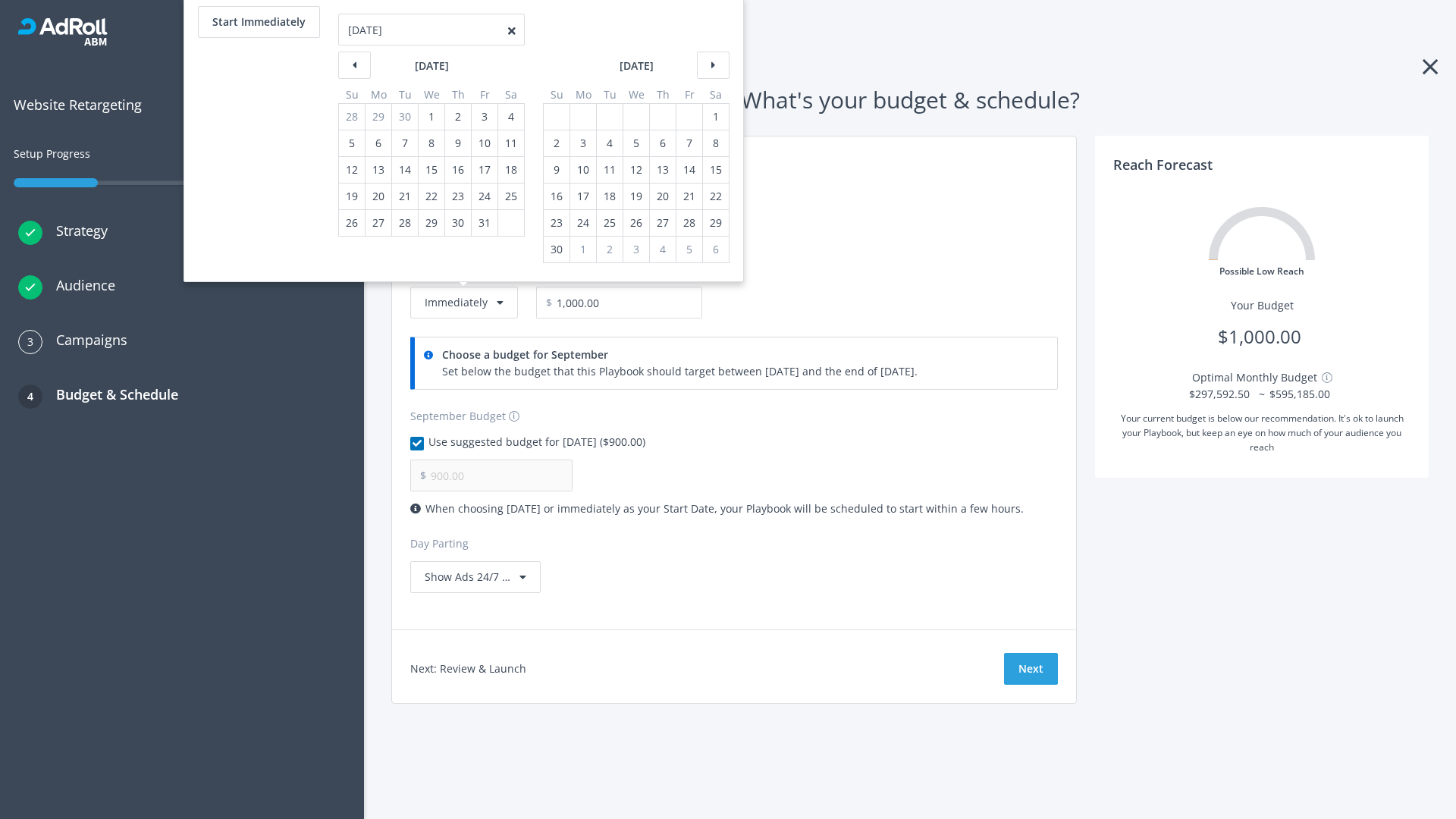
click at [555, 143] on div "2" at bounding box center [557, 143] width 20 height 26
type input "966.67"
click at [714, 116] on div "1" at bounding box center [715, 116] width 20 height 26
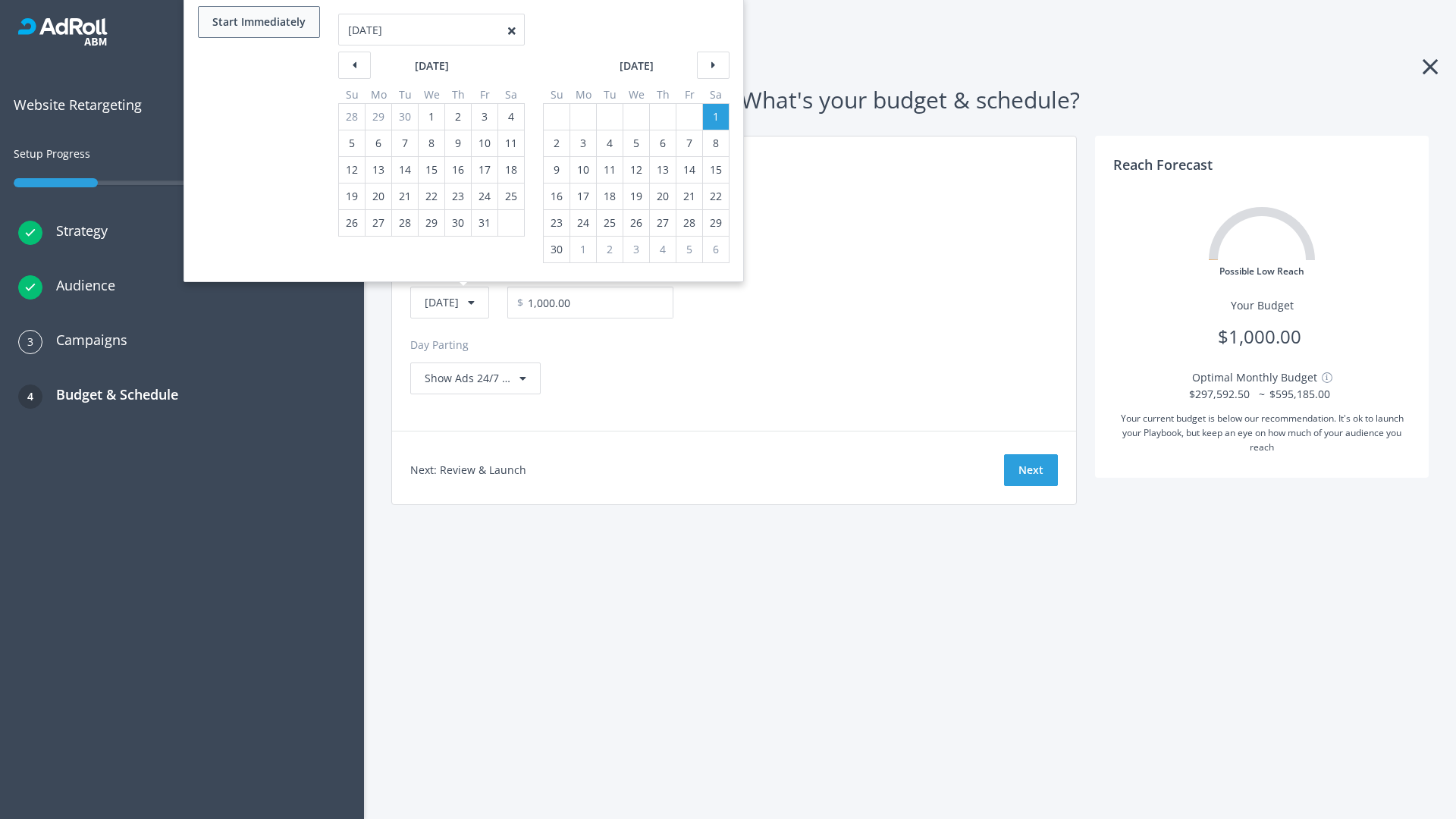
click at [258, 22] on button "Start Immediately" at bounding box center [259, 21] width 122 height 32
type input "[DATE]"
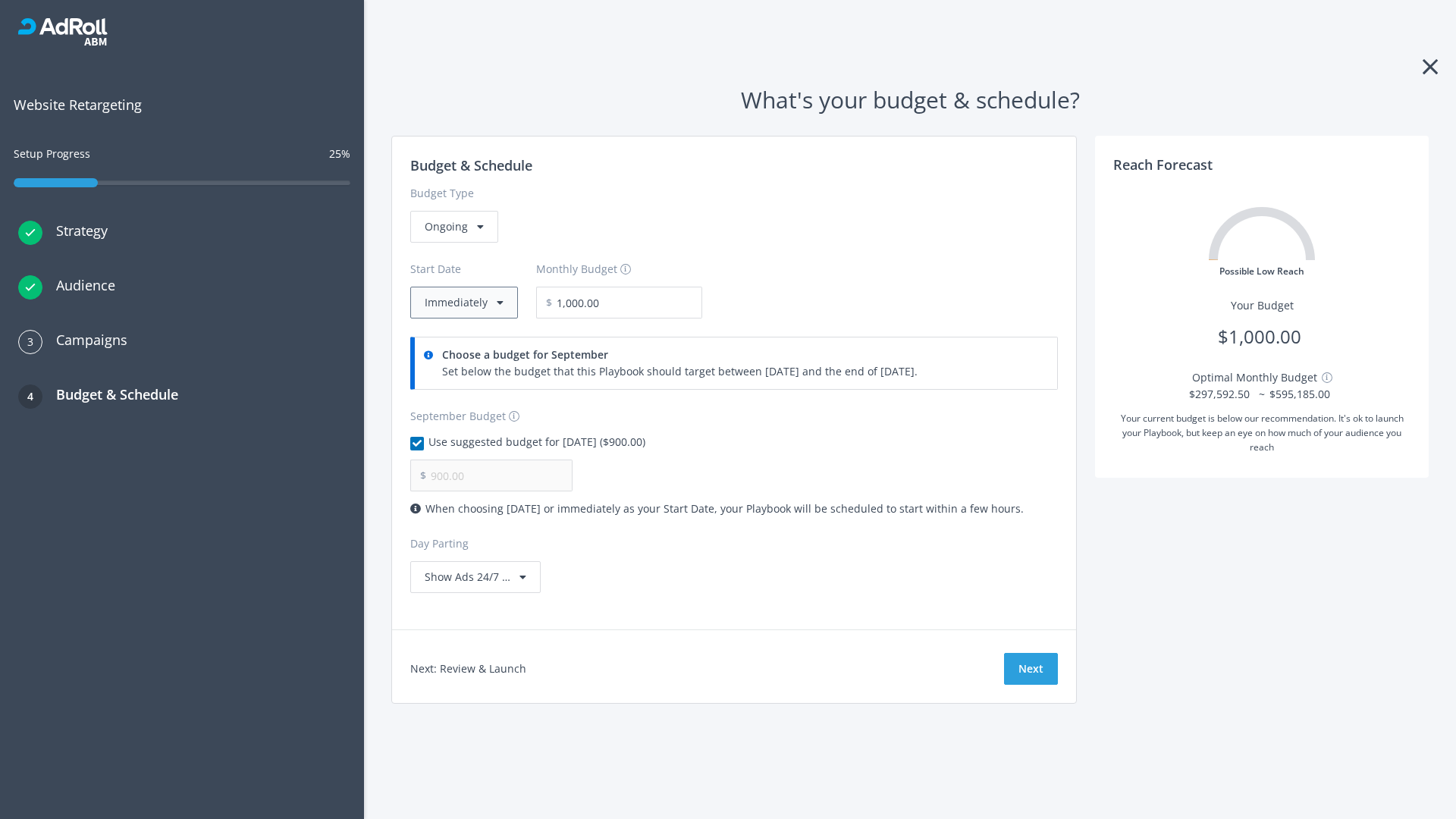
click at [462, 303] on button "Immediately" at bounding box center [464, 302] width 108 height 32
click at [1030, 668] on button "Next" at bounding box center [1030, 668] width 53 height 32
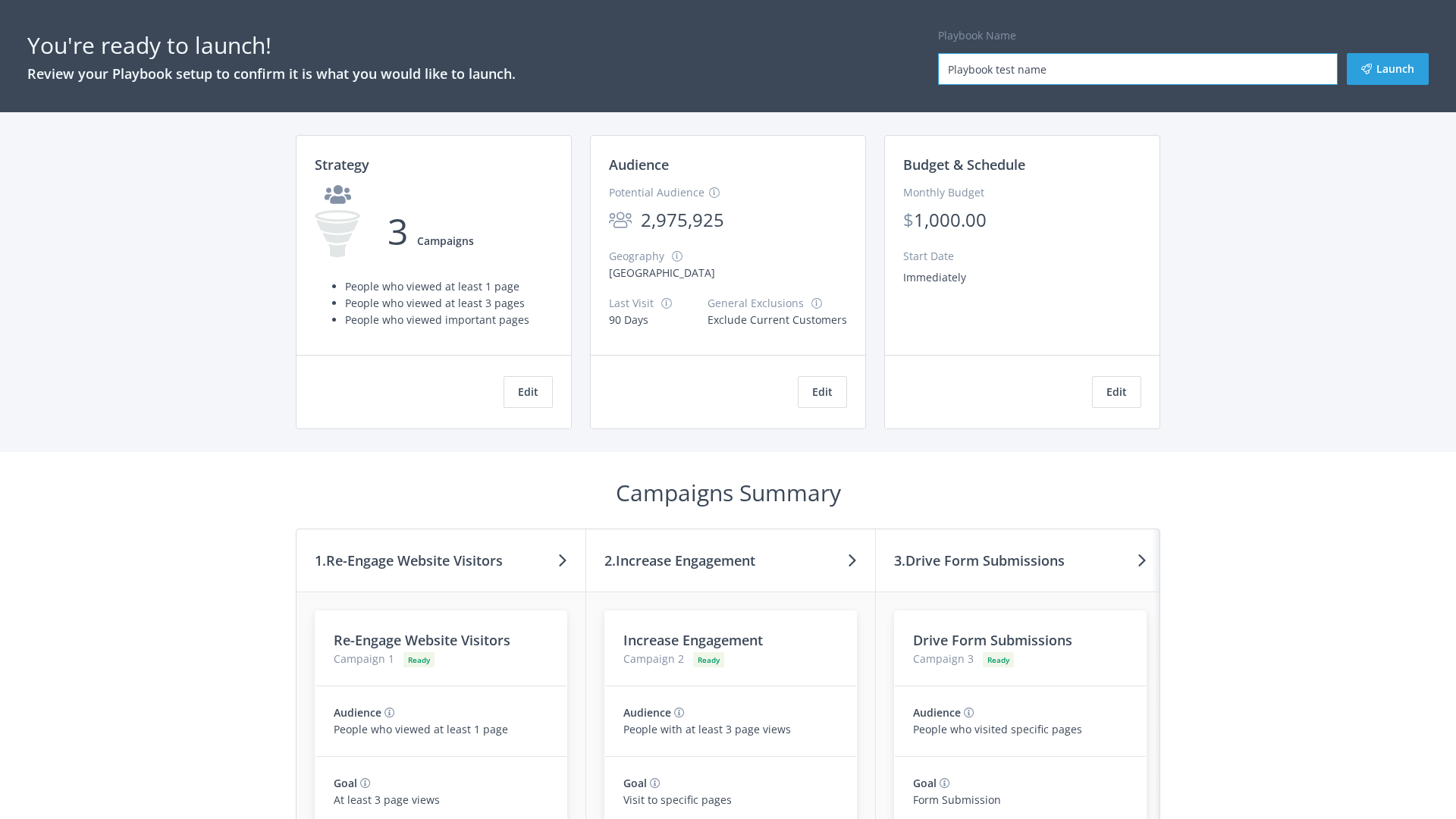
type input "Playbook test name"
click at [1387, 69] on button "Launch" at bounding box center [1387, 69] width 82 height 32
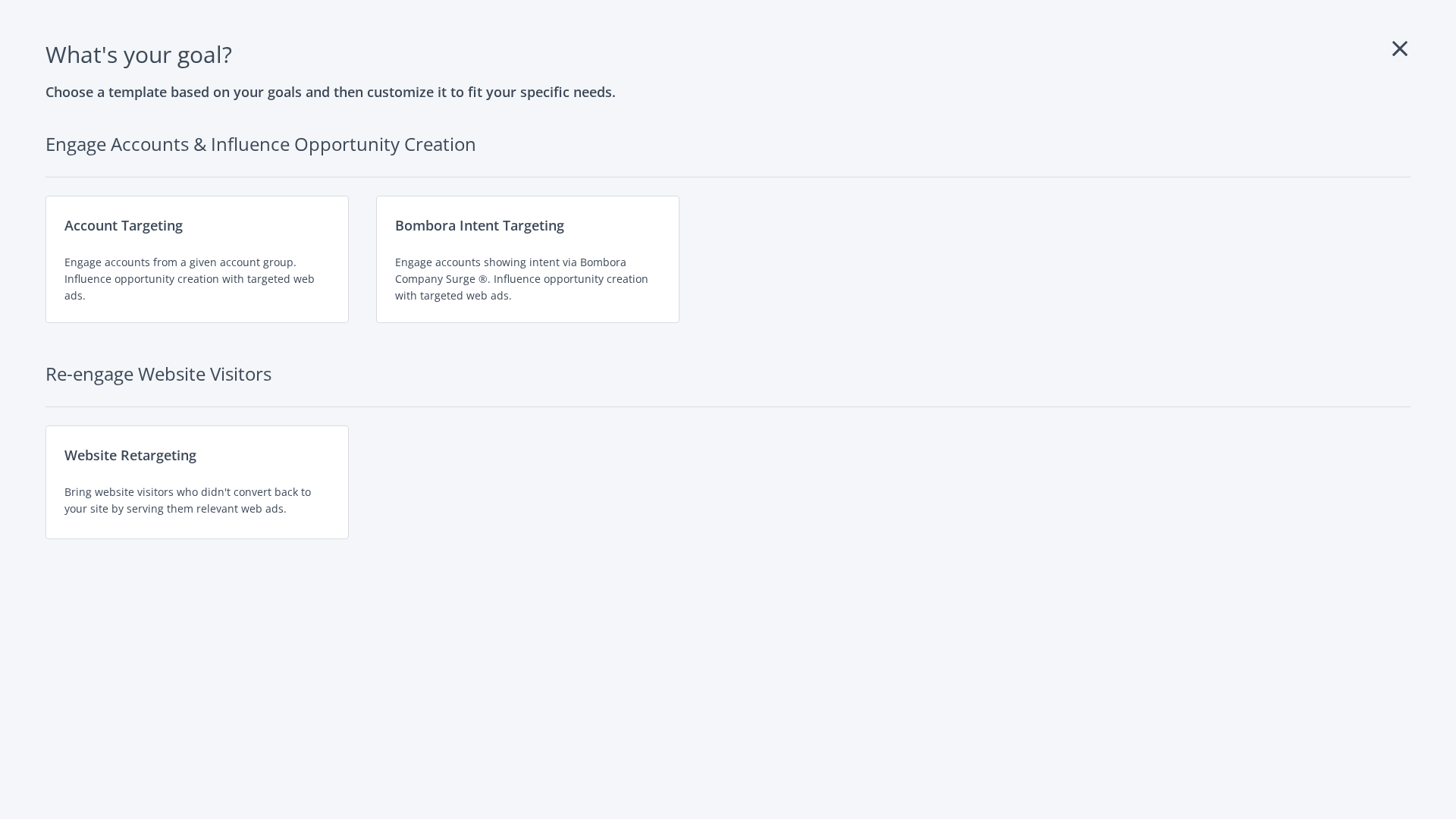
click at [197, 482] on div "Website Retargeting Bring website visitors who didn't convert back to your site…" at bounding box center [198, 482] width 304 height 114
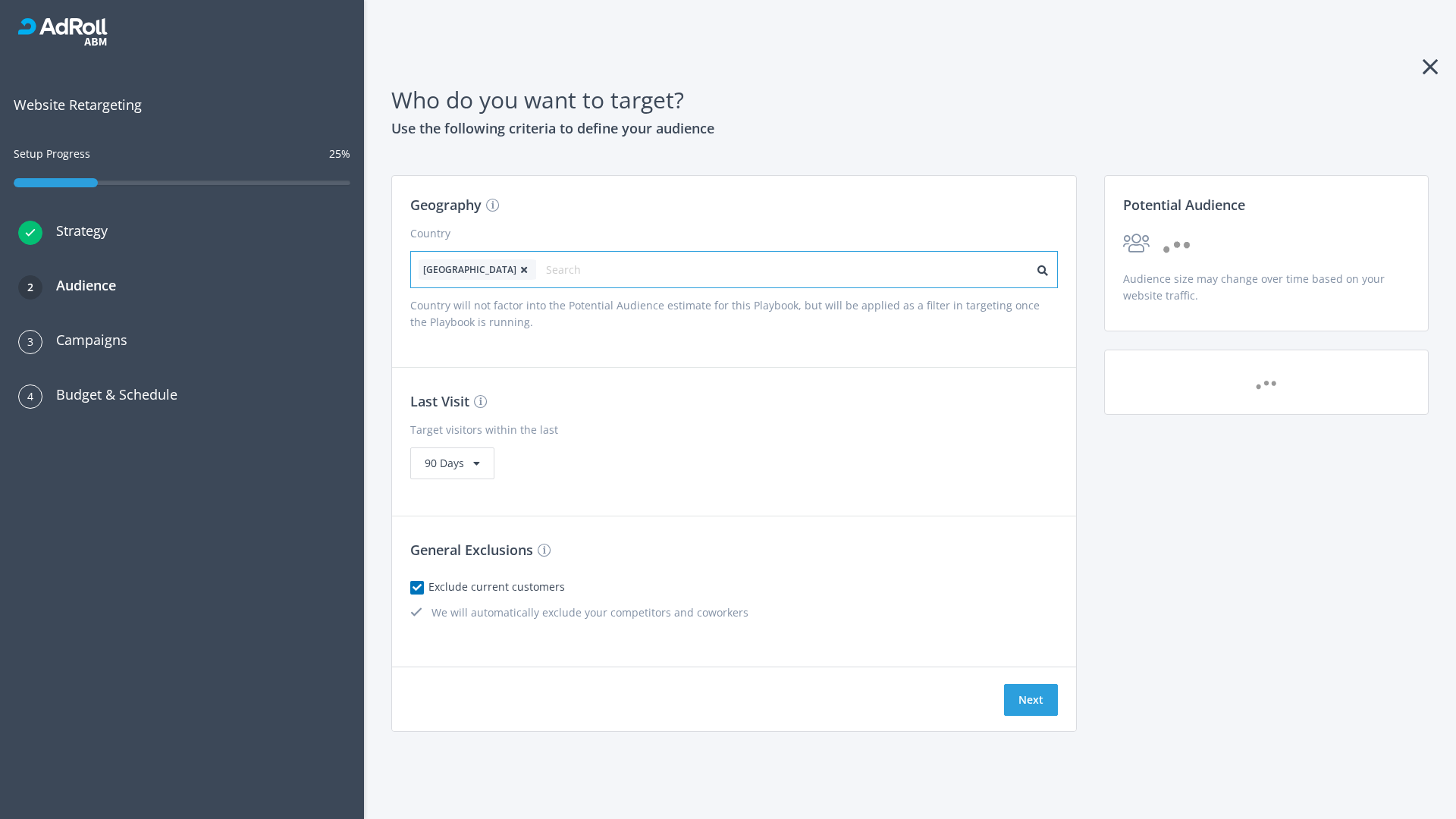
click at [571, 269] on input "text" at bounding box center [614, 270] width 136 height 21
type input "[GEOGRAPHIC_DATA]"
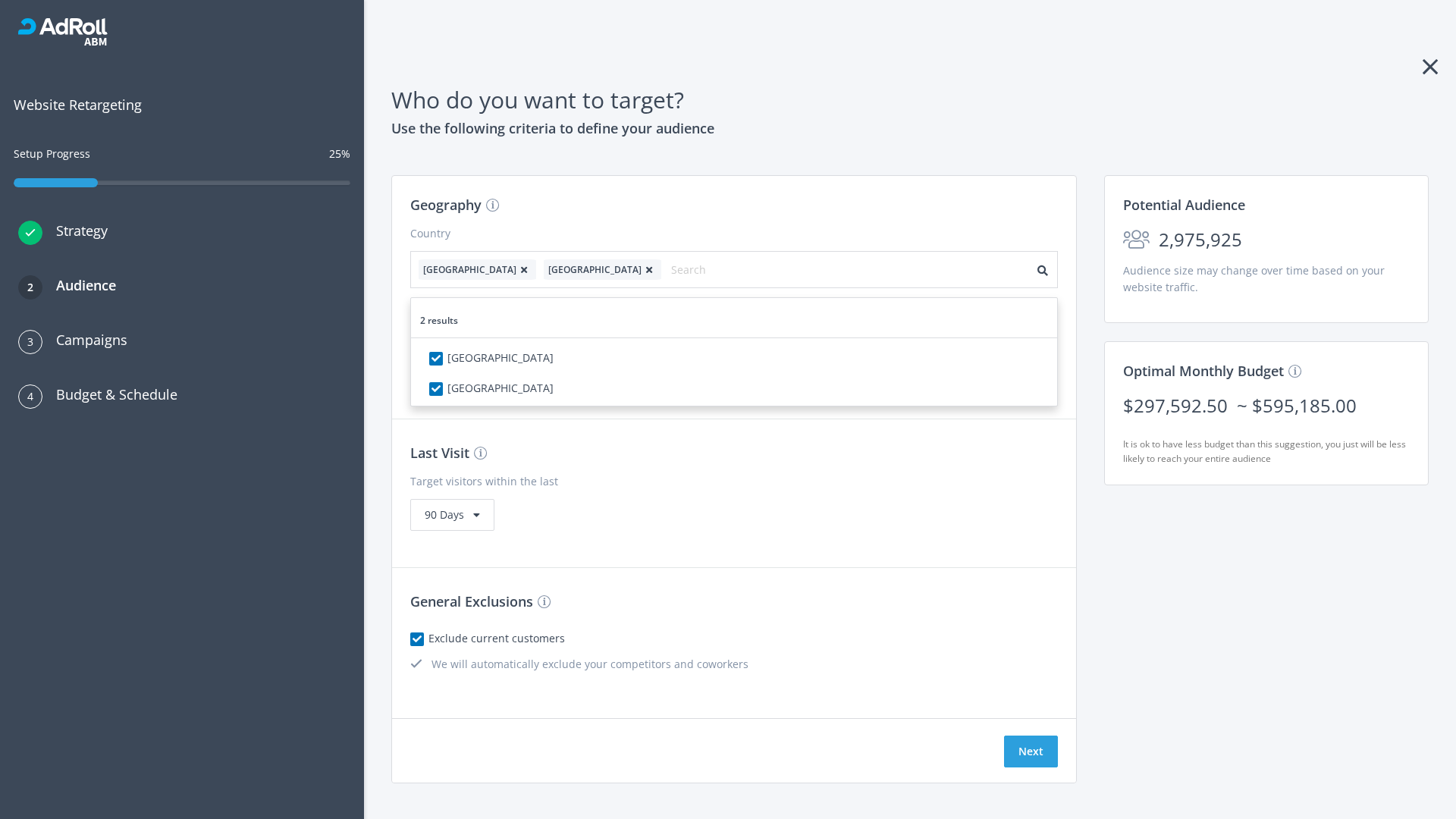
click at [517, 269] on icon at bounding box center [524, 270] width 15 height 10
checkbox input "false"
click at [1030, 735] on button "Next" at bounding box center [1030, 750] width 53 height 32
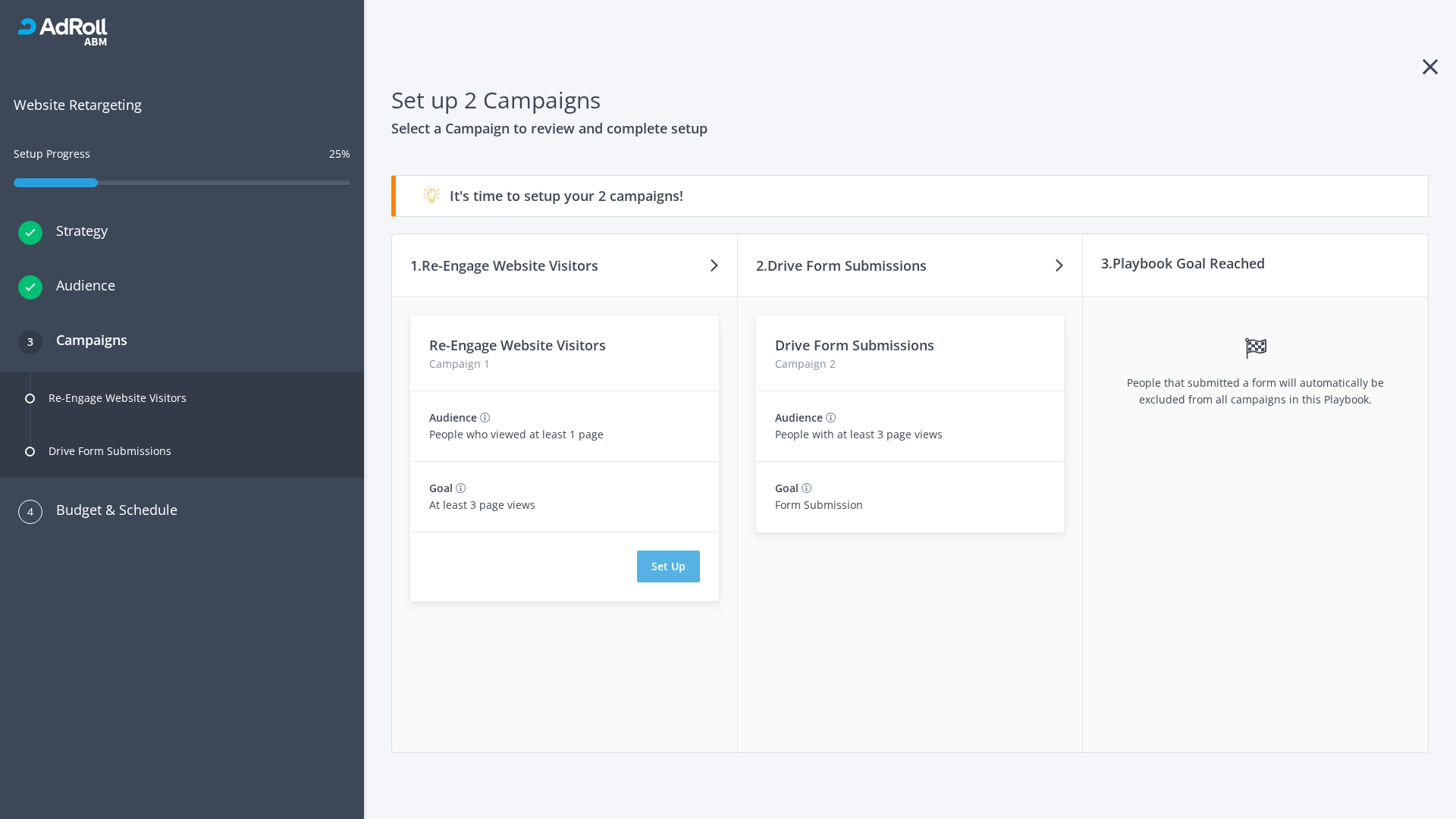
click at [668, 566] on button "Set Up" at bounding box center [668, 566] width 63 height 32
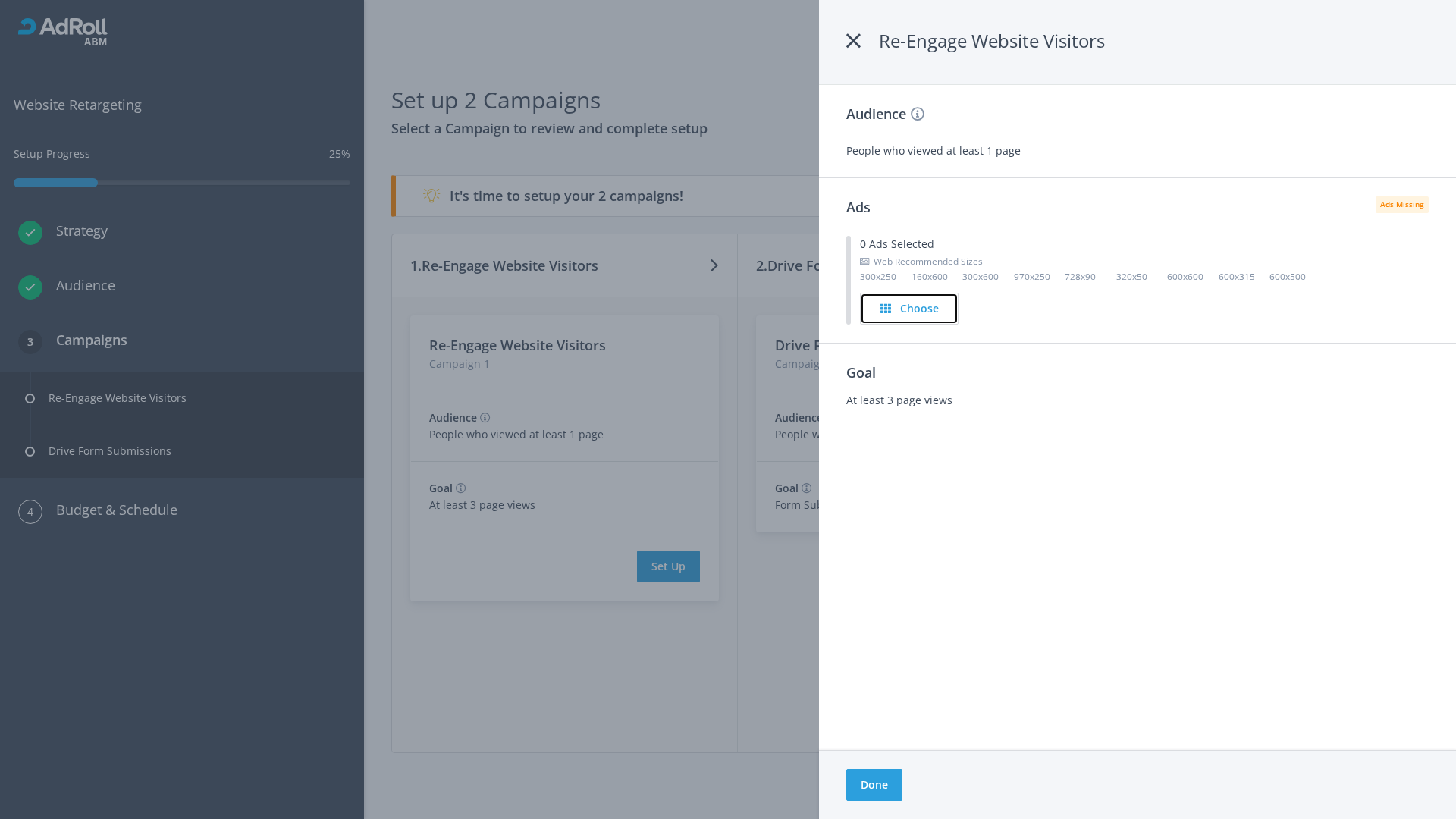
click at [910, 307] on h4 "Choose" at bounding box center [919, 307] width 39 height 16
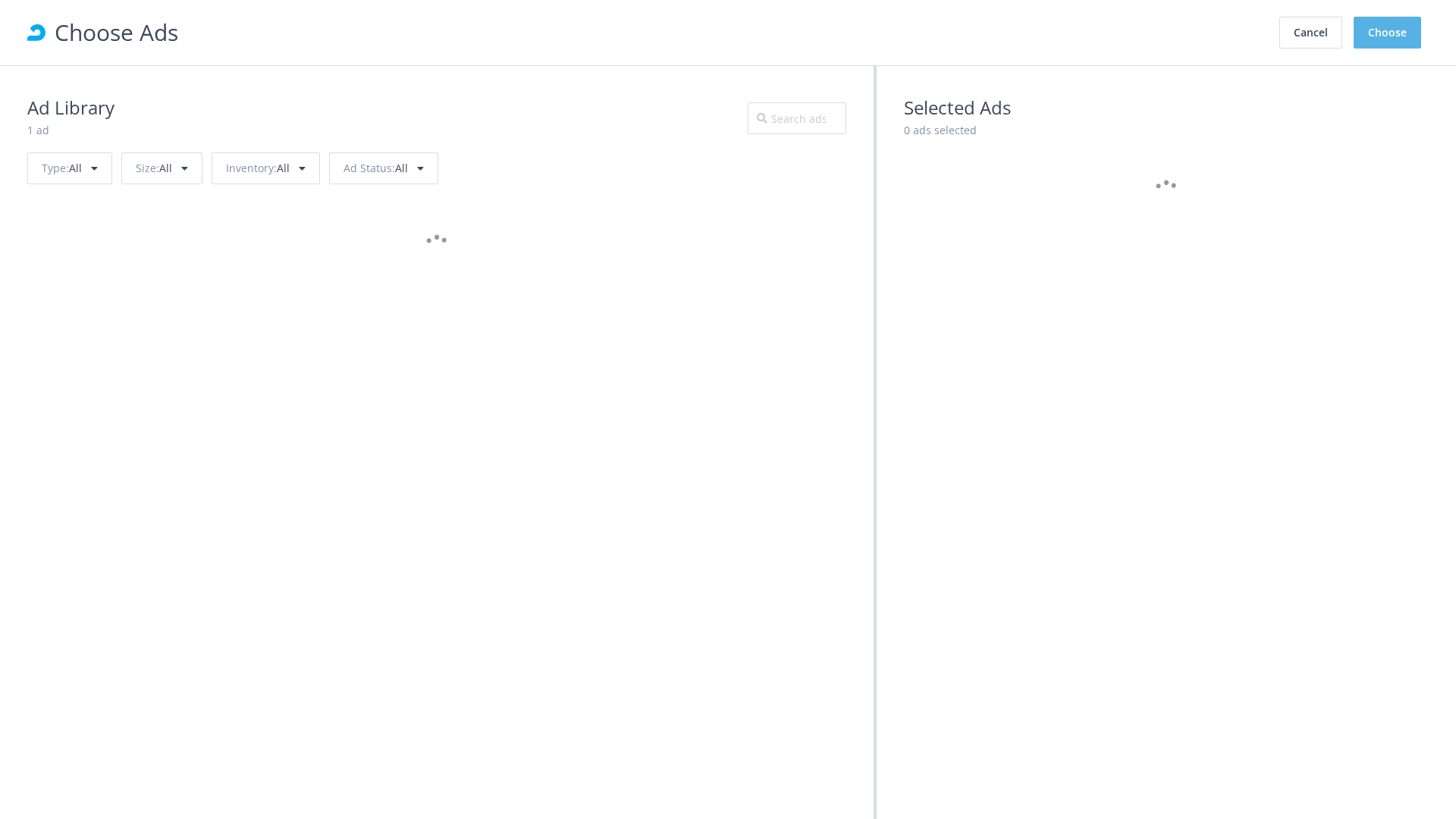
click at [1387, 32] on button "Choose" at bounding box center [1387, 32] width 68 height 32
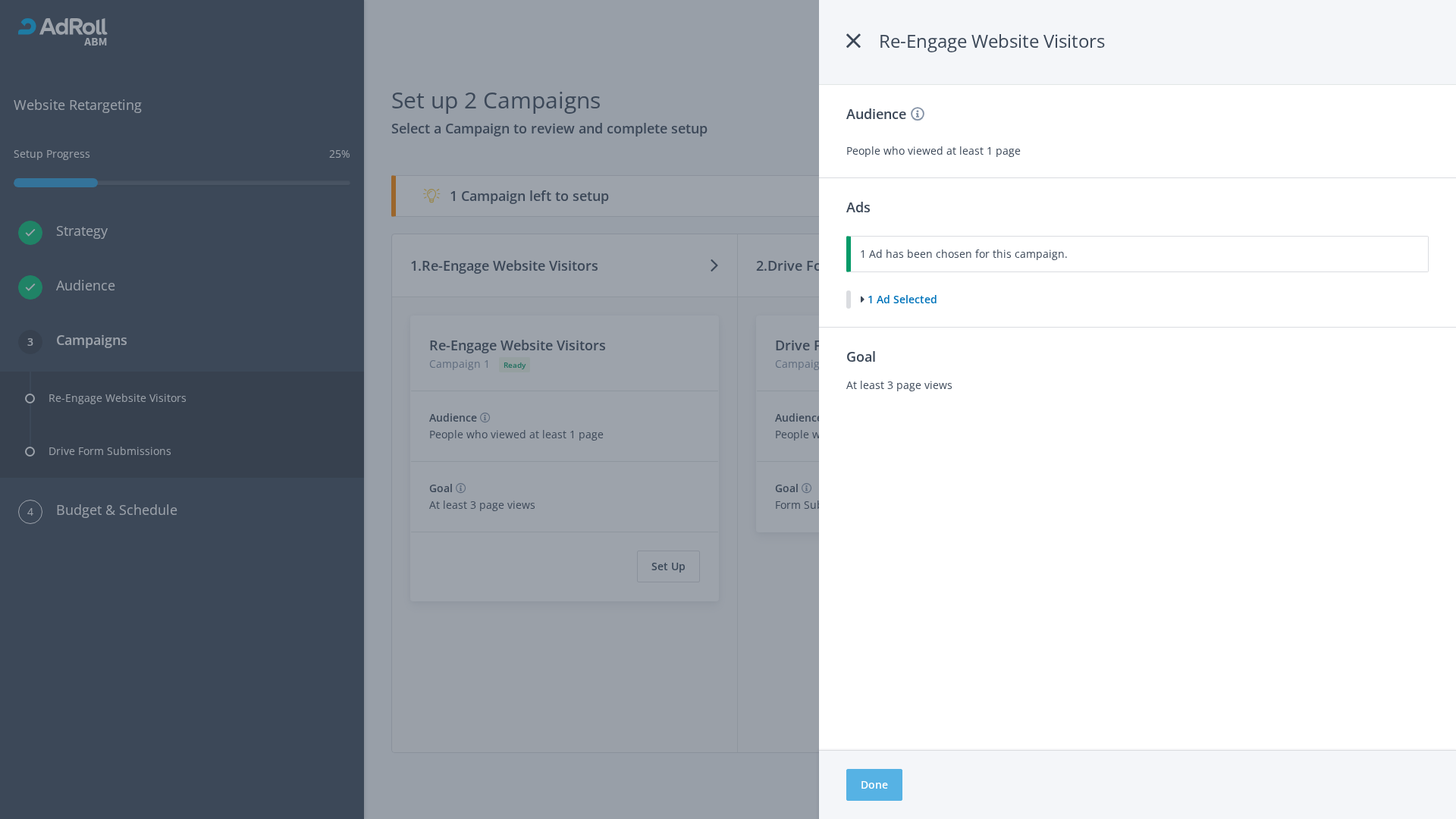
click at [874, 785] on button "Done" at bounding box center [874, 784] width 56 height 32
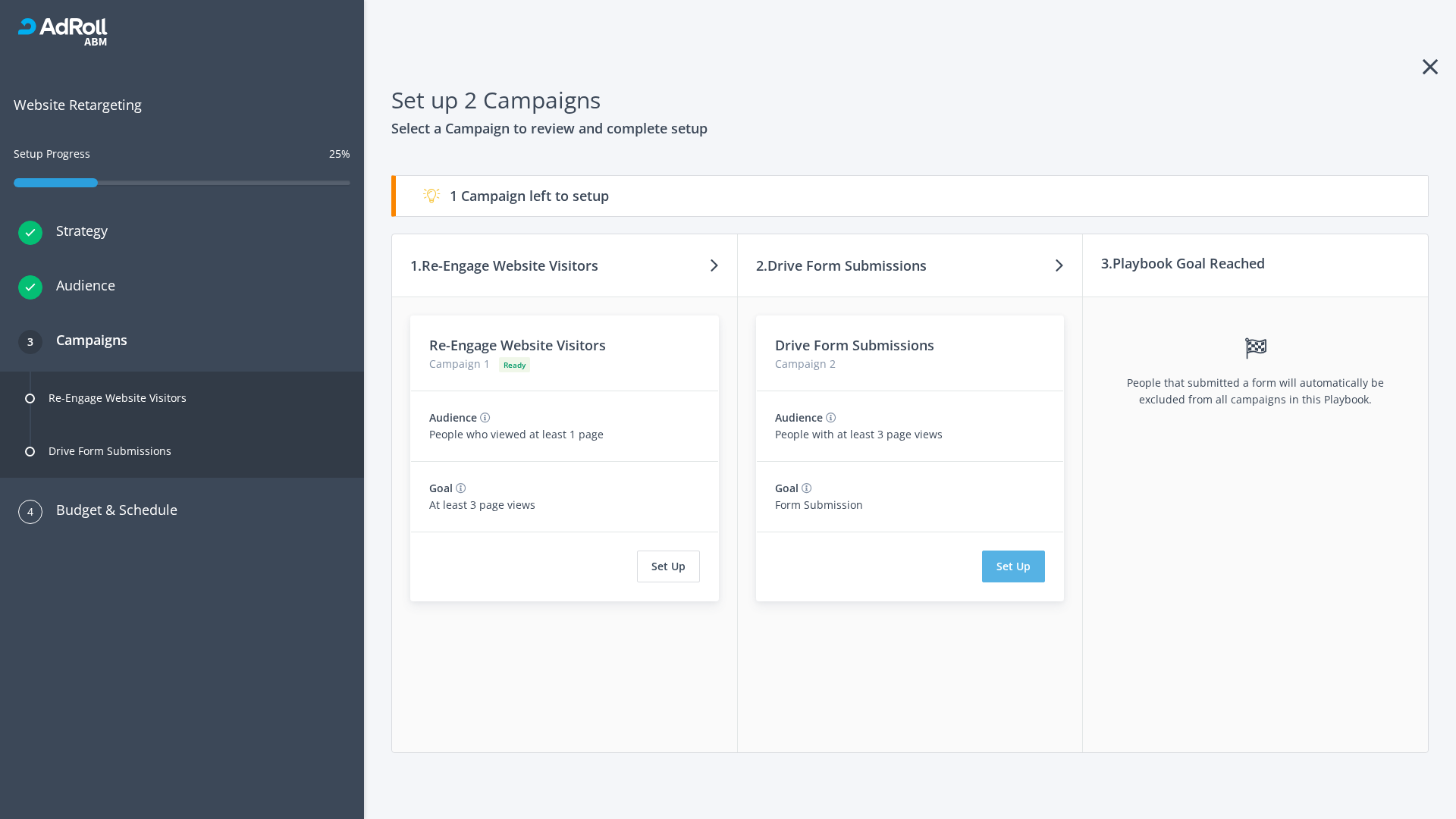
click at [1014, 566] on button "Set Up" at bounding box center [1013, 566] width 63 height 32
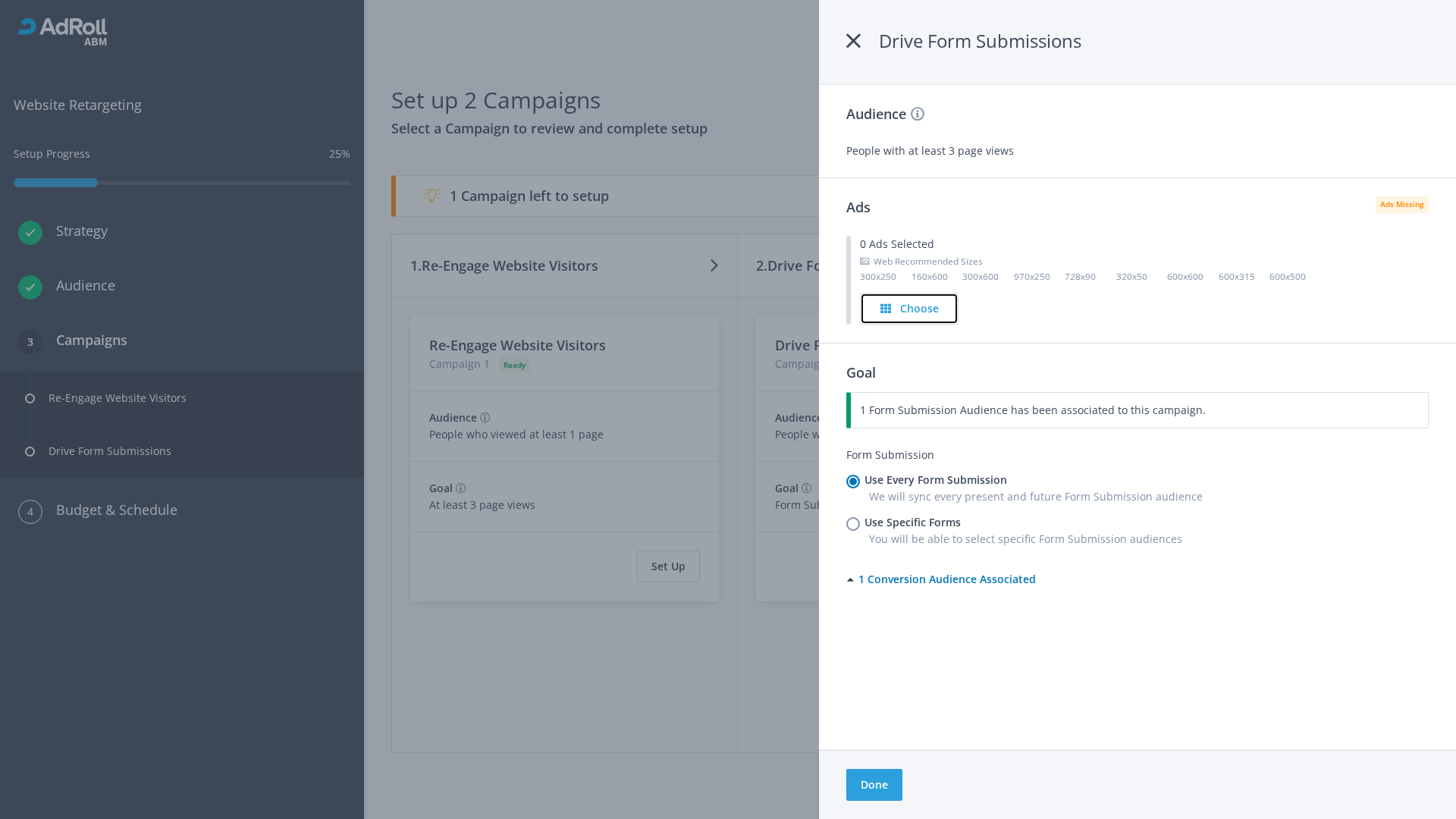
click at [910, 307] on h4 "Choose" at bounding box center [919, 307] width 39 height 16
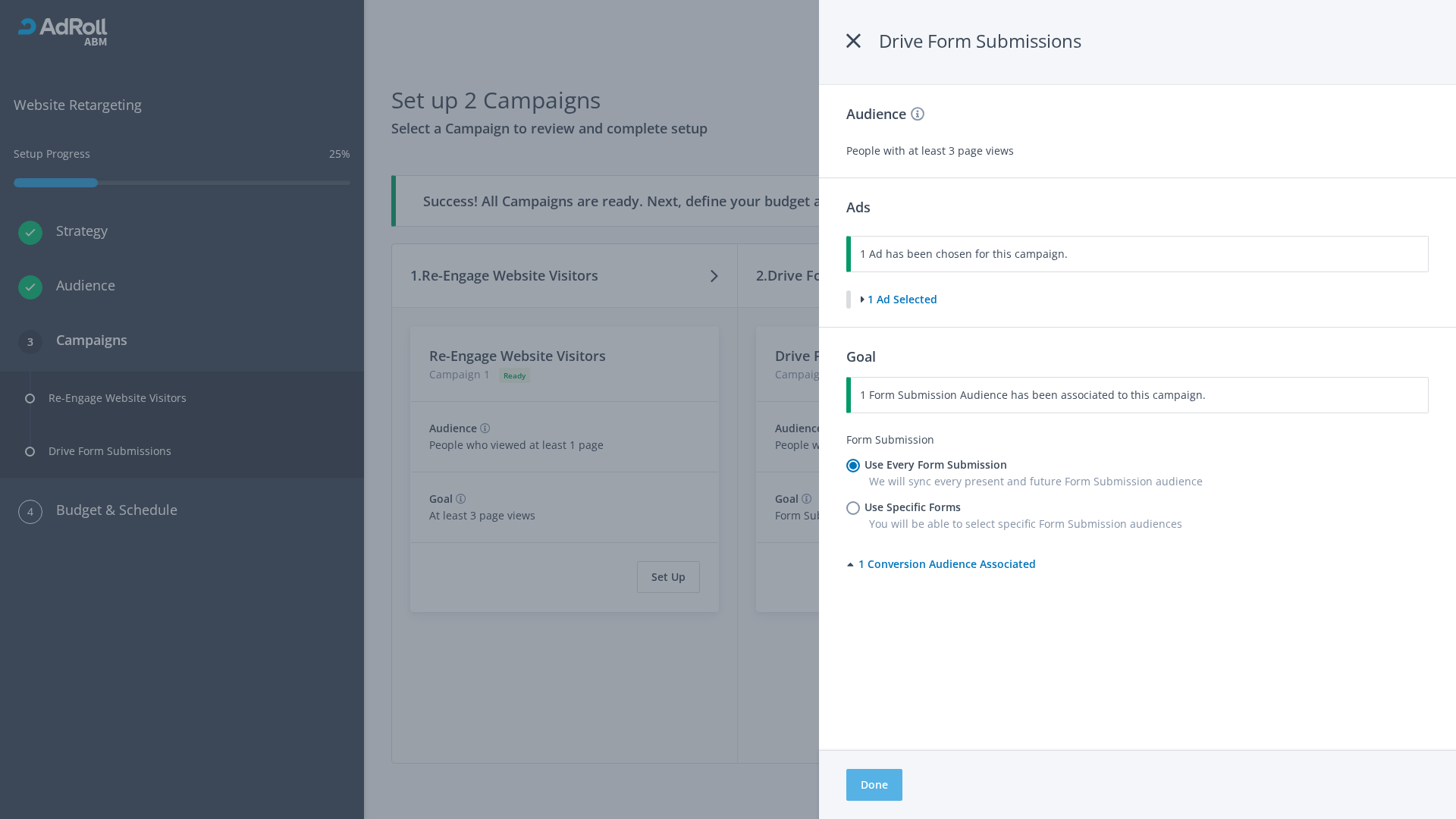
click at [874, 785] on button "Done" at bounding box center [874, 784] width 56 height 32
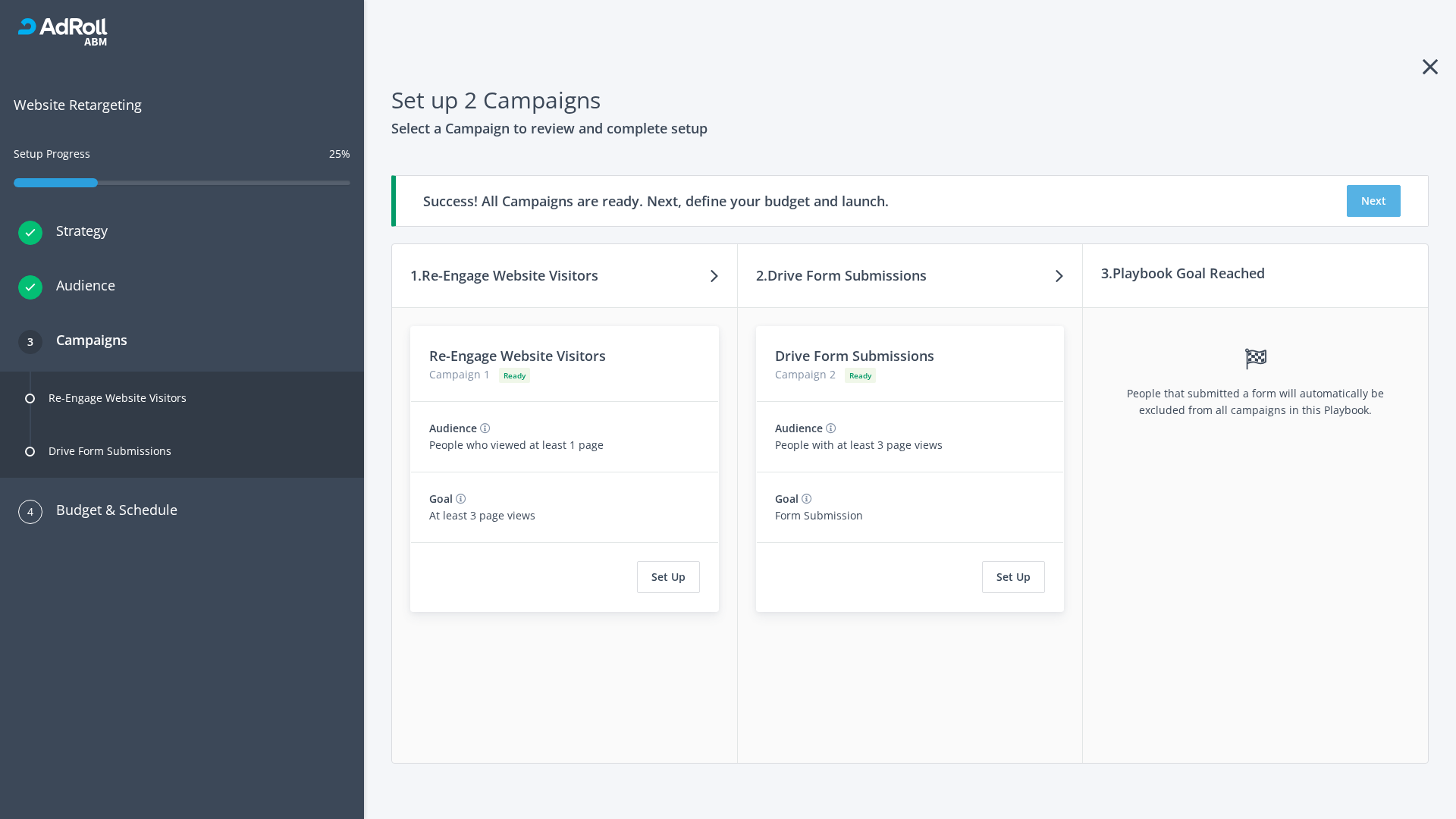
click at [1373, 200] on button "Next" at bounding box center [1373, 200] width 53 height 32
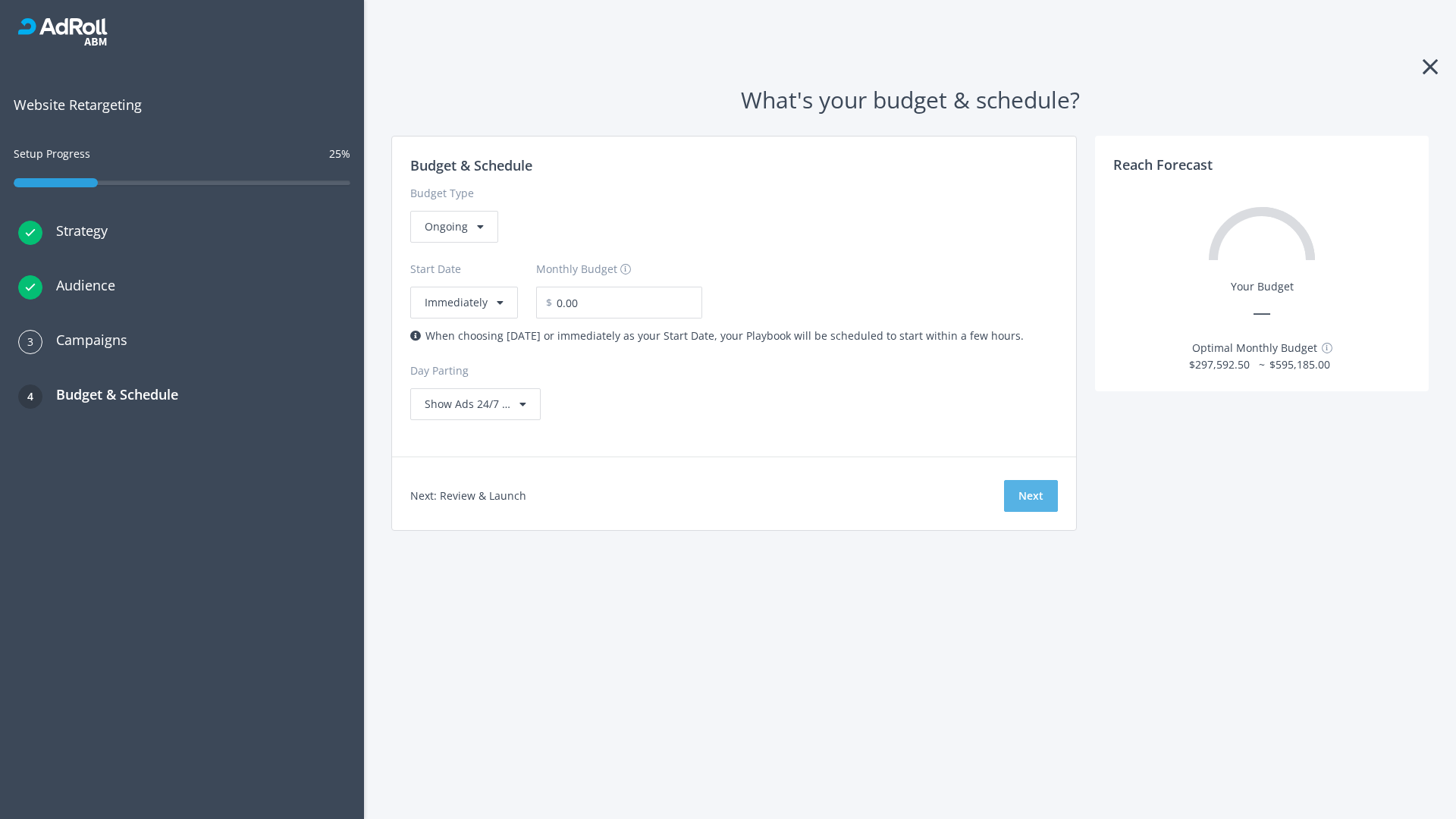
click at [1030, 495] on button "Next" at bounding box center [1030, 495] width 53 height 32
click at [453, 242] on div "Ongoing" at bounding box center [454, 226] width 88 height 32
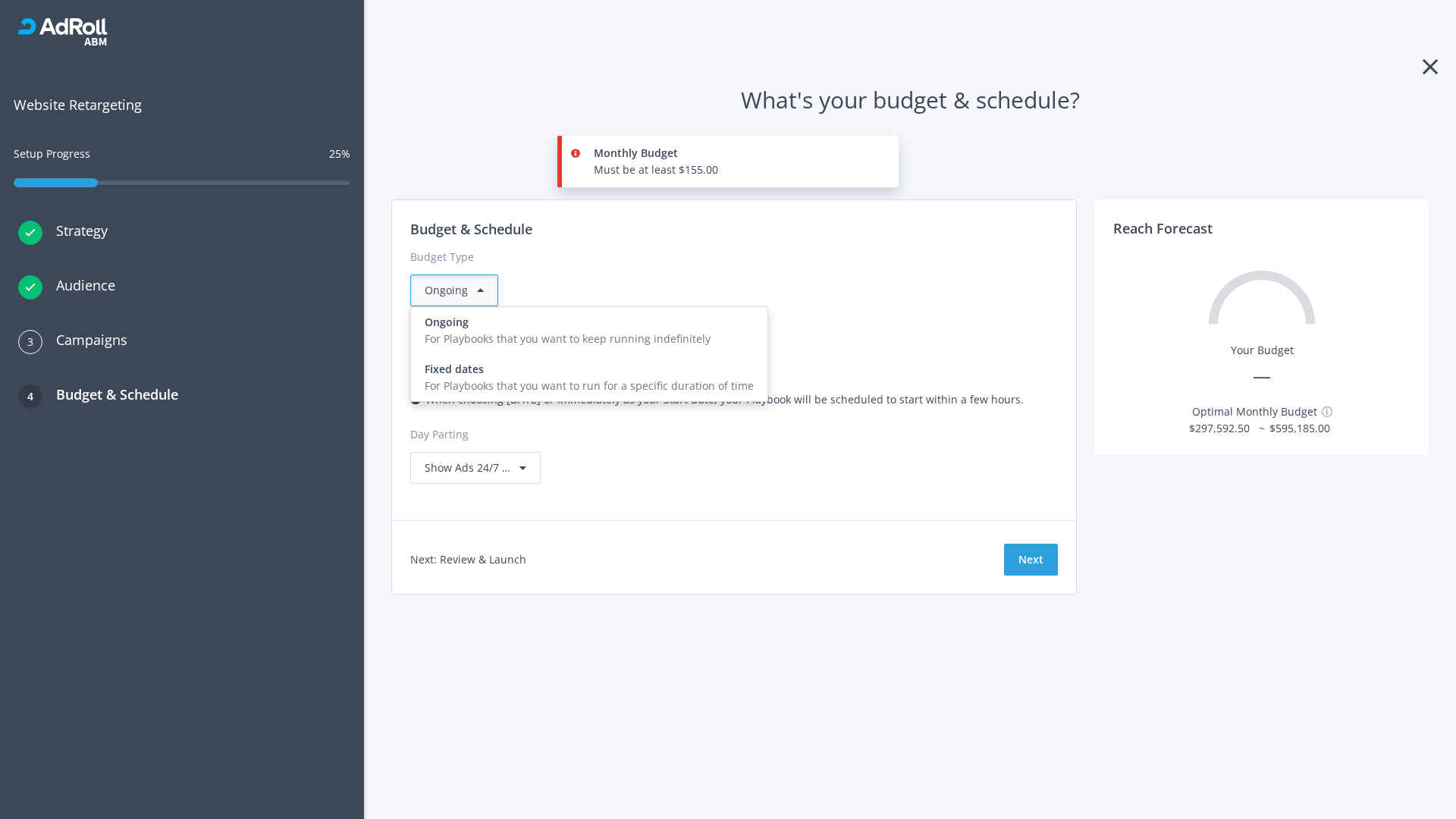
click at [584, 377] on div "For Playbooks that you want to run for a specific duration of time" at bounding box center [589, 385] width 329 height 16
click at [460, 290] on div "Ongoing" at bounding box center [454, 289] width 88 height 32
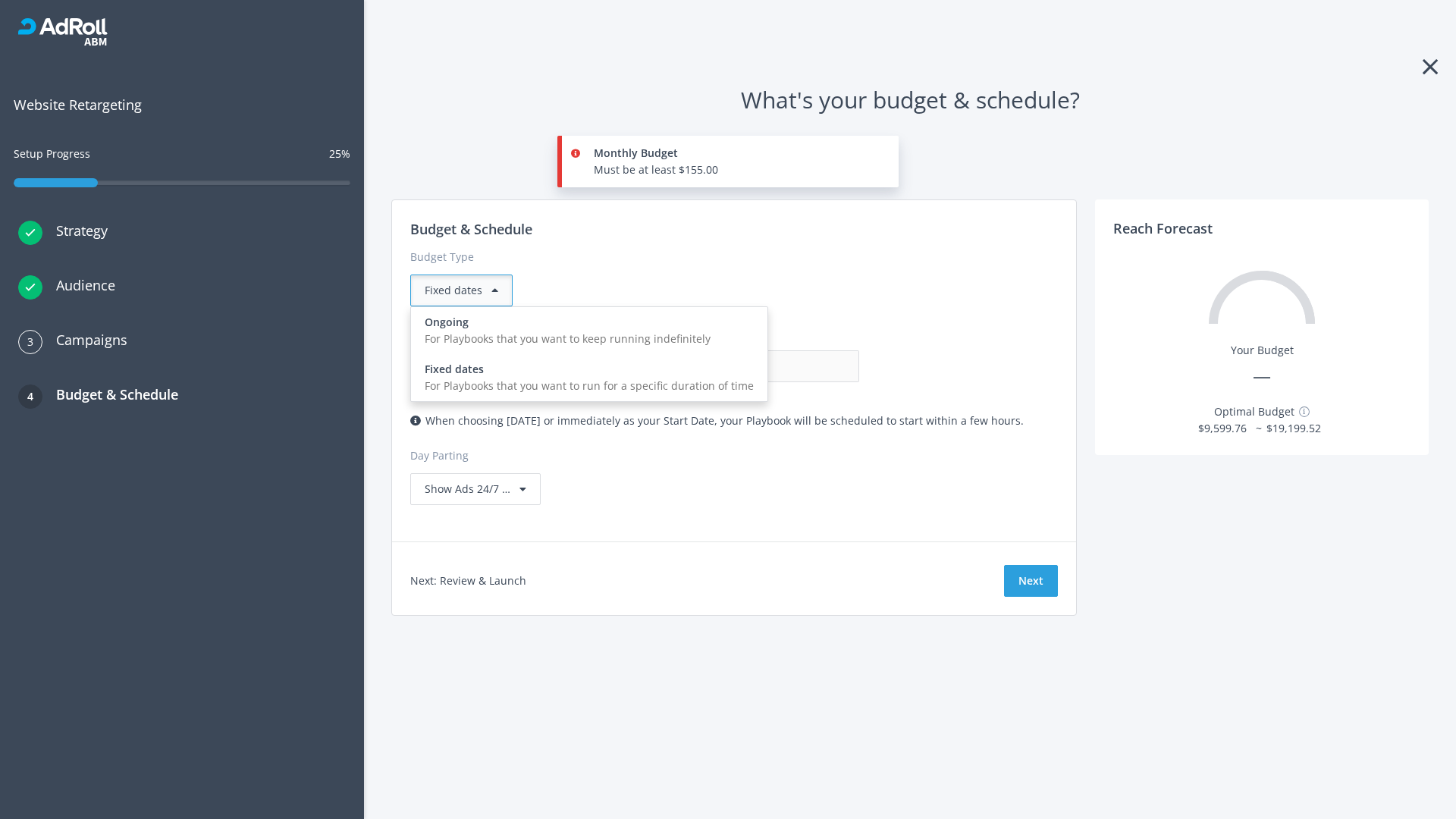
click at [584, 330] on div "For Playbooks that you want to keep running indefinitely" at bounding box center [589, 338] width 329 height 16
click at [709, 367] on input "0.00" at bounding box center [784, 366] width 150 height 32
click at [709, 367] on input "1.00" at bounding box center [784, 366] width 150 height 32
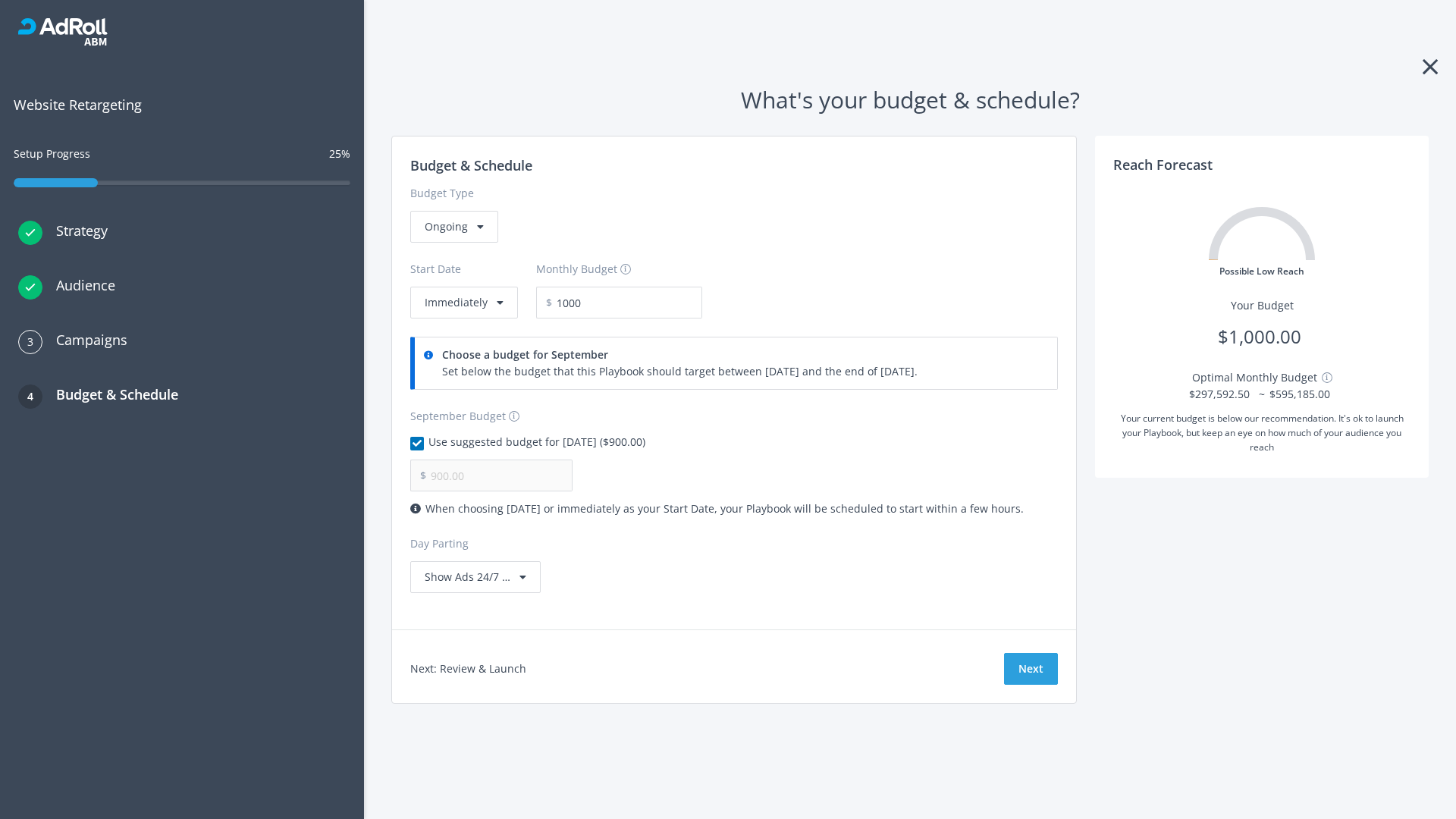
type input "1,000.00"
click at [462, 303] on button "Immediately" at bounding box center [464, 302] width 108 height 32
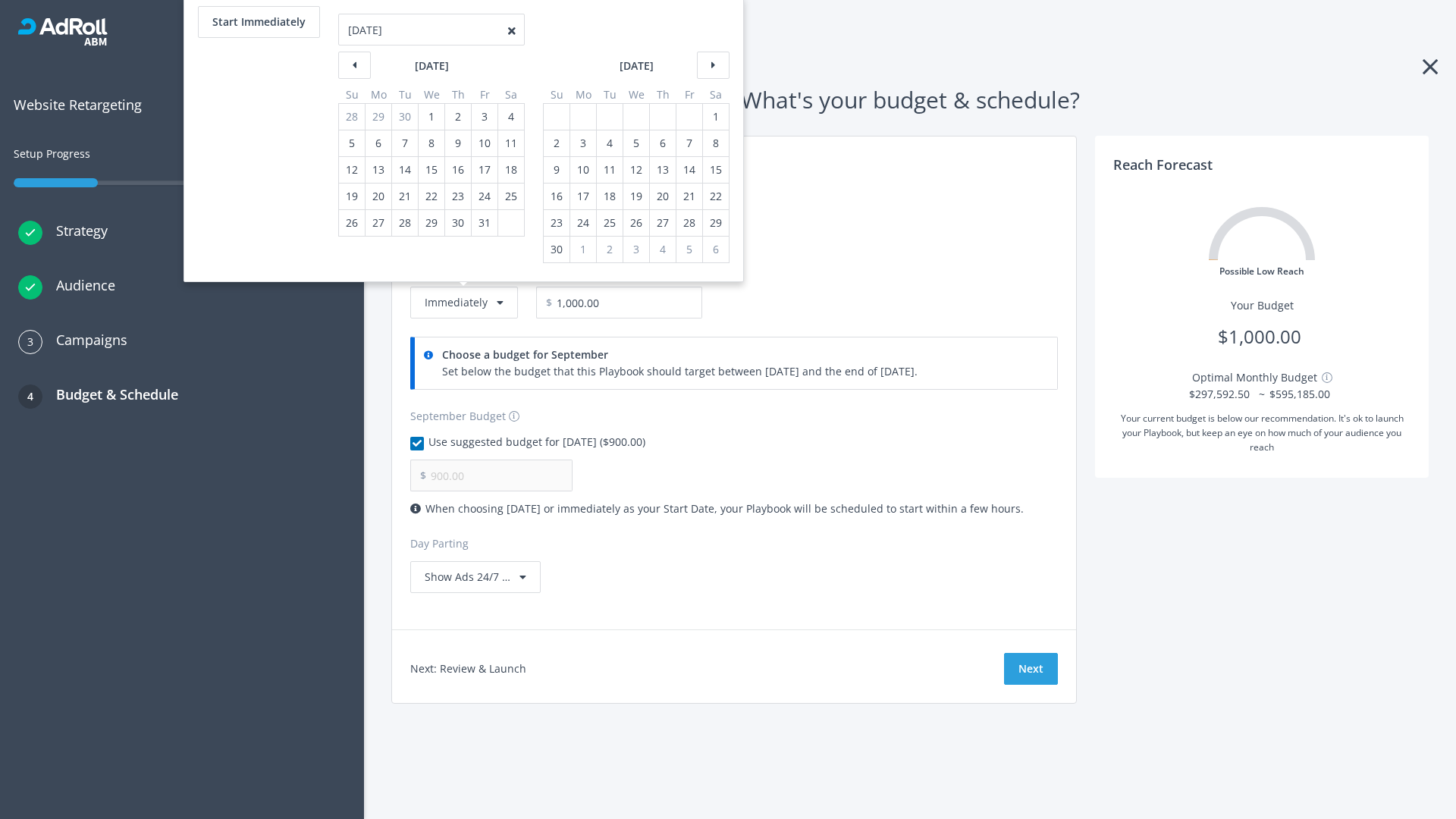
click at [555, 143] on div "2" at bounding box center [557, 143] width 20 height 26
type input "966.67"
click at [714, 116] on div "1" at bounding box center [715, 116] width 20 height 26
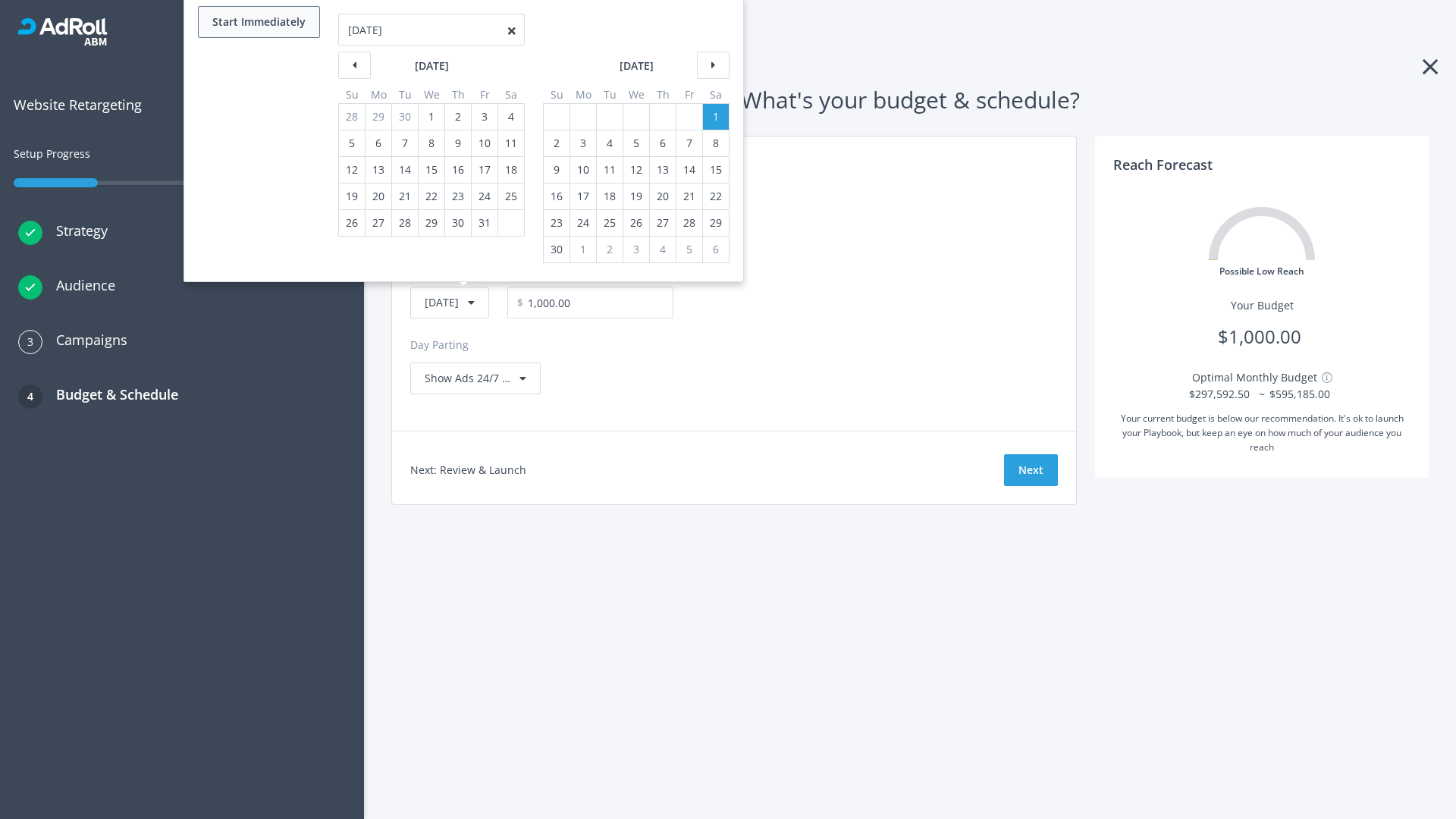
click at [258, 22] on button "Start Immediately" at bounding box center [259, 21] width 122 height 32
type input "[DATE]"
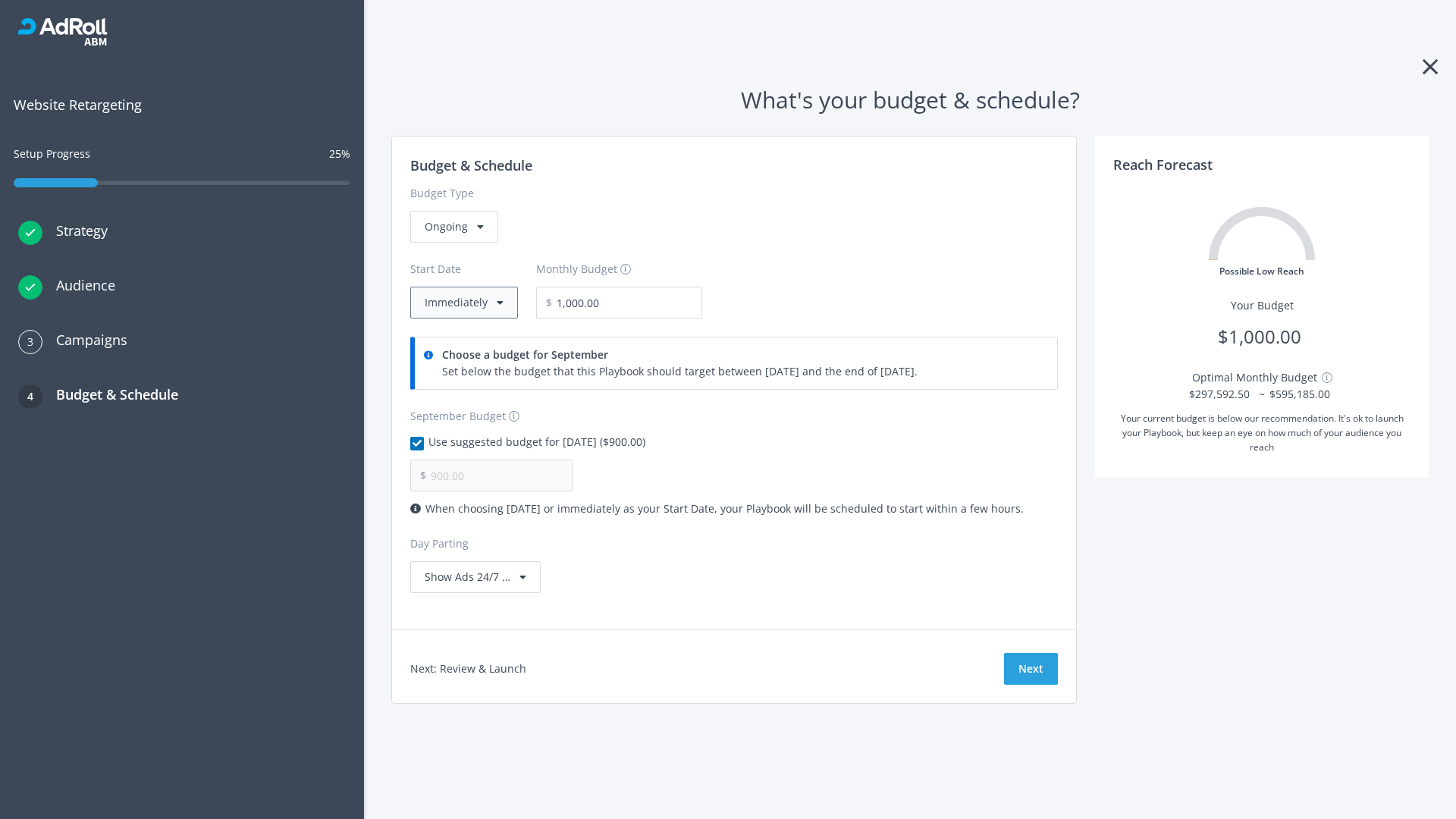
click at [462, 303] on button "Immediately" at bounding box center [464, 302] width 108 height 32
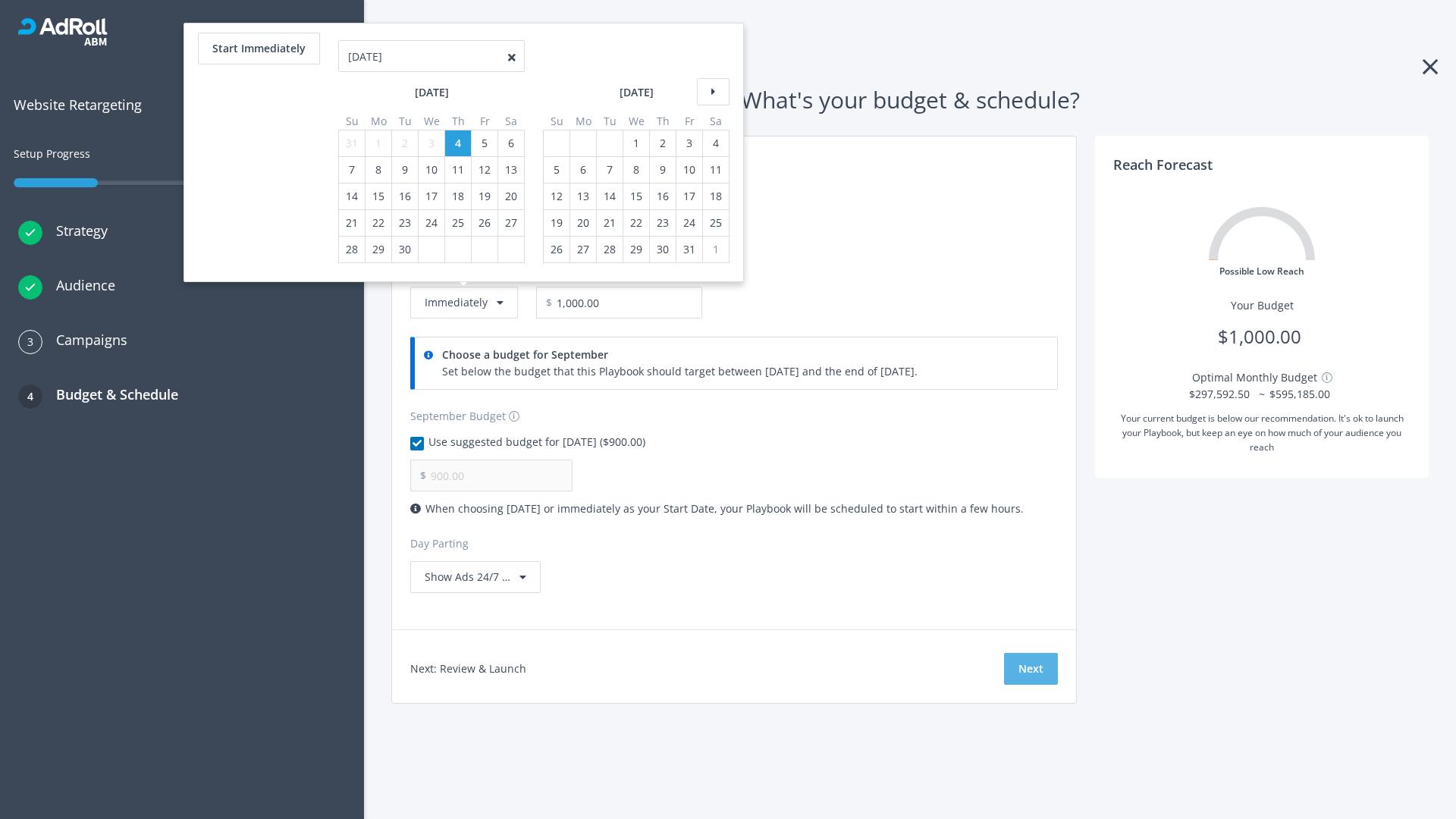
click at [1030, 668] on button "Next" at bounding box center [1030, 668] width 53 height 32
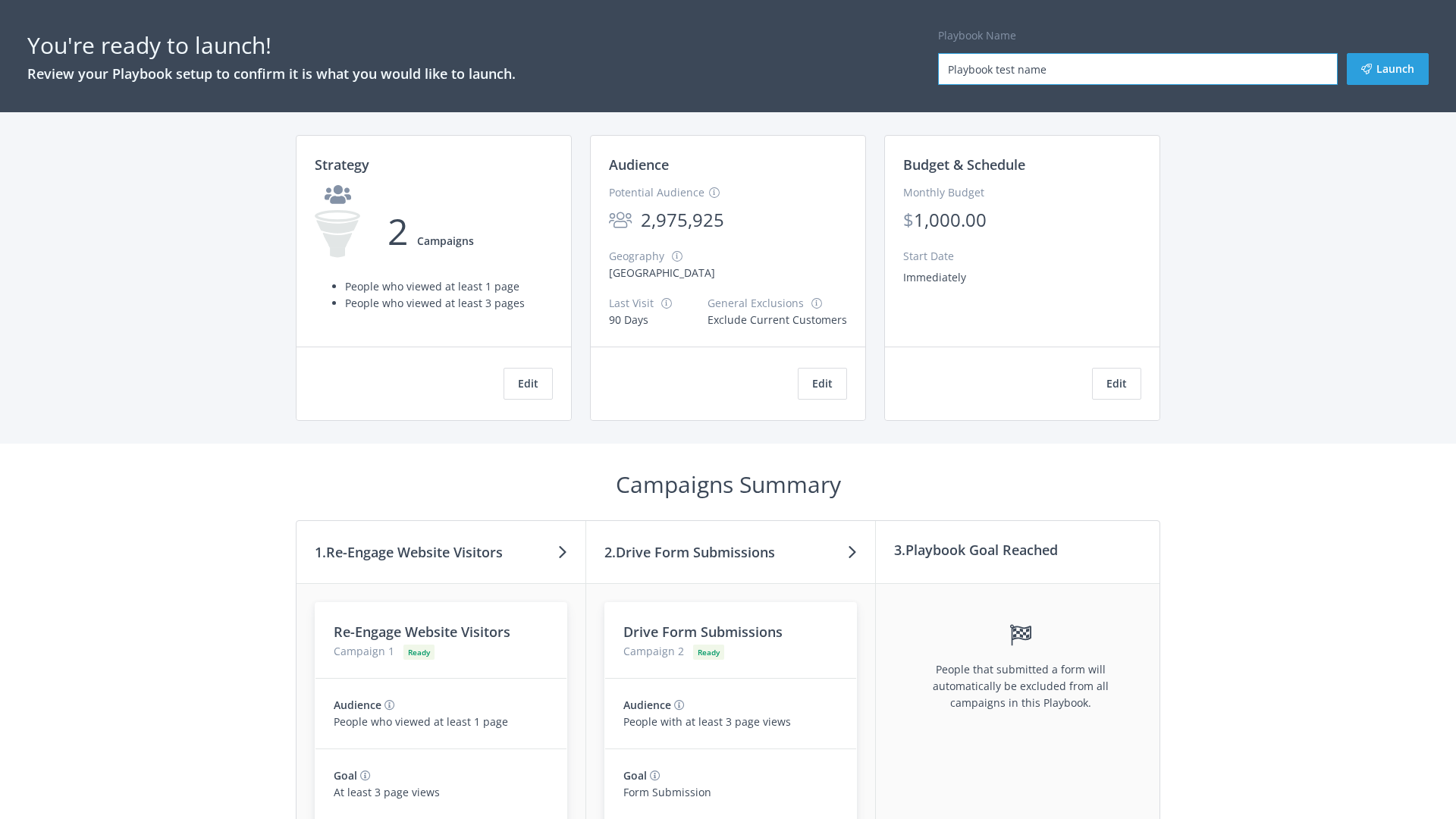
type input "Playbook test name"
click at [1387, 69] on button "Launch" at bounding box center [1387, 69] width 82 height 32
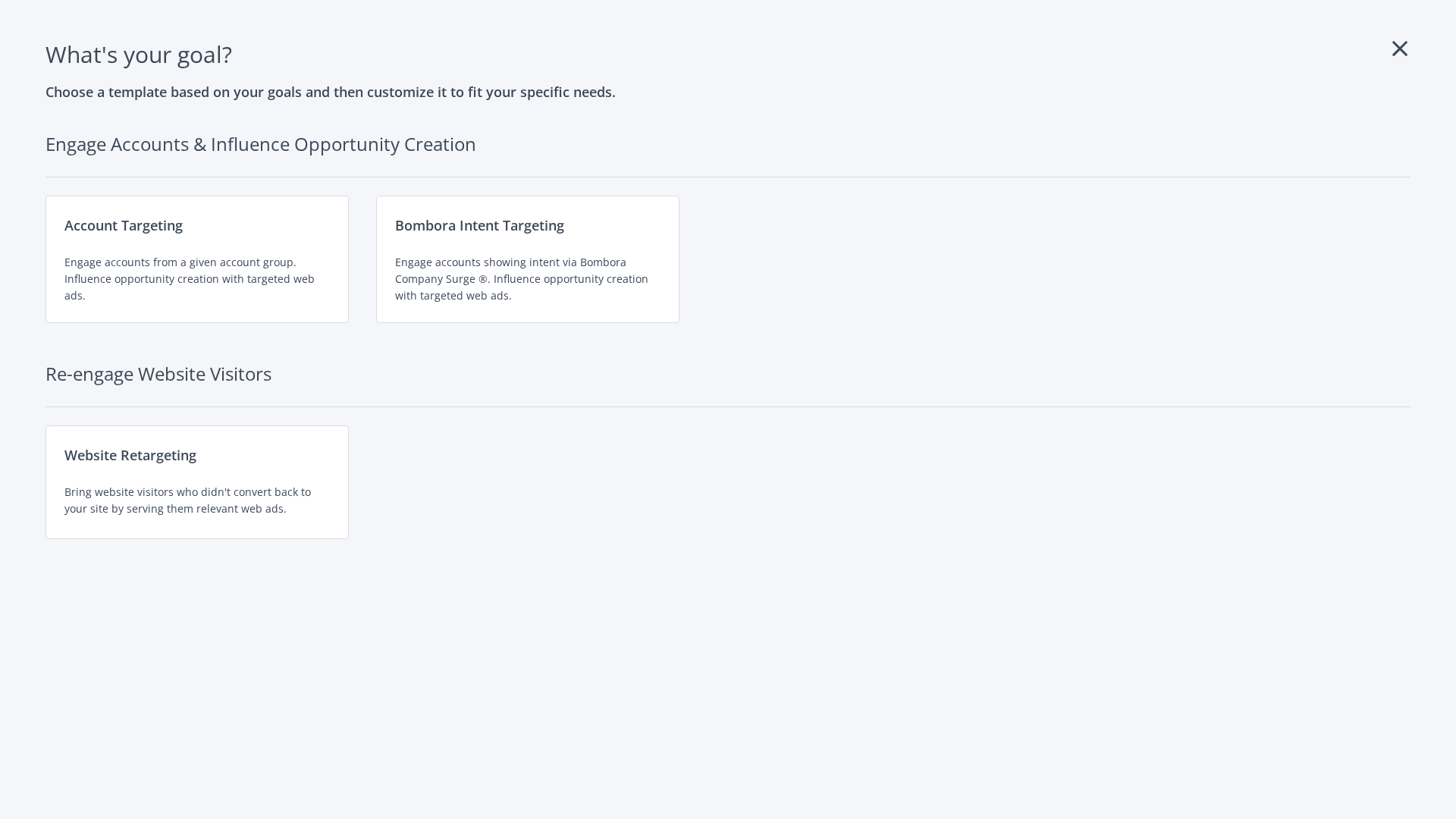
click at [197, 482] on div "Website Retargeting Bring website visitors who didn't convert back to your site…" at bounding box center [198, 482] width 304 height 114
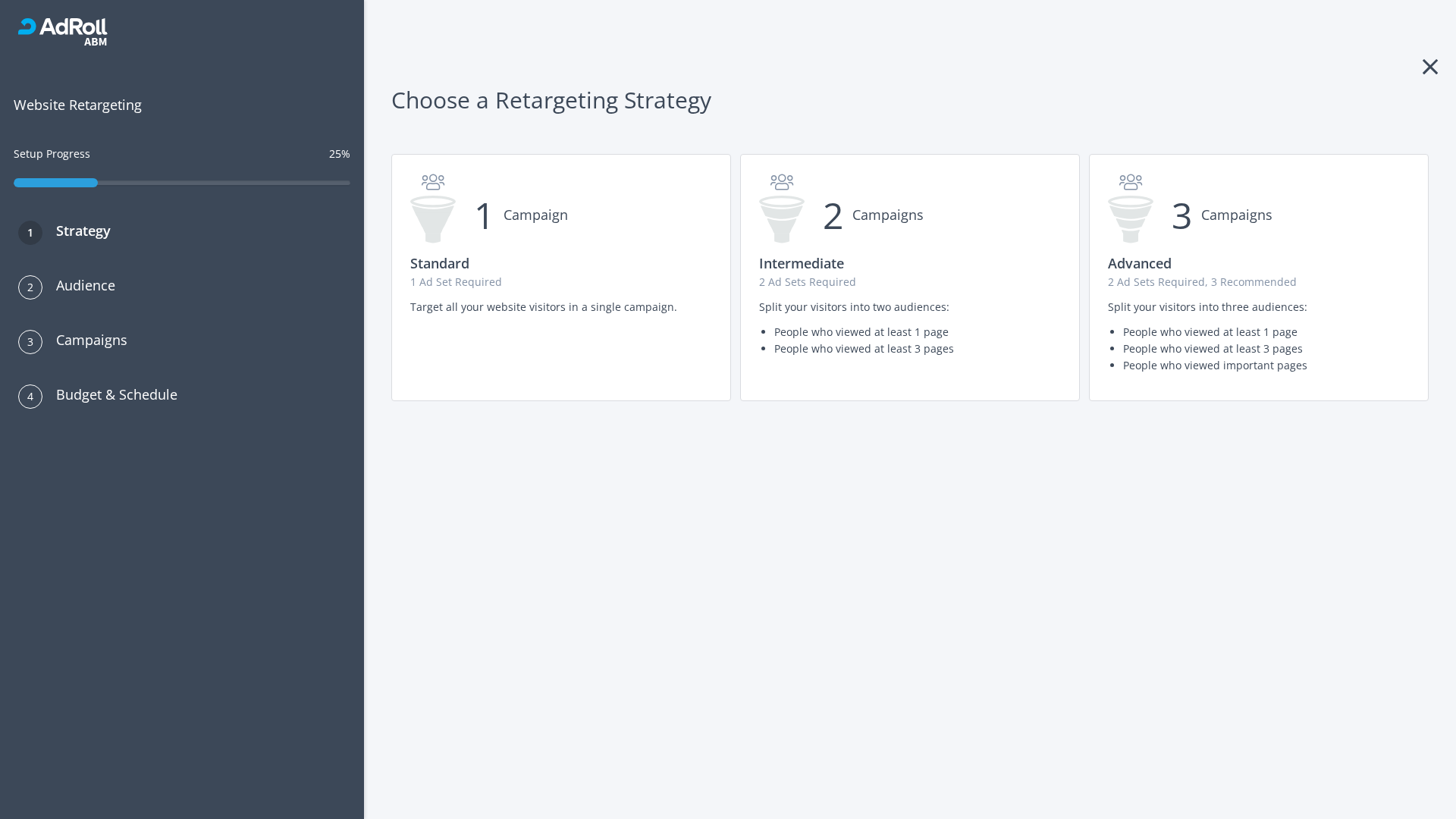
click at [561, 278] on p "1 Ad Set Required" at bounding box center [561, 282] width 302 height 16
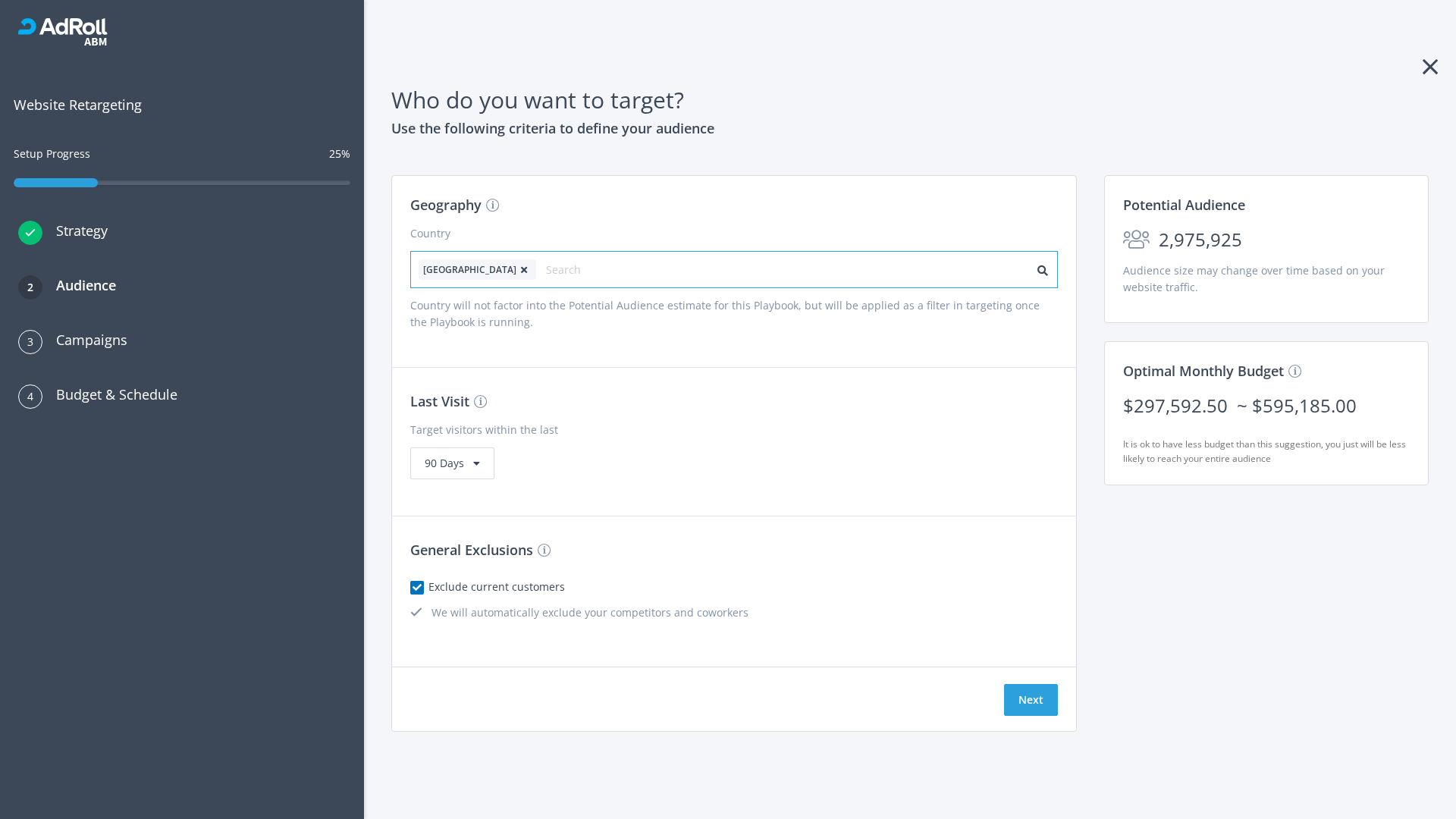
click at [571, 269] on input "text" at bounding box center [614, 270] width 136 height 21
type input "[GEOGRAPHIC_DATA]"
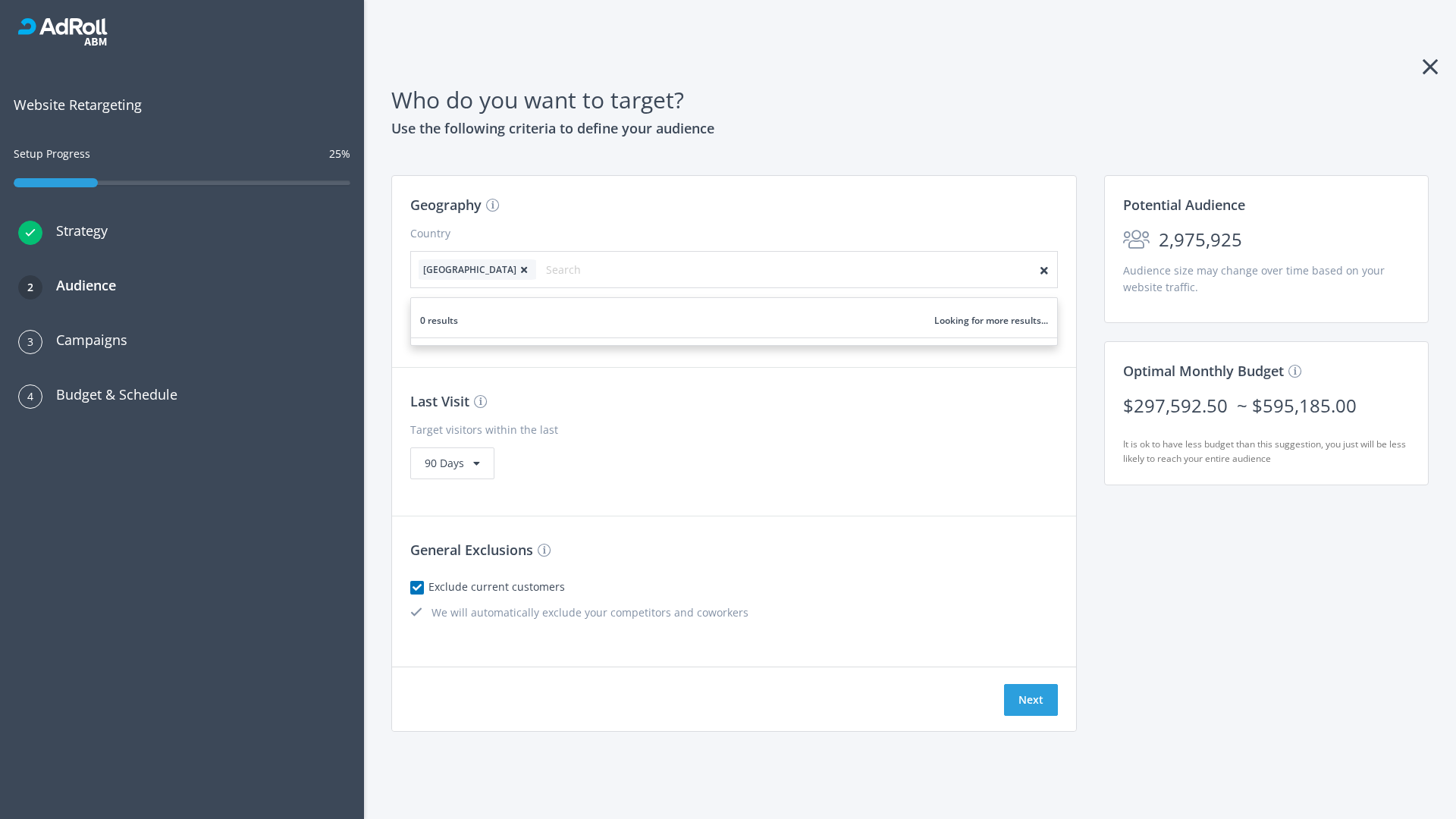
click at [517, 269] on icon at bounding box center [524, 270] width 15 height 10
click at [1030, 700] on button "Next" at bounding box center [1030, 699] width 53 height 32
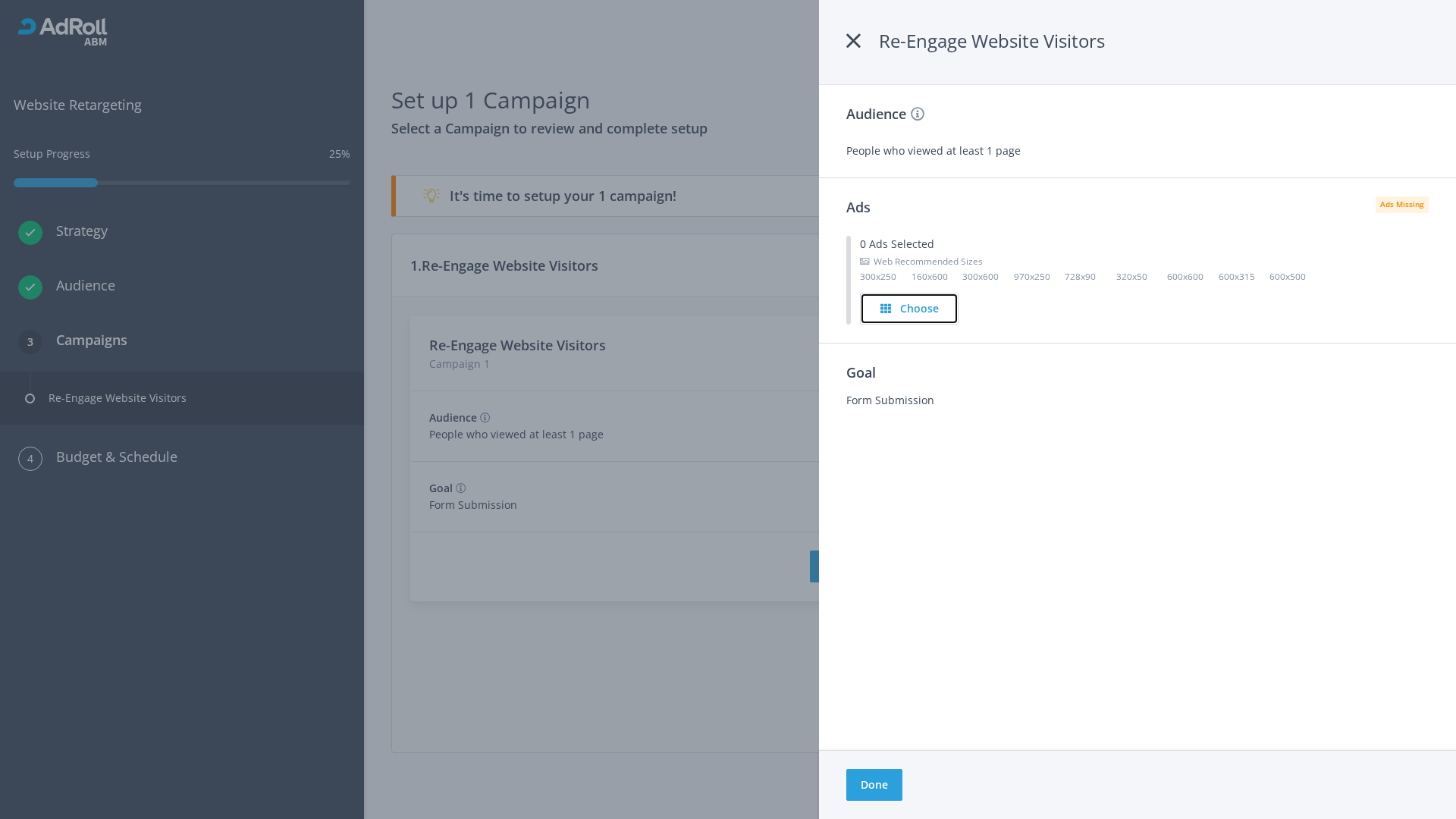
click at [911, 307] on h4 "Choose" at bounding box center [919, 307] width 39 height 16
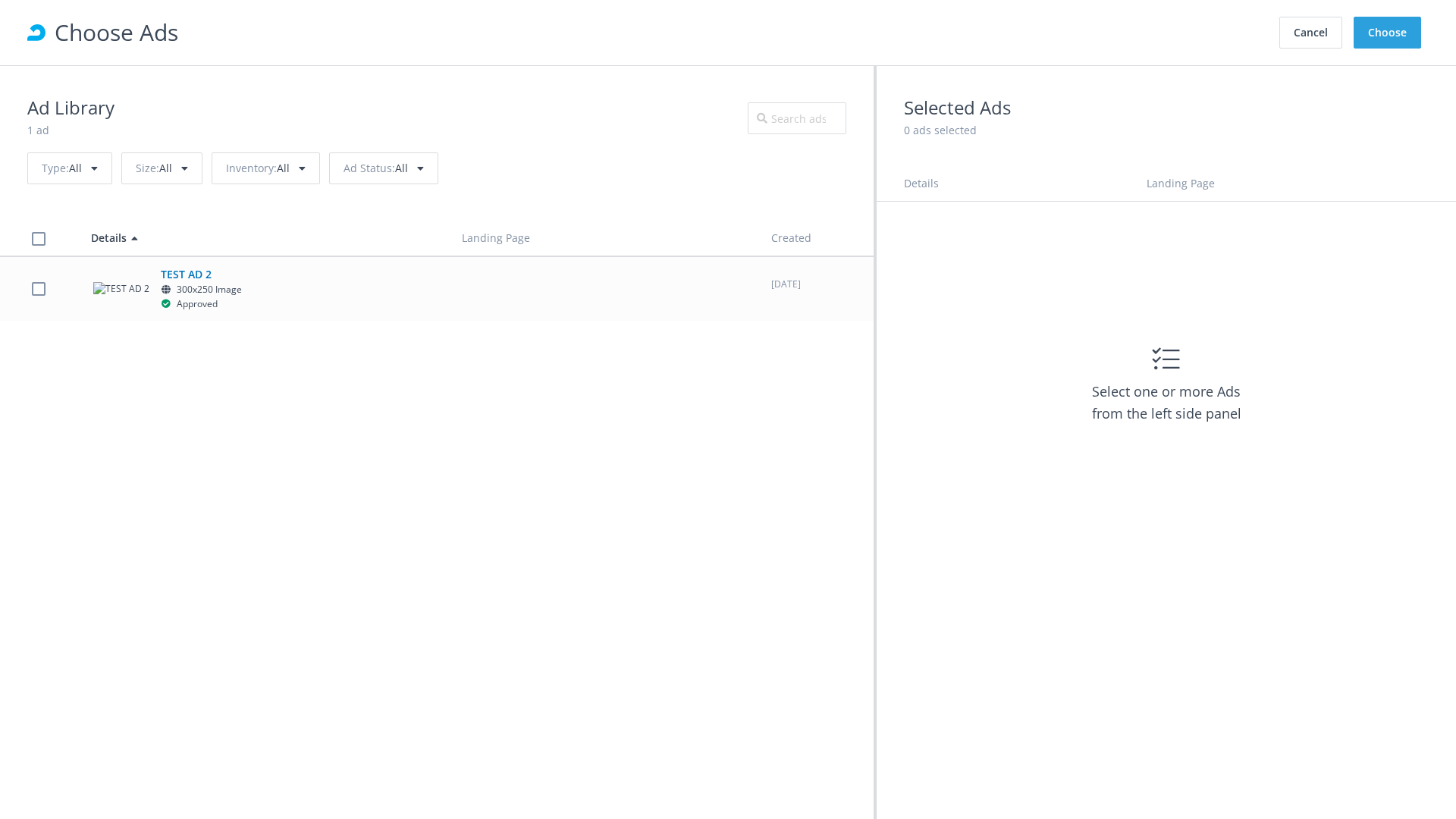
click at [38, 288] on label at bounding box center [38, 288] width 13 height 14
click at [1387, 32] on button "Choose" at bounding box center [1387, 32] width 68 height 32
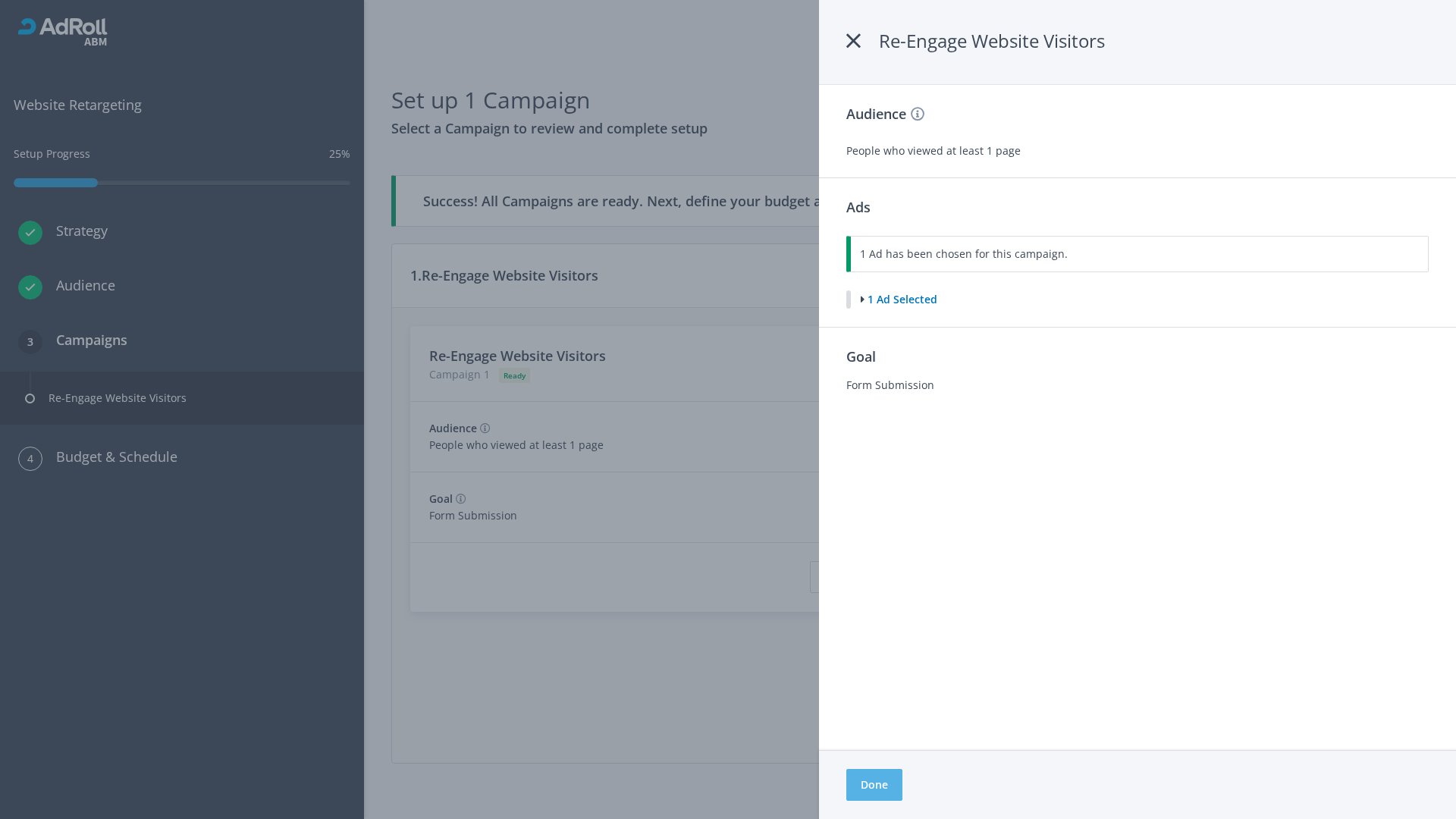
click at [874, 785] on button "Done" at bounding box center [874, 784] width 56 height 32
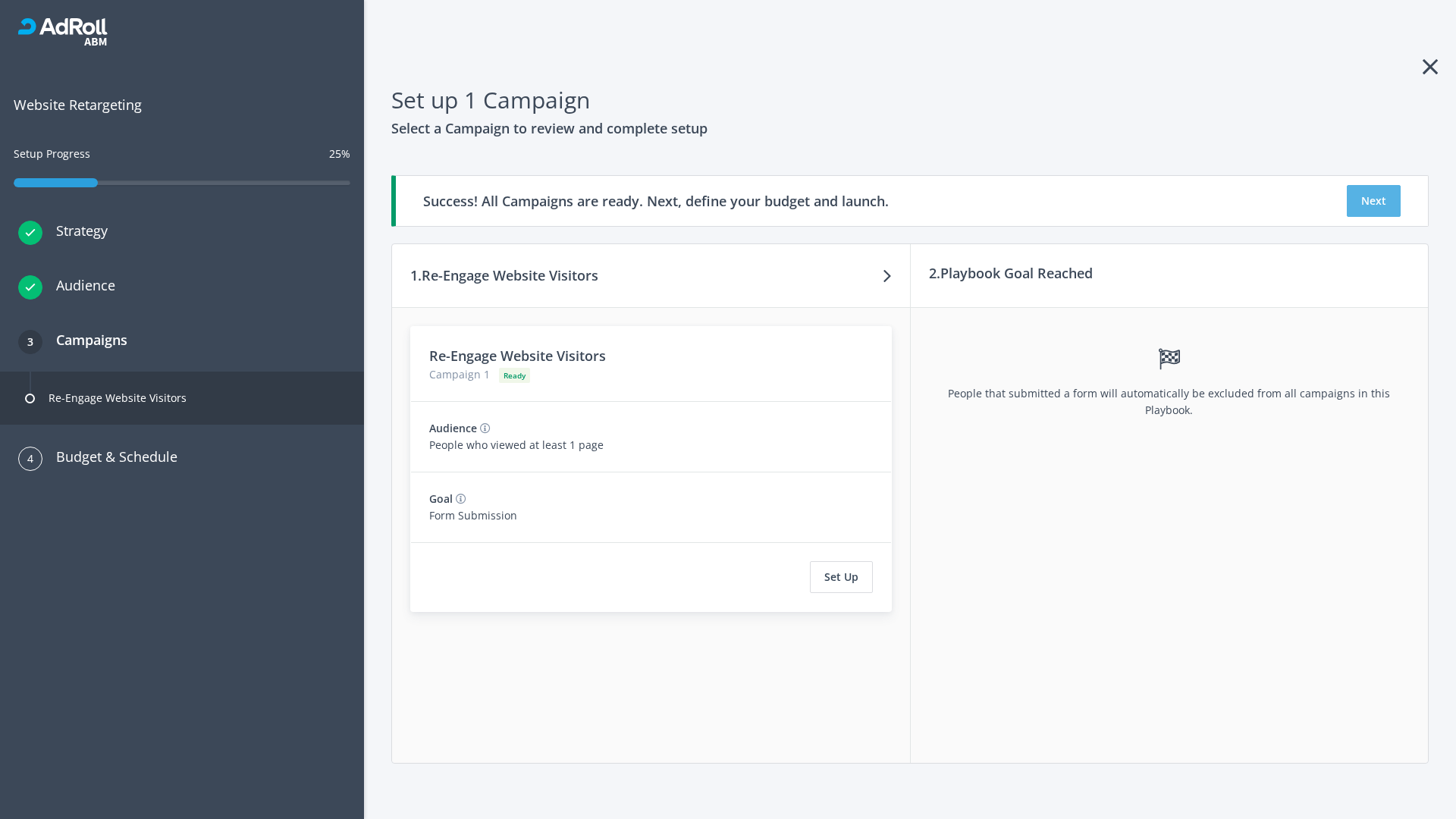
click at [1373, 200] on button "Next" at bounding box center [1373, 200] width 53 height 32
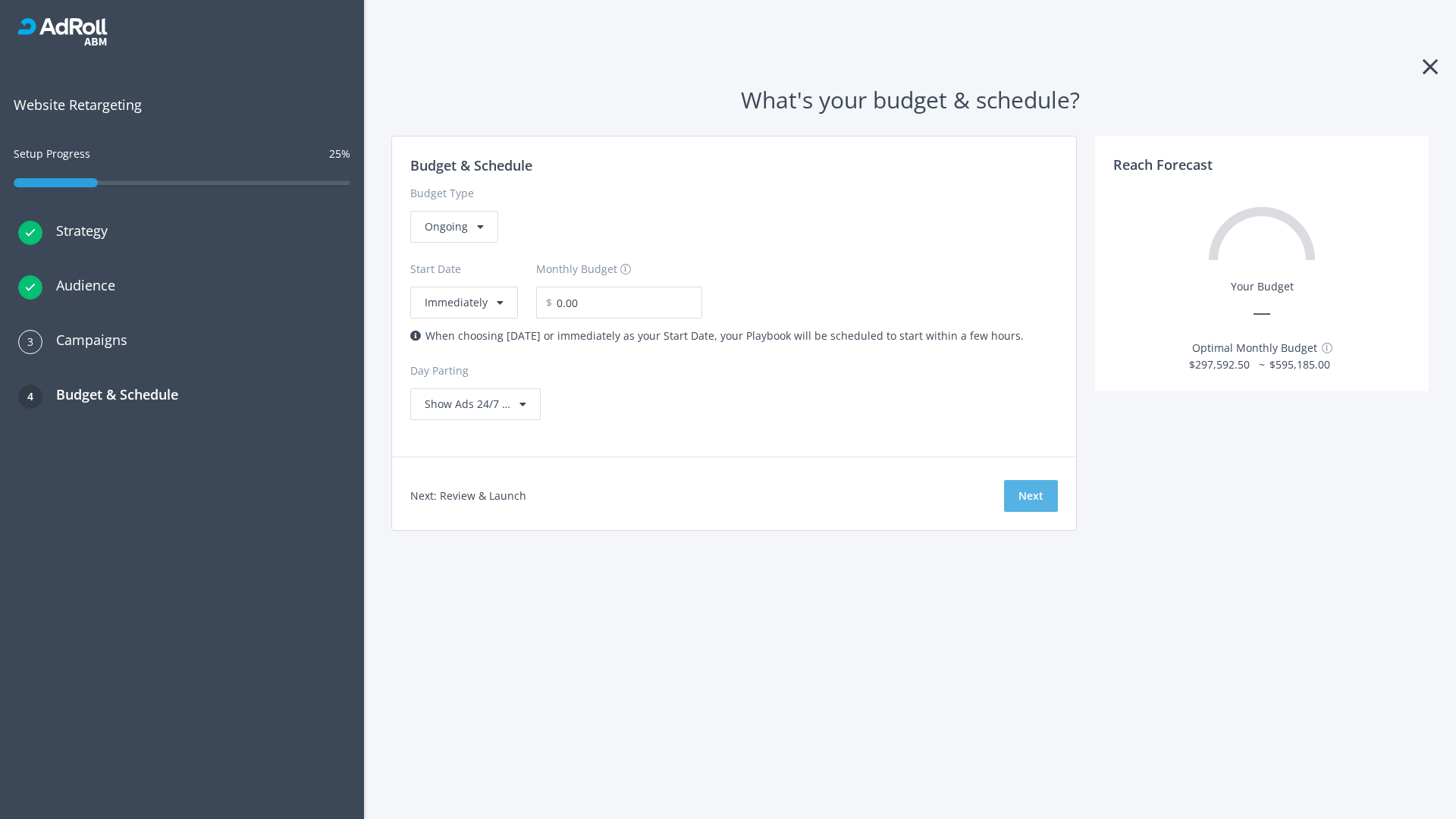
click at [1030, 495] on button "Next" at bounding box center [1030, 495] width 53 height 32
click at [453, 242] on div "Ongoing" at bounding box center [454, 226] width 88 height 32
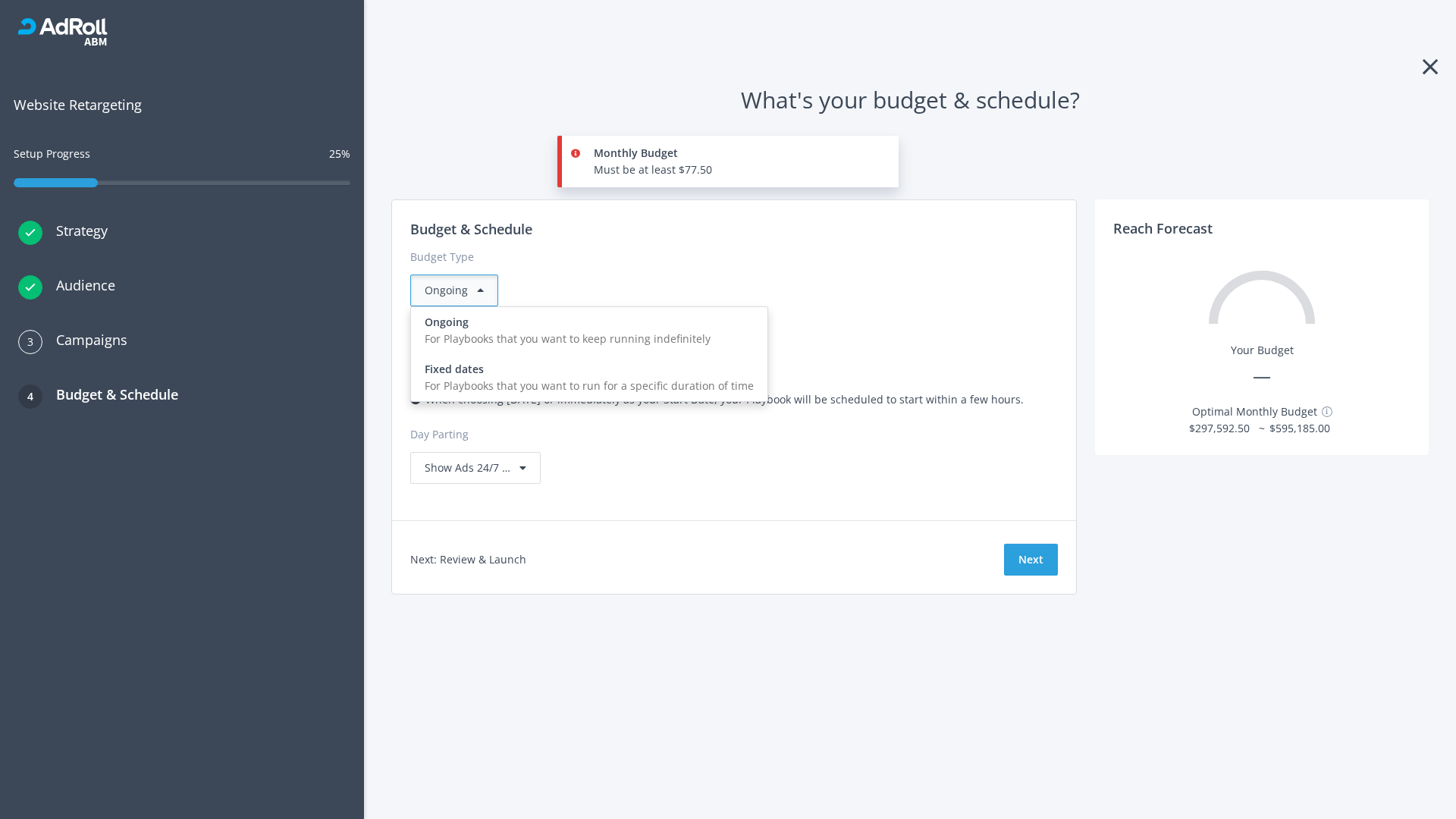
click at [584, 377] on div "For Playbooks that you want to run for a specific duration of time" at bounding box center [589, 385] width 329 height 16
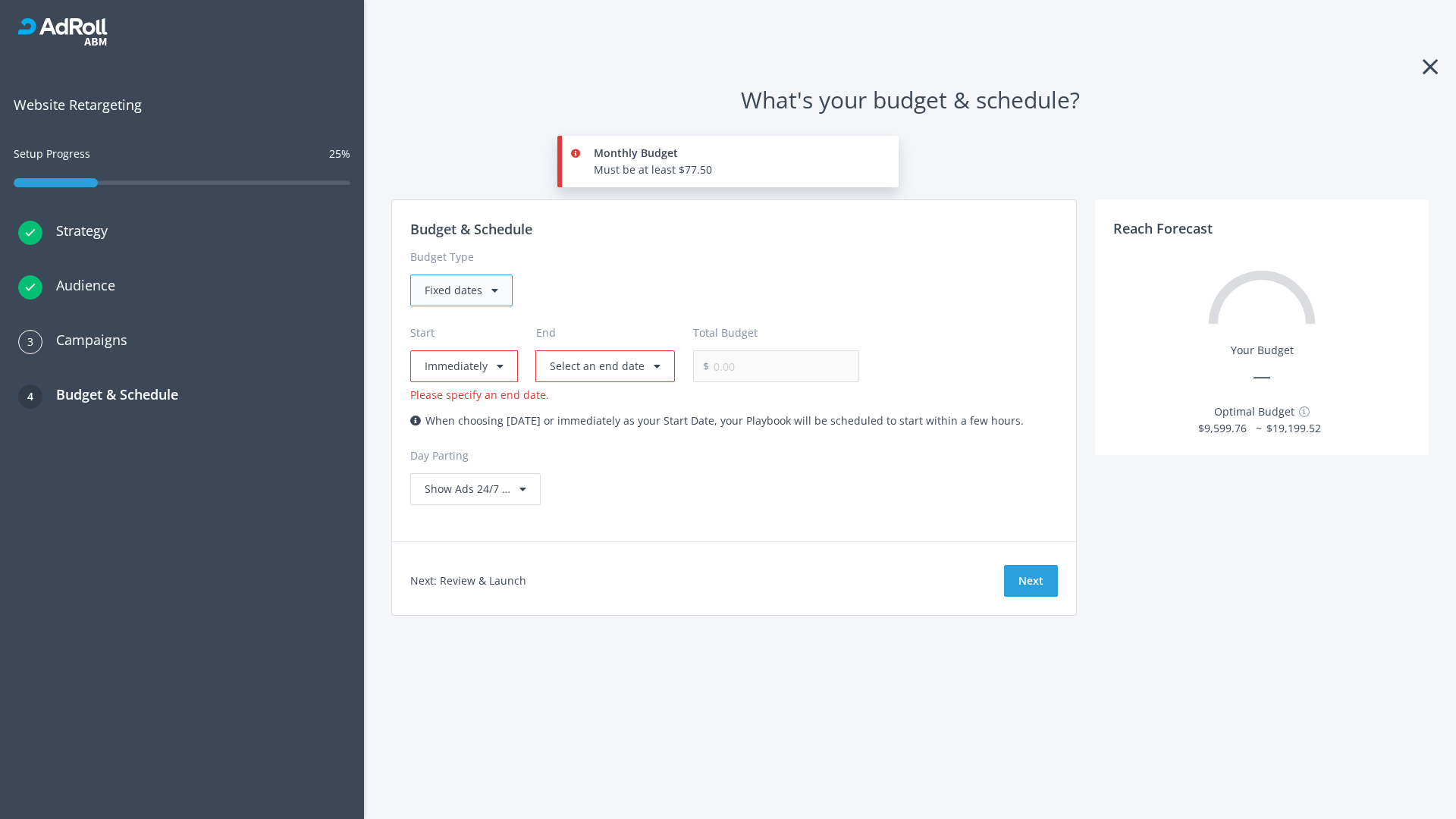
click at [460, 290] on div "Fixed dates" at bounding box center [461, 289] width 102 height 32
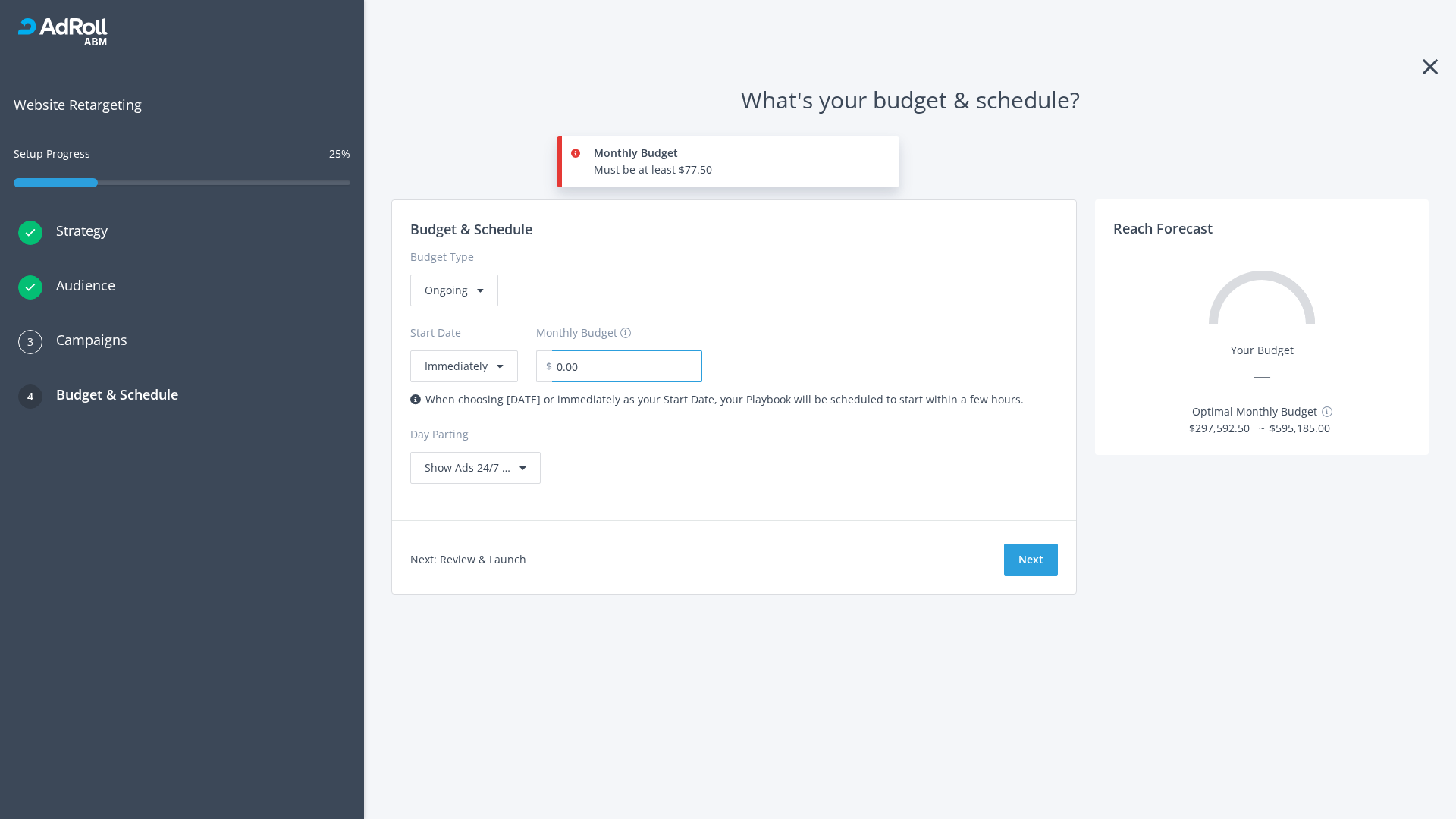
click at [617, 367] on input "0.00" at bounding box center [626, 366] width 150 height 32
click at [640, 367] on input "1.00" at bounding box center [626, 366] width 150 height 32
type input "1,000.00"
click at [462, 350] on button "Immediately" at bounding box center [464, 366] width 108 height 32
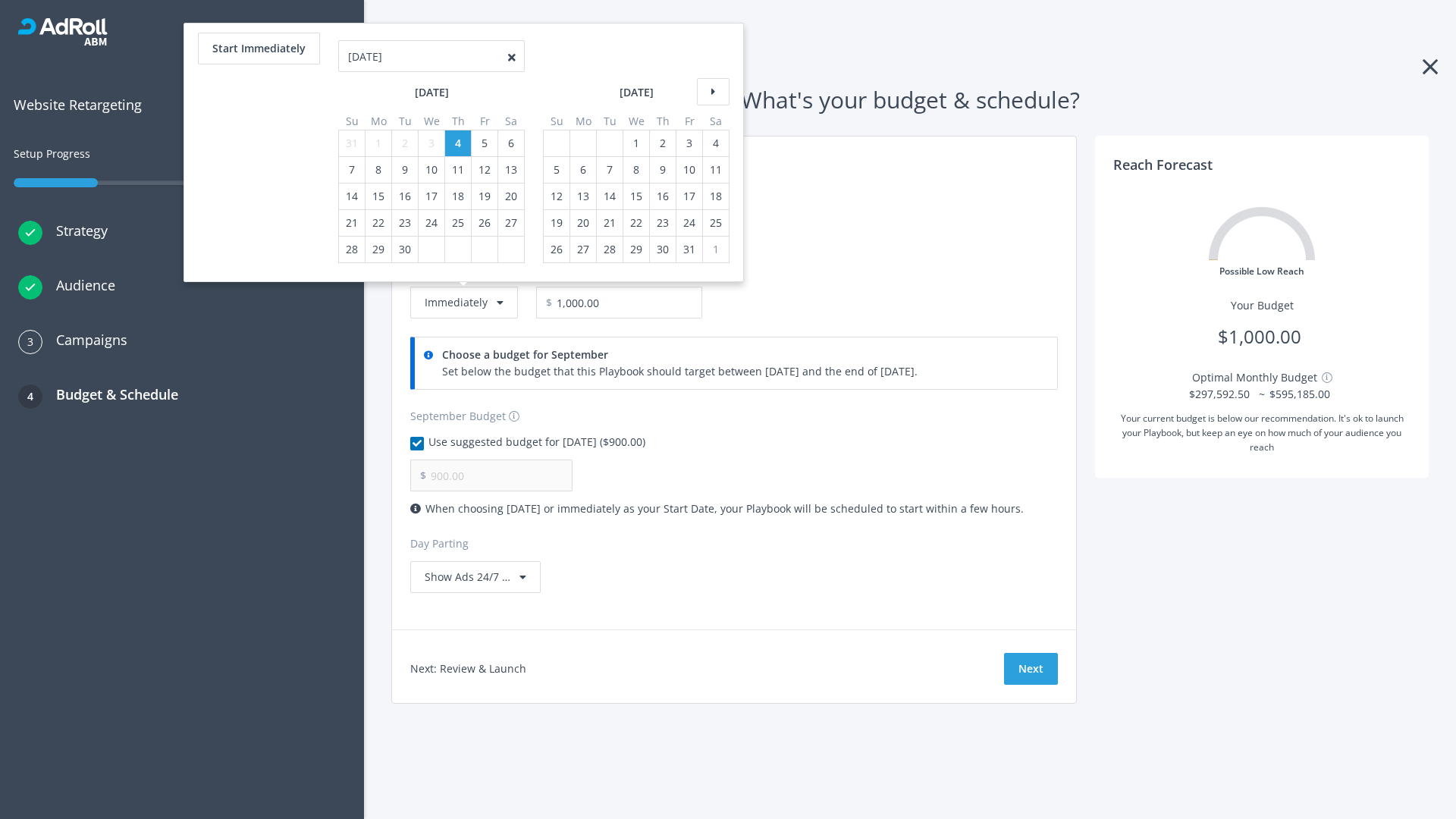
click at [711, 92] on icon at bounding box center [713, 92] width 32 height 28
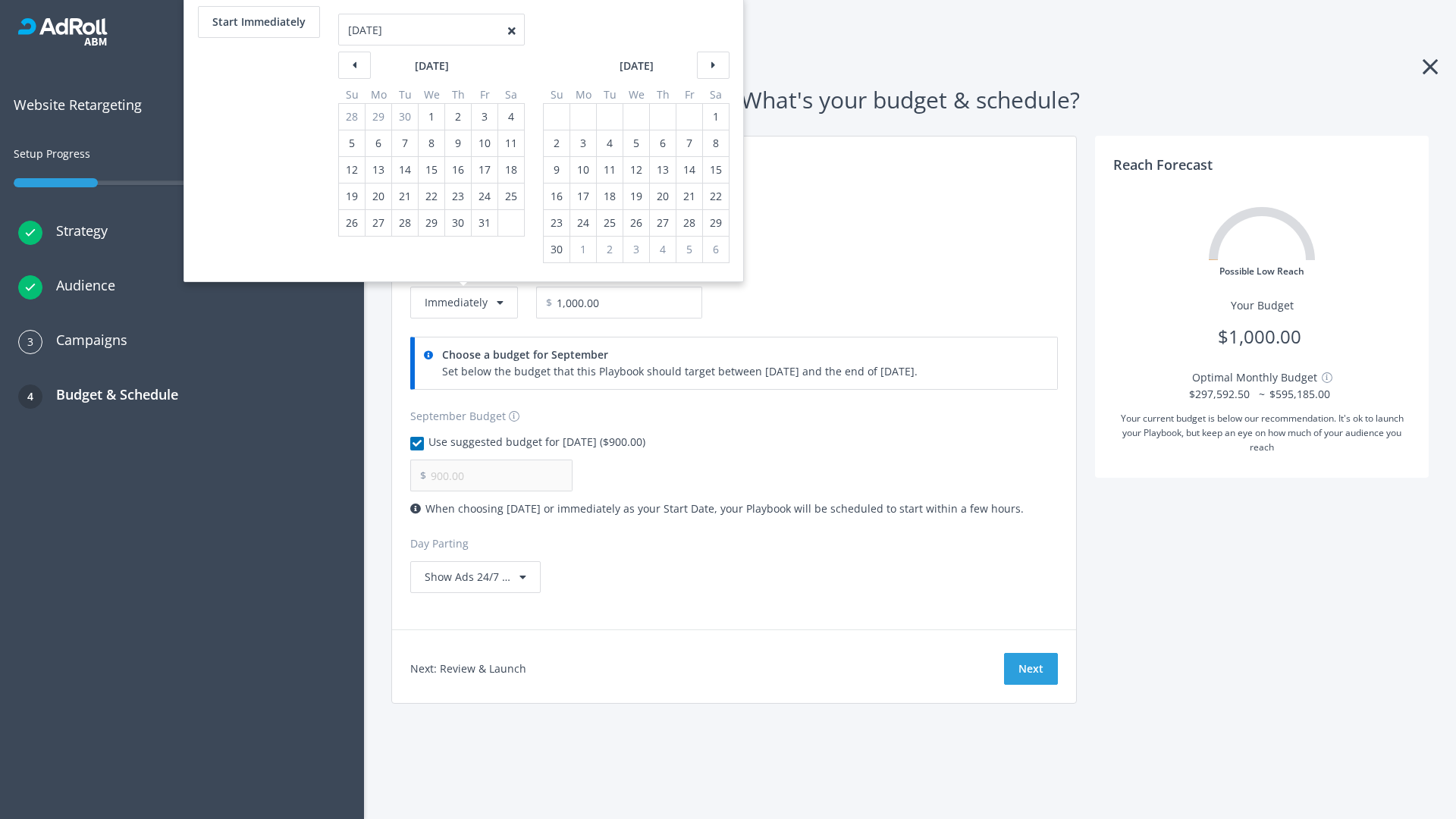
click at [555, 143] on div "2" at bounding box center [557, 143] width 20 height 26
type input "966.67"
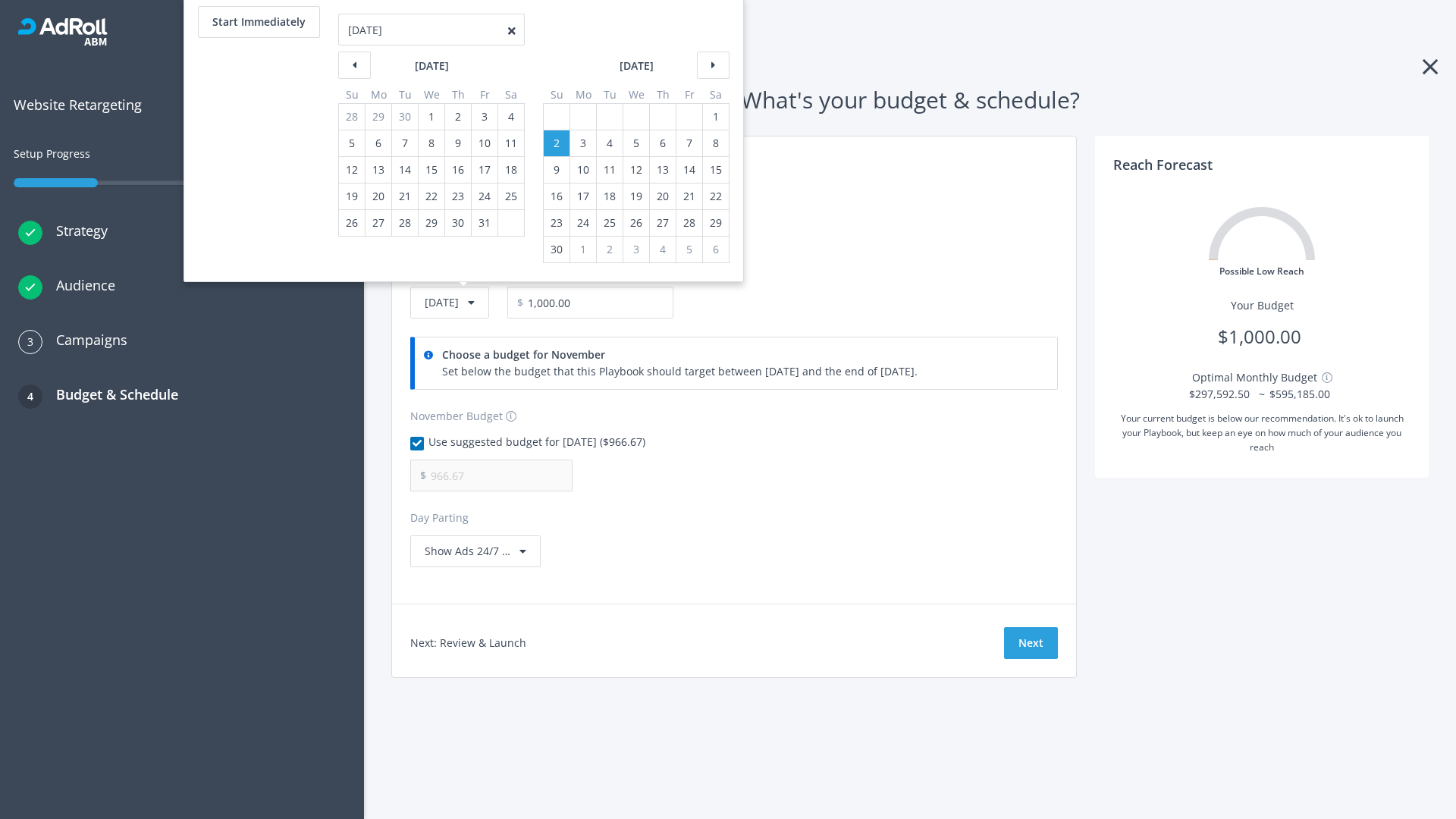
click at [714, 116] on div "1" at bounding box center [715, 116] width 20 height 26
click at [258, 22] on button "Start Immediately" at bounding box center [259, 21] width 122 height 32
type input "09/04/2025"
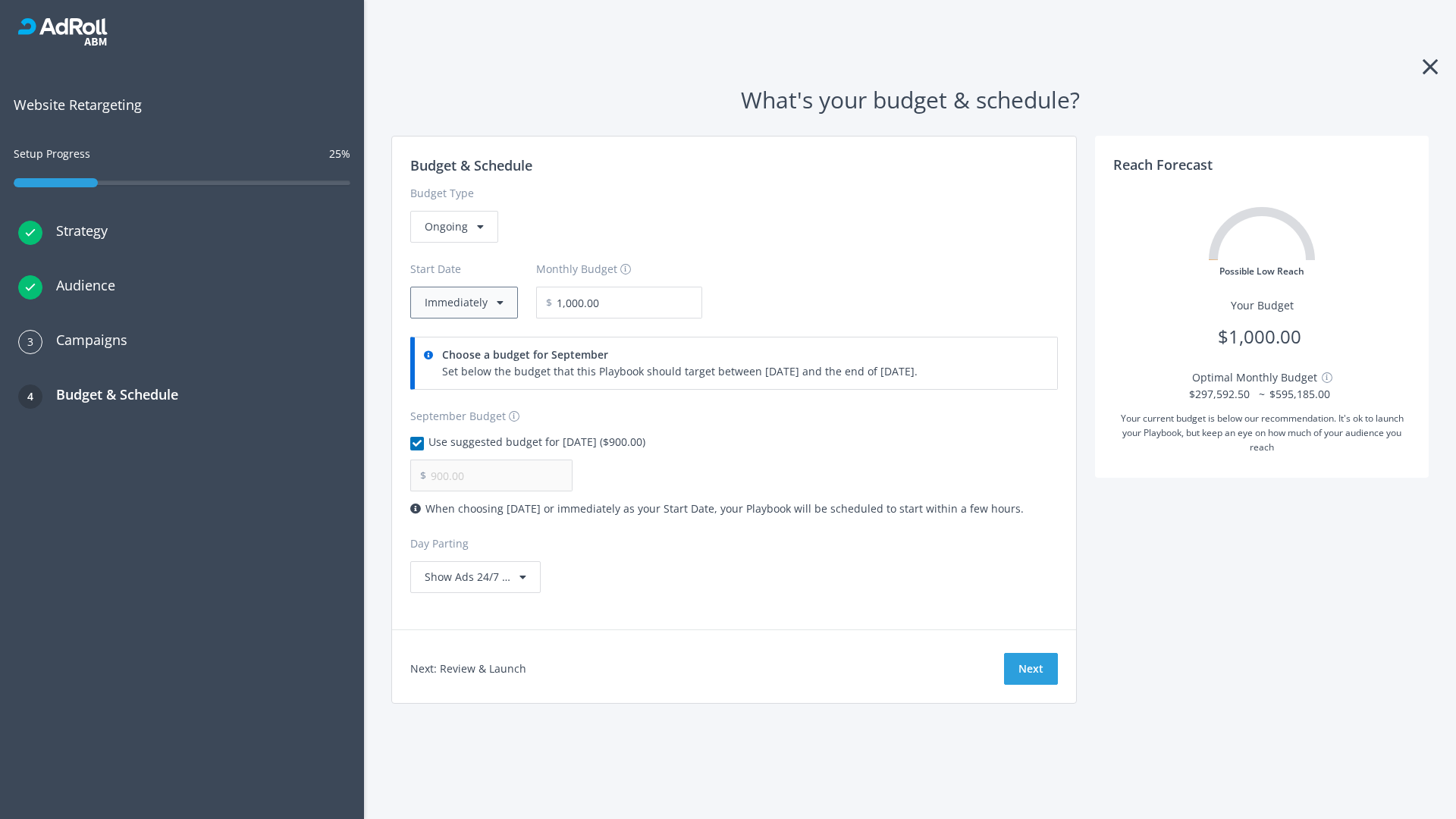
click at [462, 303] on button "Immediately" at bounding box center [464, 302] width 108 height 32
click at [1030, 668] on button "Next" at bounding box center [1030, 668] width 53 height 32
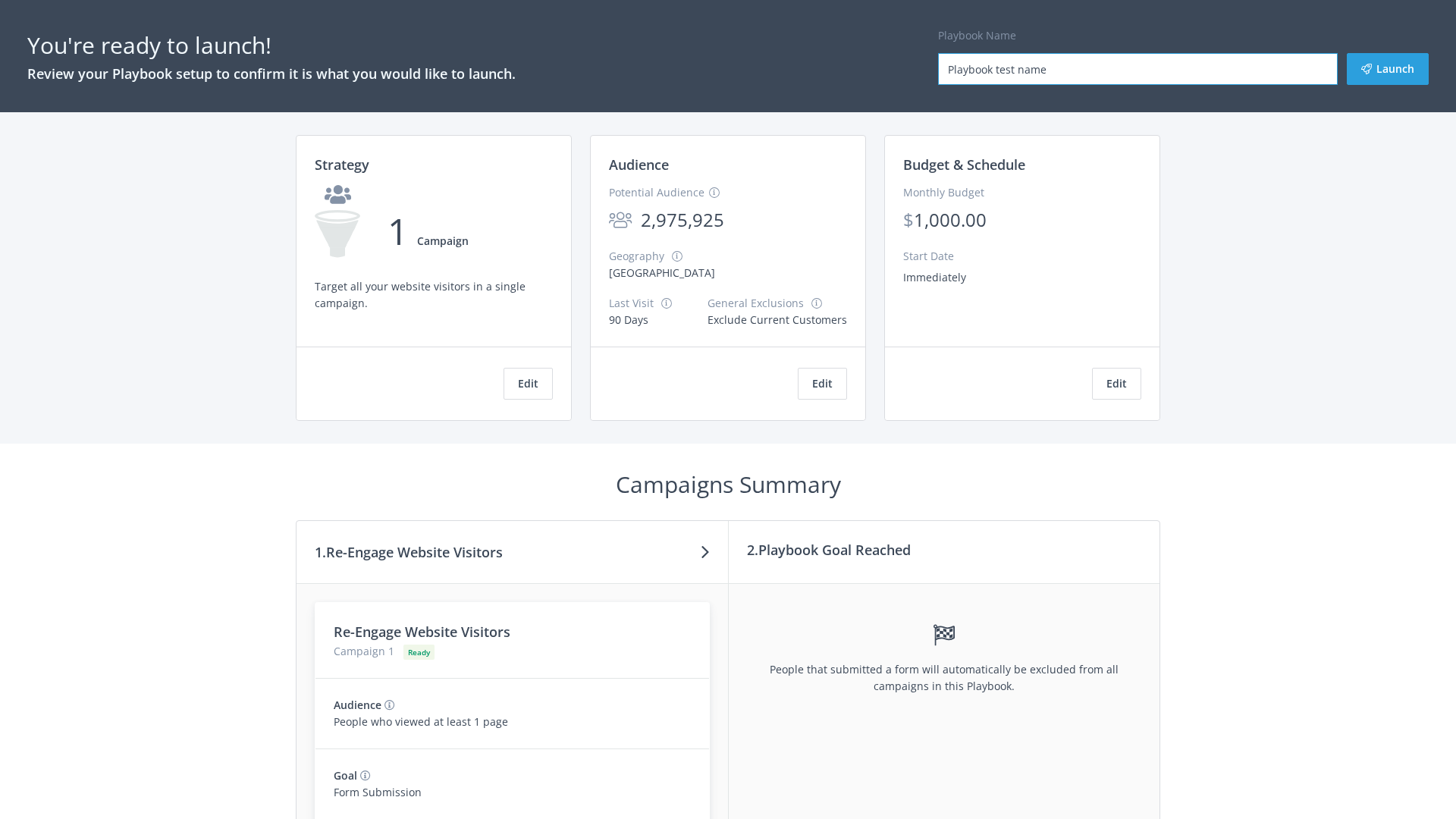
type input "Playbook test name"
click at [1387, 69] on button "Launch" at bounding box center [1387, 69] width 82 height 32
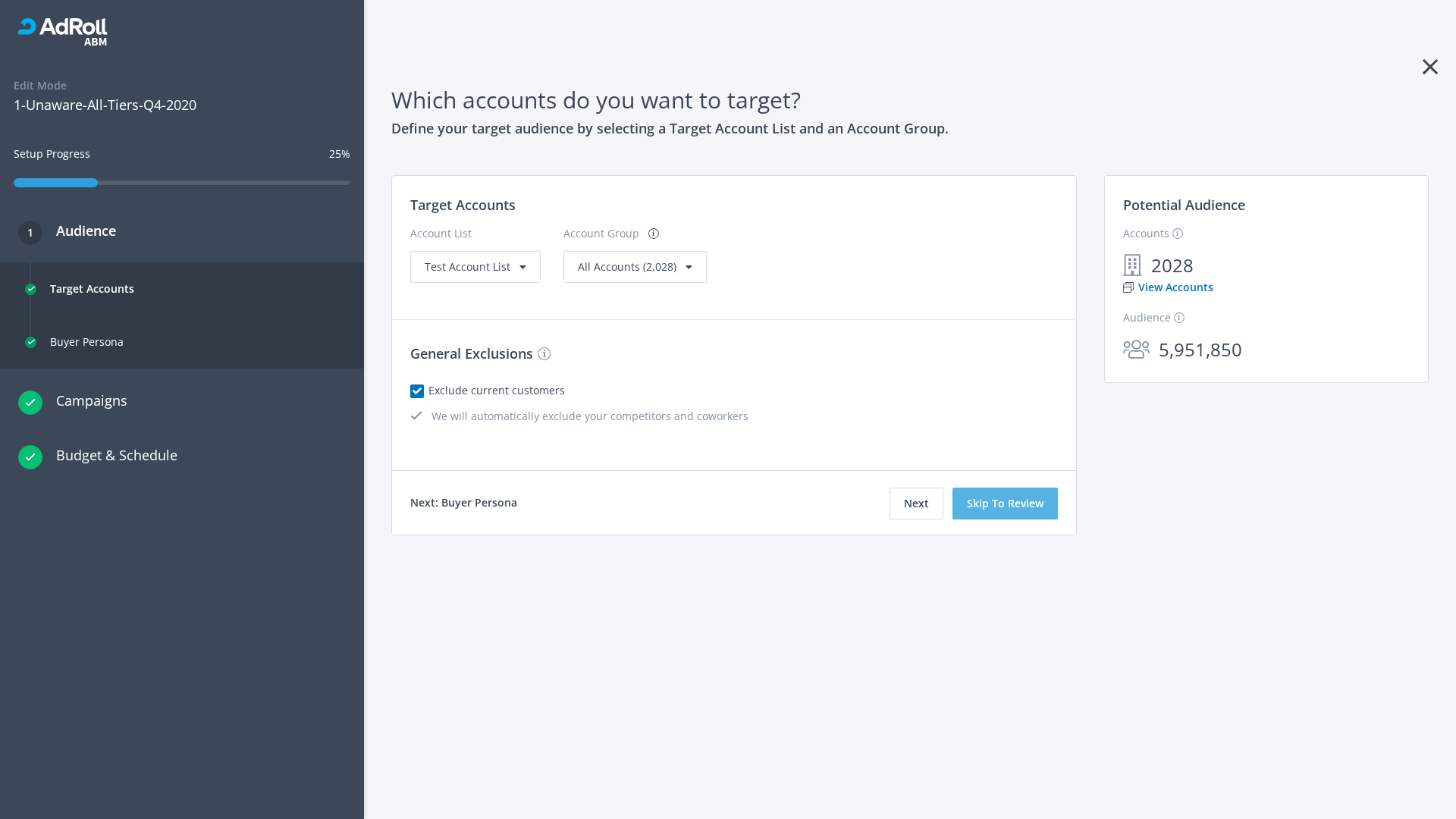
click at [1005, 503] on button "Skip To Review" at bounding box center [1004, 503] width 105 height 32
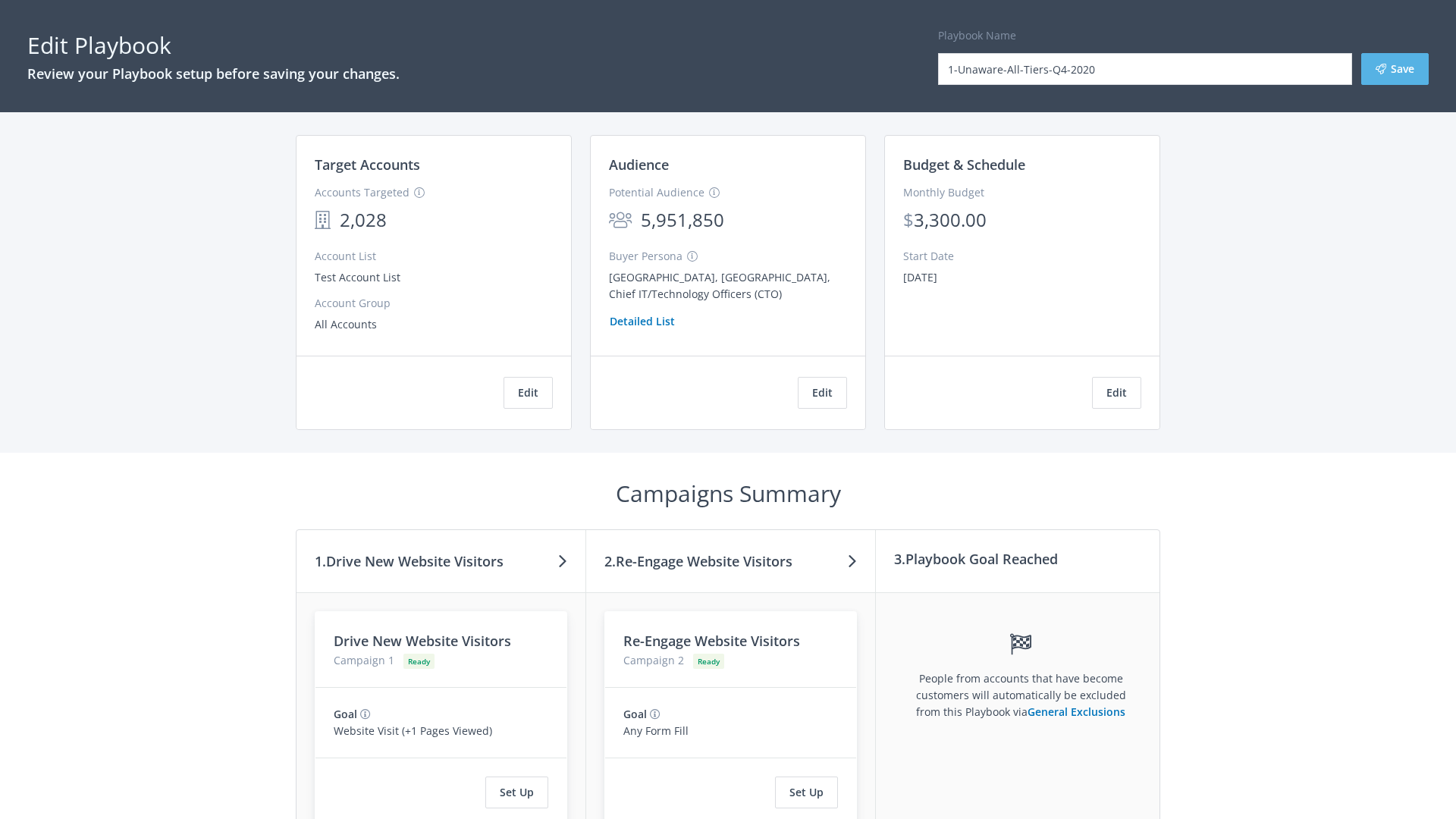
click at [1394, 69] on button "Save" at bounding box center [1394, 69] width 68 height 32
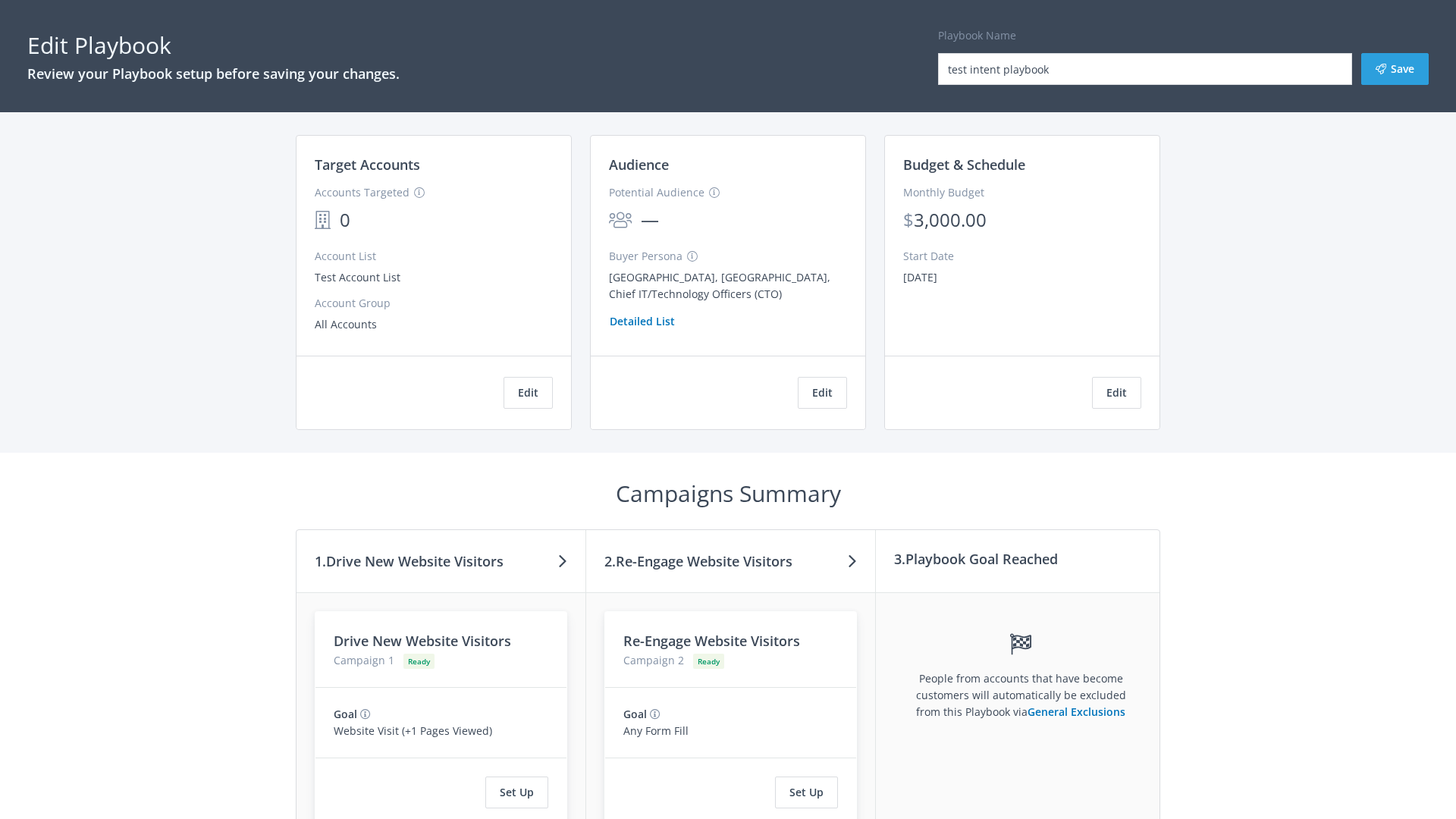
scroll to position [139, 0]
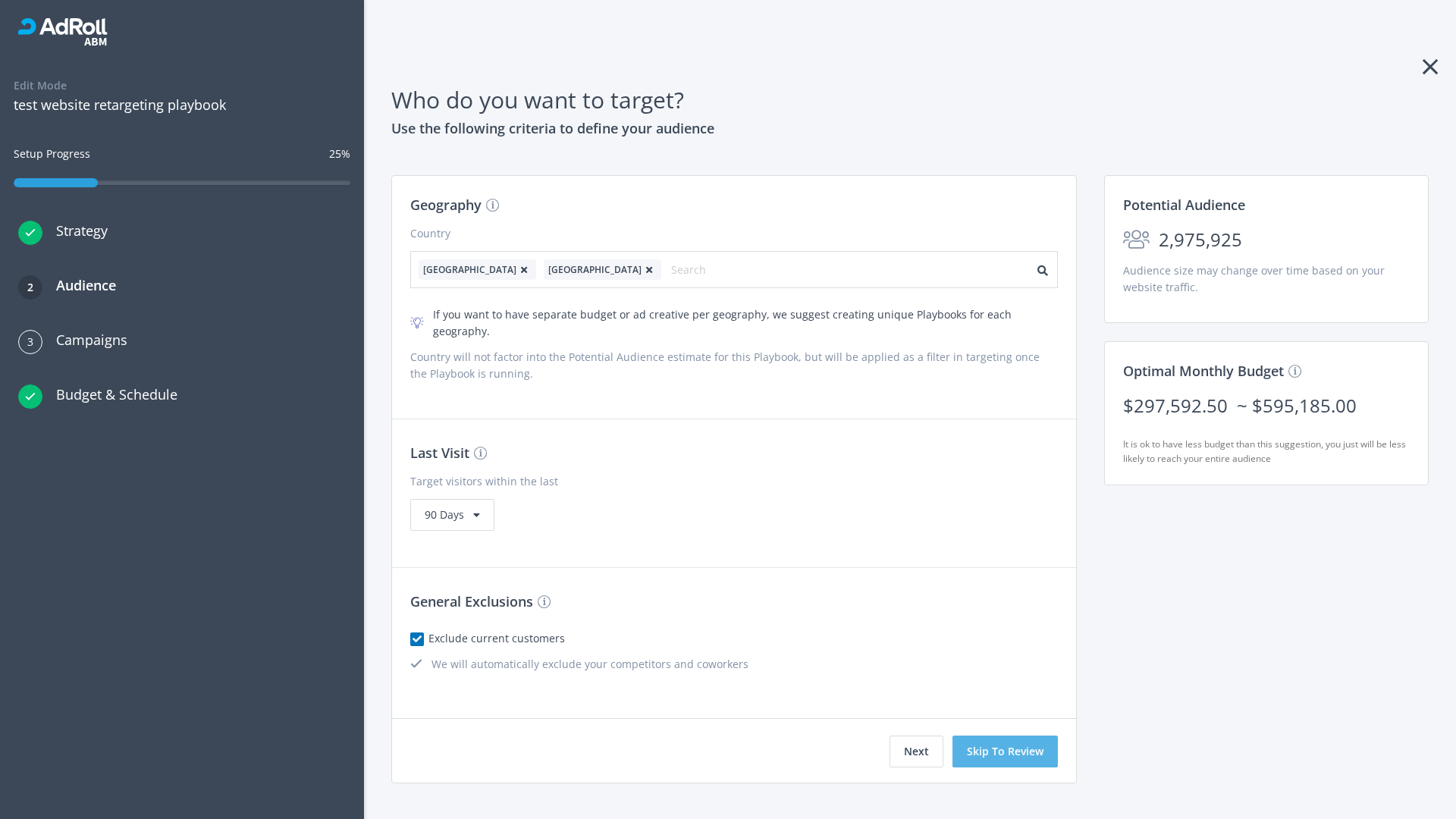
click at [1005, 735] on button "Skip To Review" at bounding box center [1004, 750] width 105 height 32
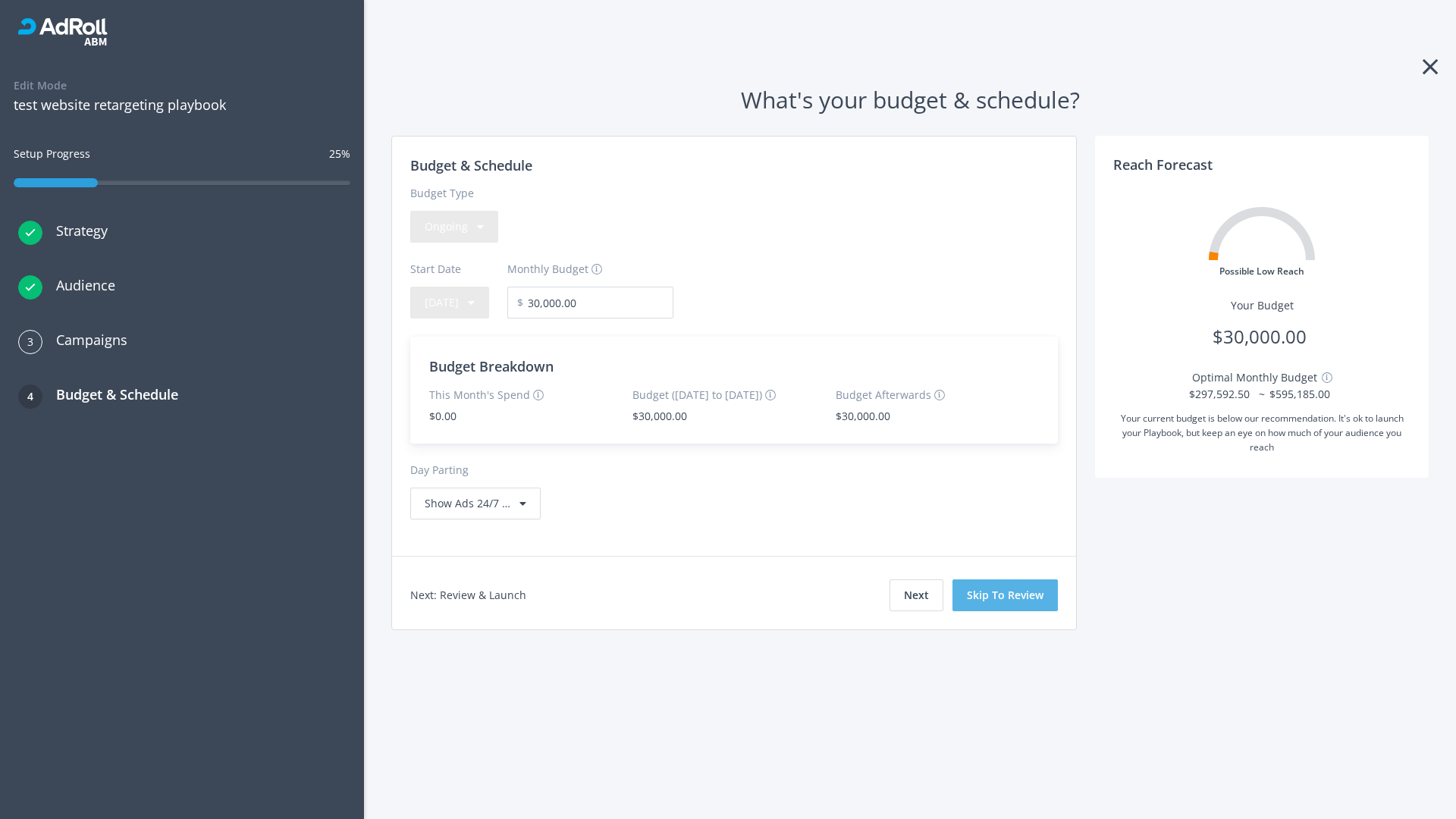
click at [1005, 595] on button "Skip To Review" at bounding box center [1004, 595] width 105 height 32
